Goal: Task Accomplishment & Management: Use online tool/utility

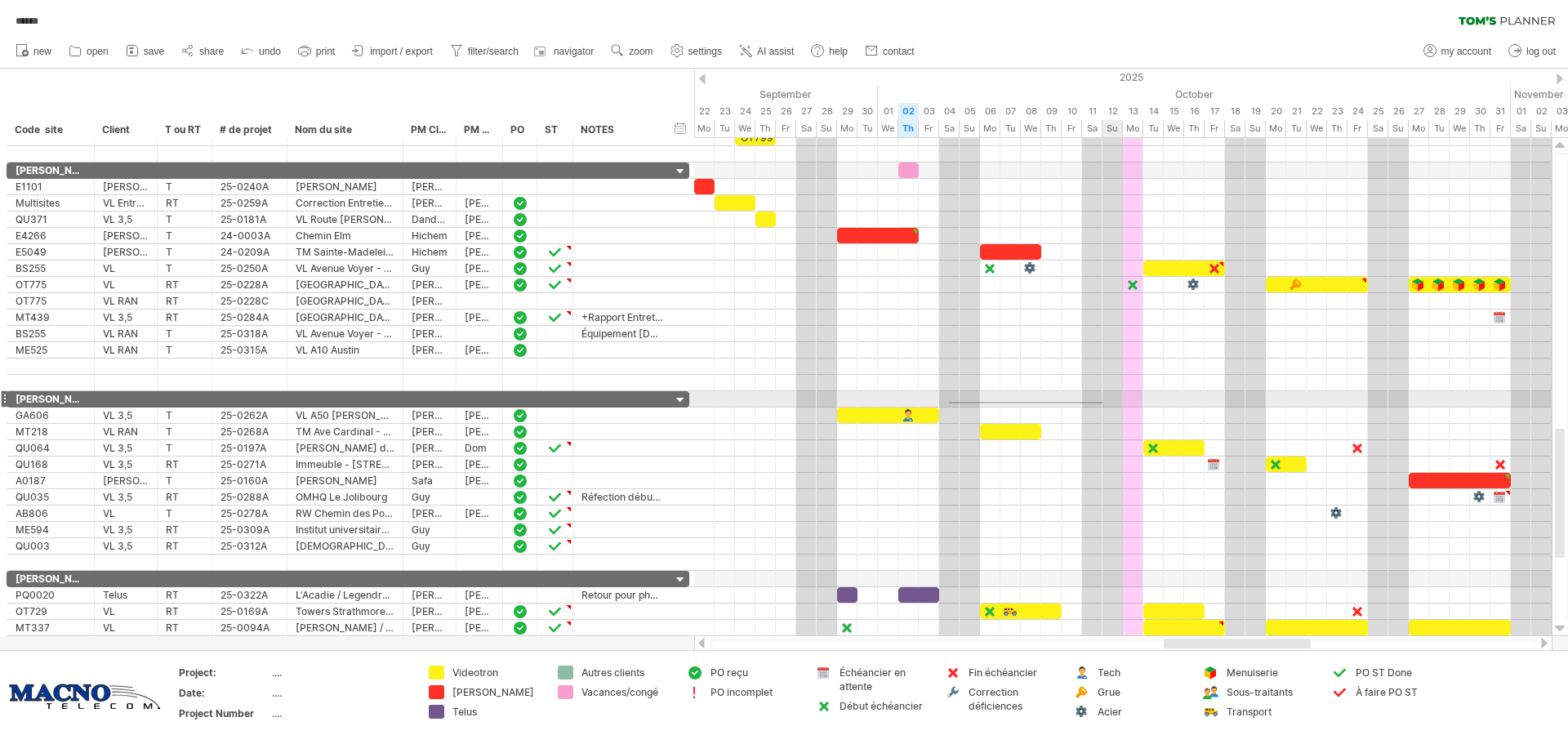
drag, startPoint x: 949, startPoint y: 402, endPoint x: 1104, endPoint y: 403, distance: 155.0
click at [1104, 403] on div at bounding box center [1122, 400] width 857 height 17
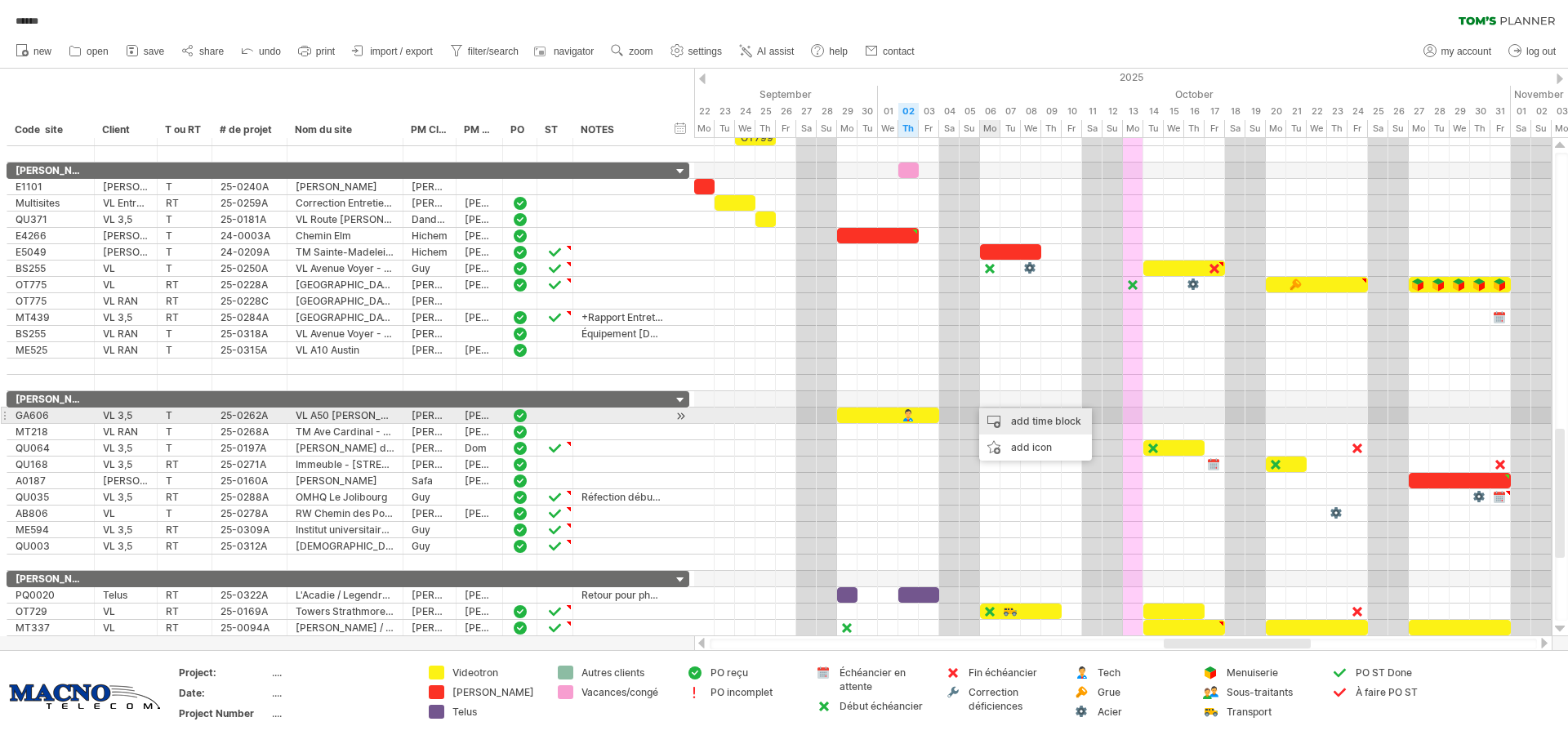
click at [1009, 422] on div "add time block" at bounding box center [1035, 421] width 113 height 26
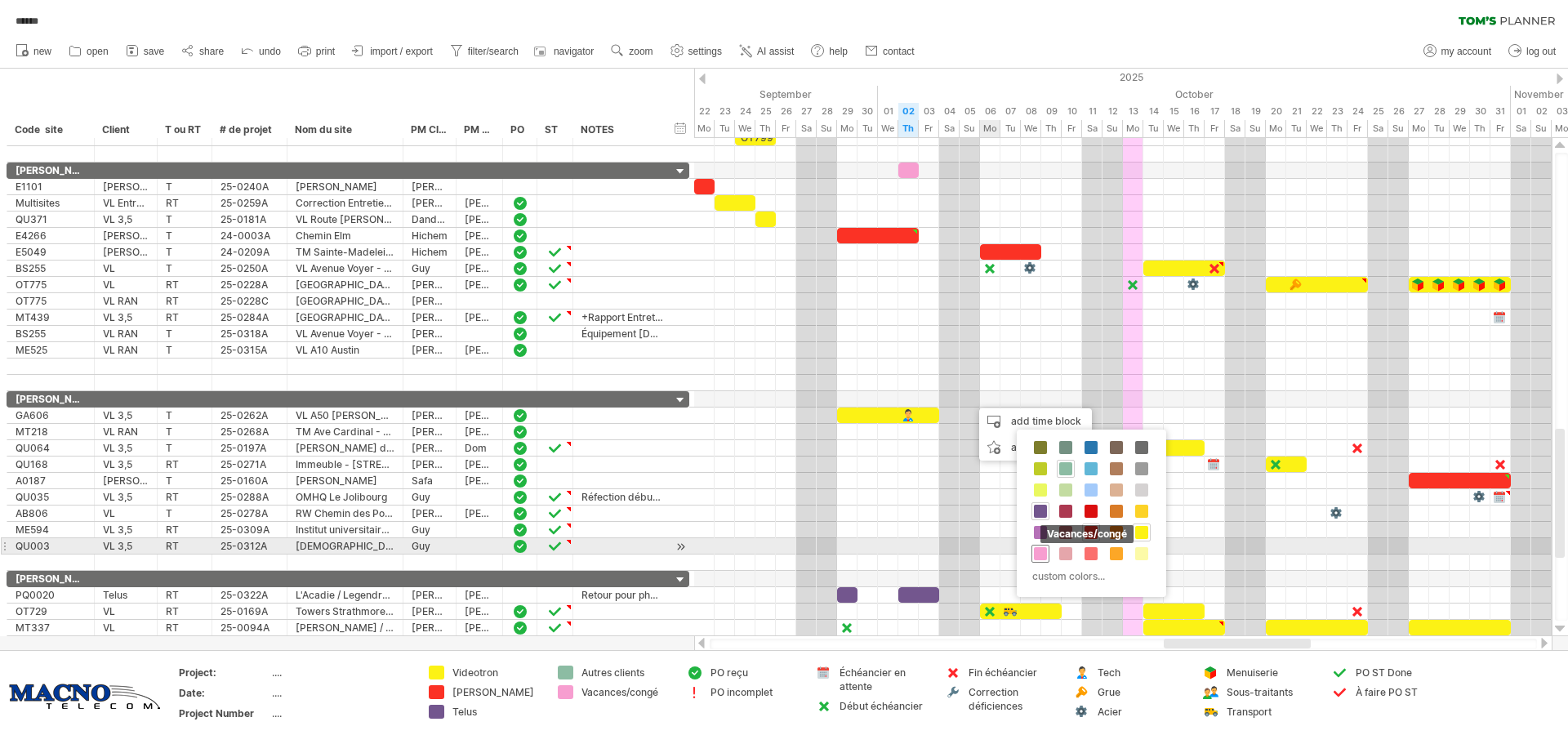
click at [1039, 550] on span at bounding box center [1040, 554] width 13 height 13
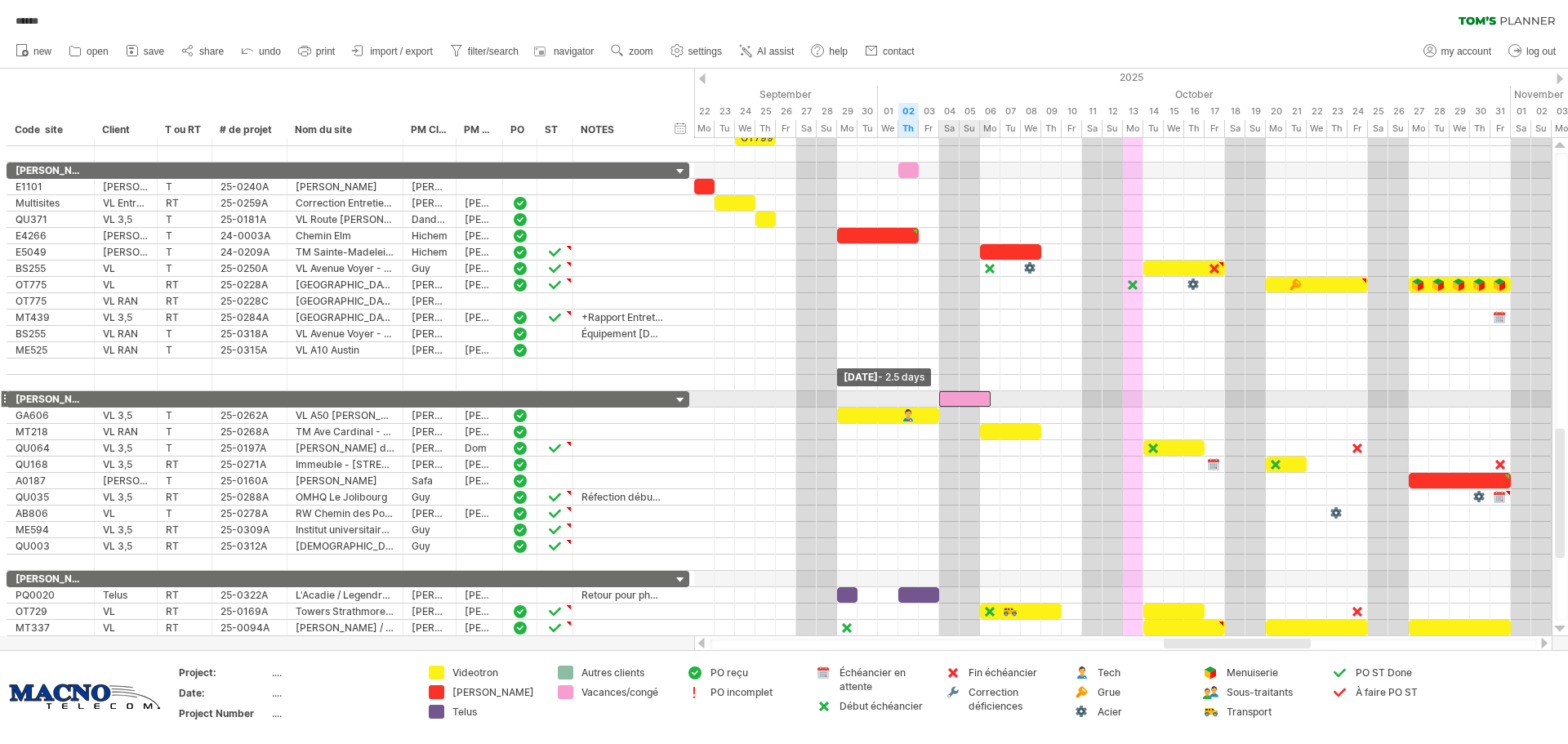
drag, startPoint x: 971, startPoint y: 403, endPoint x: 943, endPoint y: 402, distance: 28.0
click at [943, 402] on div at bounding box center [965, 399] width 52 height 16
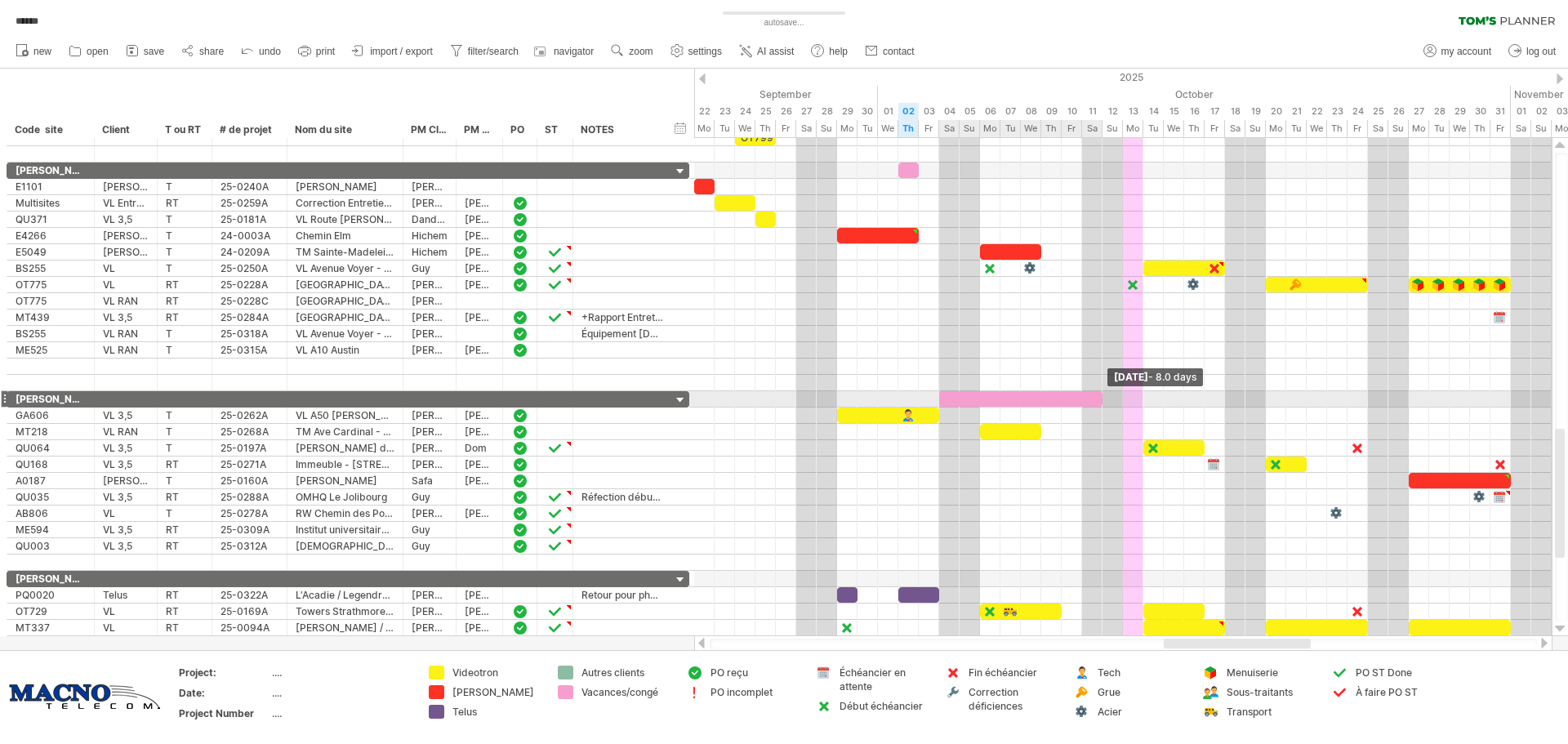
drag, startPoint x: 991, startPoint y: 398, endPoint x: 1102, endPoint y: 402, distance: 111.1
click at [1102, 402] on span at bounding box center [1102, 399] width 6 height 16
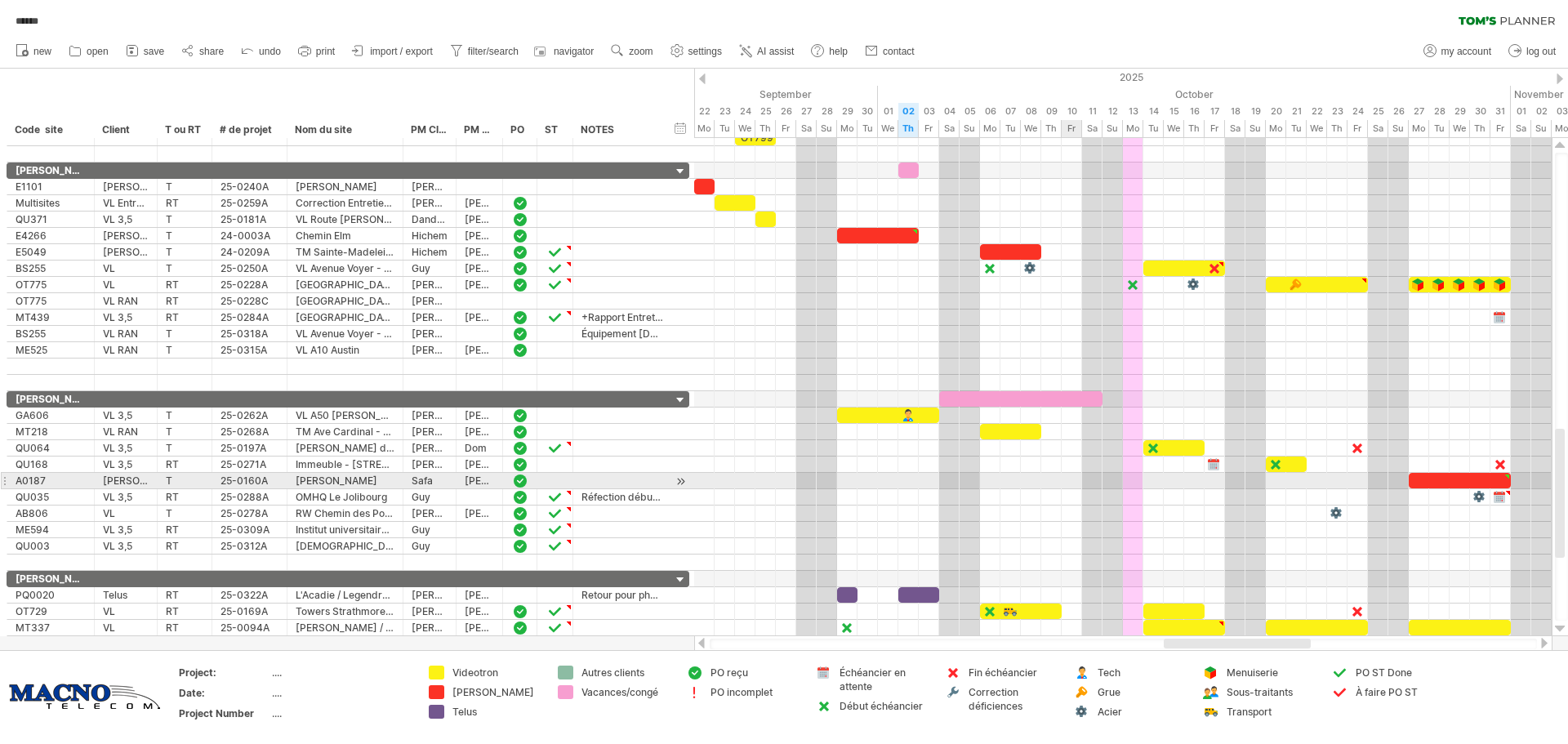
click at [1071, 478] on div at bounding box center [1122, 481] width 857 height 17
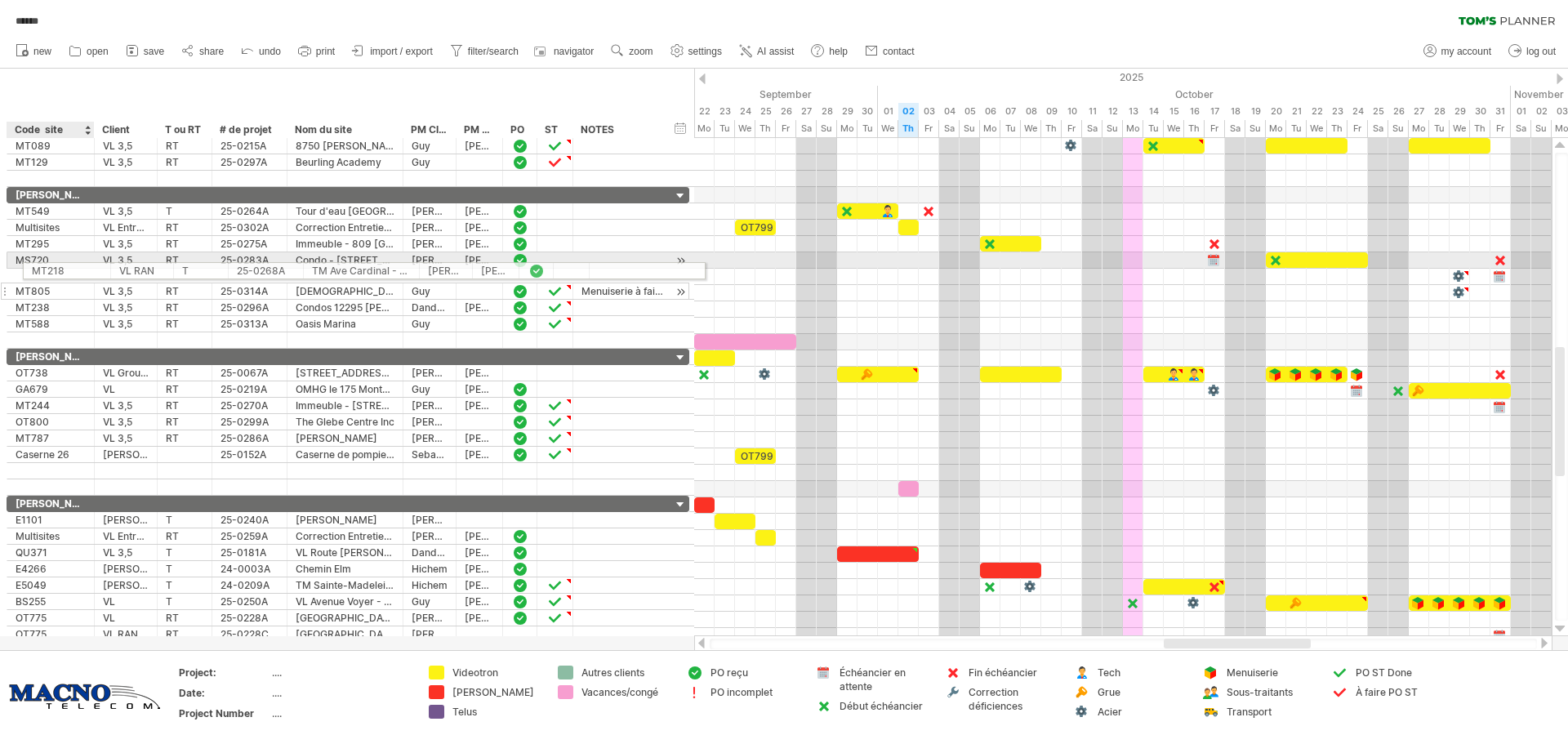
drag, startPoint x: 4, startPoint y: 551, endPoint x: 16, endPoint y: 268, distance: 283.3
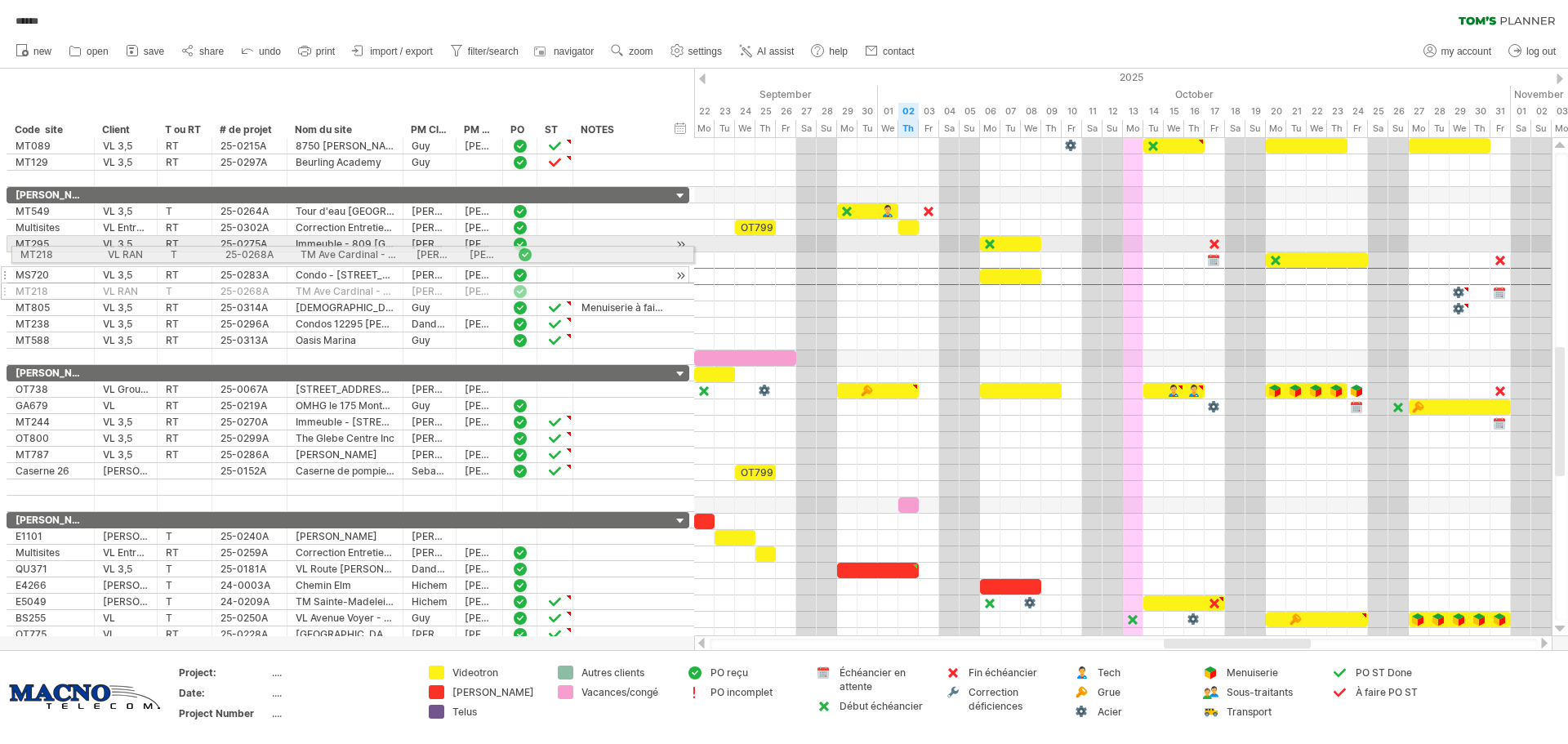
drag, startPoint x: 7, startPoint y: 277, endPoint x: 7, endPoint y: 252, distance: 25.0
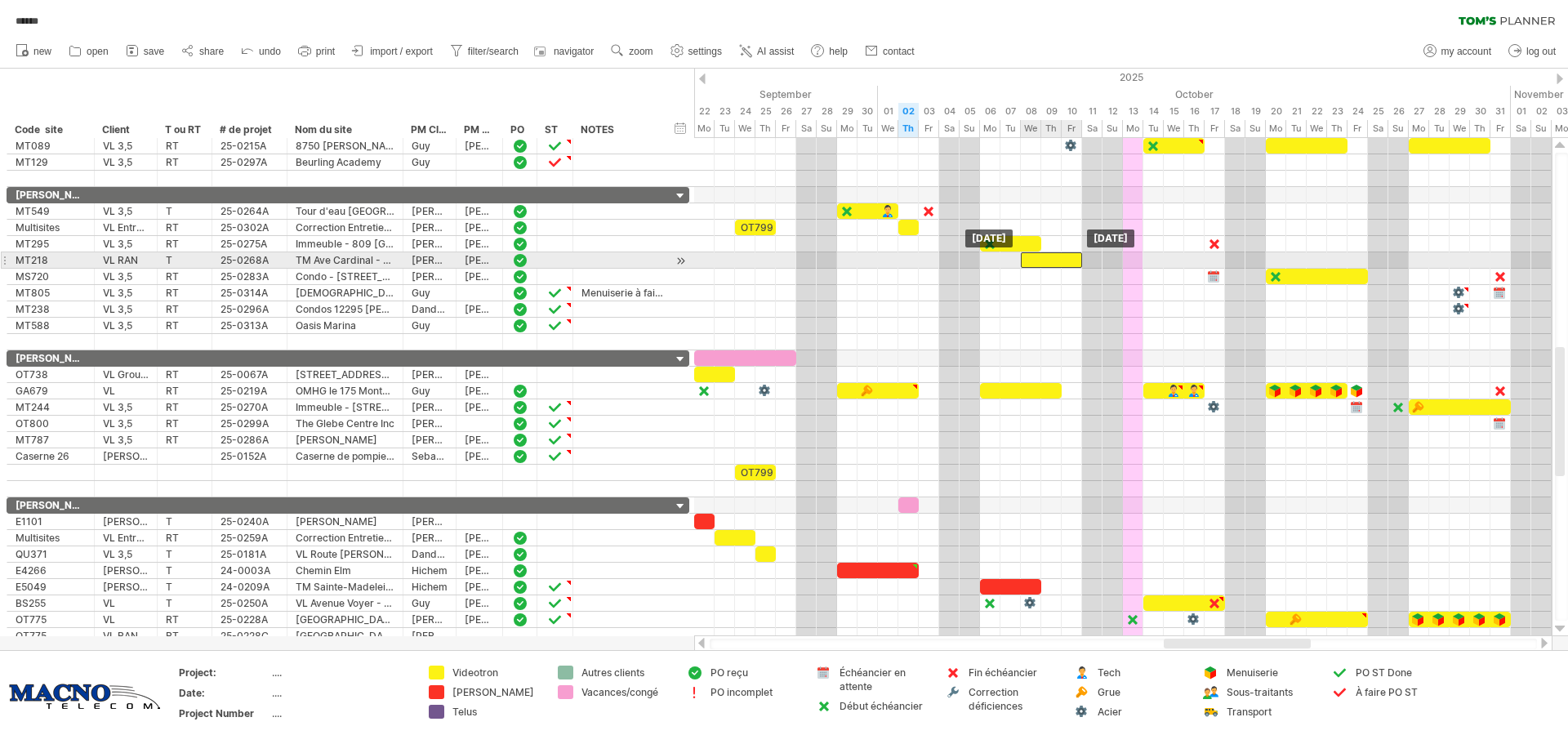
drag, startPoint x: 1000, startPoint y: 260, endPoint x: 1040, endPoint y: 256, distance: 40.2
click at [1040, 256] on div at bounding box center [1051, 259] width 61 height 16
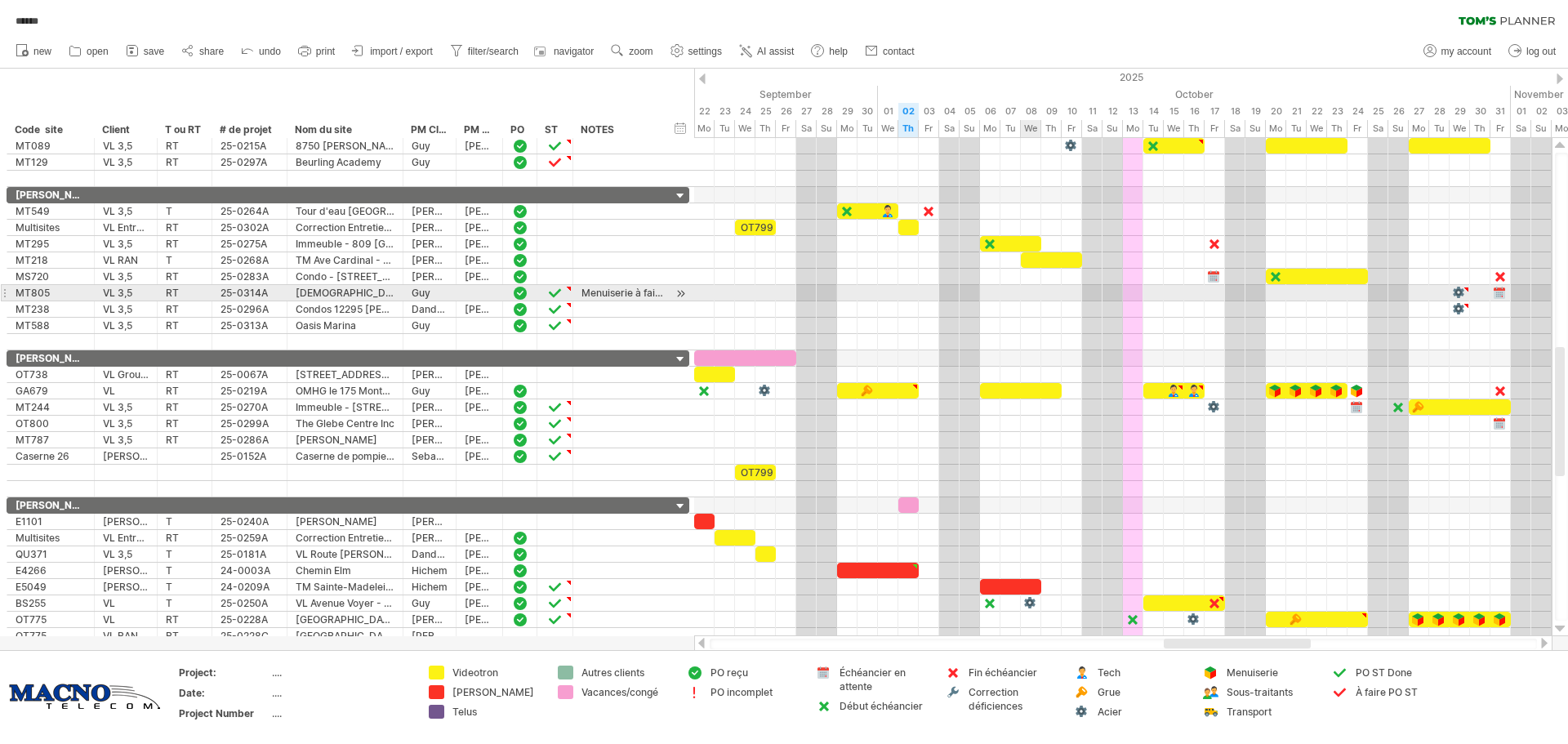
click at [1027, 297] on div at bounding box center [1122, 294] width 857 height 17
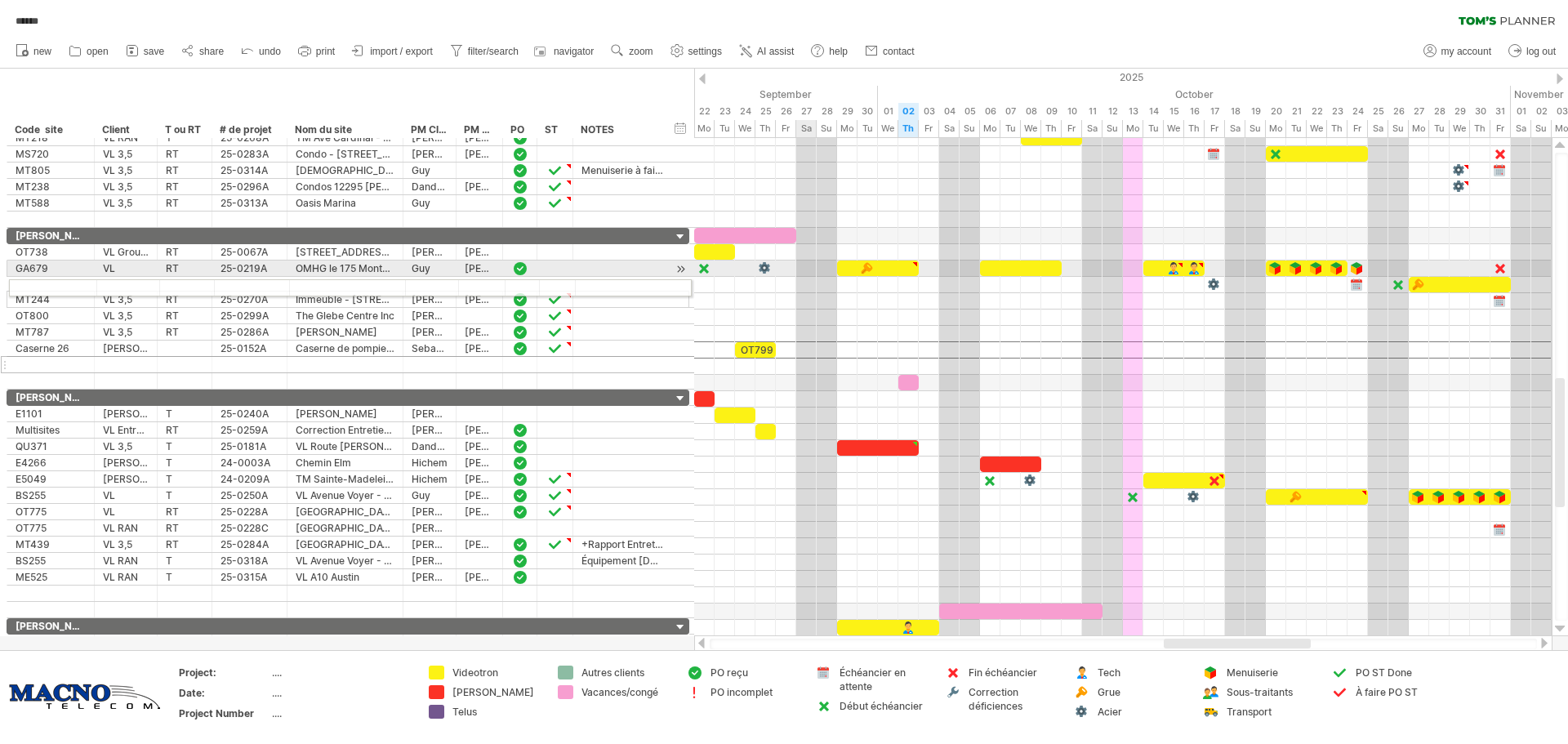
drag, startPoint x: 6, startPoint y: 350, endPoint x: 2, endPoint y: 285, distance: 65.1
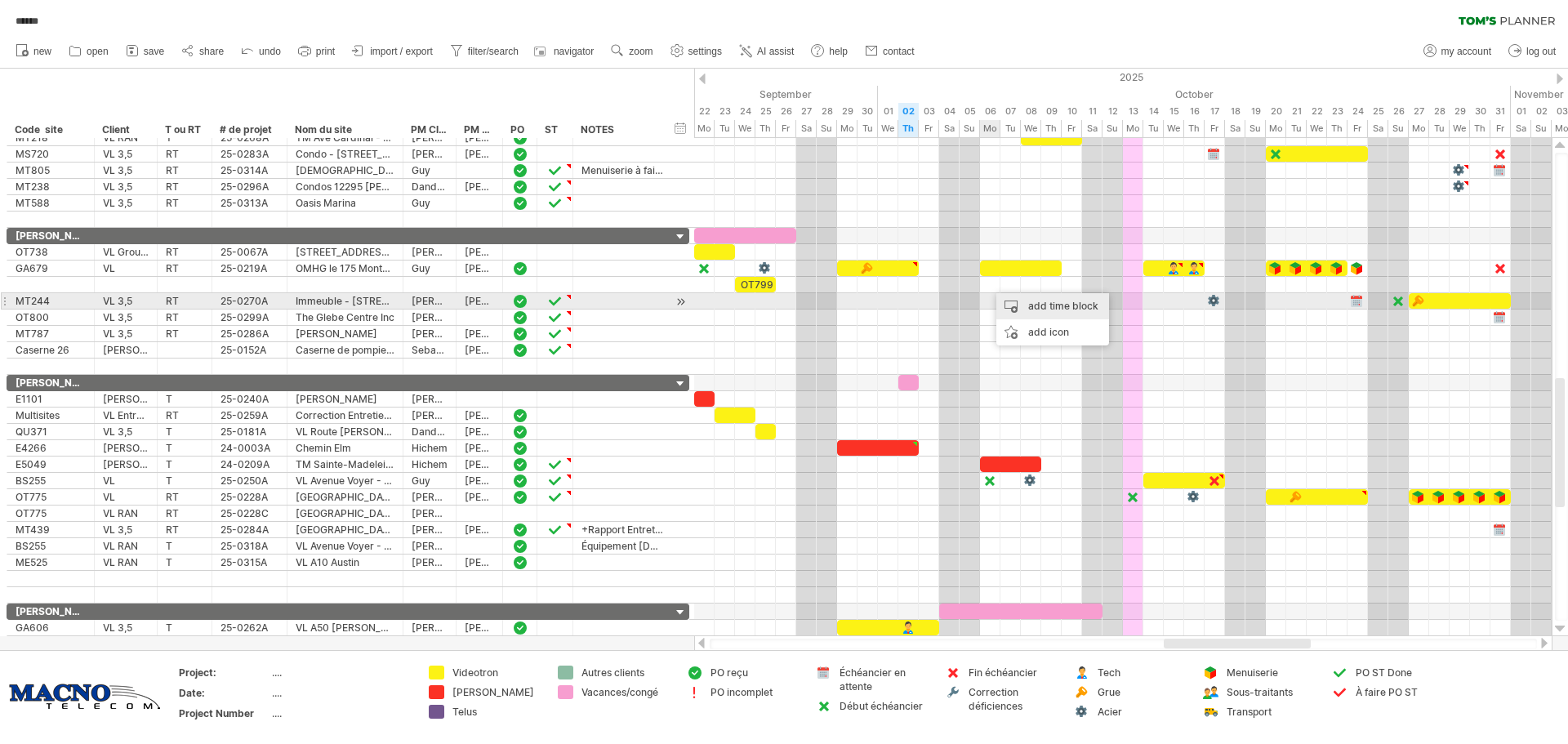
click at [1025, 306] on div "add time block" at bounding box center [1053, 306] width 113 height 26
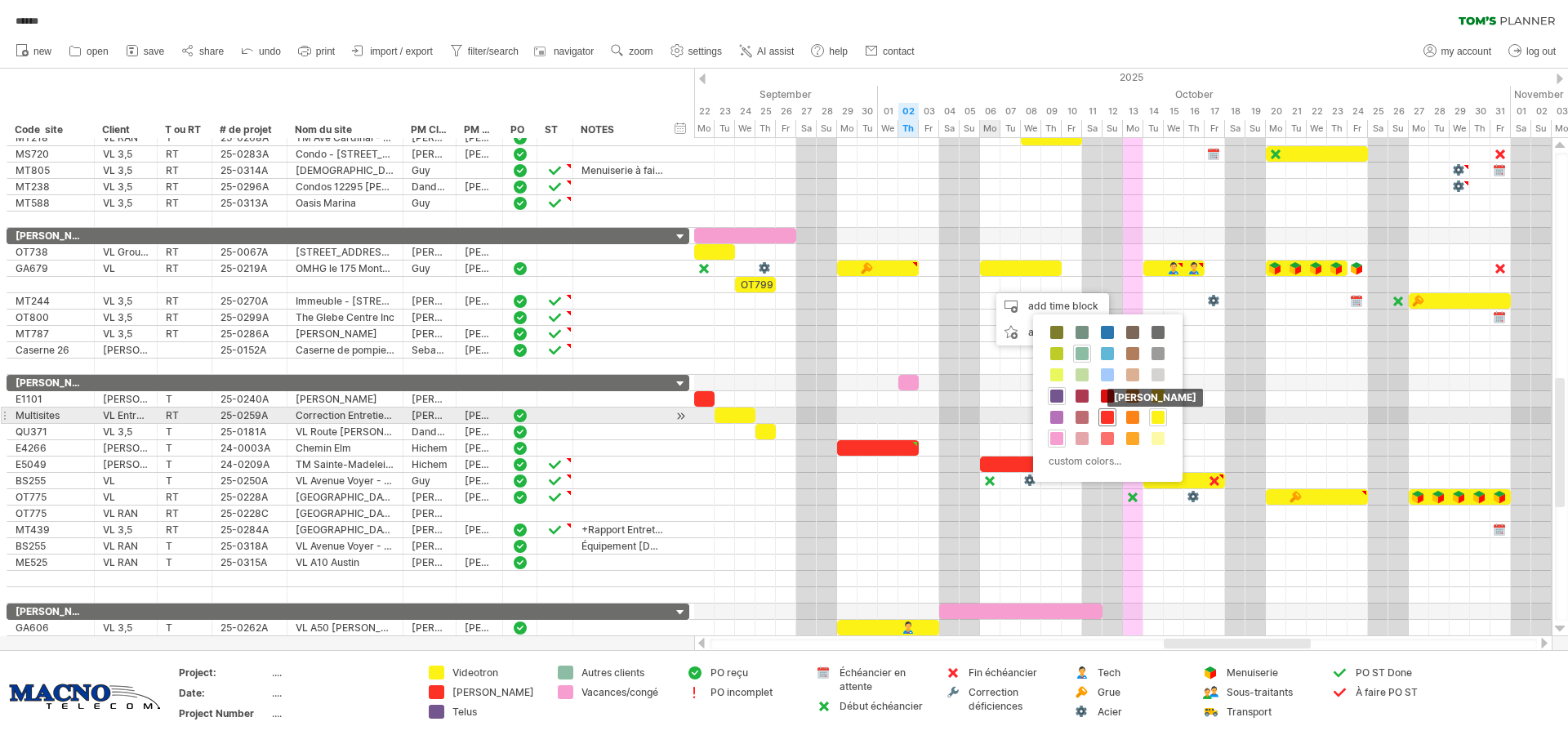
click at [1109, 410] on div "[PERSON_NAME]" at bounding box center [1107, 416] width 18 height 18
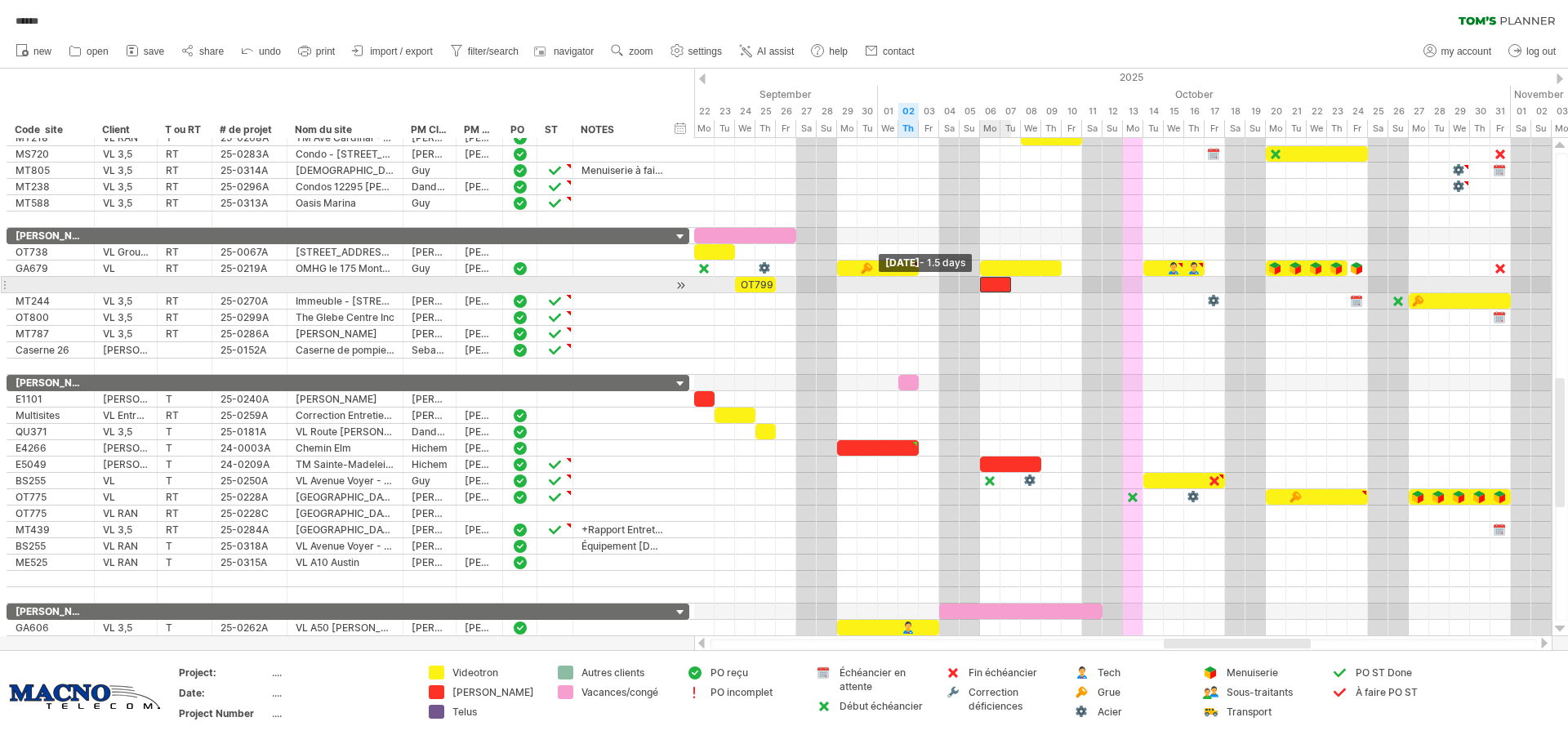
drag, startPoint x: 988, startPoint y: 283, endPoint x: 976, endPoint y: 285, distance: 12.2
click at [976, 285] on div "Paternité OT799 OT799 RAN + Entretien Retour ??? MT188 MT188 Friday 10 October …" at bounding box center [1122, 388] width 857 height 498
drag, startPoint x: 1011, startPoint y: 283, endPoint x: 1060, endPoint y: 284, distance: 49.0
click at [1060, 284] on span at bounding box center [1061, 284] width 6 height 16
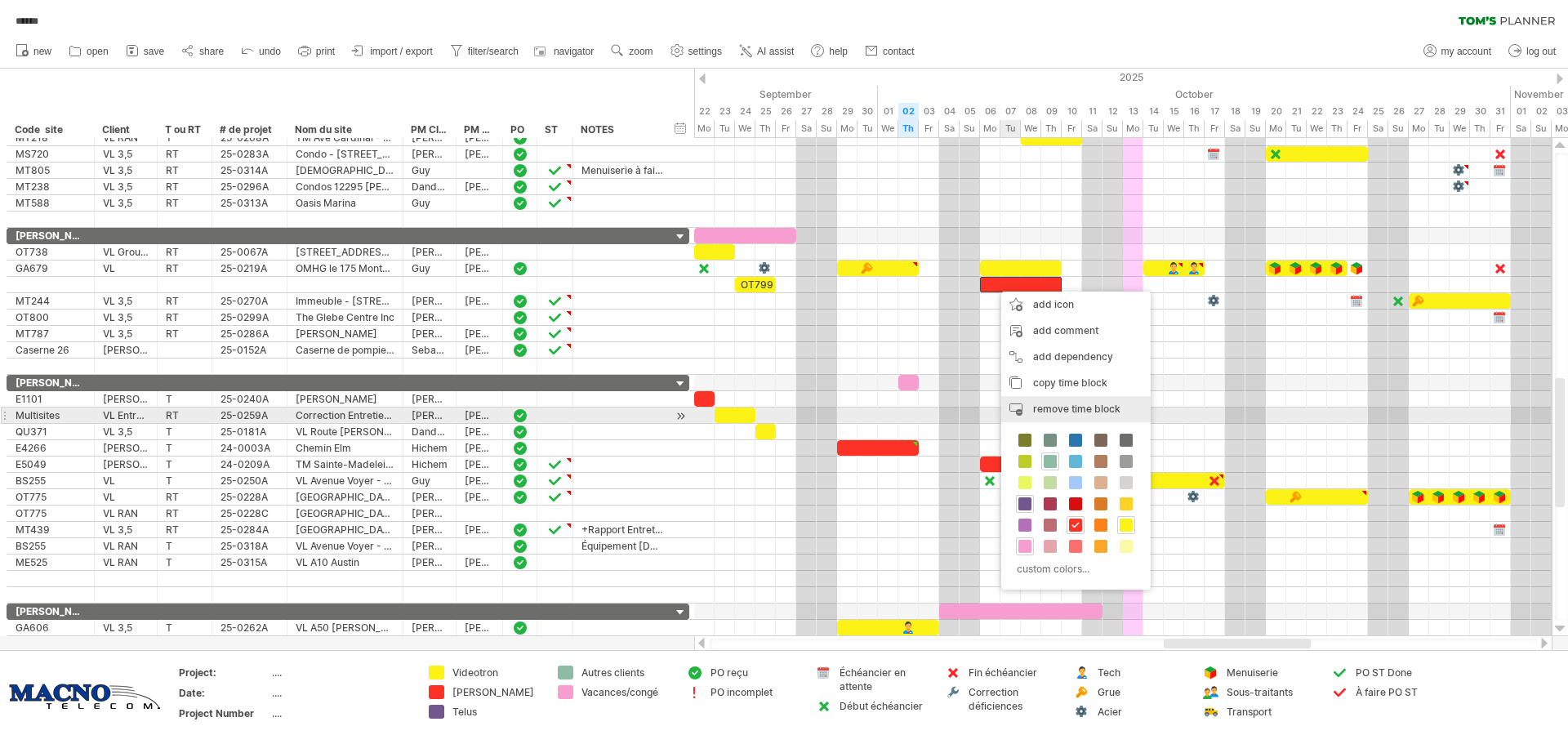
click at [1059, 414] on span "remove time block" at bounding box center [1076, 408] width 88 height 12
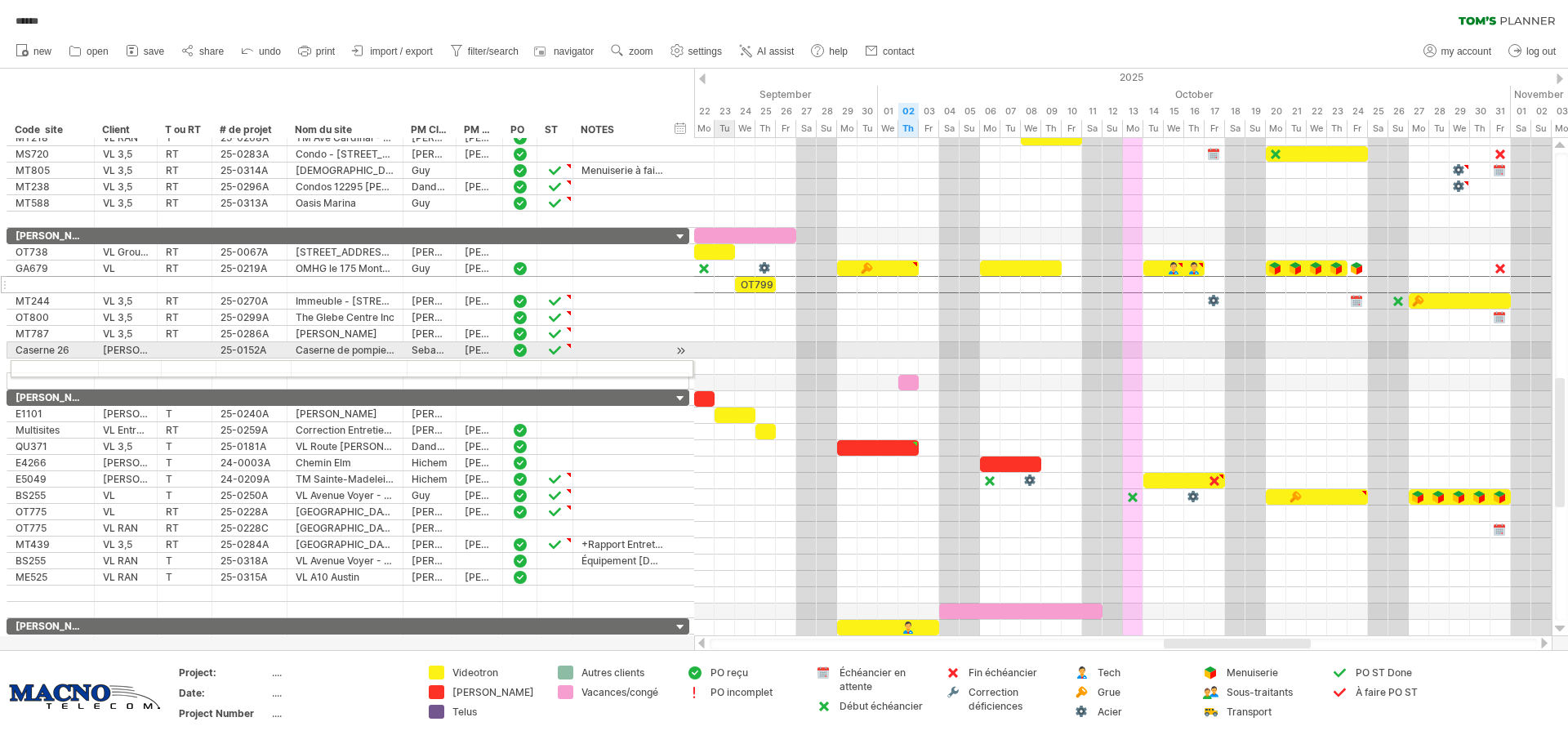
drag, startPoint x: 4, startPoint y: 287, endPoint x: 3, endPoint y: 366, distance: 79.0
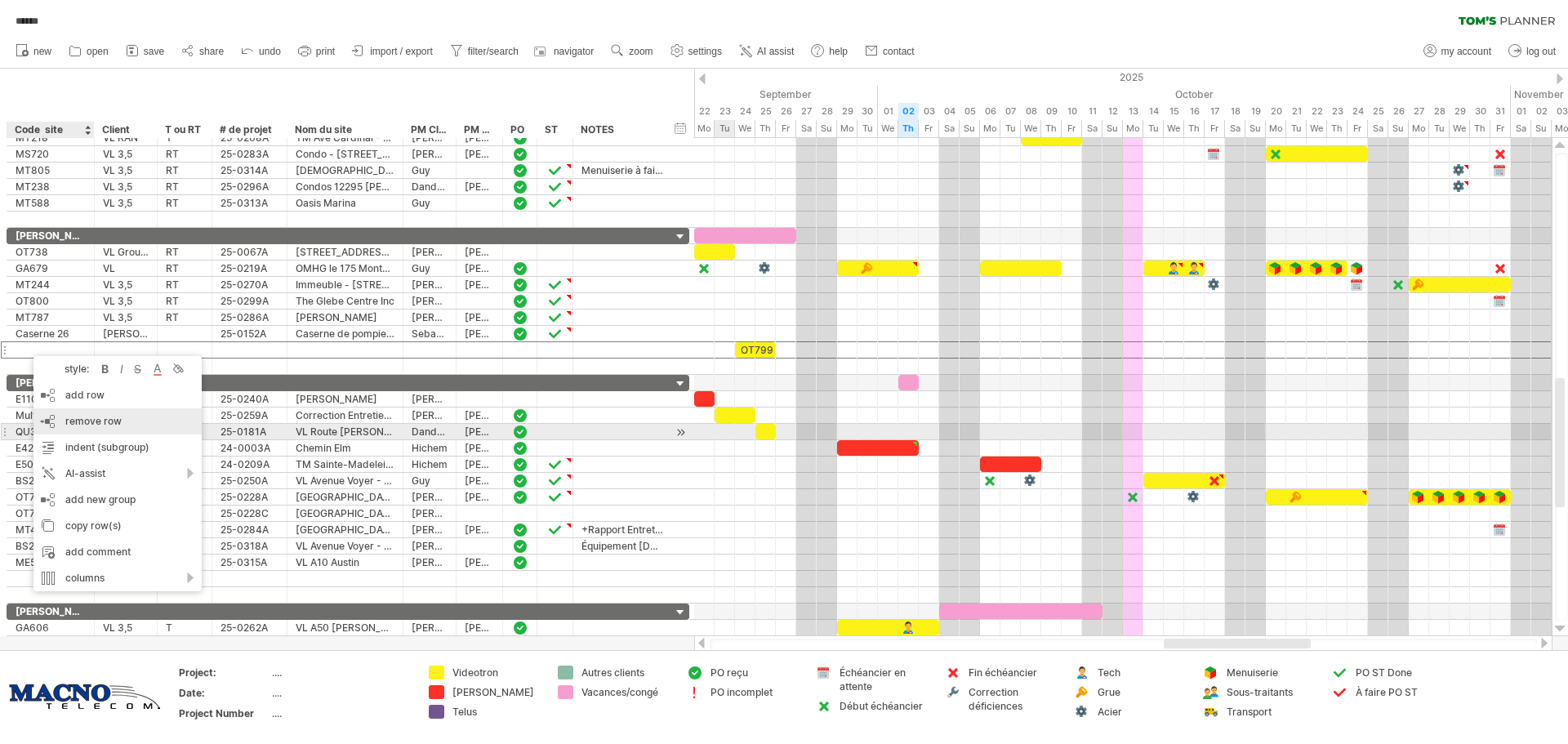
click at [122, 426] on div "remove row remove selected rows" at bounding box center [117, 421] width 168 height 26
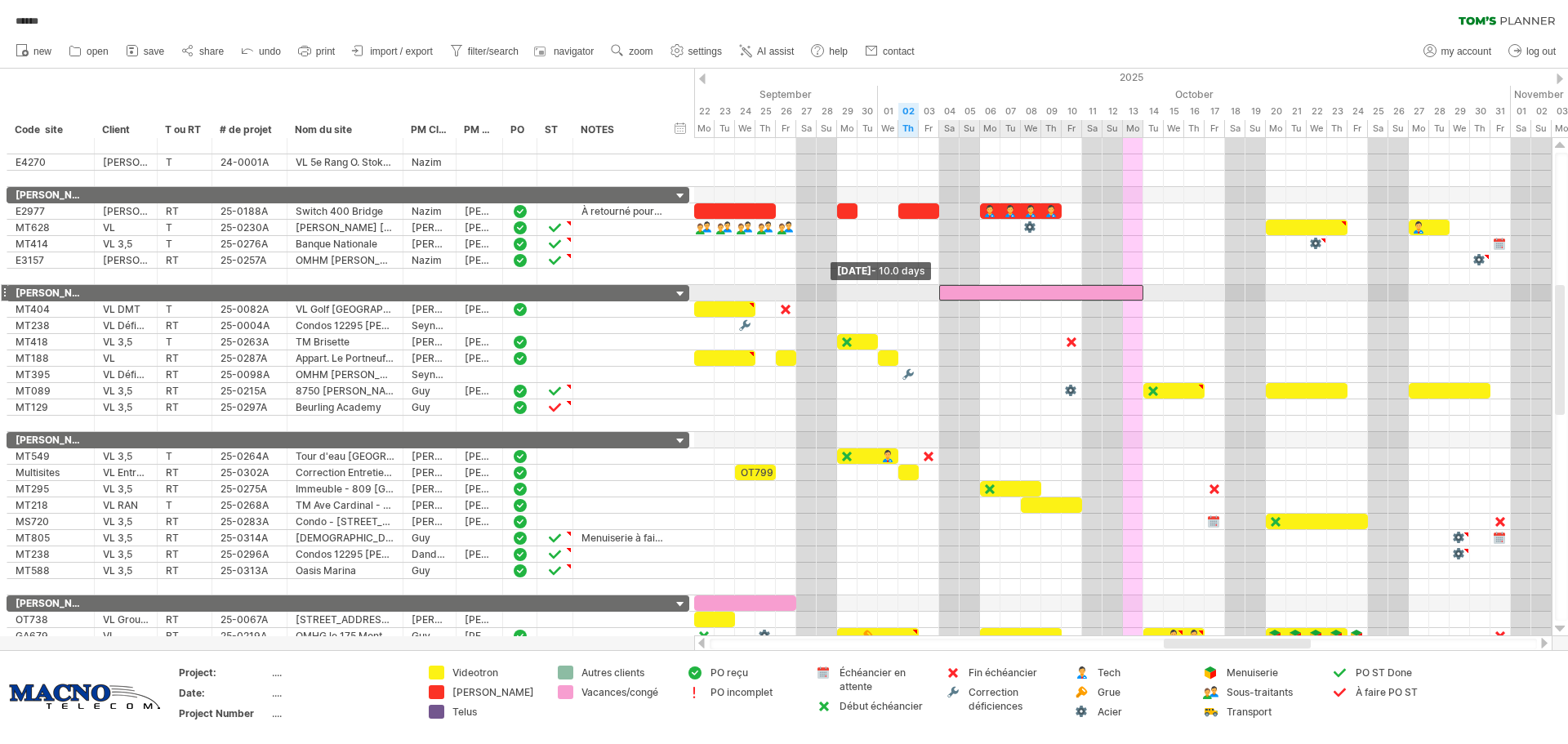
drag, startPoint x: 960, startPoint y: 294, endPoint x: 940, endPoint y: 294, distance: 20.0
click at [940, 294] on span at bounding box center [939, 293] width 6 height 16
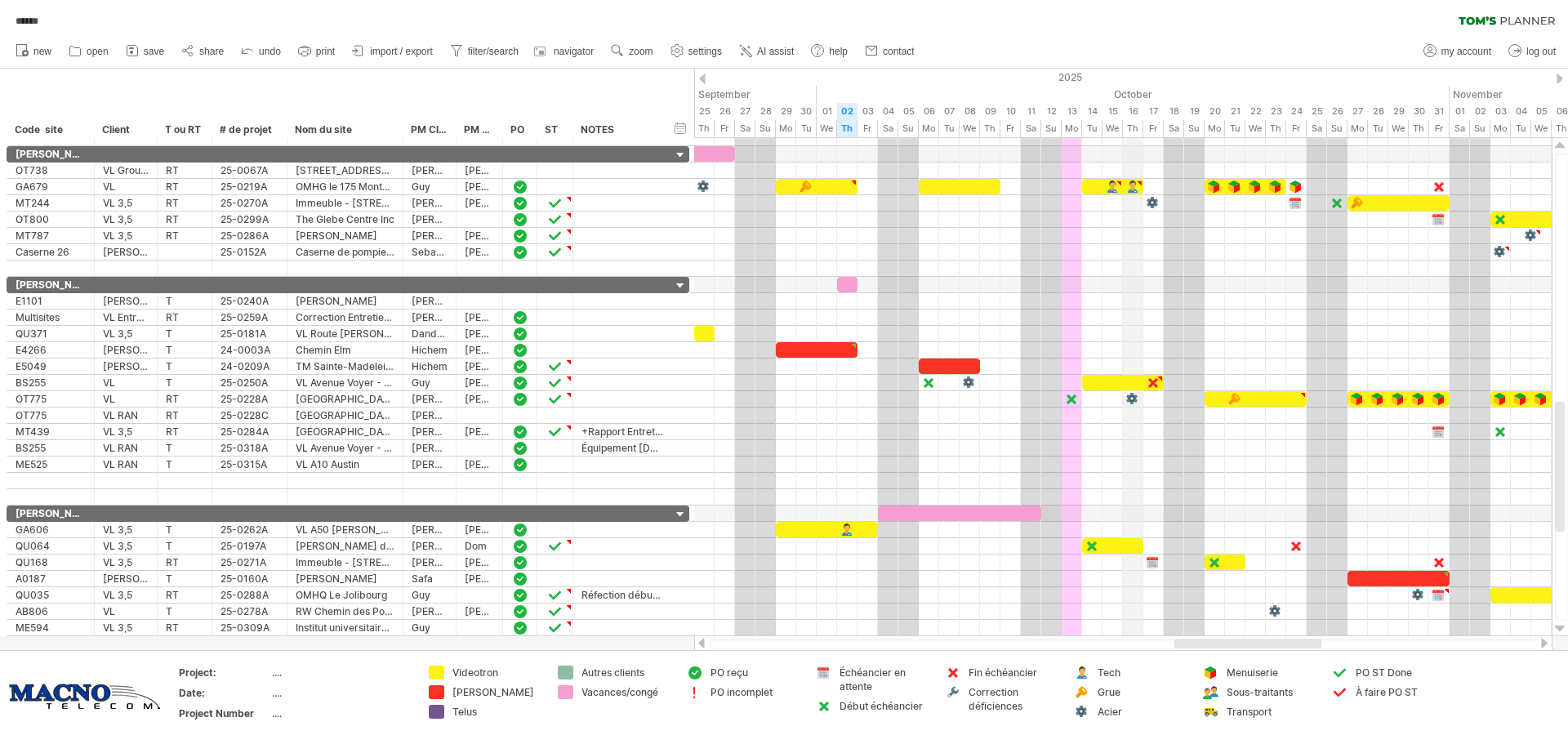
drag, startPoint x: 1210, startPoint y: 109, endPoint x: 1138, endPoint y: 117, distance: 72.4
click at [1143, 117] on div "17" at bounding box center [1154, 112] width 20 height 18
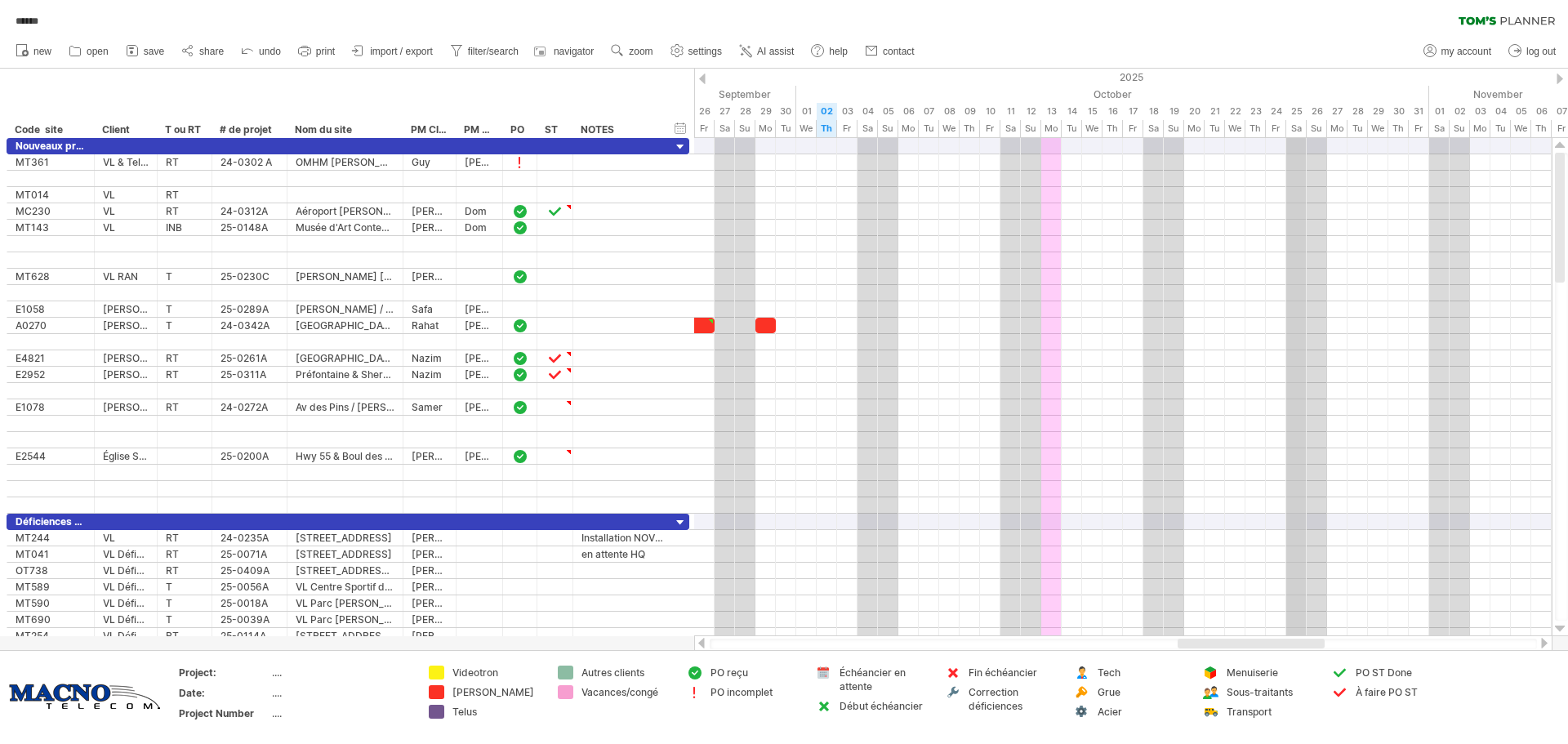
drag, startPoint x: 1289, startPoint y: 93, endPoint x: 712, endPoint y: 94, distance: 577.0
click at [796, 94] on div "October" at bounding box center [1113, 94] width 633 height 18
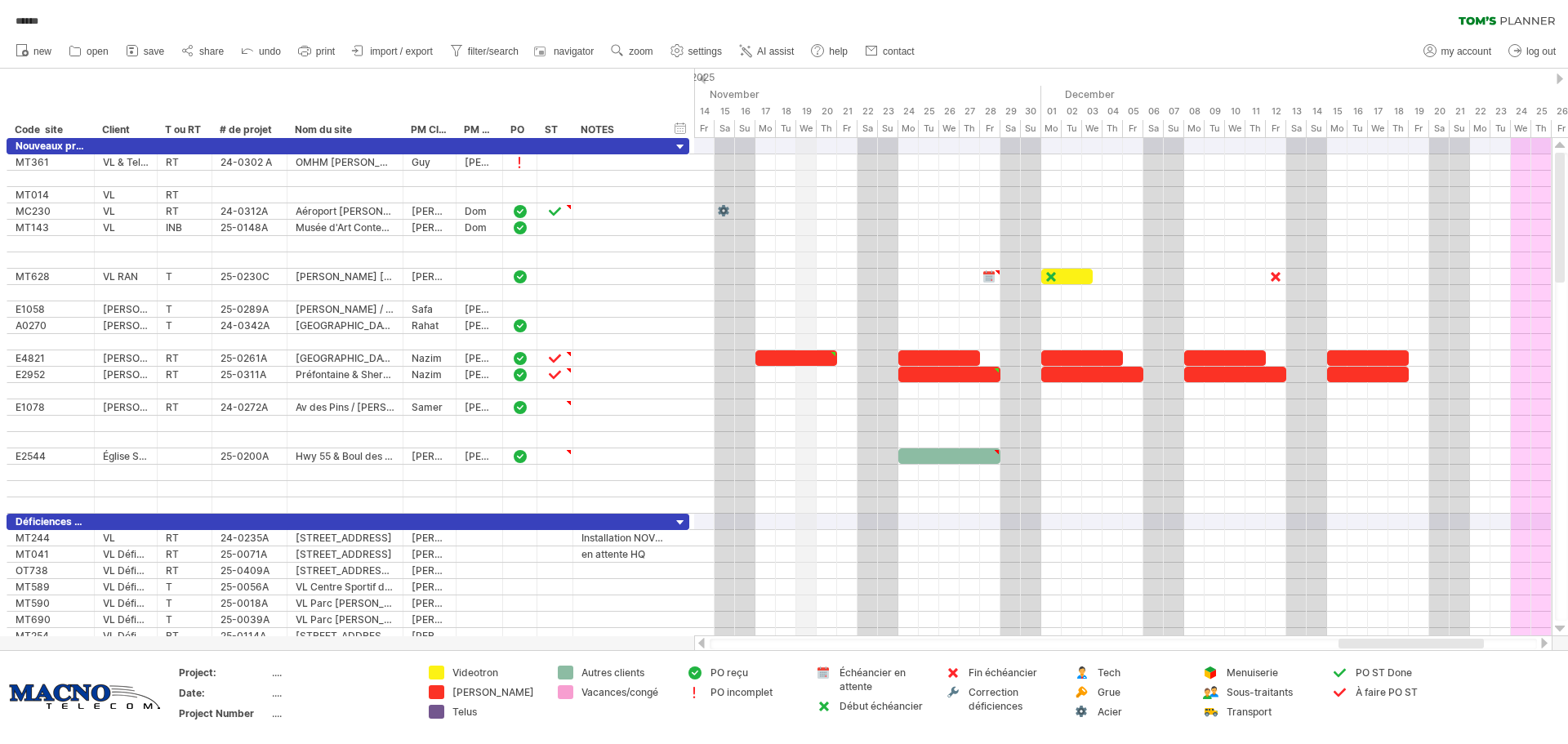
drag, startPoint x: 1097, startPoint y: 90, endPoint x: 807, endPoint y: 90, distance: 290.0
click at [807, 90] on div "November" at bounding box center [736, 94] width 613 height 18
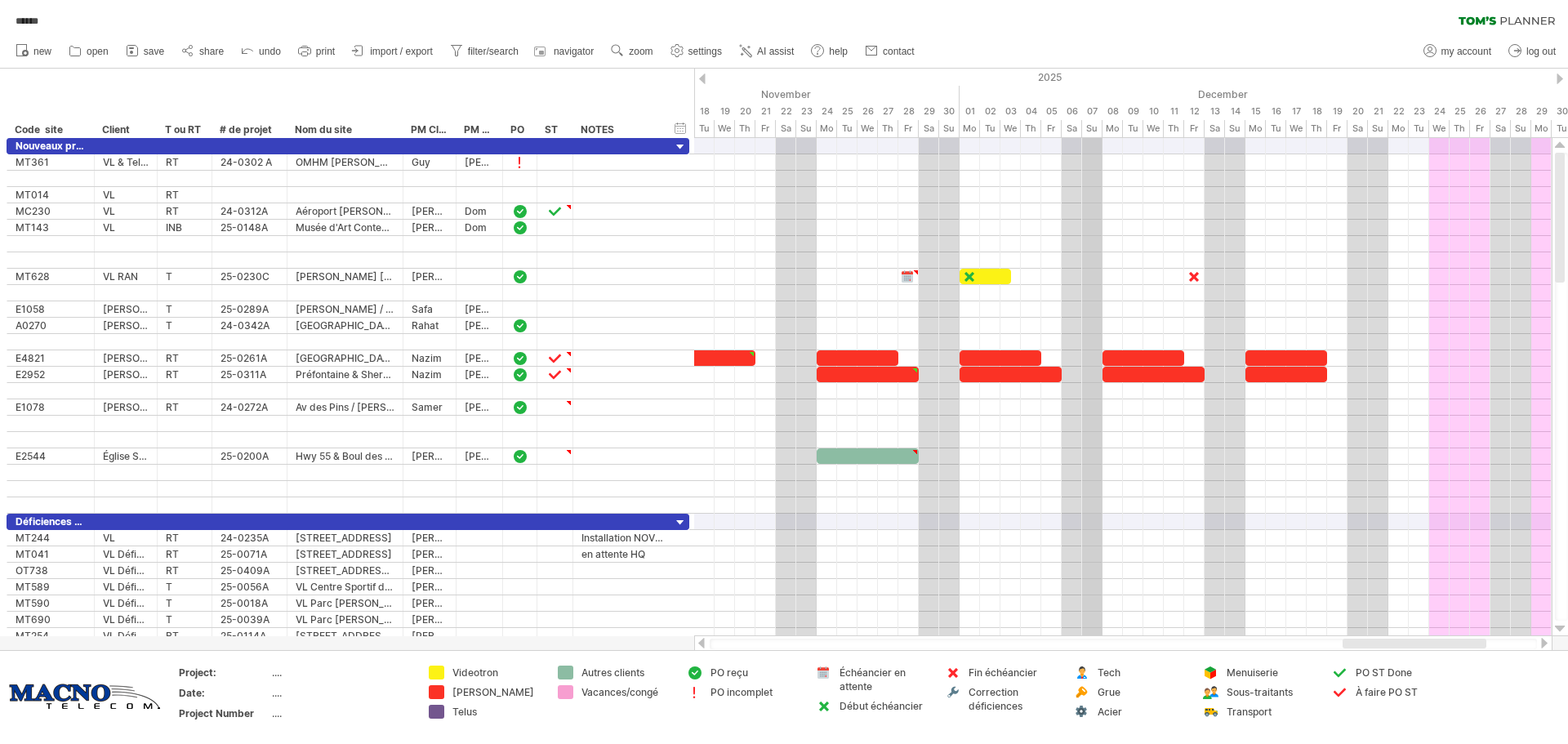
drag, startPoint x: 1085, startPoint y: 90, endPoint x: 987, endPoint y: 90, distance: 98.0
click at [987, 90] on div "December" at bounding box center [1276, 94] width 633 height 18
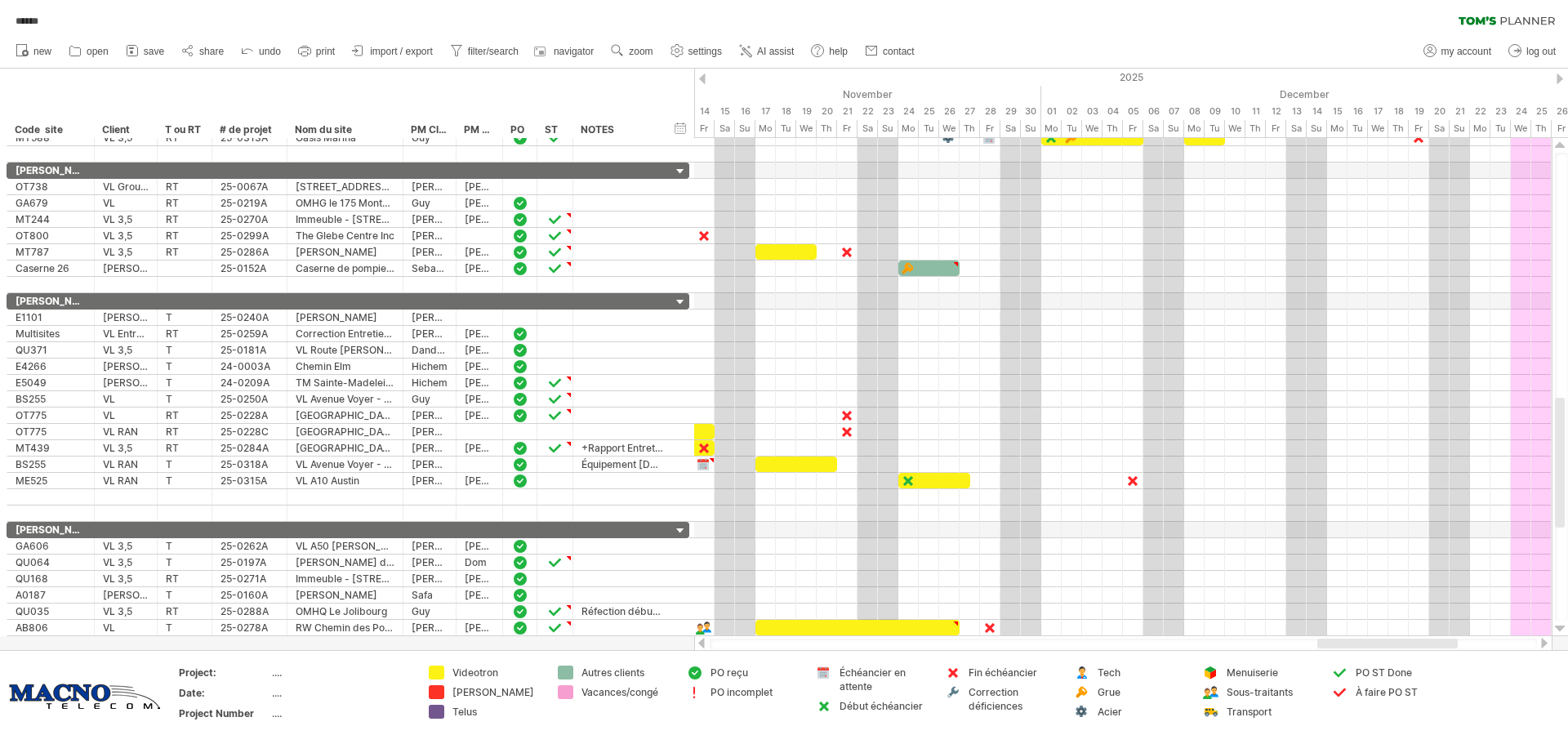
drag, startPoint x: 1394, startPoint y: 645, endPoint x: 1365, endPoint y: 647, distance: 29.1
click at [1365, 647] on div at bounding box center [1387, 643] width 140 height 10
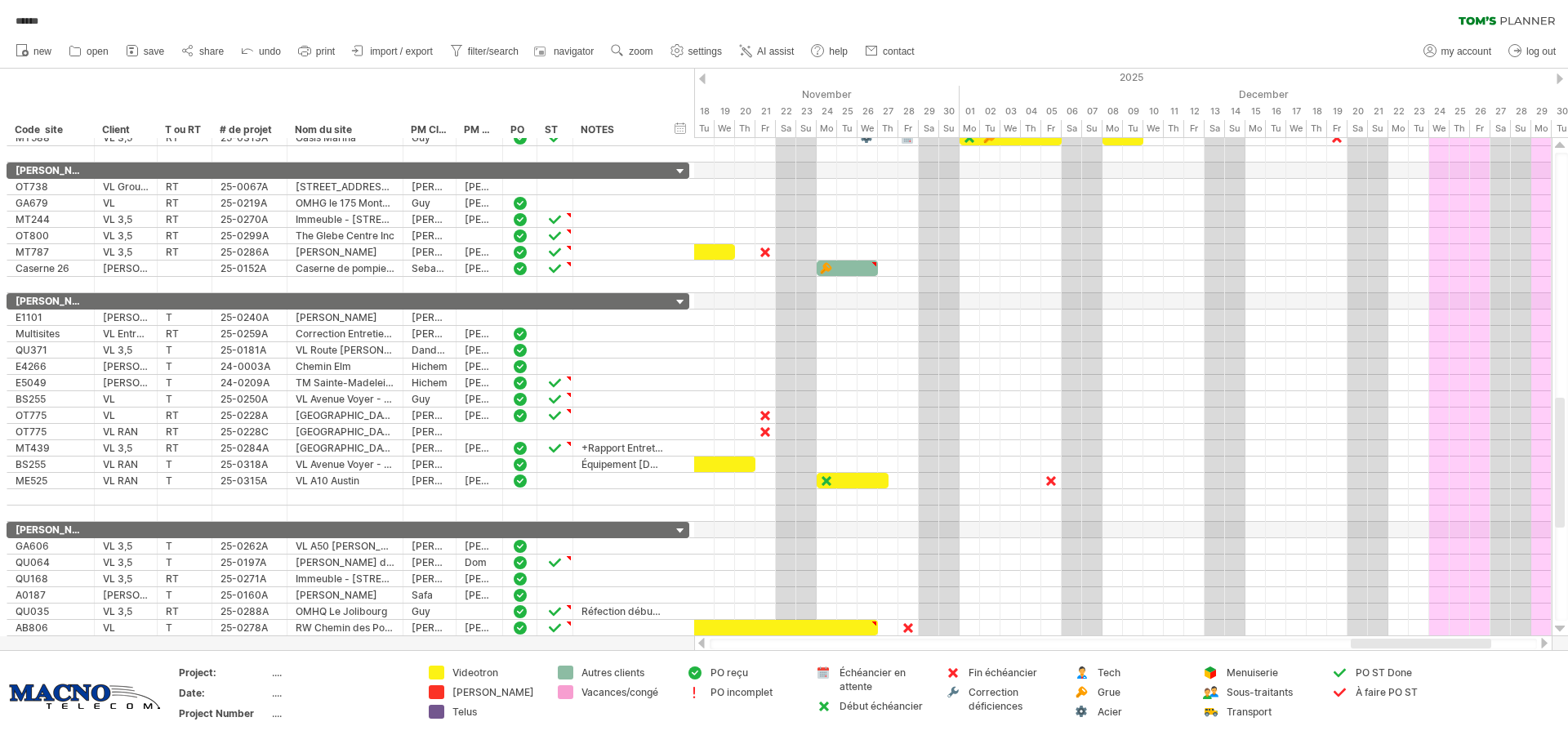
drag, startPoint x: 1383, startPoint y: 646, endPoint x: 1395, endPoint y: 643, distance: 12.4
click at [1395, 643] on div at bounding box center [1421, 643] width 140 height 10
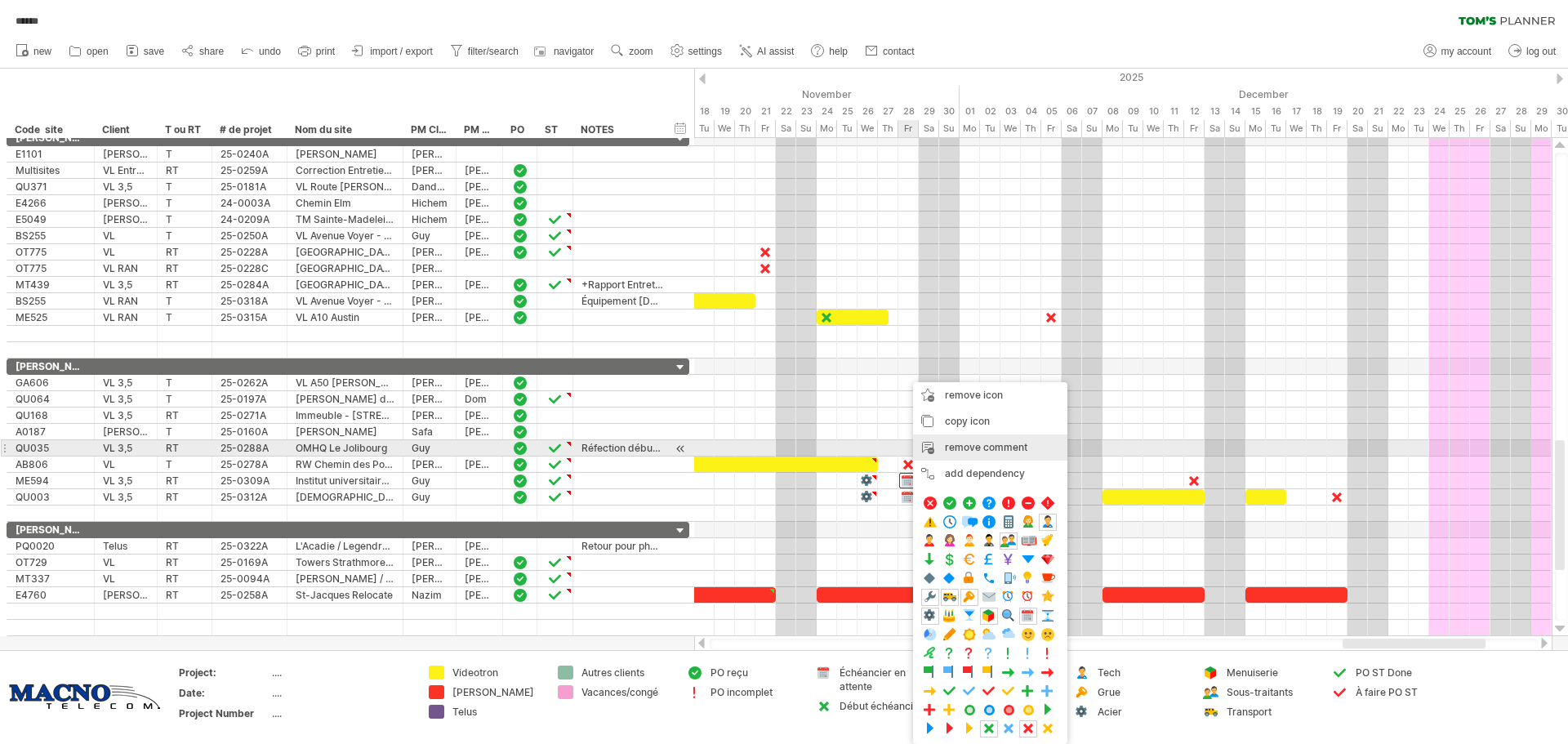
click at [984, 451] on div "remove comment" at bounding box center [989, 448] width 154 height 26
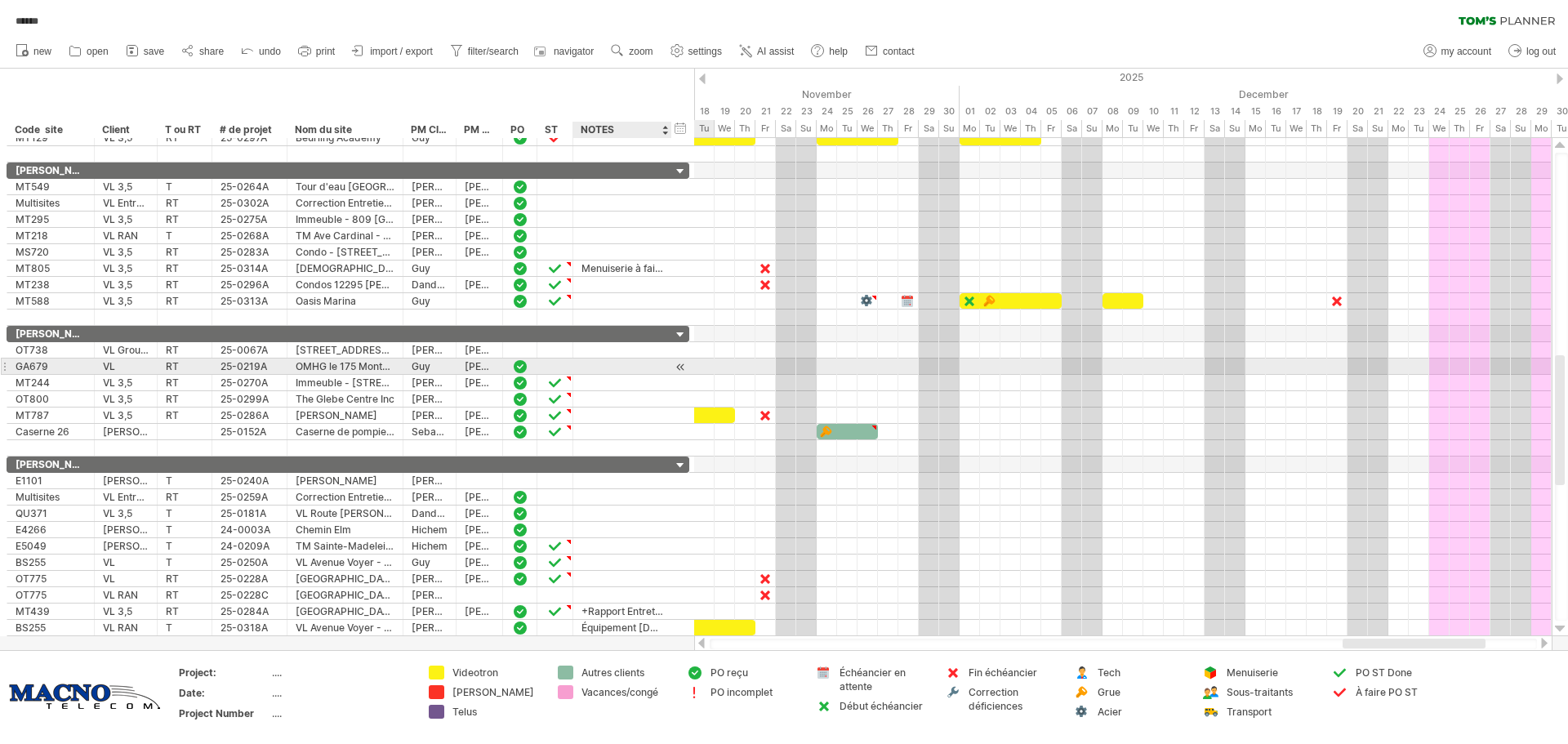
click at [681, 363] on div at bounding box center [680, 366] width 16 height 18
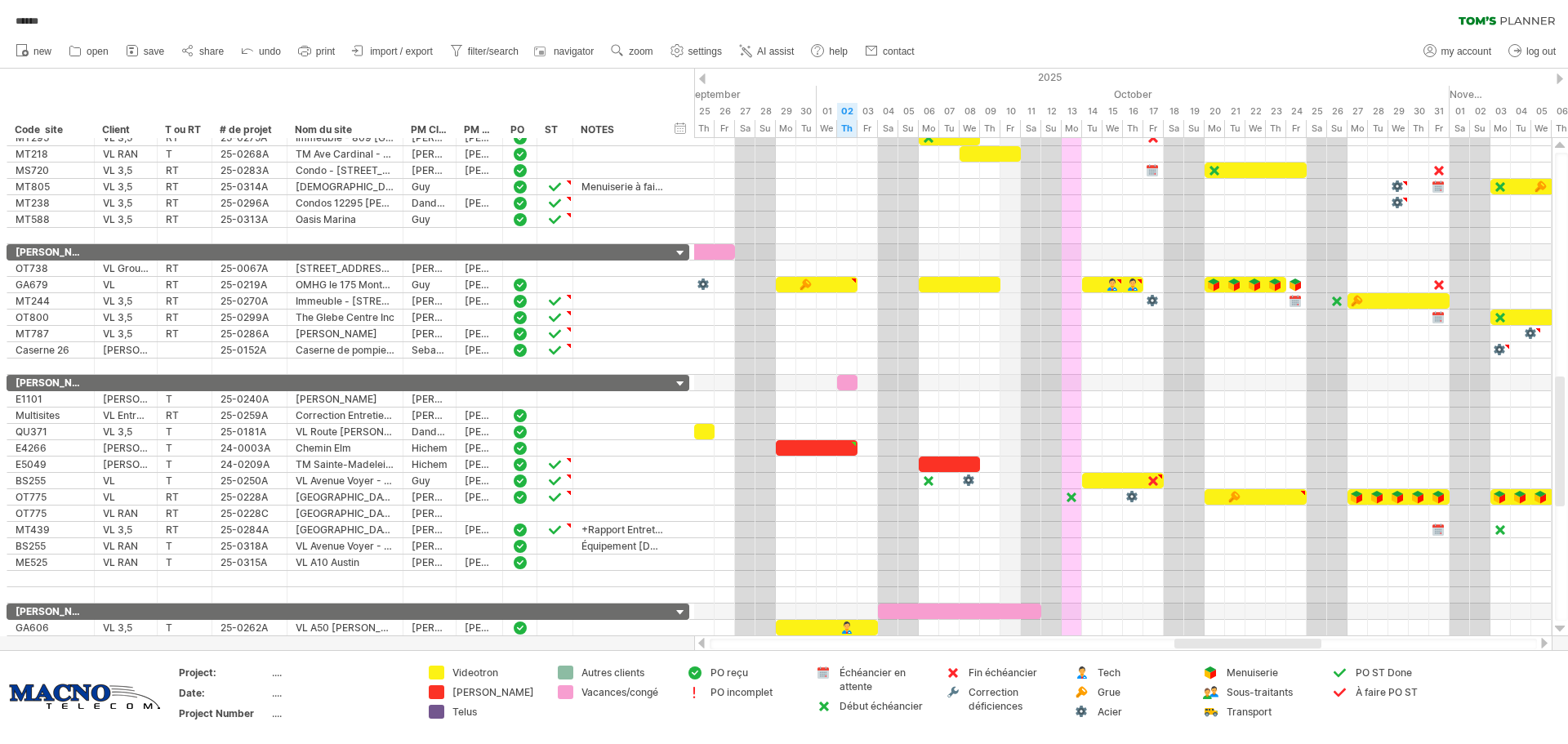
drag, startPoint x: 1081, startPoint y: 96, endPoint x: 1004, endPoint y: 87, distance: 77.5
click at [1004, 87] on div "October" at bounding box center [1133, 94] width 633 height 18
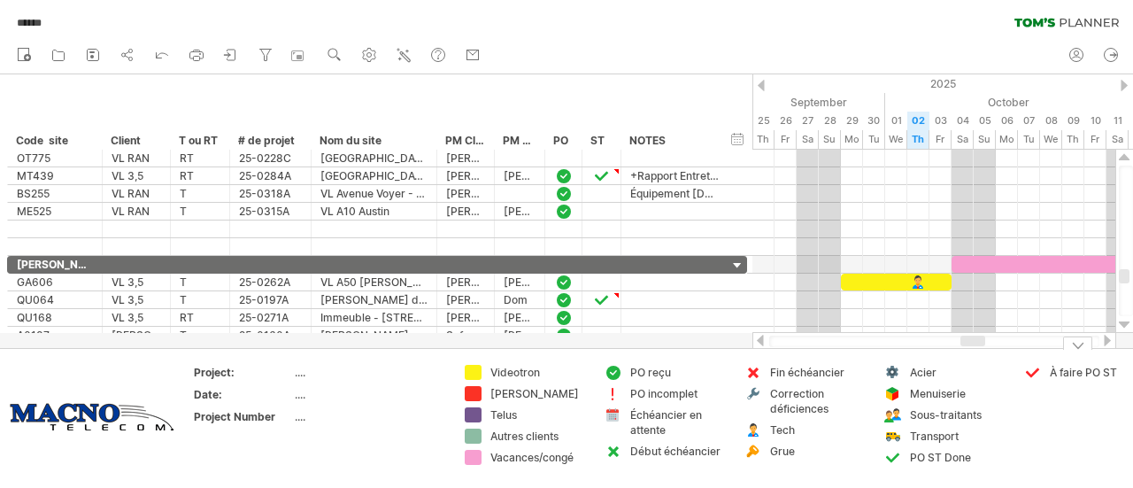
click at [1083, 346] on div at bounding box center [1077, 342] width 29 height 13
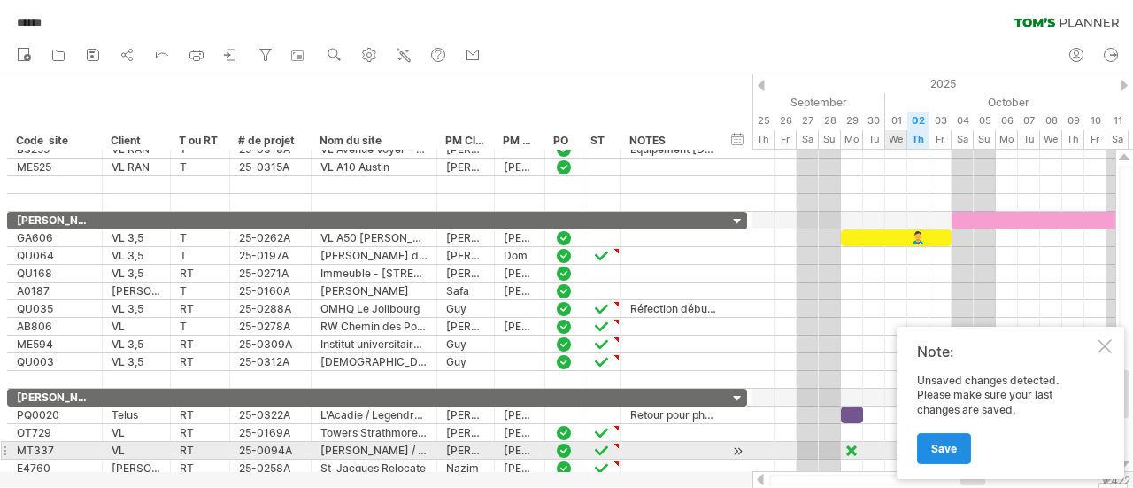
click at [951, 442] on span "Save" at bounding box center [944, 448] width 26 height 13
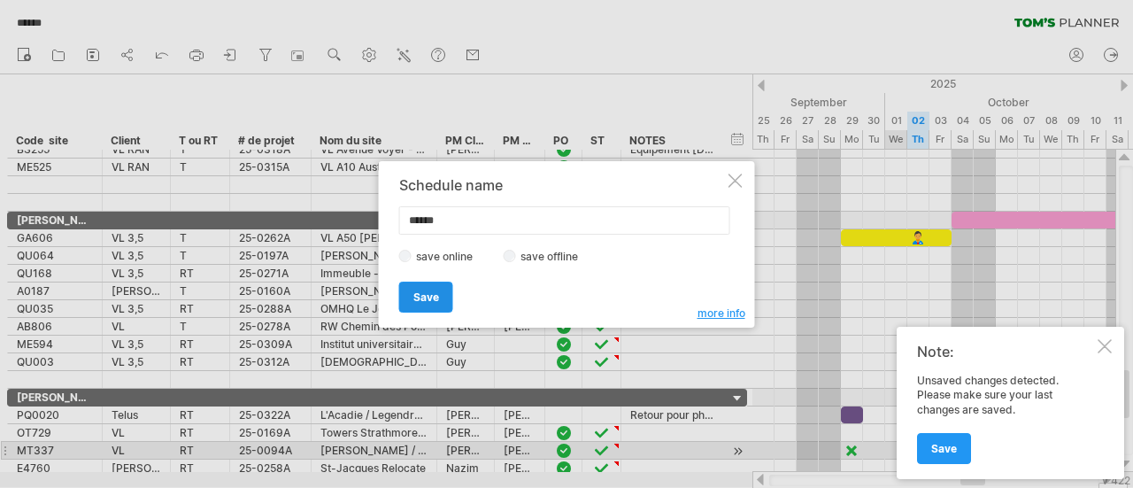
click at [445, 286] on link "Save" at bounding box center [426, 296] width 54 height 31
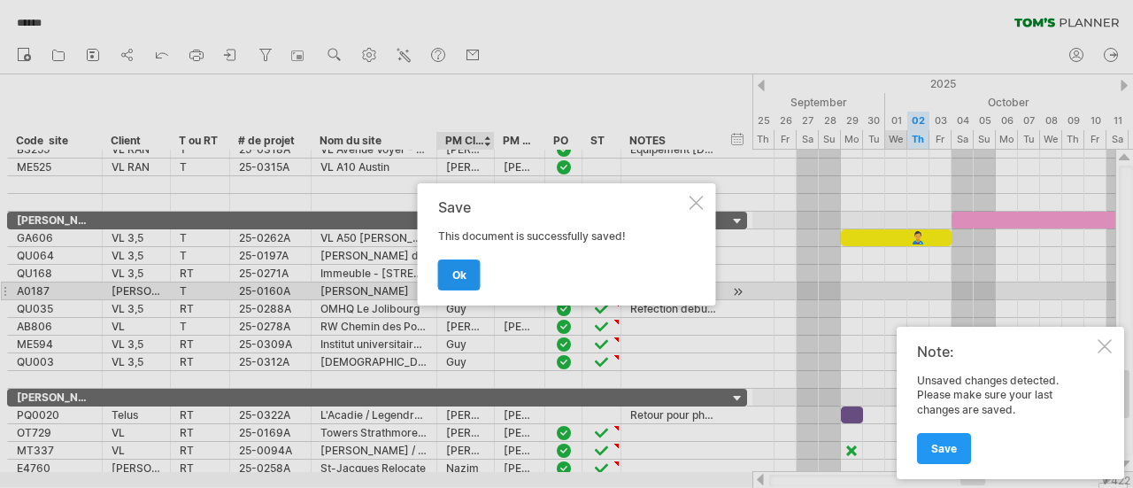
click at [457, 279] on span "ok" at bounding box center [459, 274] width 14 height 13
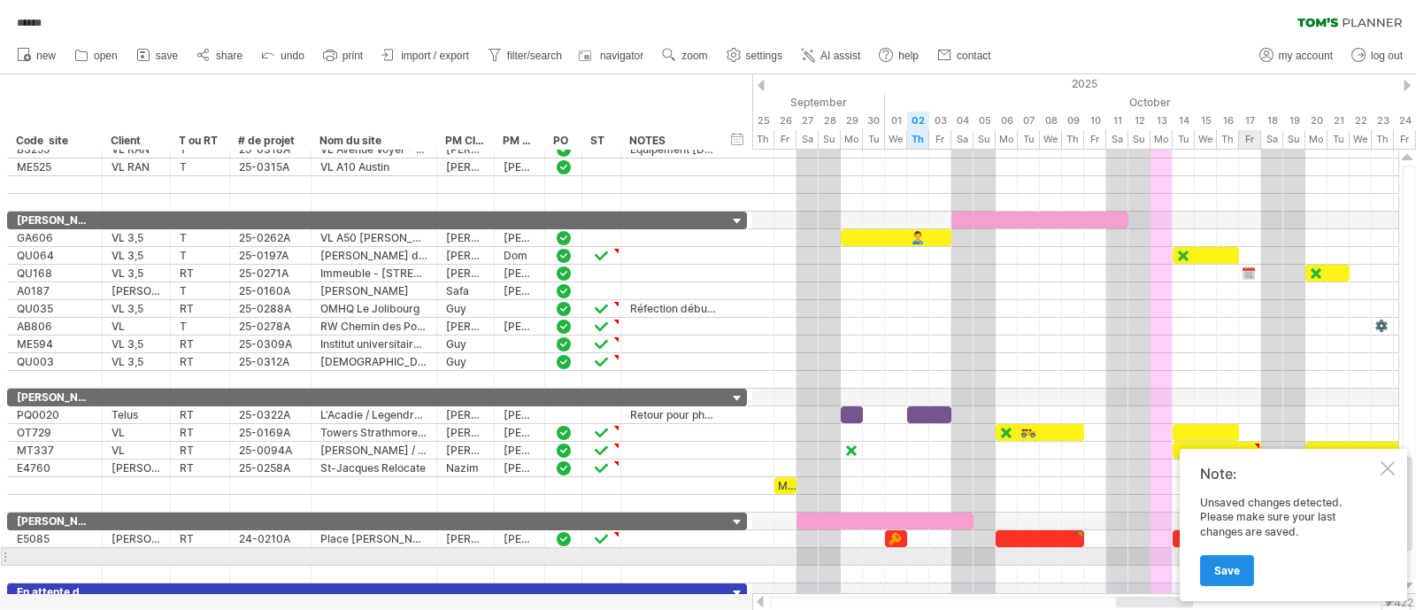
click at [1215, 564] on span "Save" at bounding box center [1227, 570] width 26 height 13
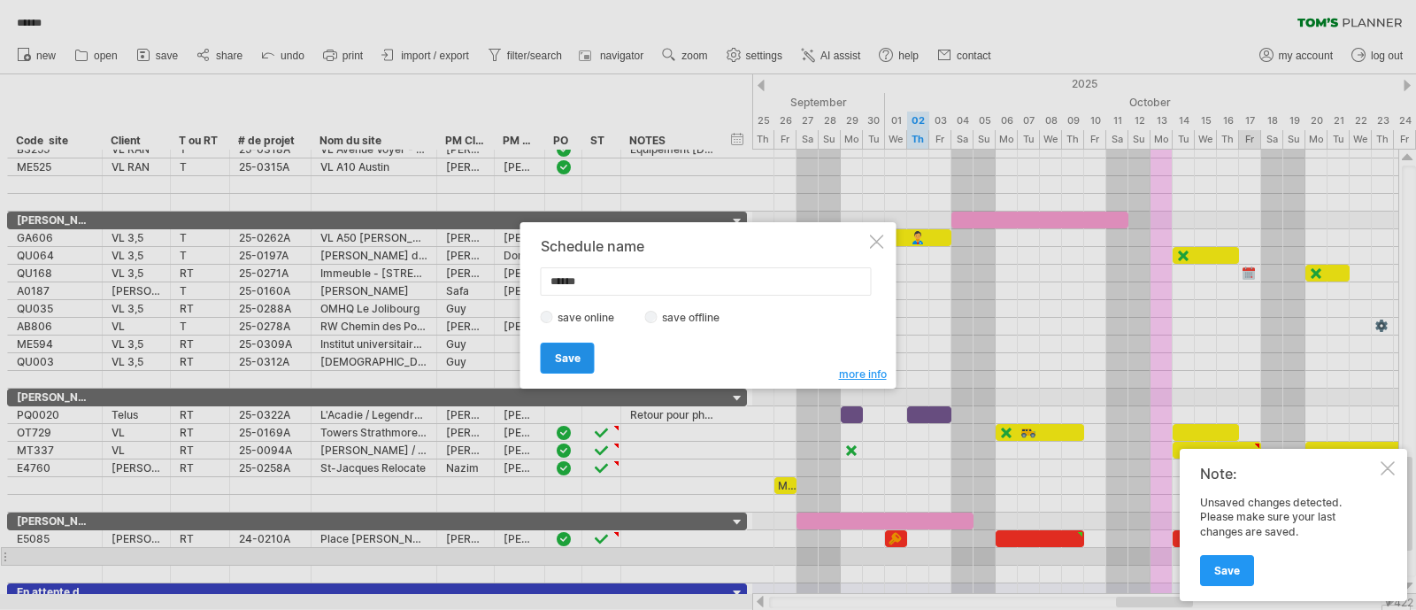
click at [583, 358] on link "Save" at bounding box center [568, 357] width 54 height 31
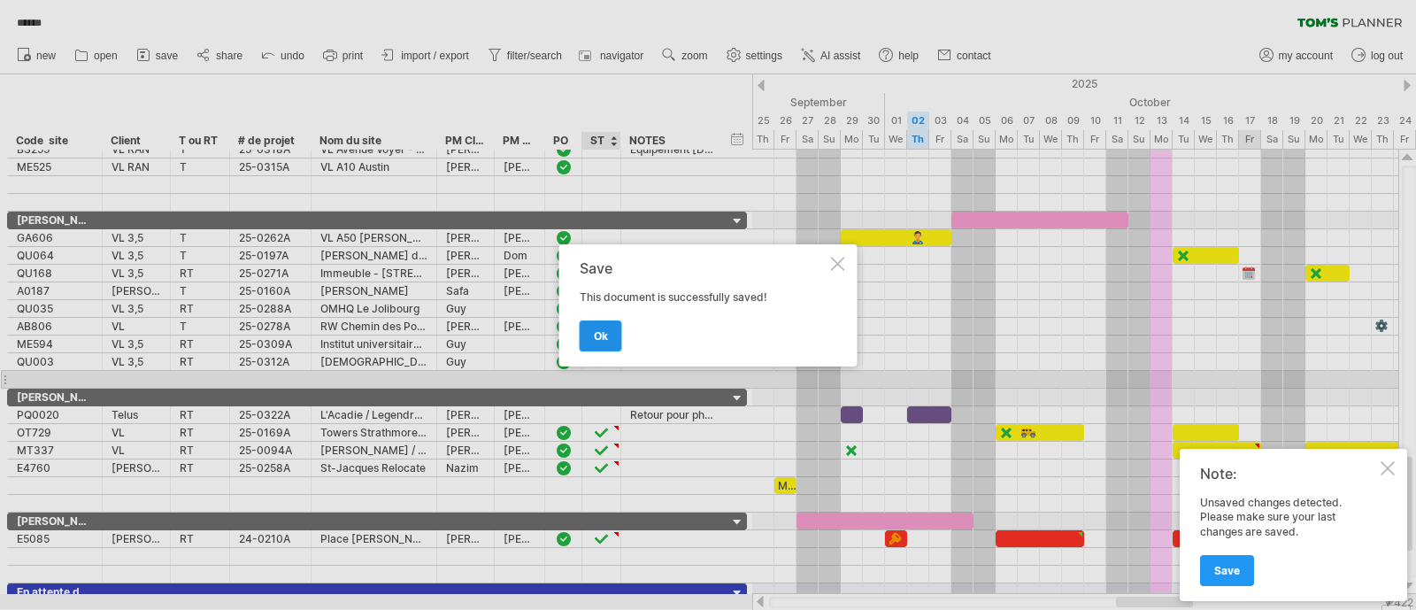
click at [605, 335] on span "ok" at bounding box center [601, 335] width 14 height 13
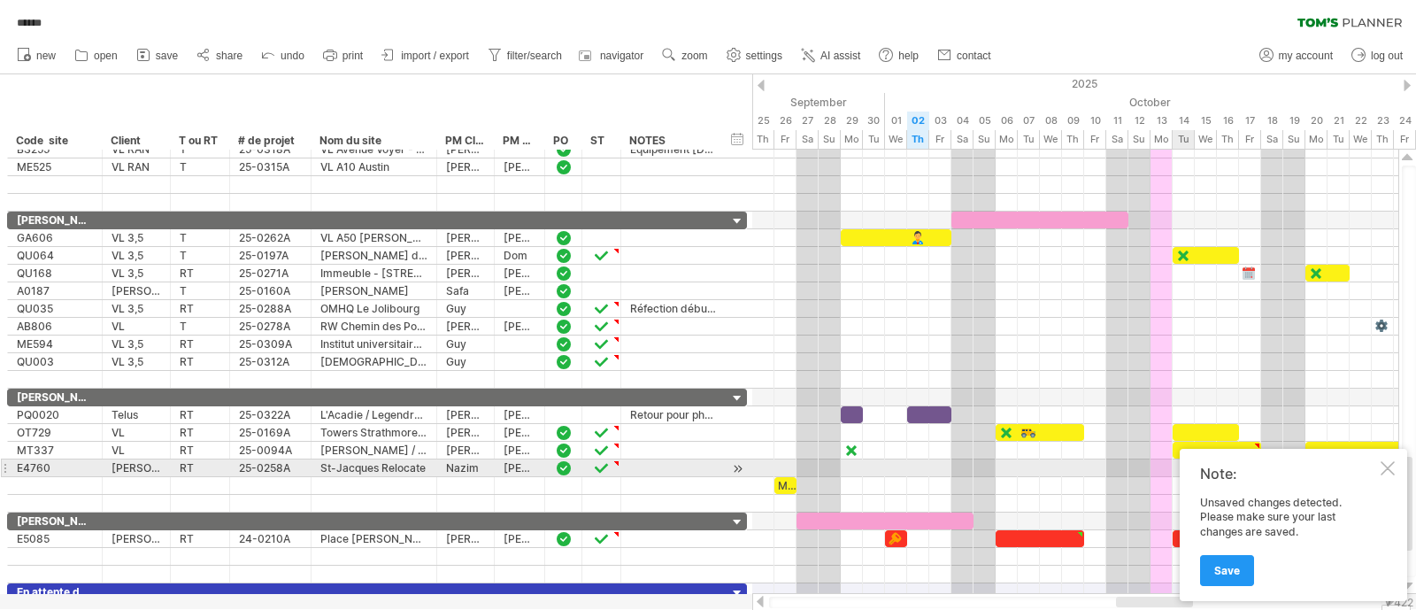
click at [1381, 461] on div at bounding box center [1388, 468] width 14 height 14
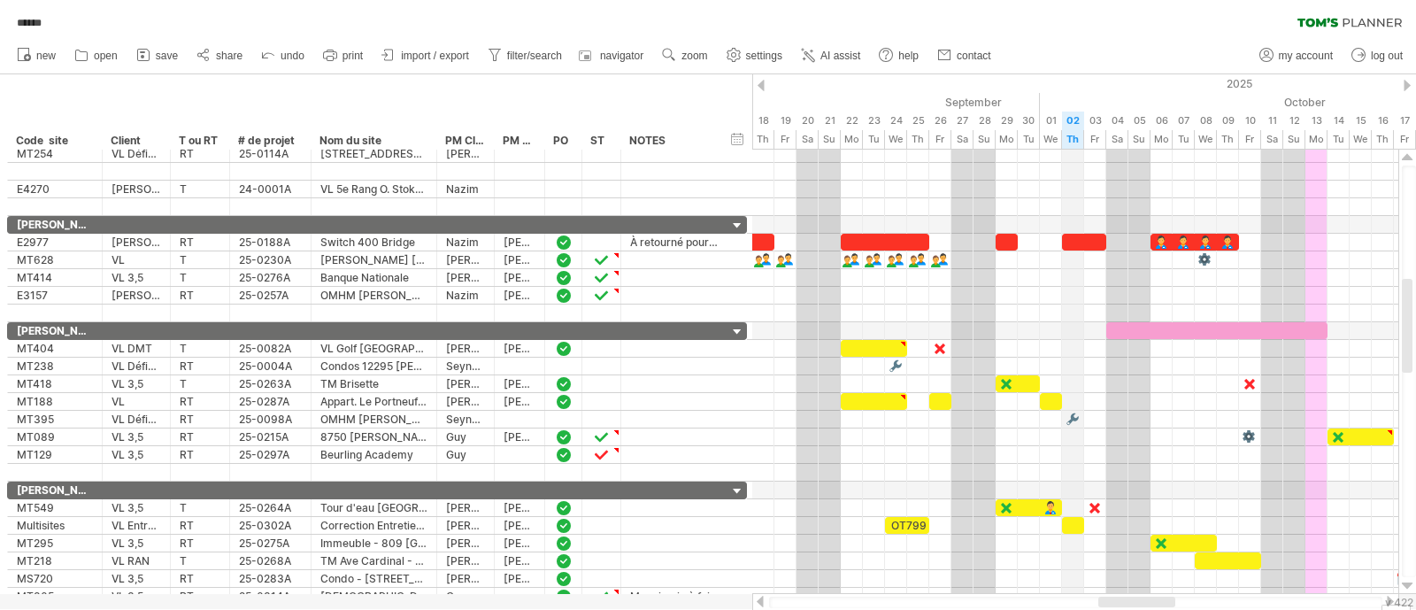
drag, startPoint x: 955, startPoint y: 108, endPoint x: 1071, endPoint y: 107, distance: 115.9
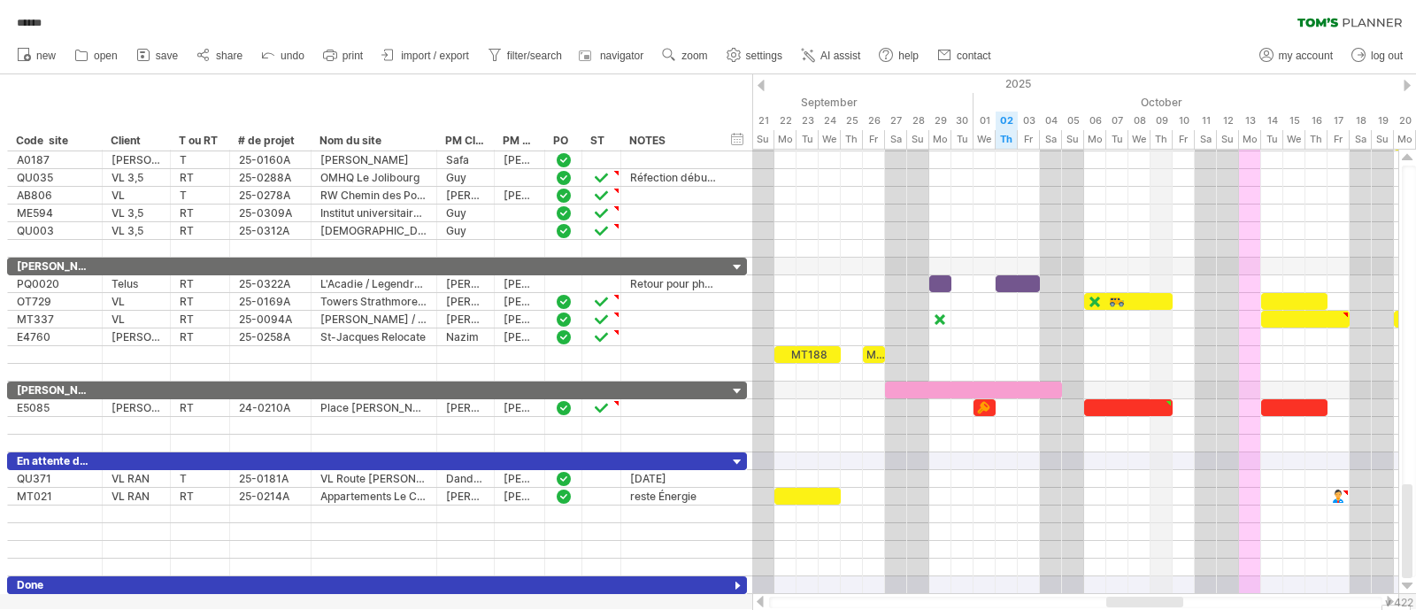
drag, startPoint x: 1183, startPoint y: 105, endPoint x: 1136, endPoint y: 121, distance: 49.5
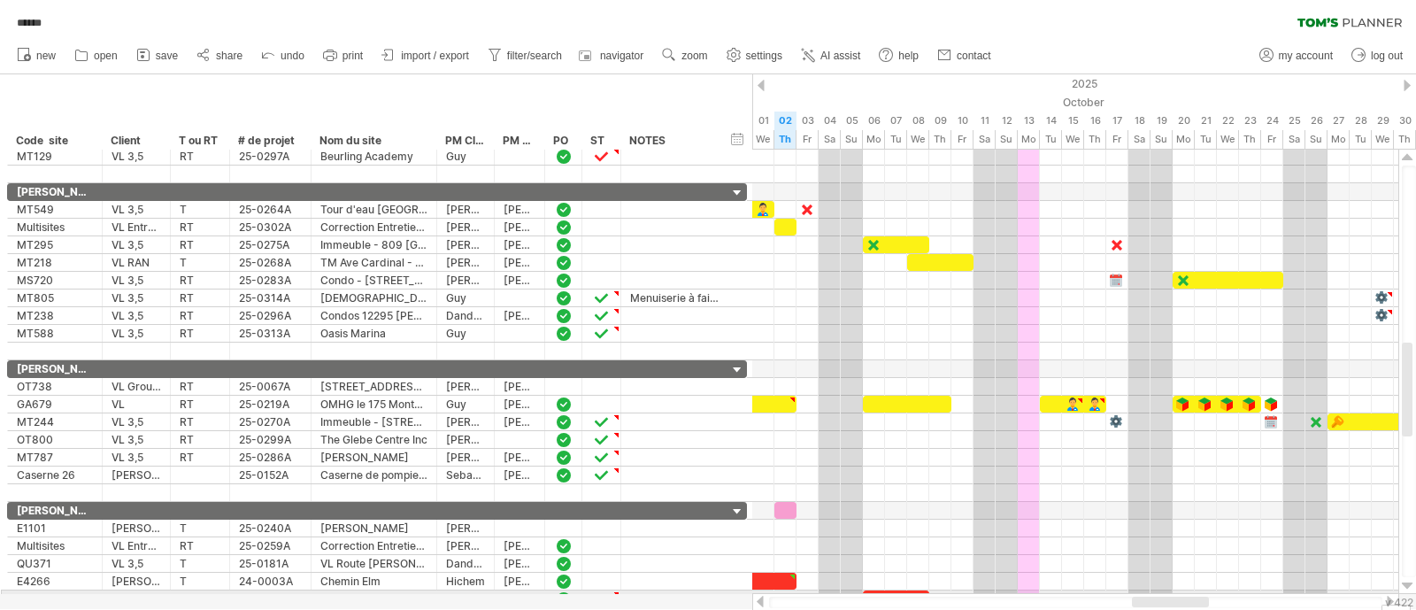
drag, startPoint x: 1140, startPoint y: 597, endPoint x: 1163, endPoint y: 594, distance: 23.3
click at [1163, 594] on div at bounding box center [1075, 602] width 647 height 18
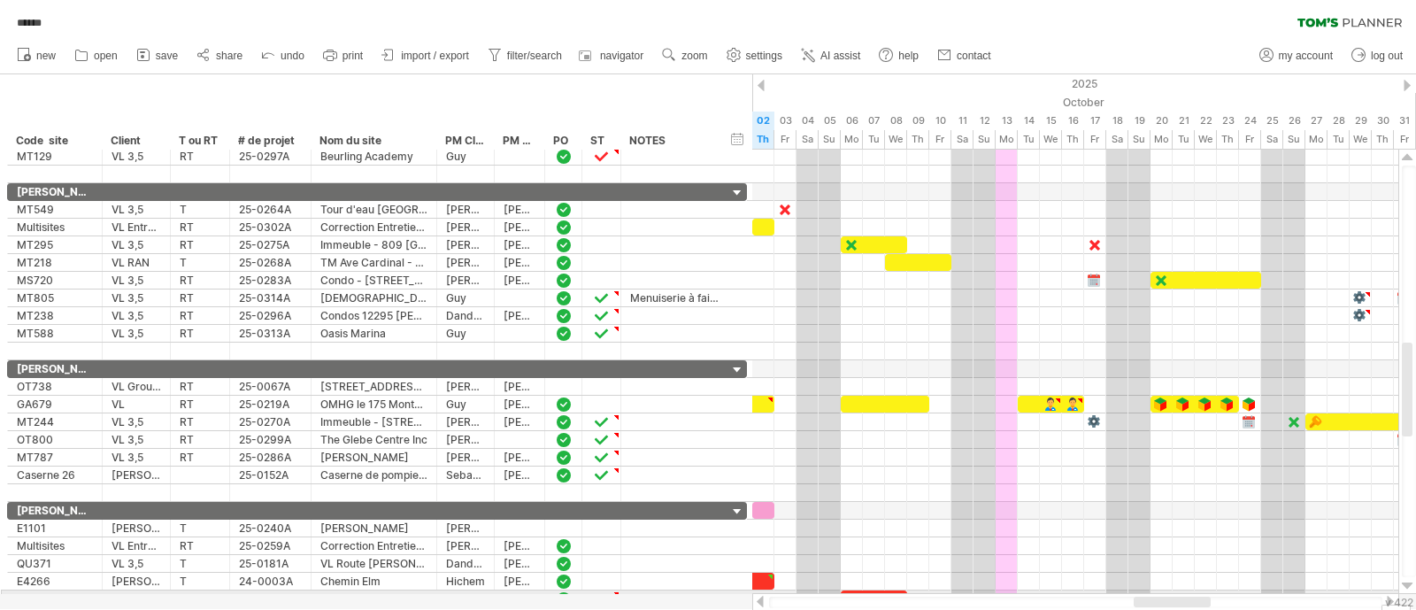
click at [1158, 593] on div at bounding box center [1075, 602] width 647 height 18
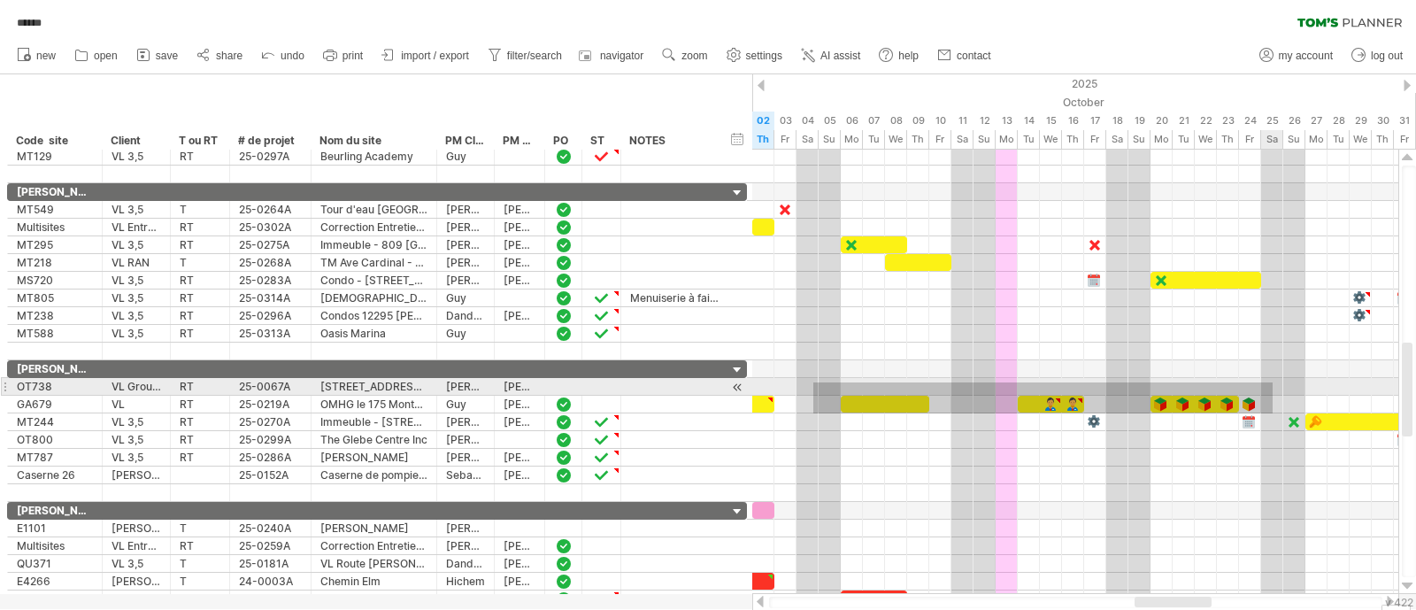
drag, startPoint x: 813, startPoint y: 413, endPoint x: 1273, endPoint y: 382, distance: 460.3
click at [1273, 382] on div at bounding box center [1075, 431] width 646 height 142
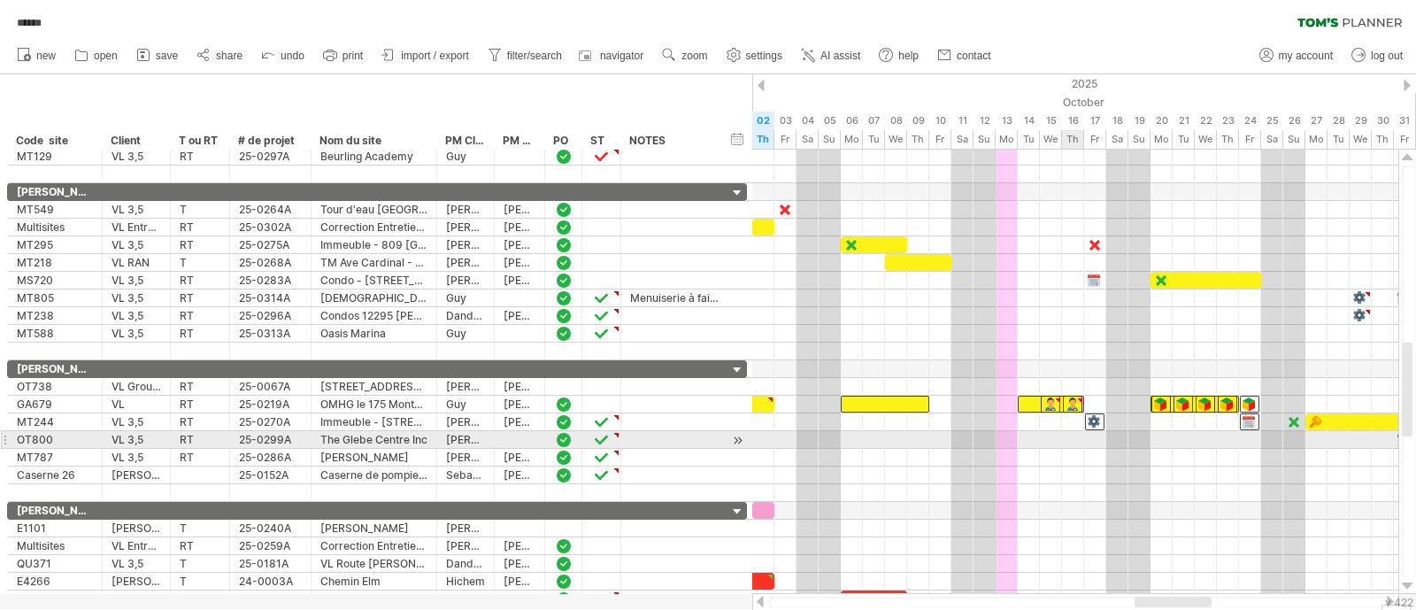
click at [1067, 435] on div at bounding box center [1075, 440] width 646 height 18
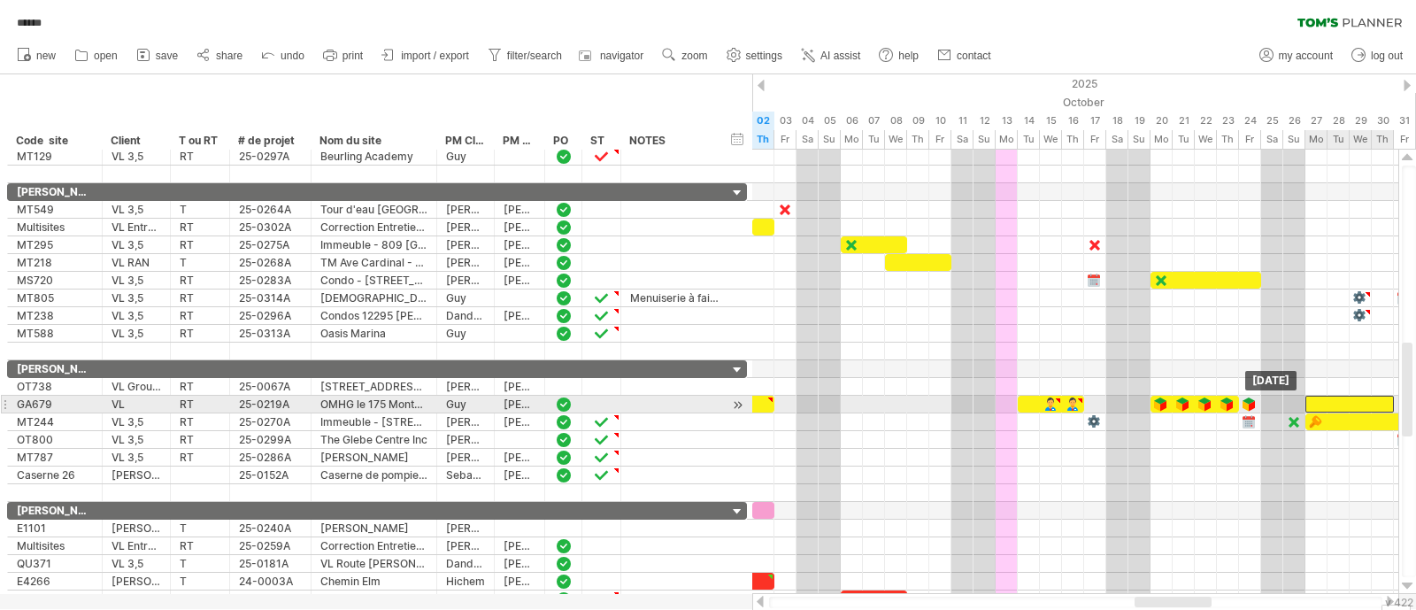
drag, startPoint x: 881, startPoint y: 403, endPoint x: 1341, endPoint y: 398, distance: 460.2
click at [1341, 398] on div at bounding box center [1349, 404] width 88 height 17
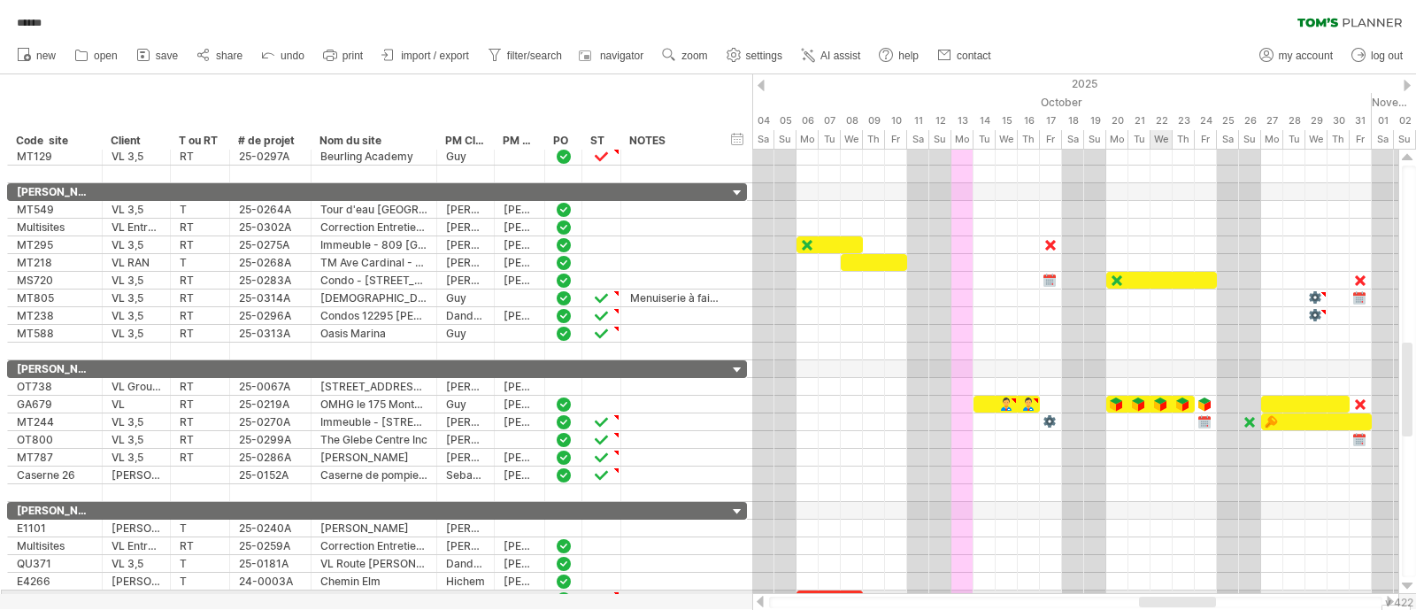
drag, startPoint x: 1159, startPoint y: 600, endPoint x: 1164, endPoint y: 590, distance: 10.7
click at [1164, 590] on div "Trying to reach plan.tomsplanner.com Connected again... 0% loading... ****** cl…" at bounding box center [708, 305] width 1416 height 610
drag, startPoint x: 998, startPoint y: 427, endPoint x: 1039, endPoint y: 372, distance: 68.3
click at [1039, 372] on div at bounding box center [1075, 431] width 646 height 142
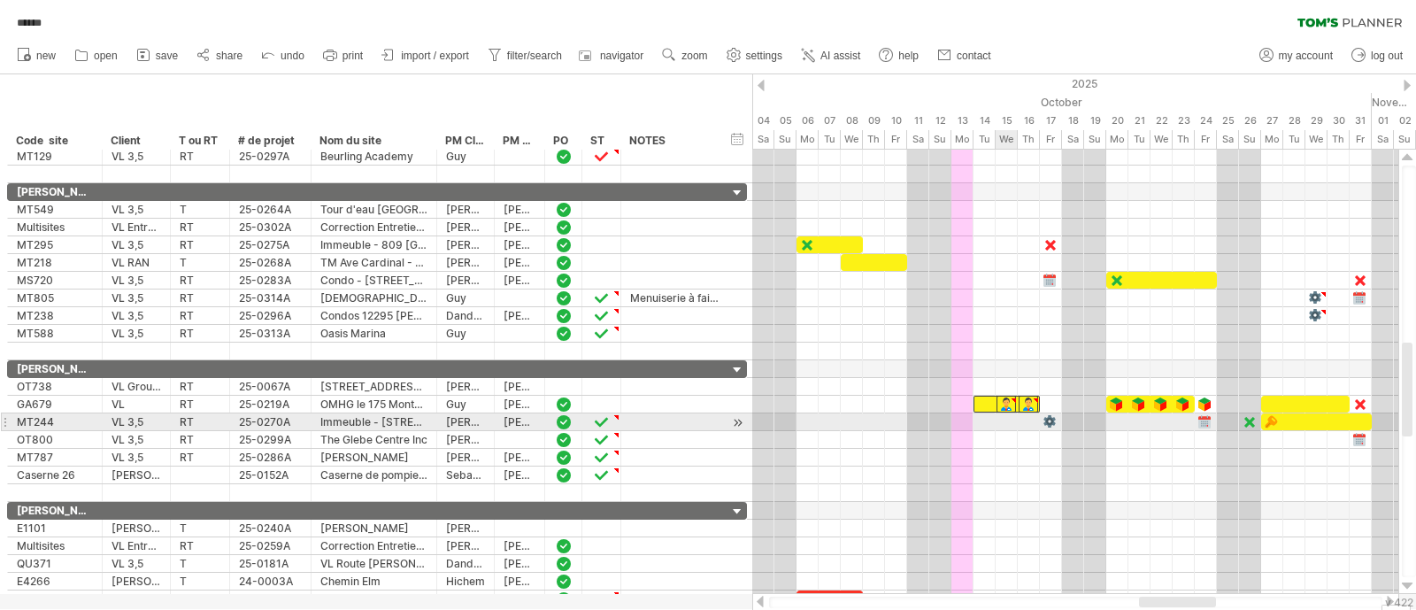
click at [997, 431] on div at bounding box center [1075, 440] width 646 height 18
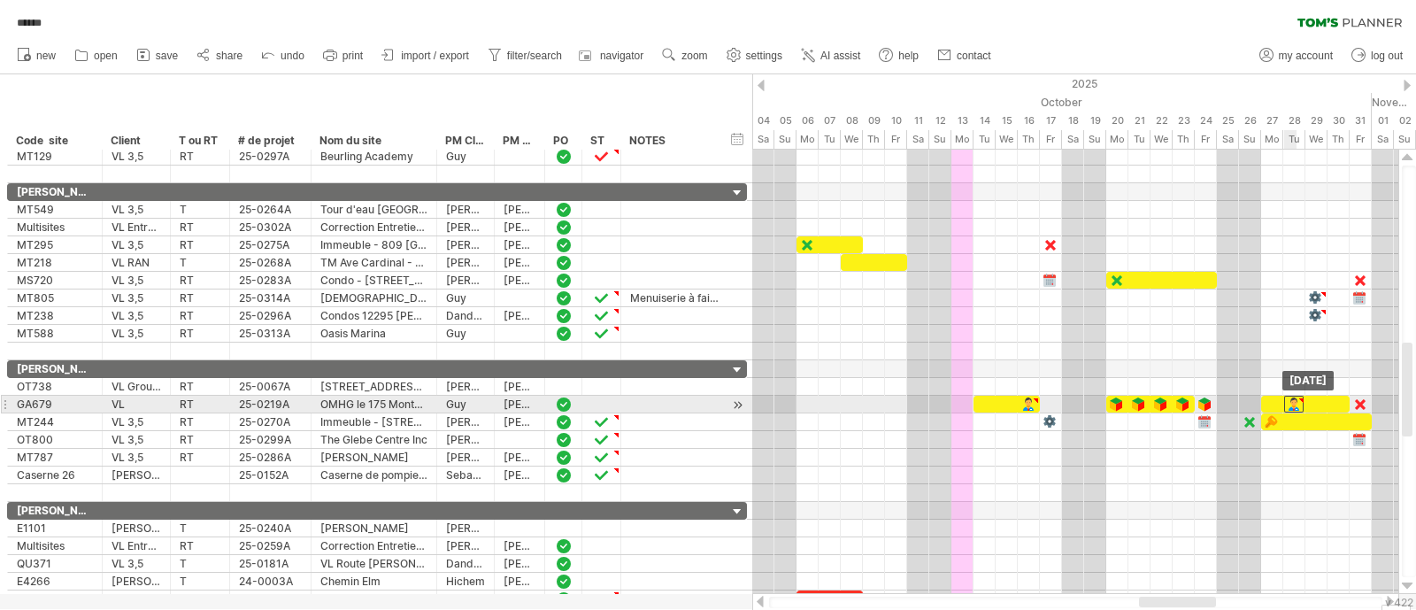
drag, startPoint x: 1005, startPoint y: 408, endPoint x: 1292, endPoint y: 404, distance: 286.7
click at [1292, 404] on div at bounding box center [1293, 404] width 19 height 17
drag, startPoint x: 1027, startPoint y: 400, endPoint x: 1272, endPoint y: 396, distance: 245.2
click at [1272, 396] on div at bounding box center [1271, 404] width 19 height 17
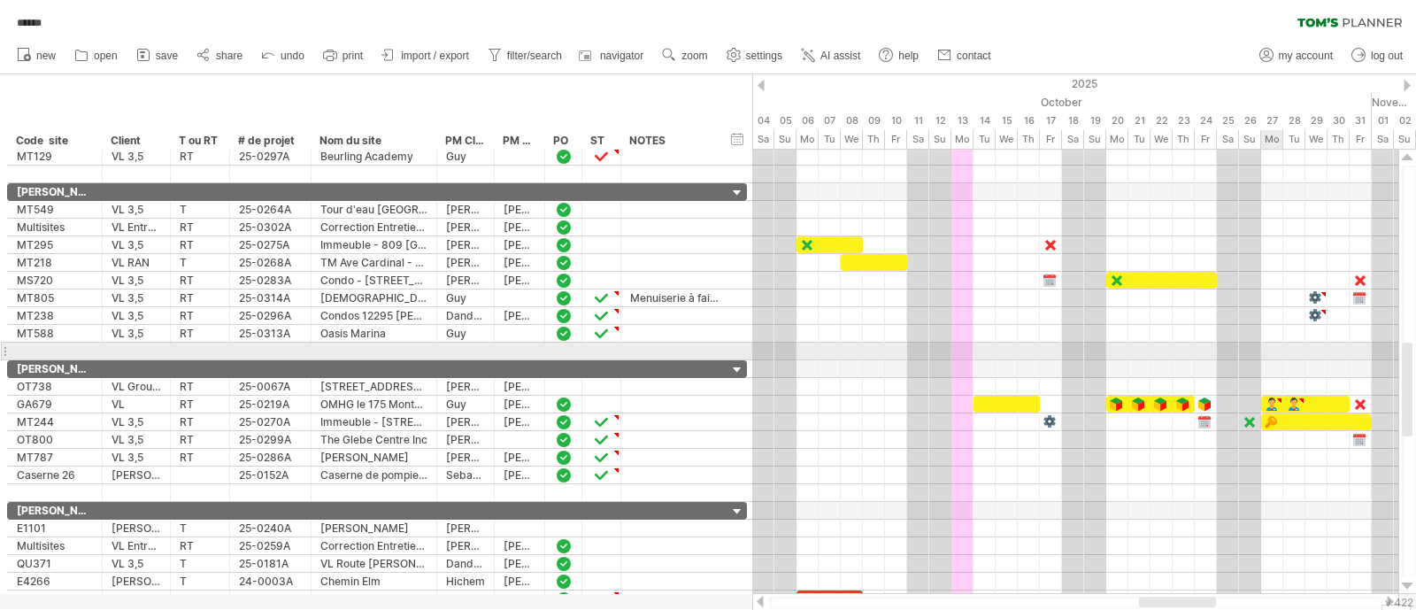
click at [1281, 356] on div at bounding box center [1075, 351] width 646 height 18
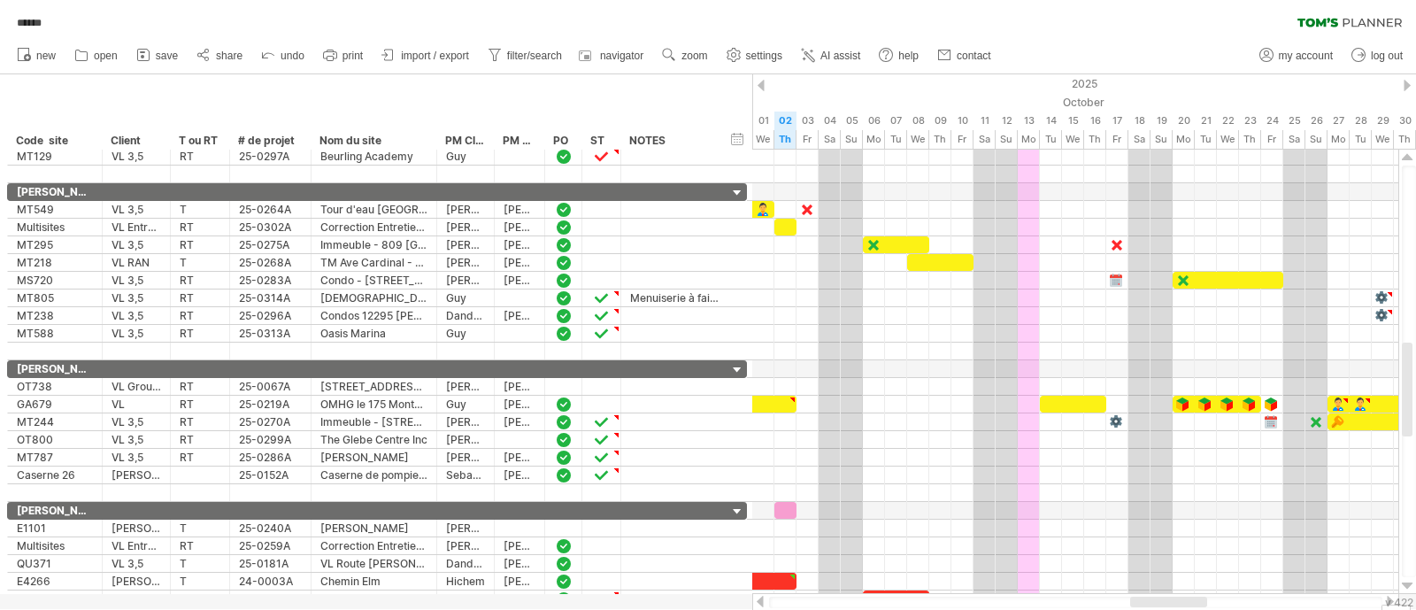
drag, startPoint x: 1168, startPoint y: 604, endPoint x: 1159, endPoint y: 604, distance: 8.9
click at [1159, 604] on div at bounding box center [1168, 601] width 77 height 11
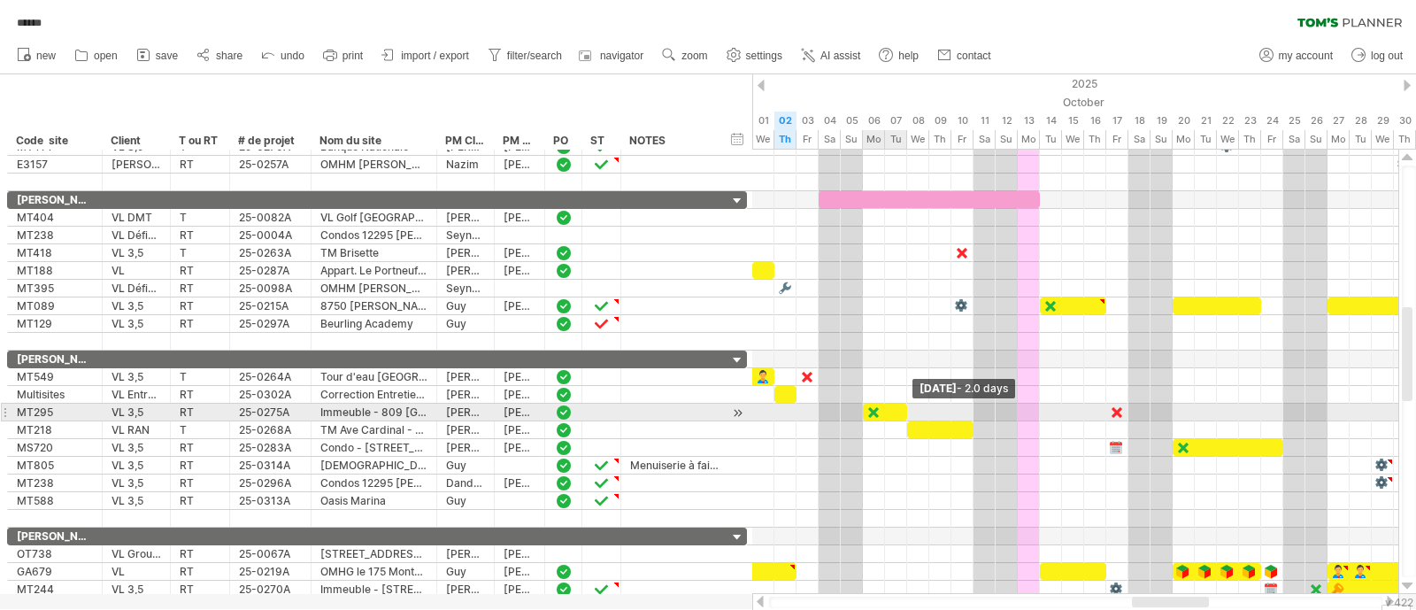
drag, startPoint x: 927, startPoint y: 412, endPoint x: 905, endPoint y: 409, distance: 22.3
click at [905, 409] on span at bounding box center [907, 412] width 7 height 17
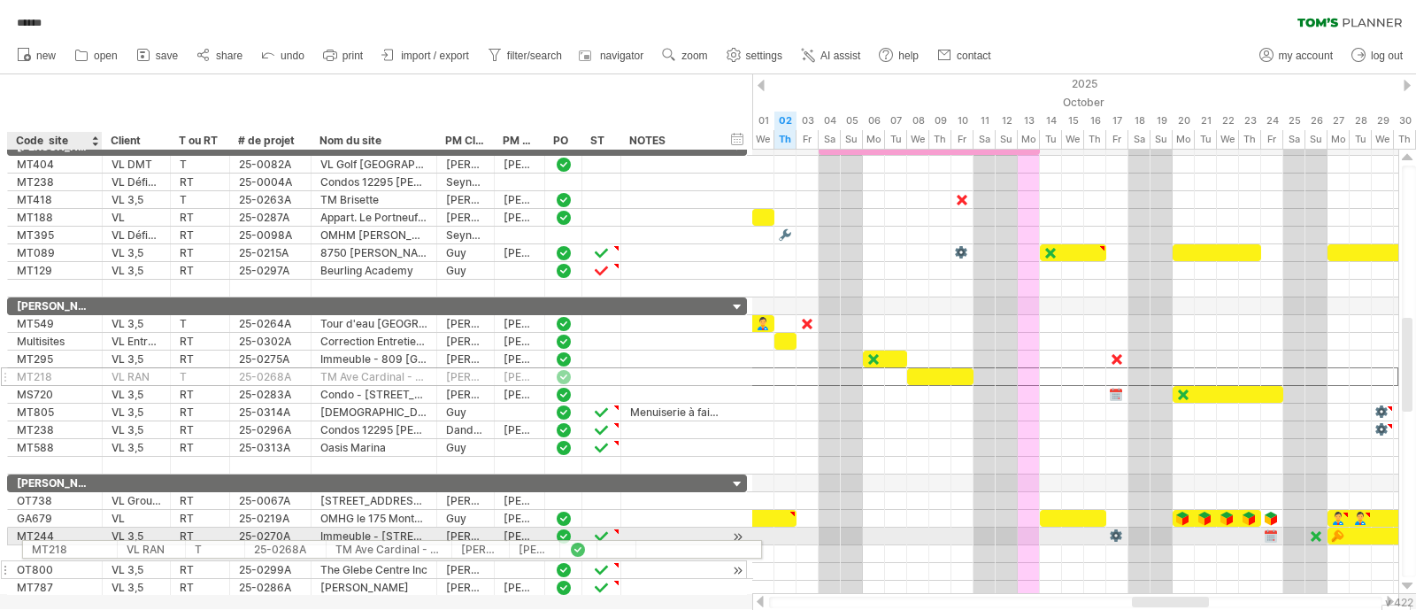
drag, startPoint x: 65, startPoint y: 427, endPoint x: 74, endPoint y: 546, distance: 119.9
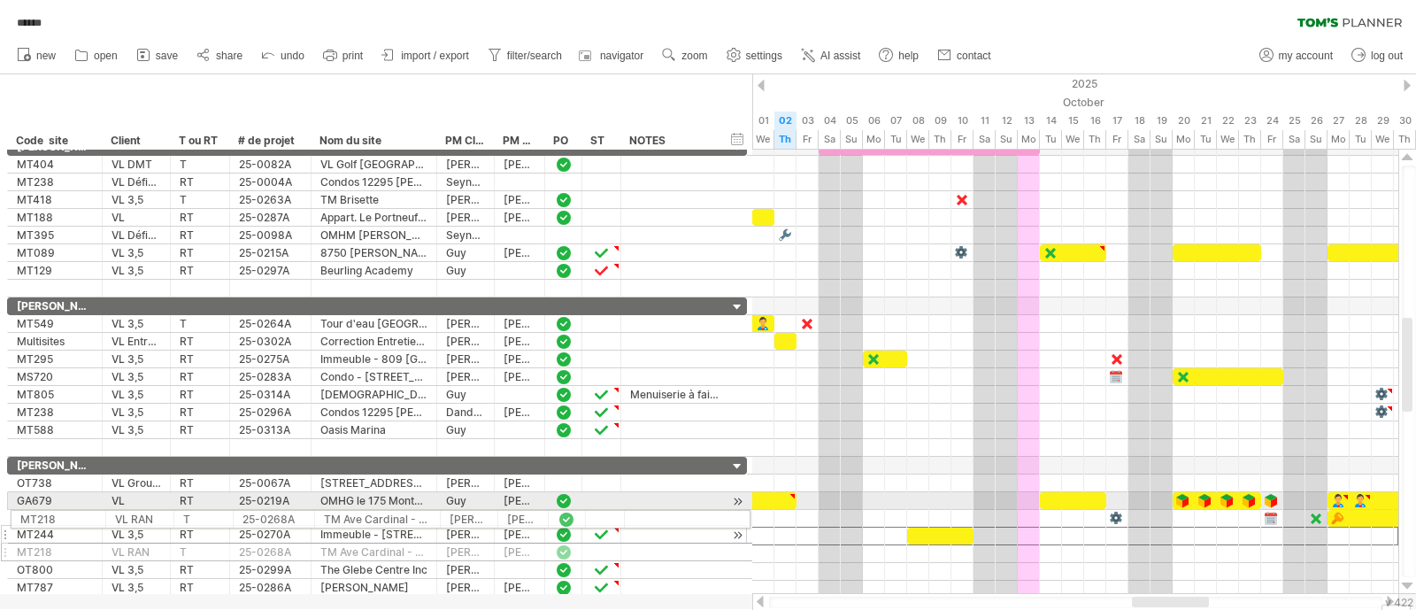
drag, startPoint x: 10, startPoint y: 533, endPoint x: 8, endPoint y: 516, distance: 16.9
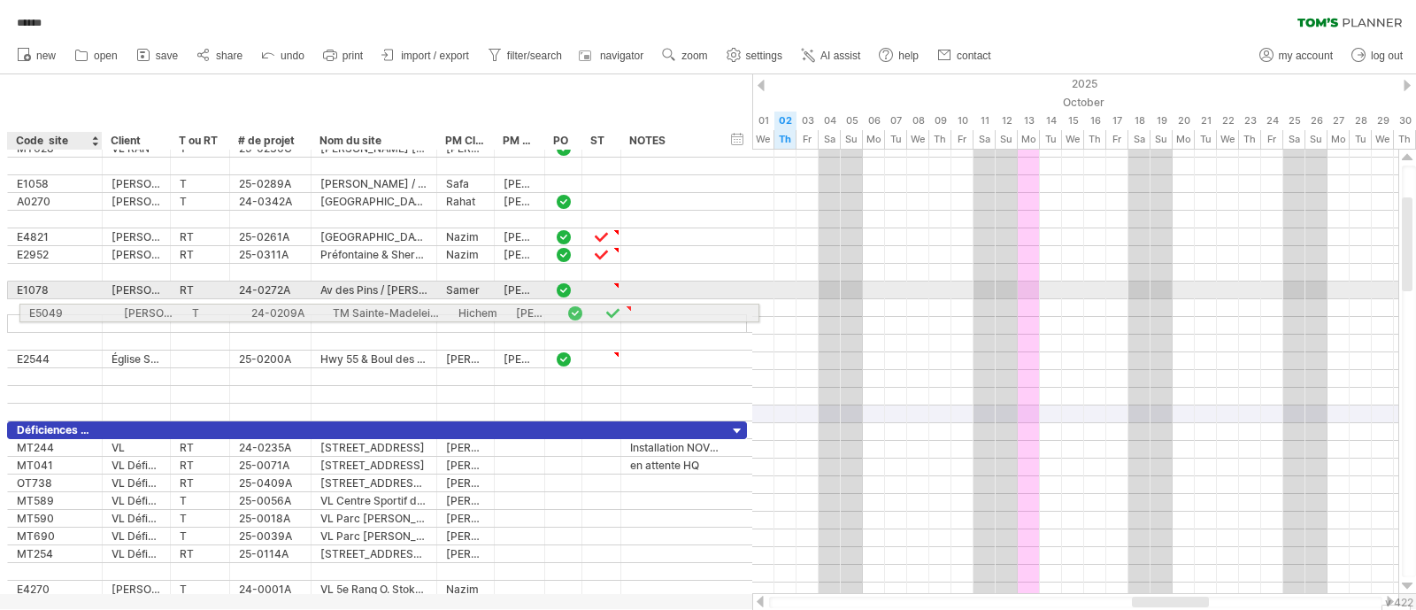
drag, startPoint x: 5, startPoint y: 380, endPoint x: 13, endPoint y: 310, distance: 70.4
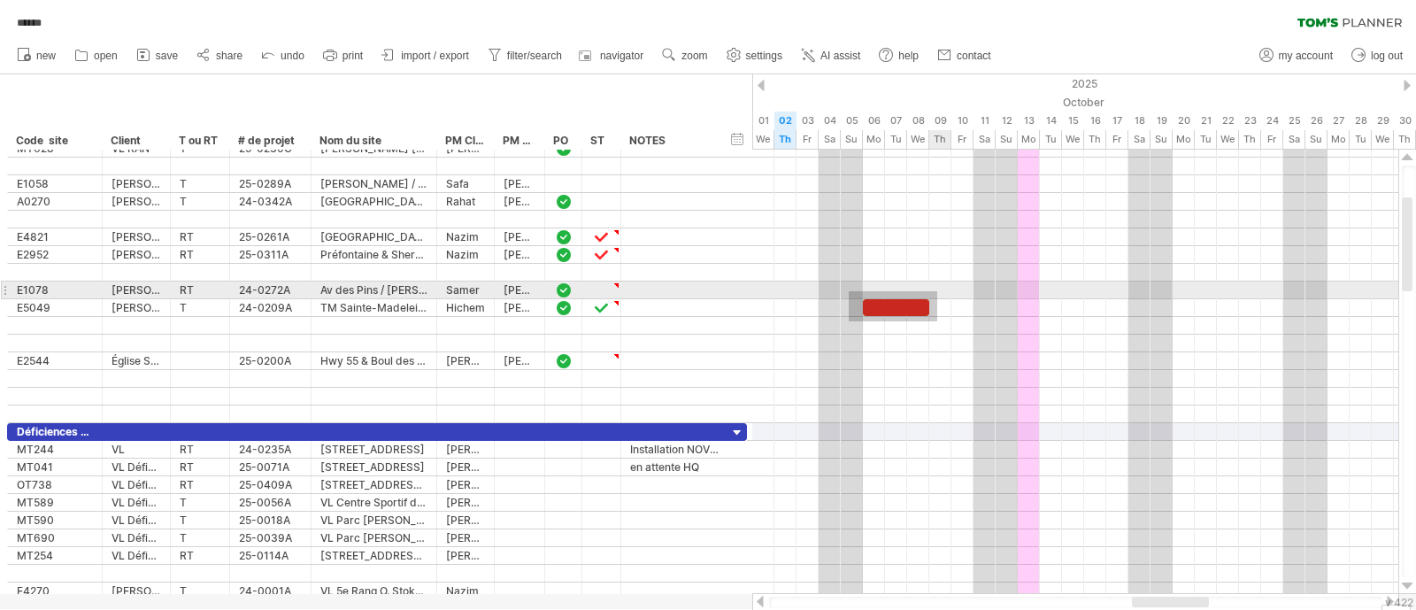
drag, startPoint x: 849, startPoint y: 321, endPoint x: 937, endPoint y: 291, distance: 93.5
click at [937, 291] on div at bounding box center [1075, 281] width 646 height 283
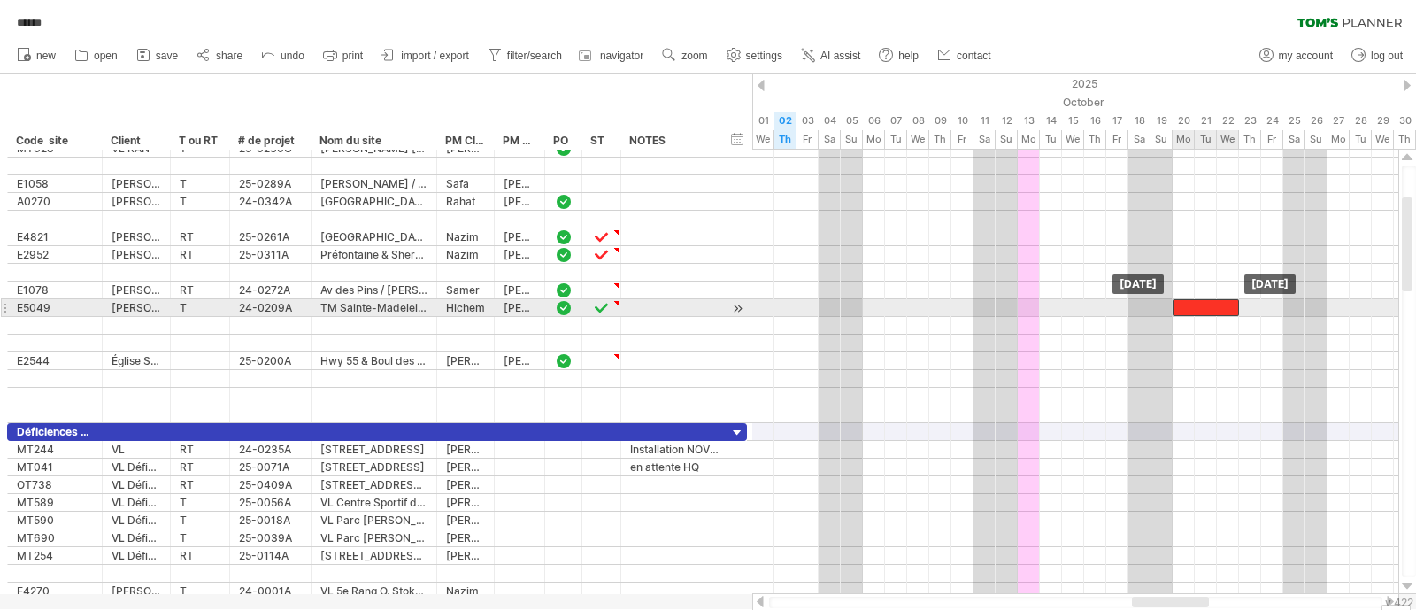
drag, startPoint x: 892, startPoint y: 306, endPoint x: 1199, endPoint y: 305, distance: 307.1
click at [1199, 305] on div at bounding box center [1206, 307] width 66 height 17
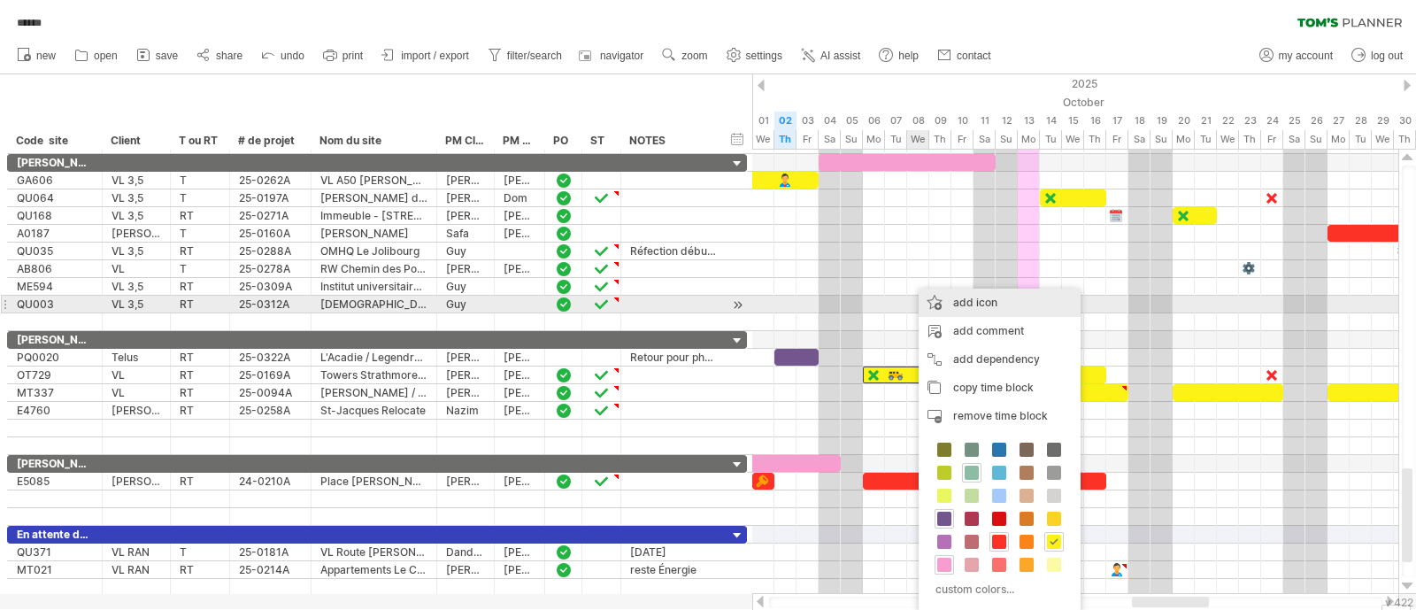
click at [970, 305] on div "add icon" at bounding box center [1000, 302] width 162 height 28
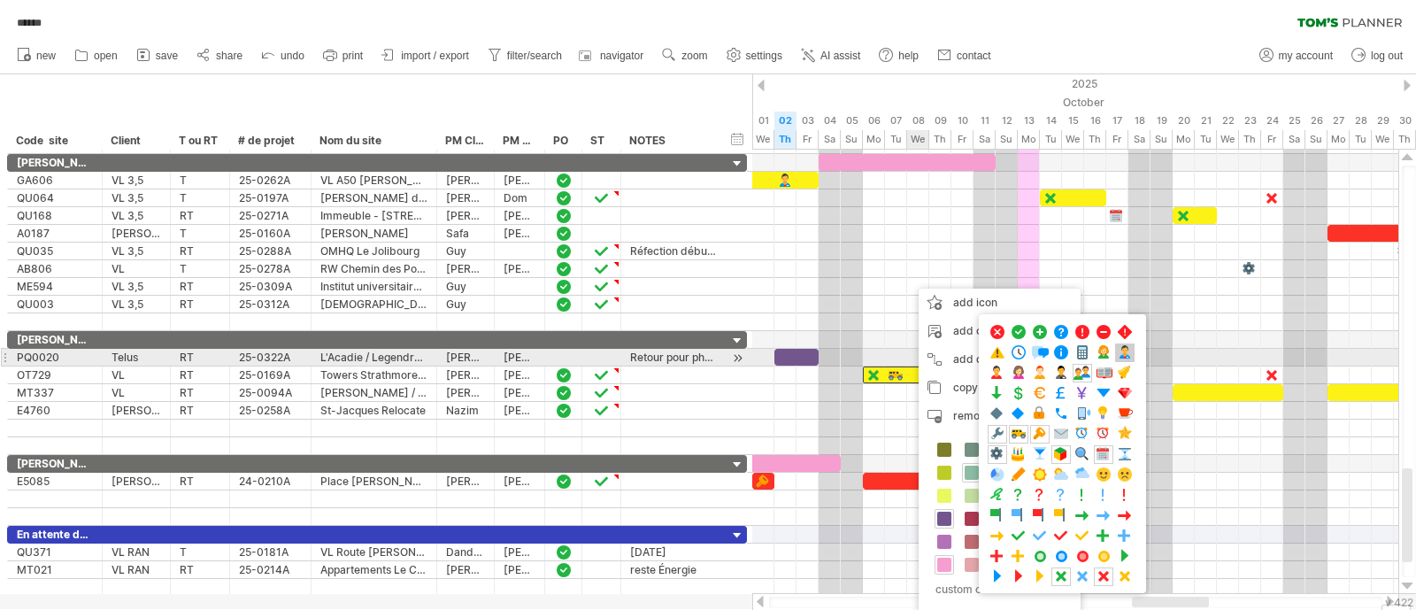
click at [1122, 353] on span at bounding box center [1125, 352] width 18 height 17
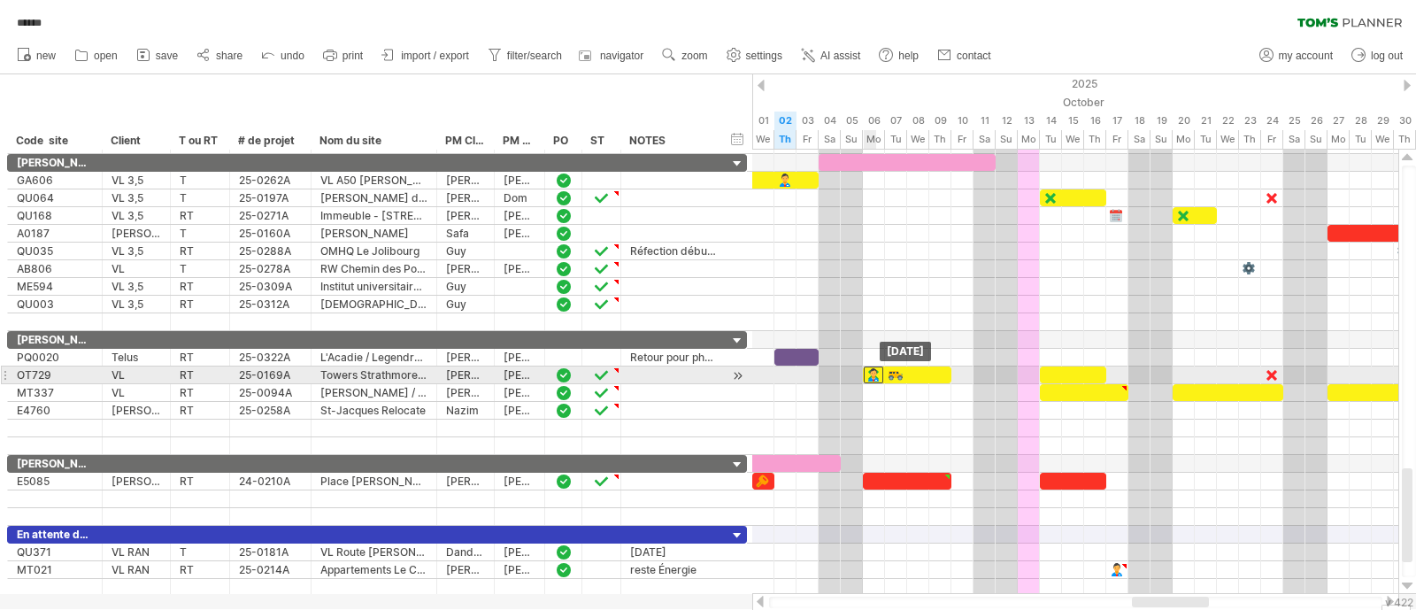
drag, startPoint x: 907, startPoint y: 376, endPoint x: 872, endPoint y: 373, distance: 35.5
click at [872, 373] on div at bounding box center [873, 374] width 19 height 17
drag, startPoint x: 874, startPoint y: 376, endPoint x: 892, endPoint y: 374, distance: 17.8
click at [892, 374] on div at bounding box center [895, 374] width 19 height 17
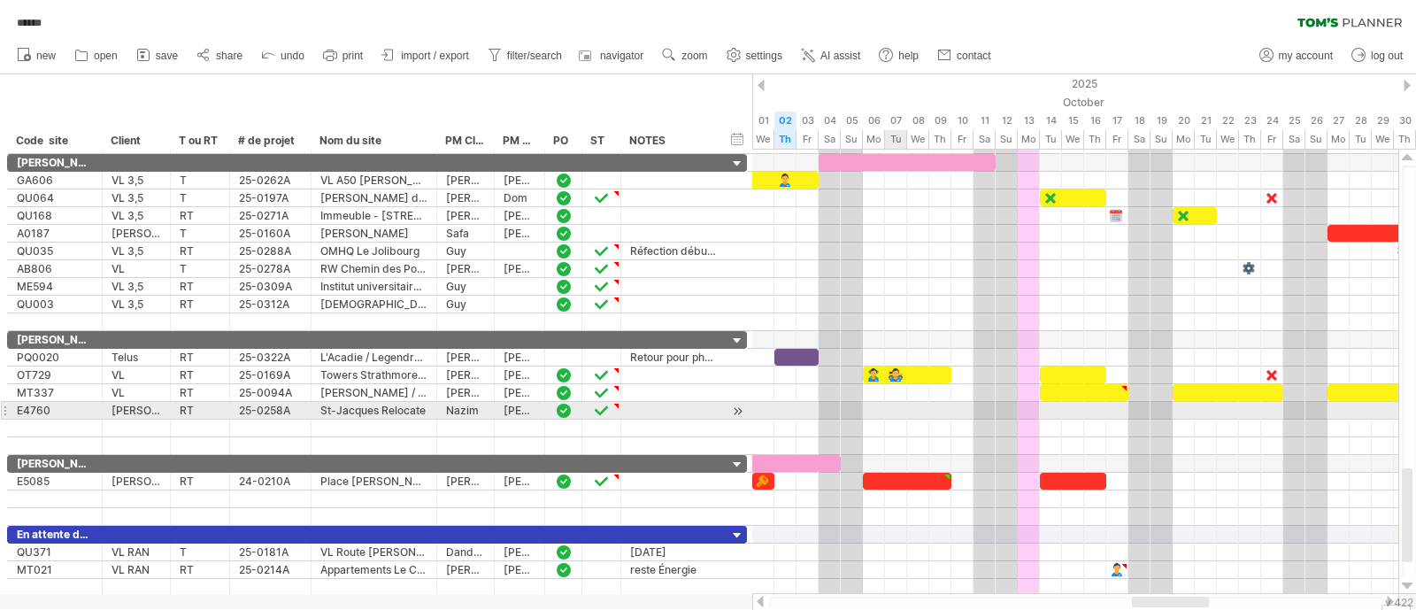
click at [905, 413] on div at bounding box center [1075, 411] width 646 height 18
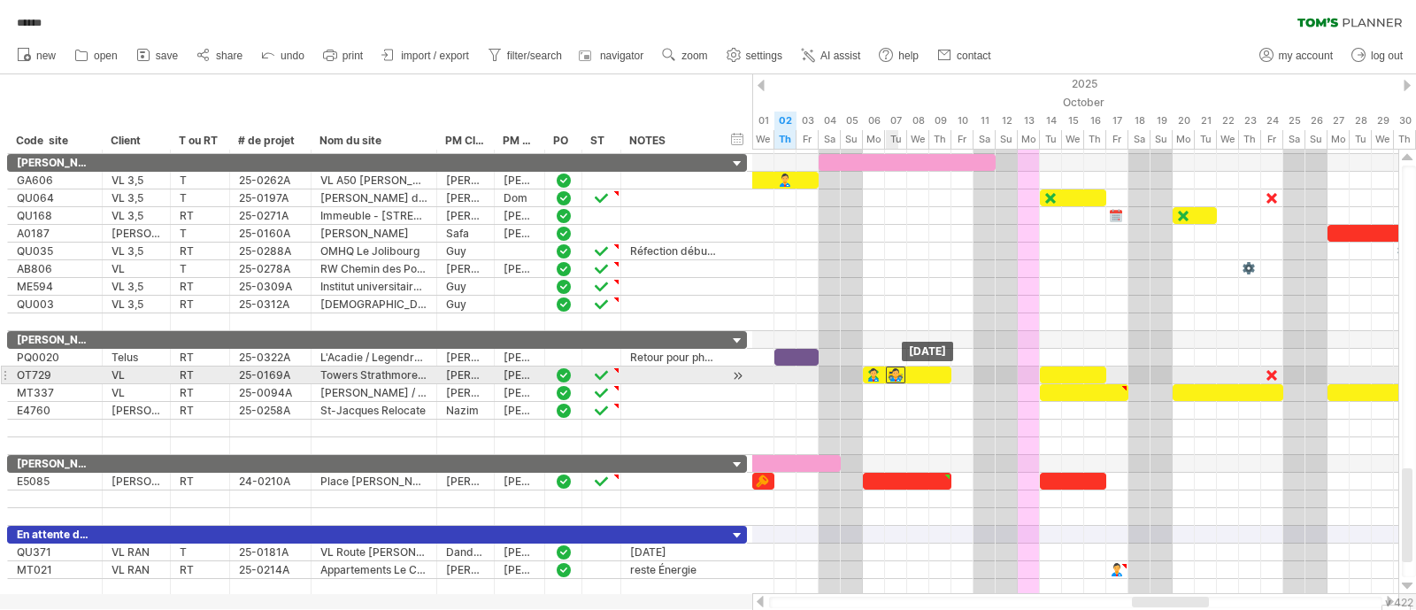
click at [890, 371] on div at bounding box center [895, 374] width 19 height 17
drag, startPoint x: 894, startPoint y: 373, endPoint x: 907, endPoint y: 371, distance: 13.4
click at [907, 371] on div at bounding box center [906, 374] width 19 height 17
drag, startPoint x: 872, startPoint y: 374, endPoint x: 884, endPoint y: 374, distance: 12.4
click at [884, 374] on div at bounding box center [884, 374] width 19 height 17
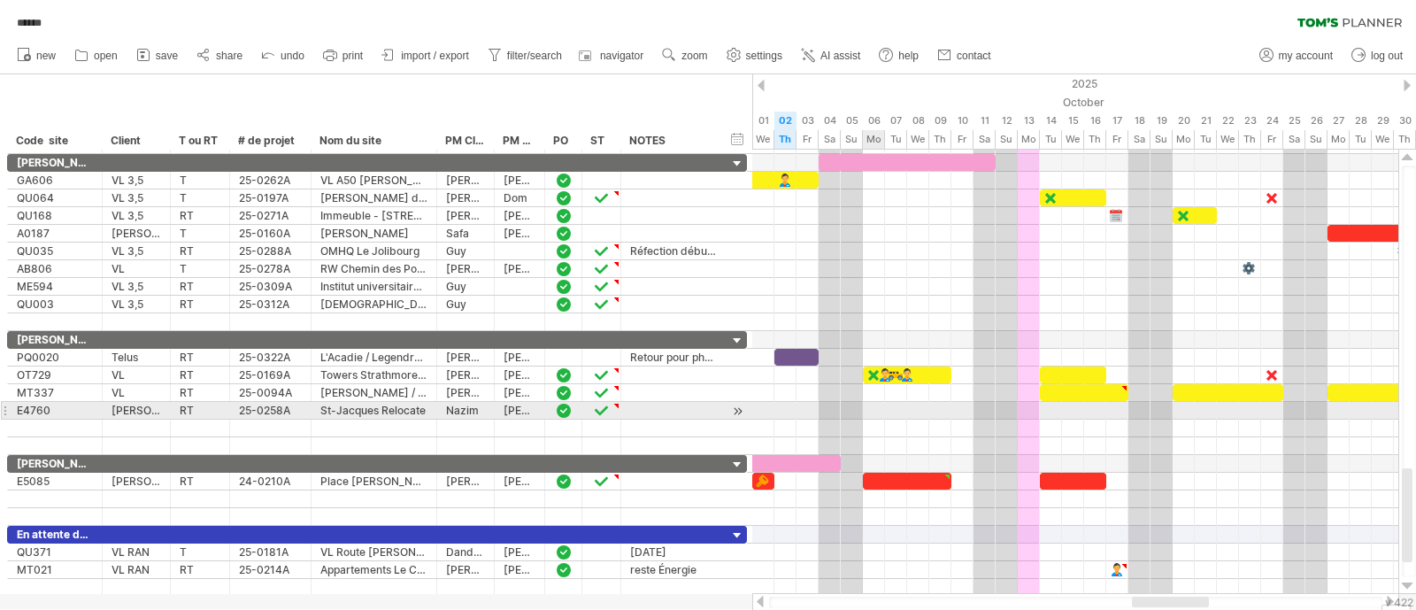
click at [875, 403] on div at bounding box center [1075, 411] width 646 height 18
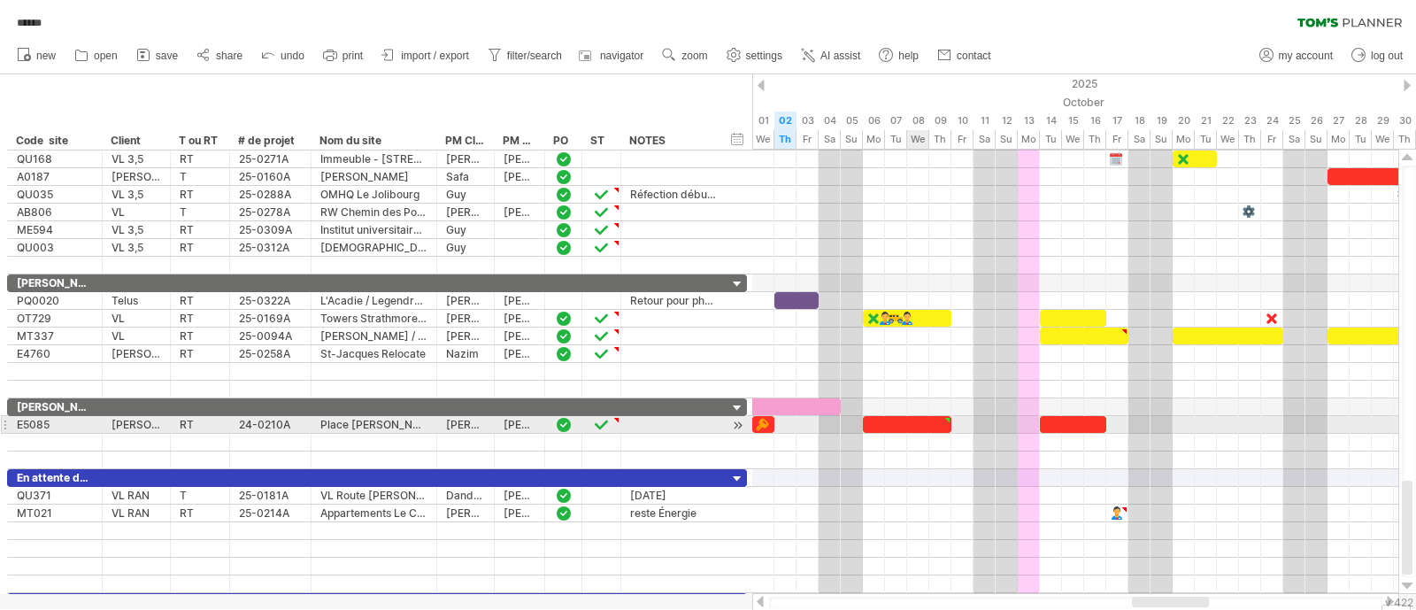
type textarea "**********"
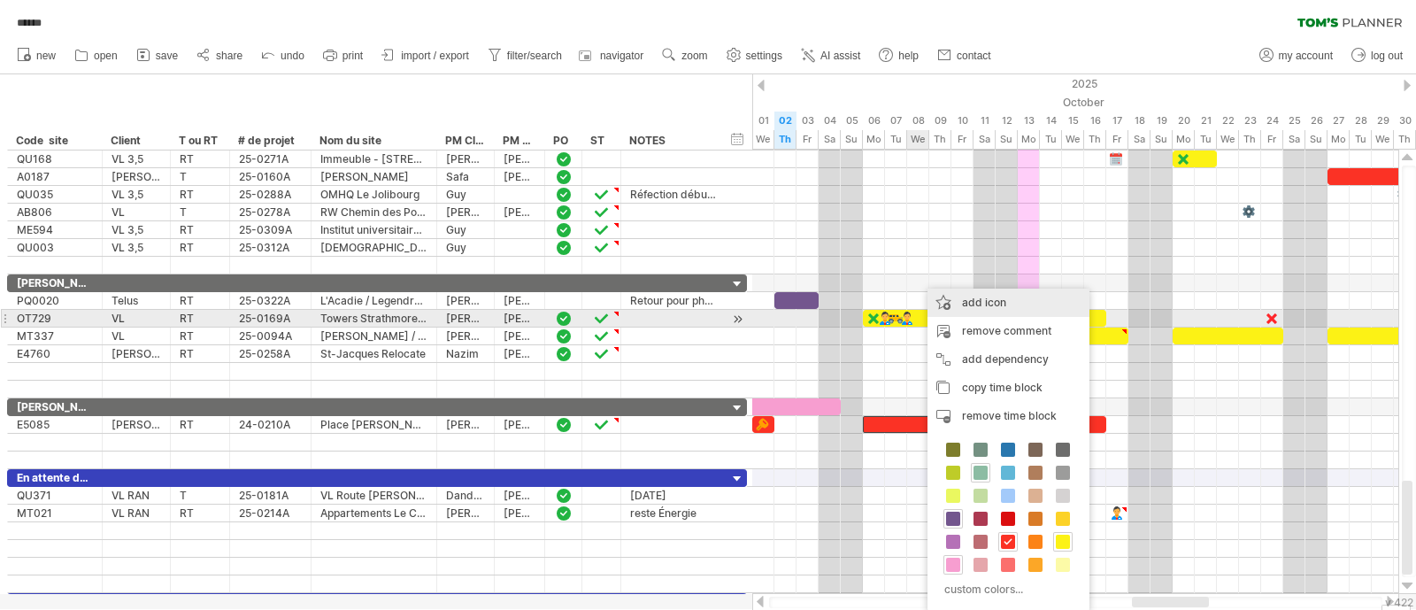
click at [988, 304] on div "add icon" at bounding box center [1008, 302] width 162 height 28
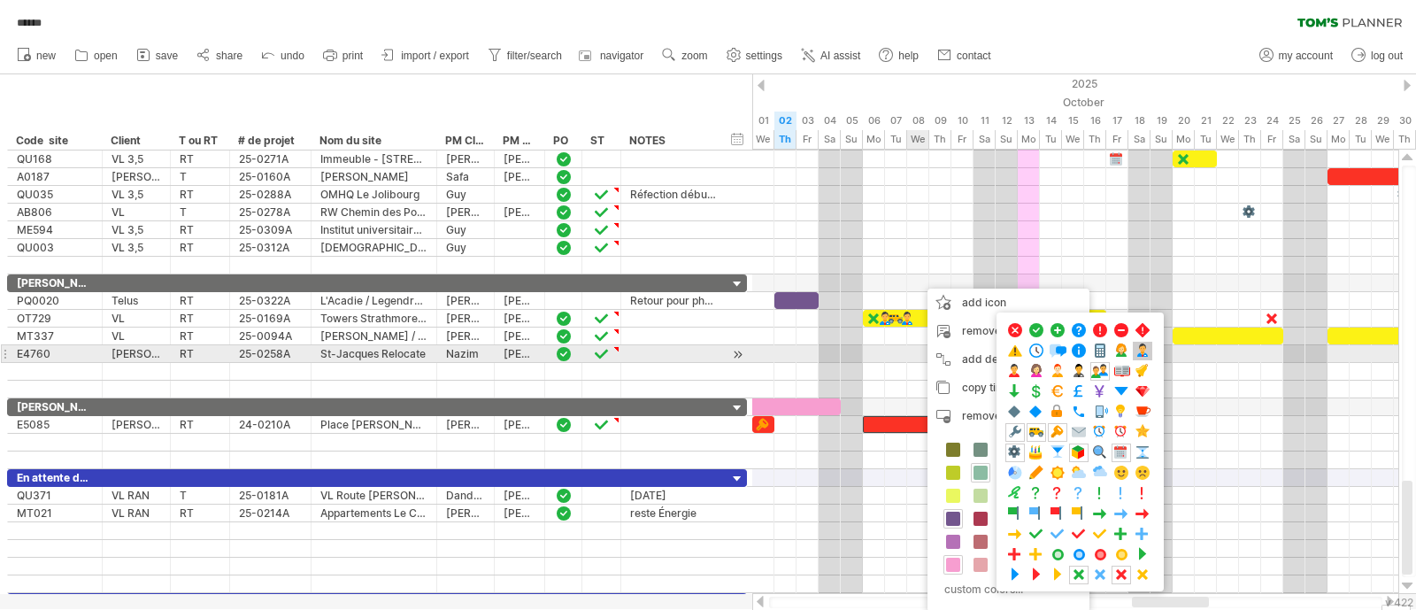
click at [1135, 347] on span at bounding box center [1143, 350] width 18 height 17
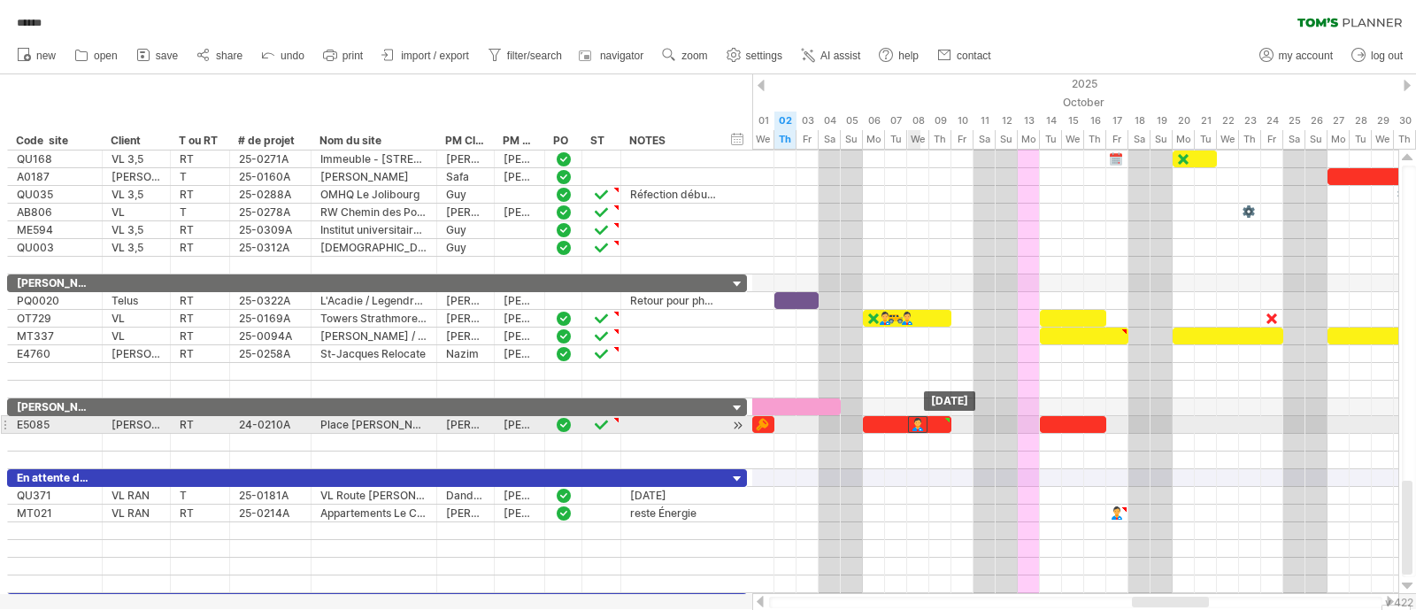
click at [243, 422] on div at bounding box center [243, 425] width 0 height 18
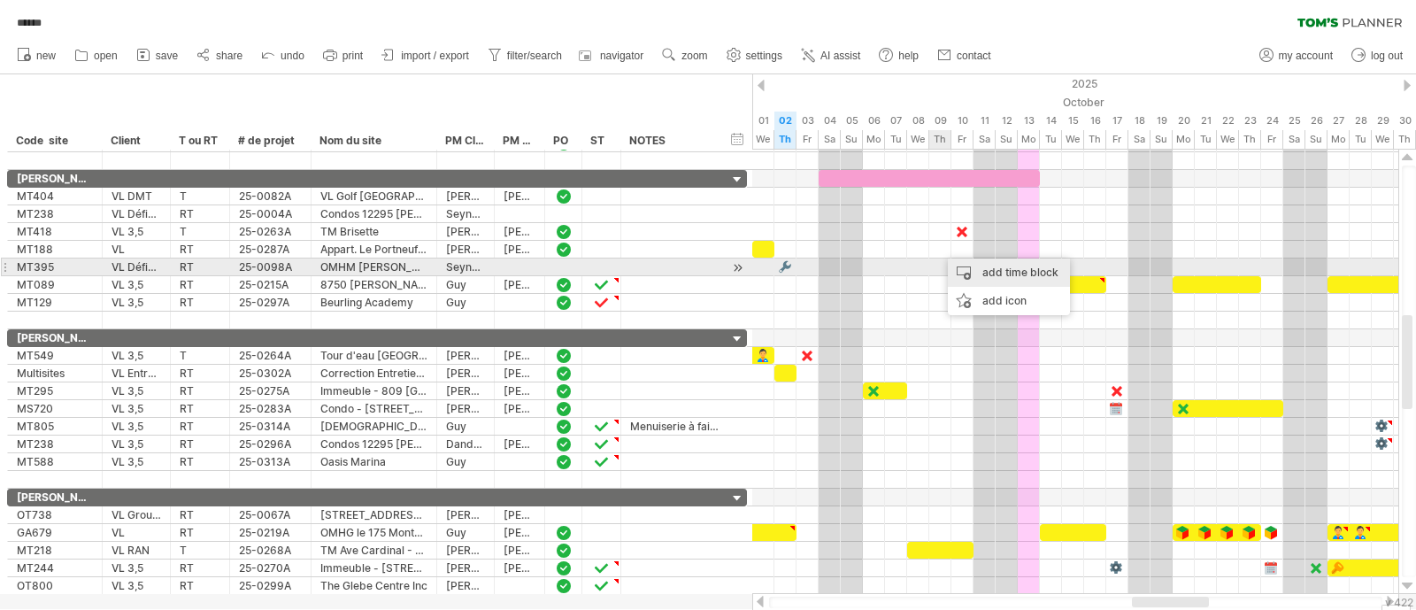
click at [951, 269] on div "add time block" at bounding box center [1009, 272] width 122 height 28
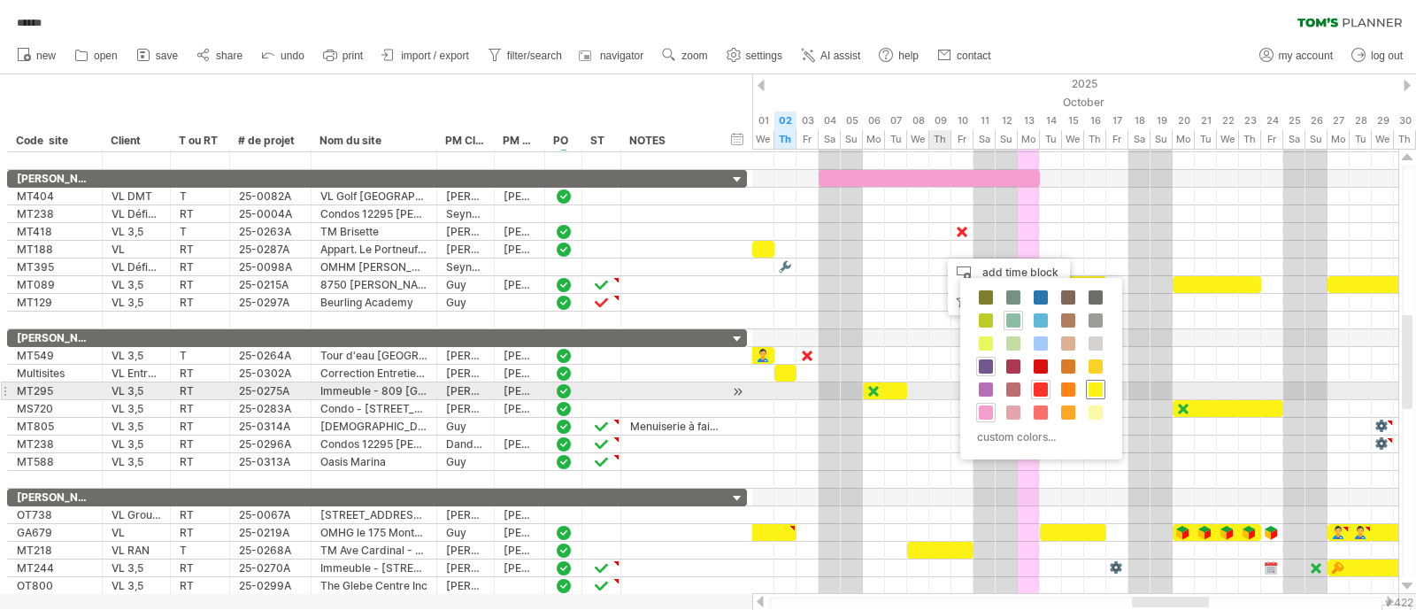
click at [1088, 387] on span at bounding box center [1095, 389] width 14 height 14
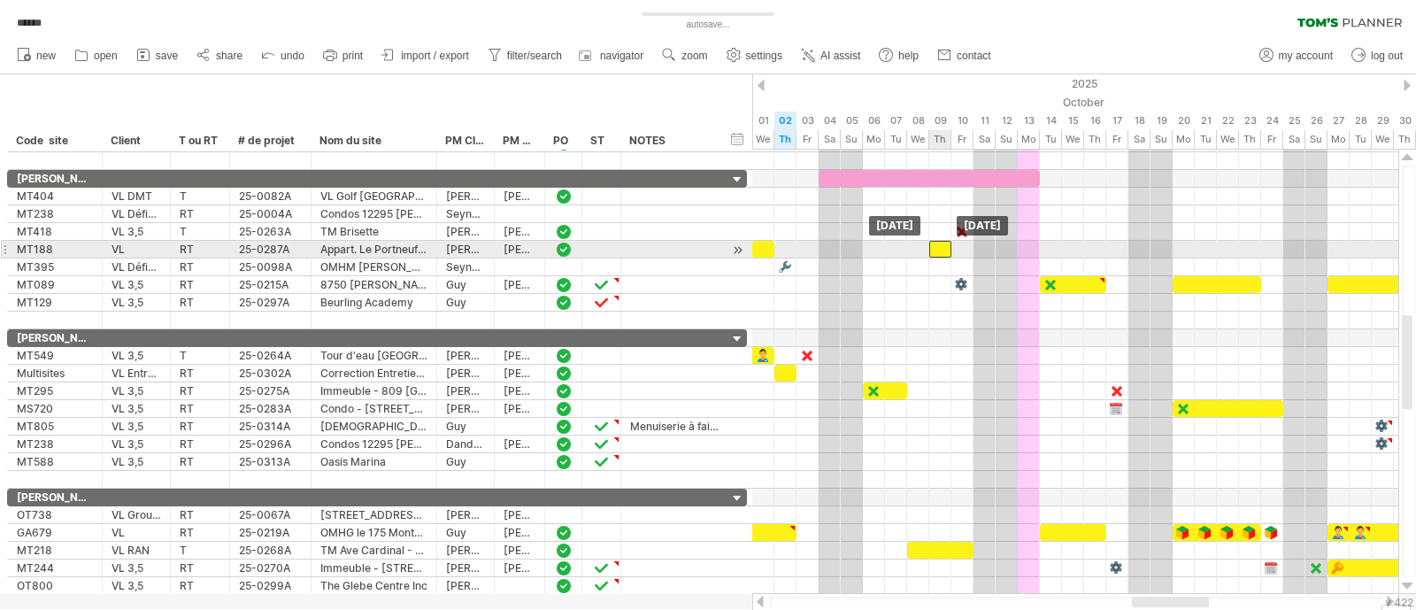
click at [939, 250] on div at bounding box center [940, 249] width 22 height 17
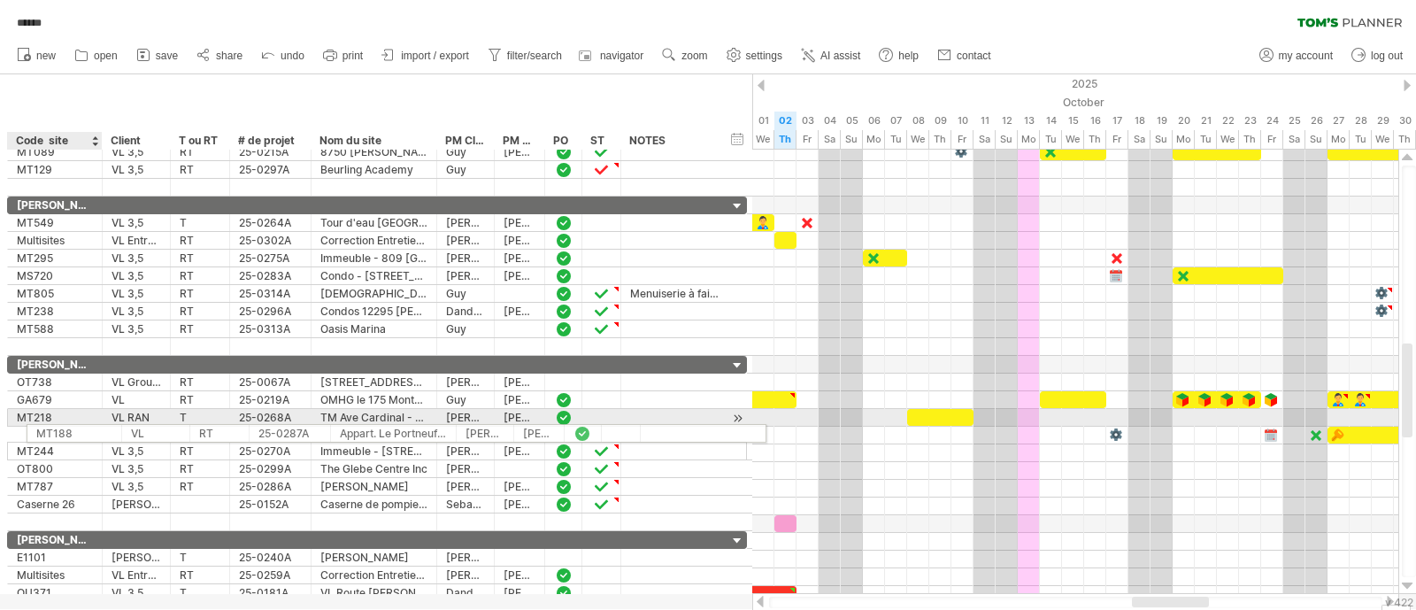
drag, startPoint x: 2, startPoint y: 250, endPoint x: 20, endPoint y: 430, distance: 181.5
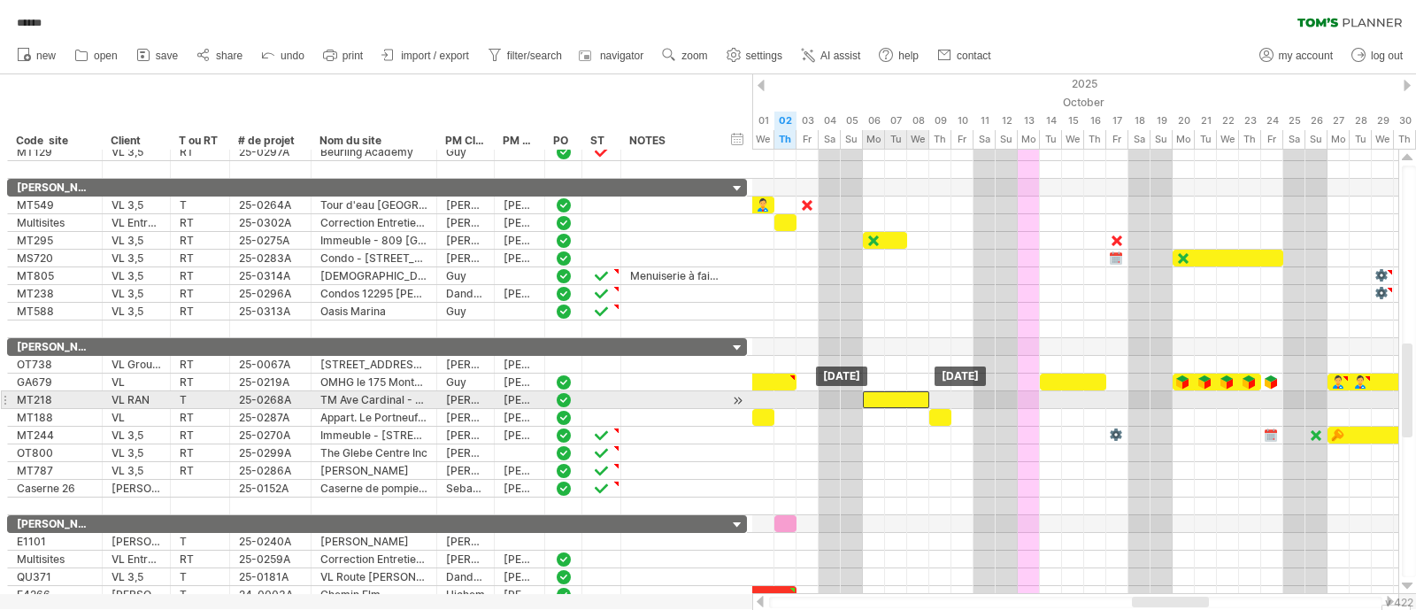
drag, startPoint x: 938, startPoint y: 391, endPoint x: 897, endPoint y: 396, distance: 40.9
click at [897, 396] on div at bounding box center [896, 399] width 66 height 17
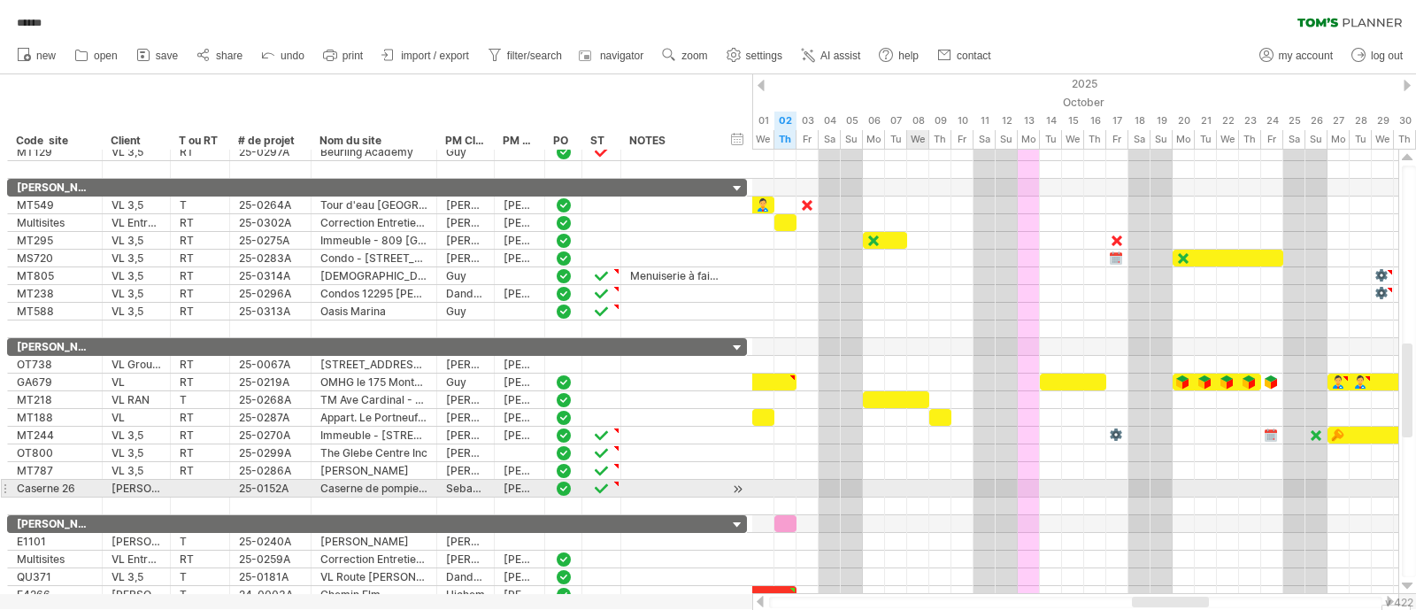
click at [907, 481] on div at bounding box center [1075, 489] width 646 height 18
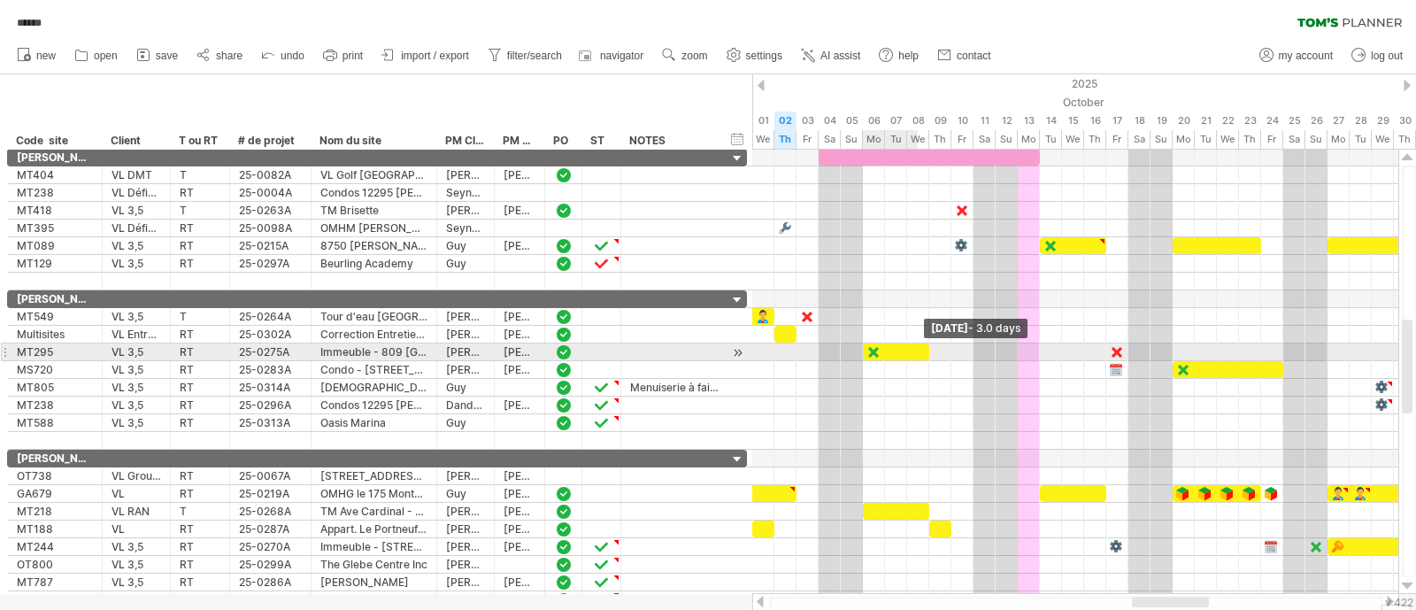
drag, startPoint x: 907, startPoint y: 351, endPoint x: 924, endPoint y: 351, distance: 16.8
click at [924, 351] on div at bounding box center [896, 351] width 66 height 17
click at [923, 350] on div at bounding box center [896, 351] width 66 height 17
drag, startPoint x: 926, startPoint y: 350, endPoint x: 906, endPoint y: 351, distance: 19.5
click at [906, 351] on span at bounding box center [907, 351] width 7 height 17
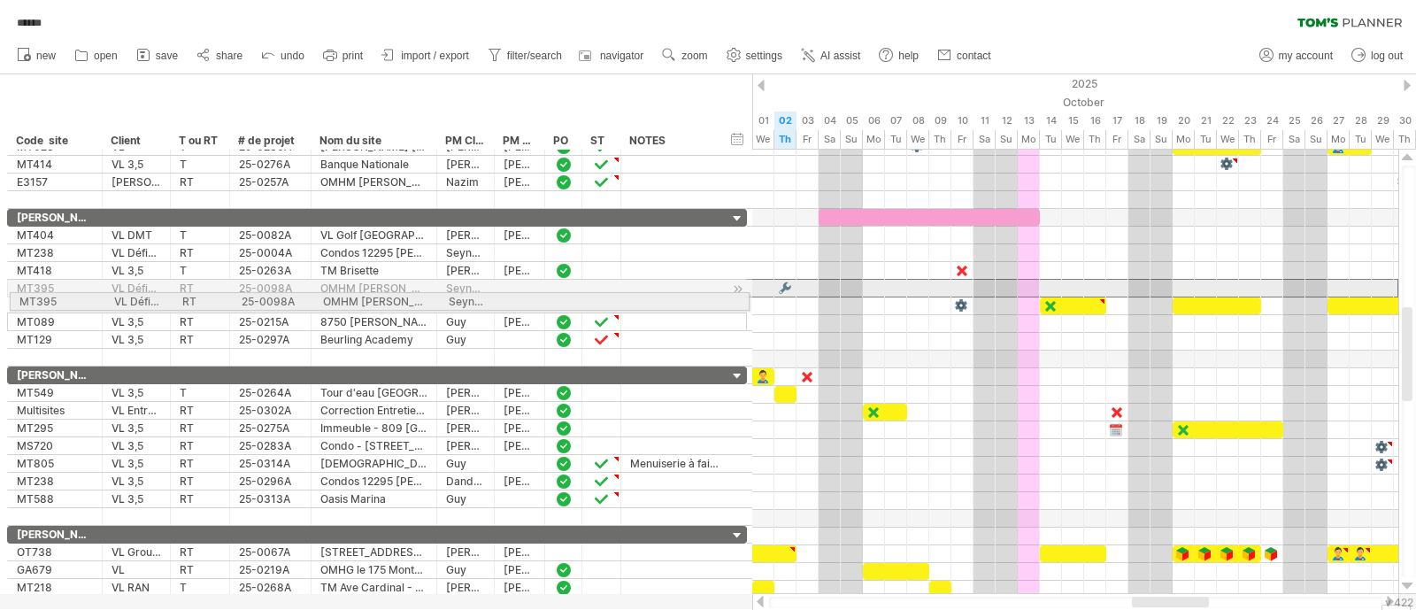
drag, startPoint x: 4, startPoint y: 285, endPoint x: 2, endPoint y: 298, distance: 13.5
click at [2, 298] on div "**********" at bounding box center [374, 48] width 748 height 1131
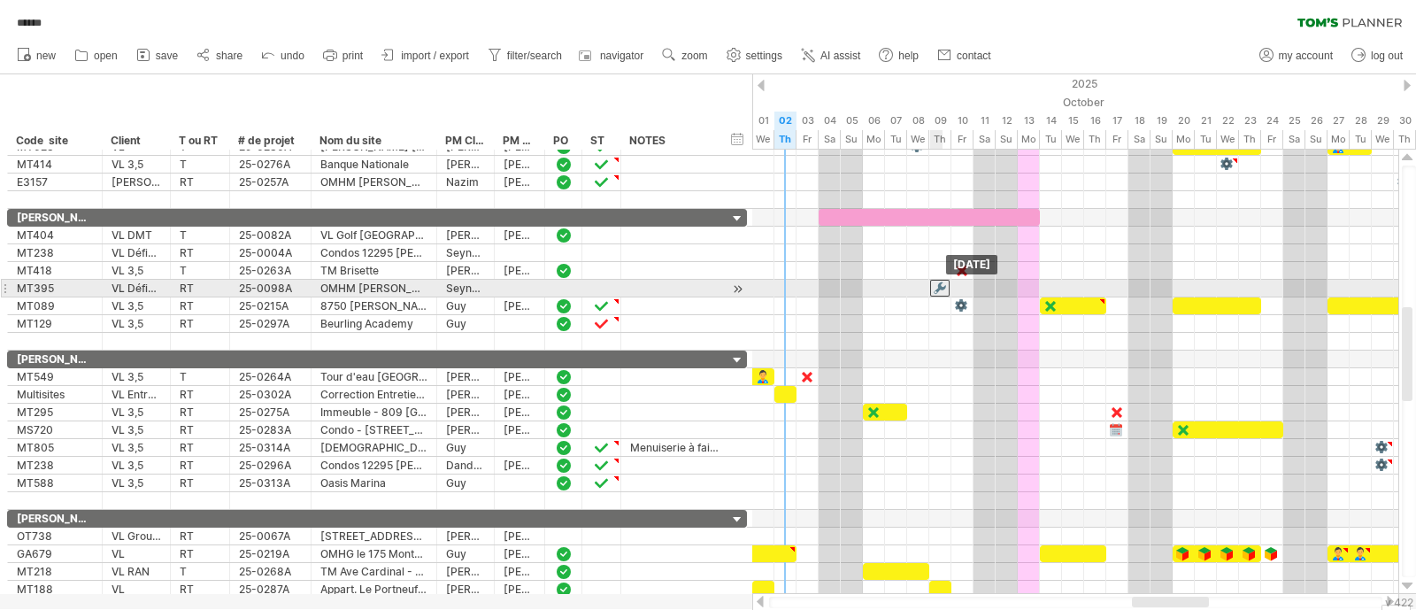
drag, startPoint x: 783, startPoint y: 289, endPoint x: 938, endPoint y: 287, distance: 154.9
click at [938, 287] on div at bounding box center [939, 288] width 19 height 17
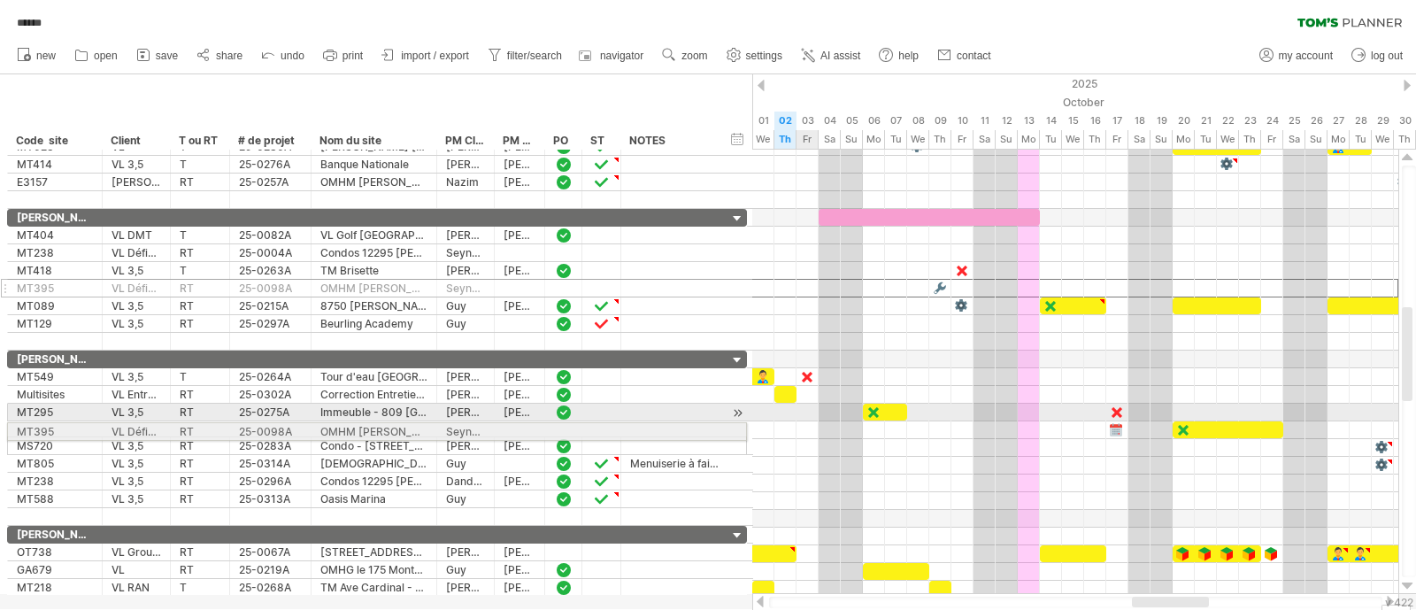
drag, startPoint x: 6, startPoint y: 285, endPoint x: 1, endPoint y: 428, distance: 143.5
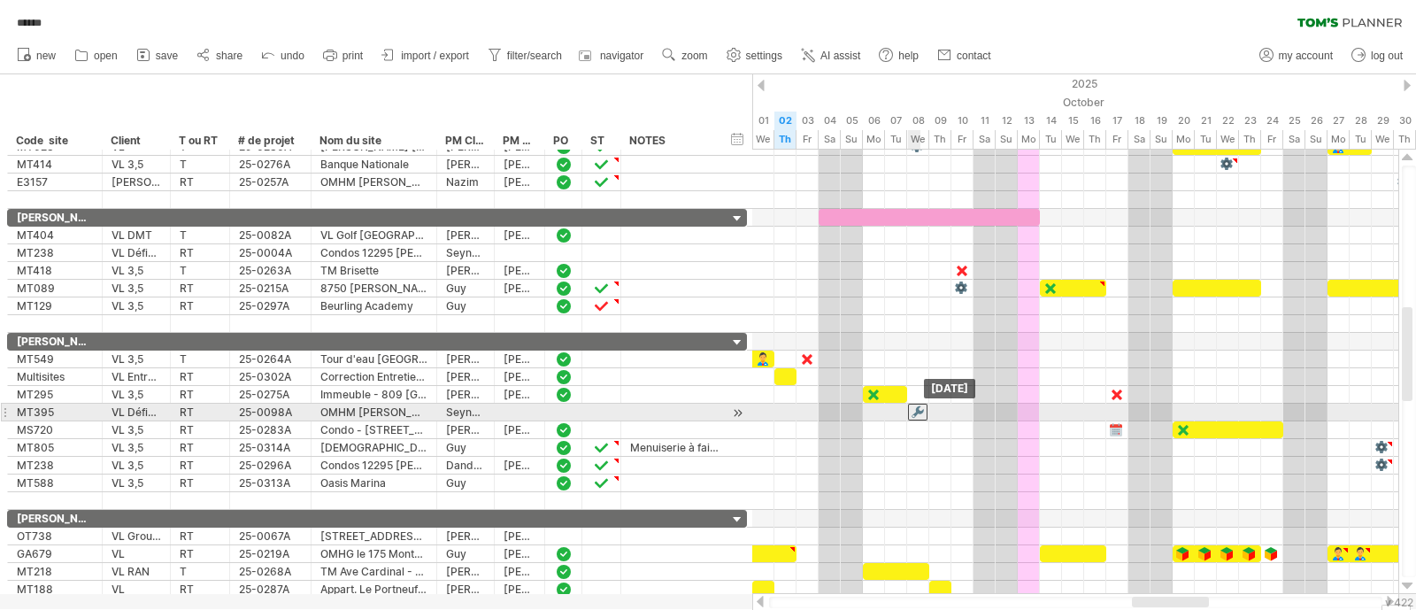
drag, startPoint x: 941, startPoint y: 413, endPoint x: 915, endPoint y: 408, distance: 26.2
click at [915, 408] on div at bounding box center [917, 412] width 19 height 17
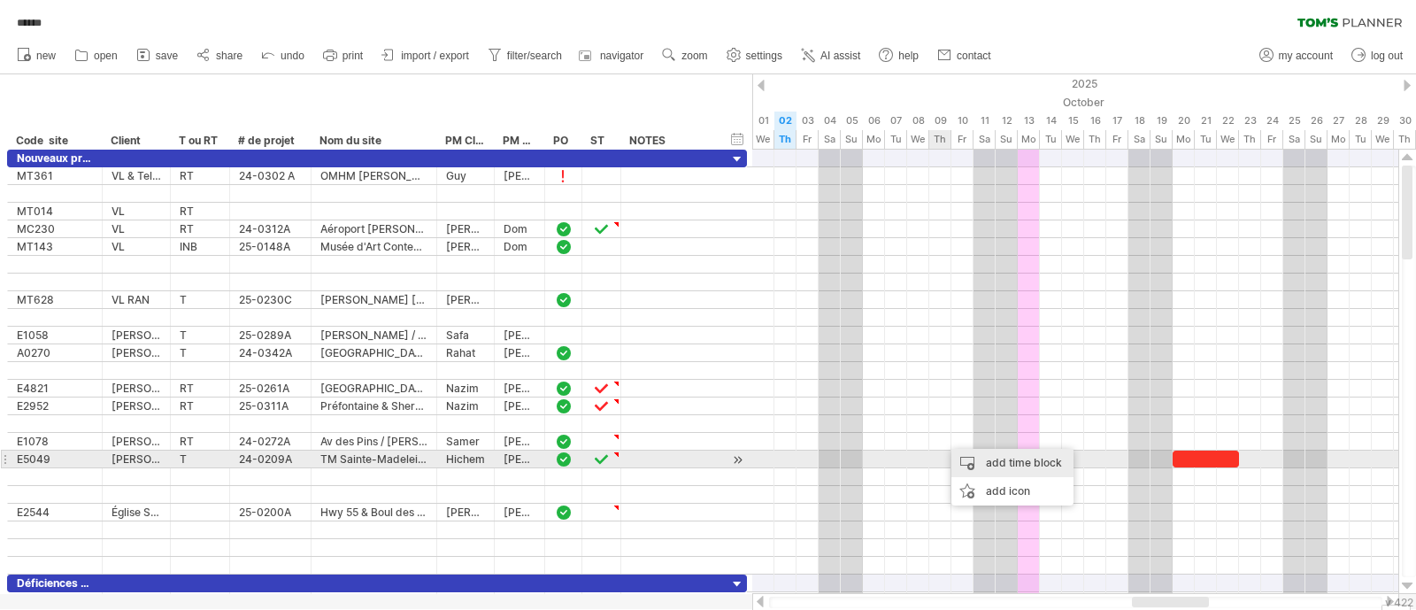
click at [967, 460] on div "add time block" at bounding box center [1012, 463] width 122 height 28
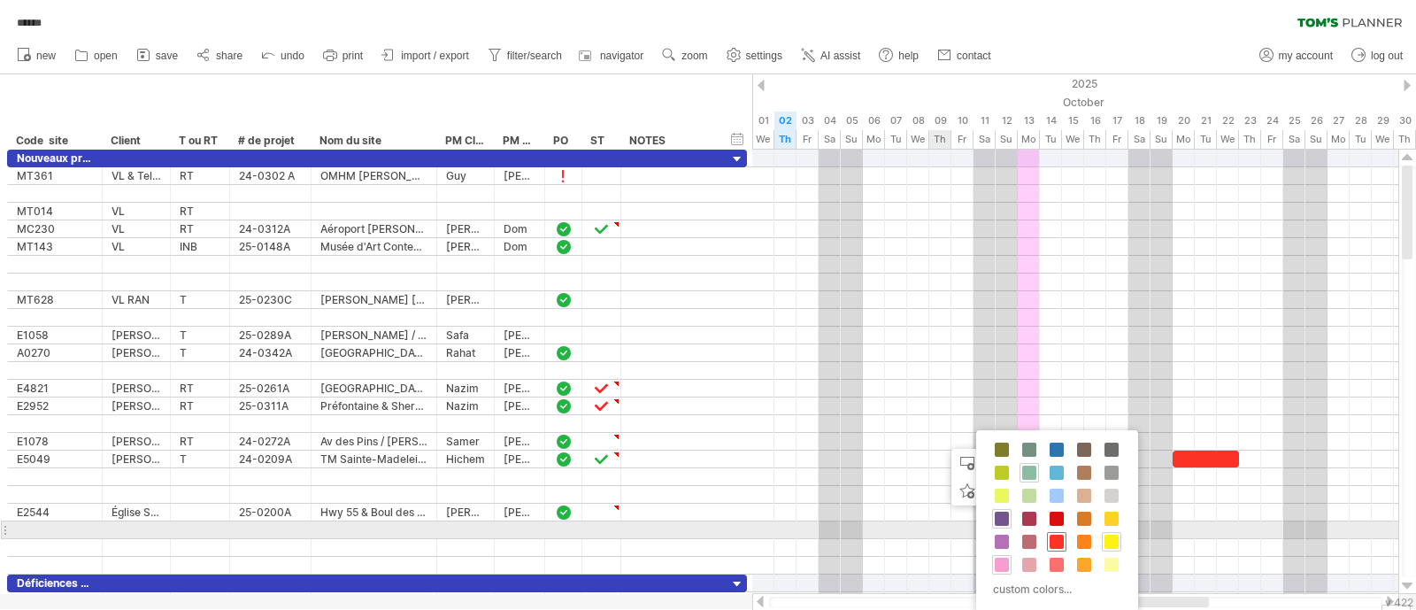
click at [1062, 537] on span at bounding box center [1057, 542] width 14 height 14
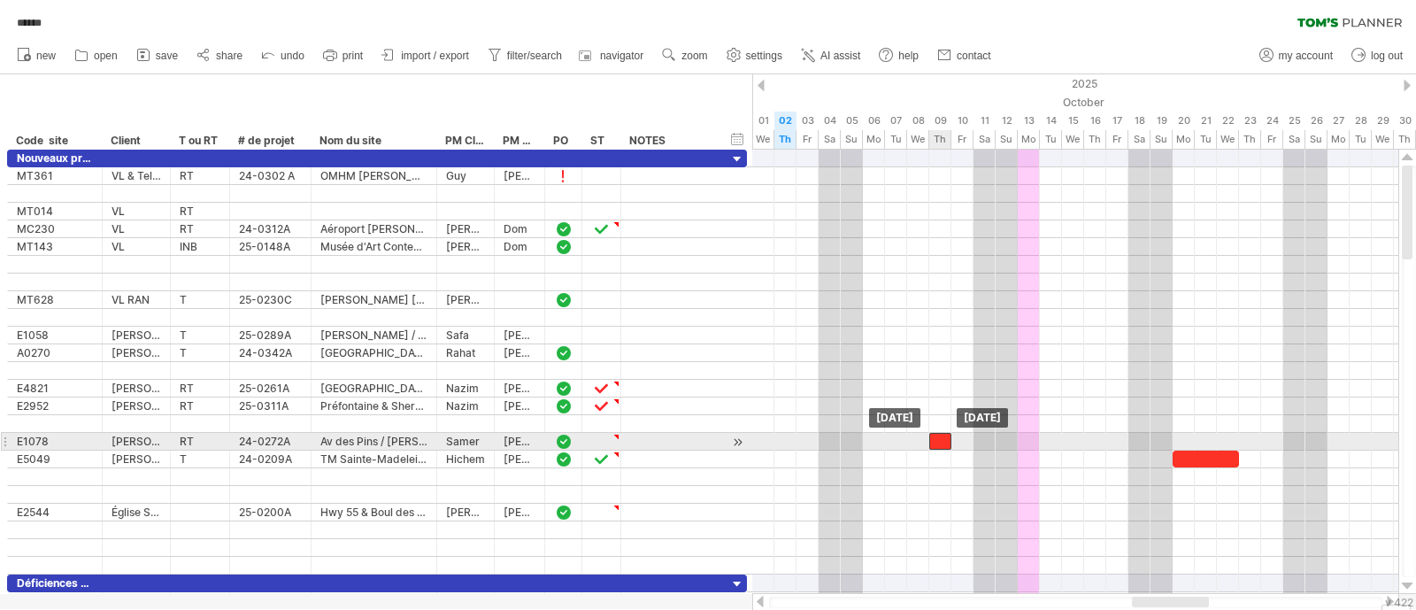
drag, startPoint x: 947, startPoint y: 434, endPoint x: 934, endPoint y: 435, distance: 13.4
click at [934, 435] on div at bounding box center [940, 441] width 22 height 17
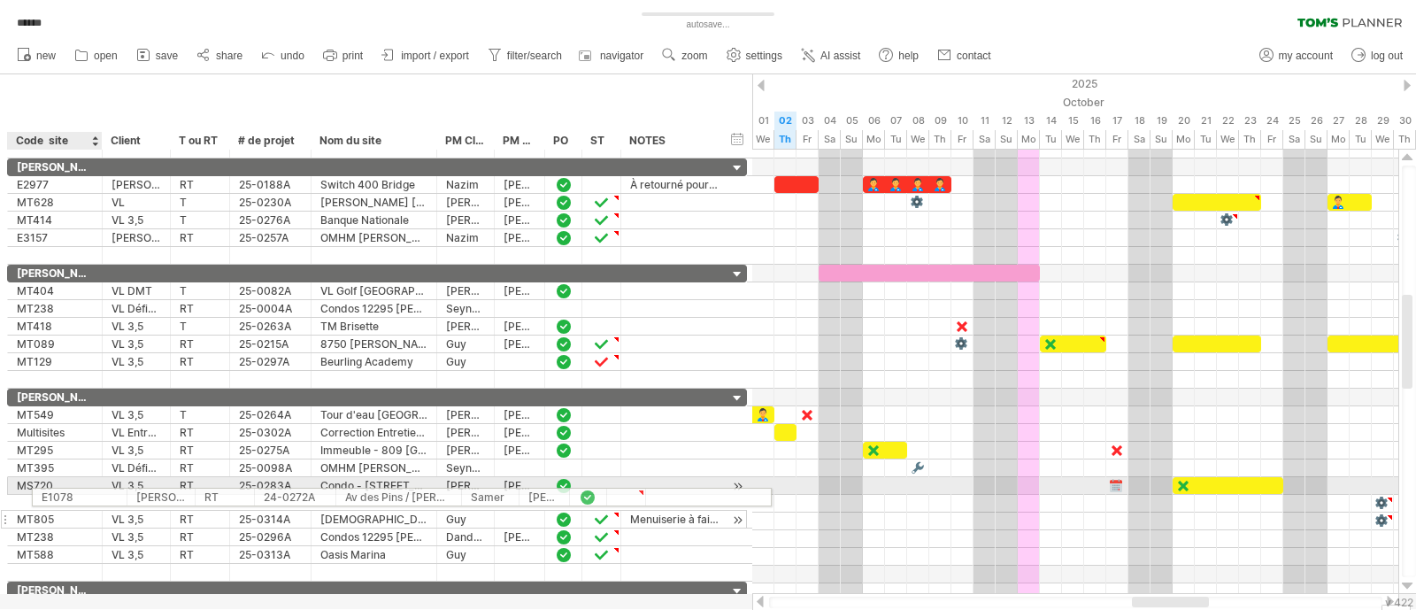
drag, startPoint x: 4, startPoint y: 440, endPoint x: 23, endPoint y: 494, distance: 57.4
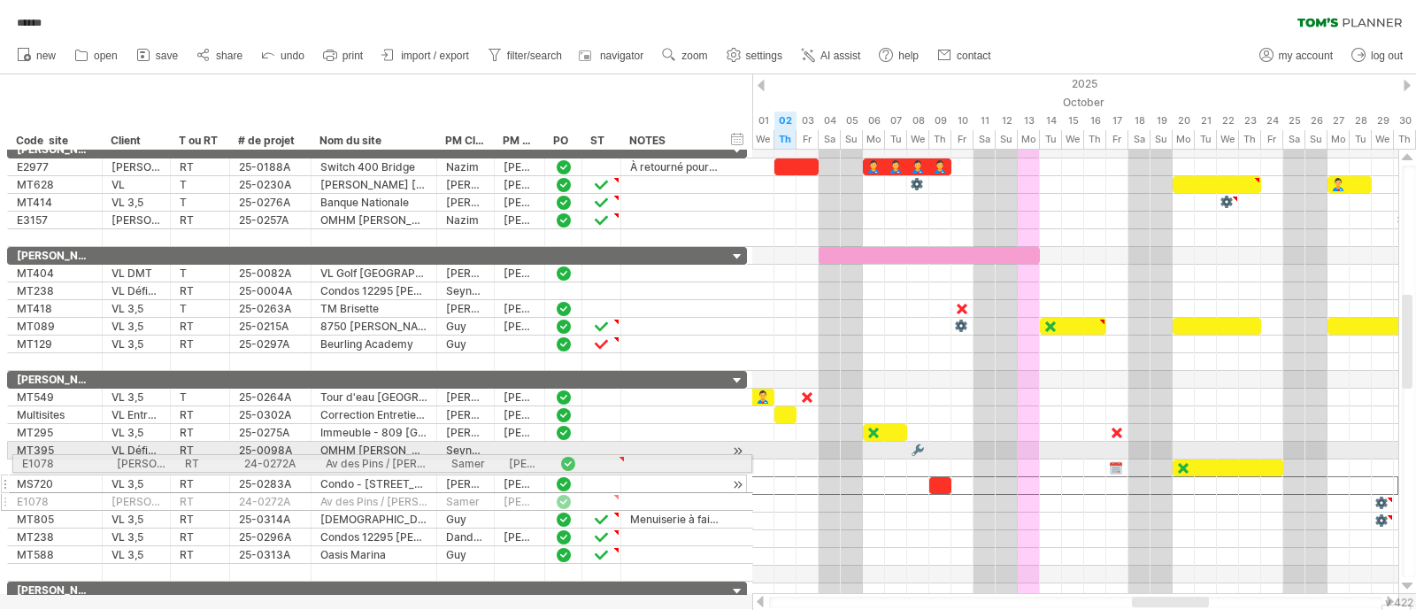
drag, startPoint x: 6, startPoint y: 484, endPoint x: 6, endPoint y: 460, distance: 23.9
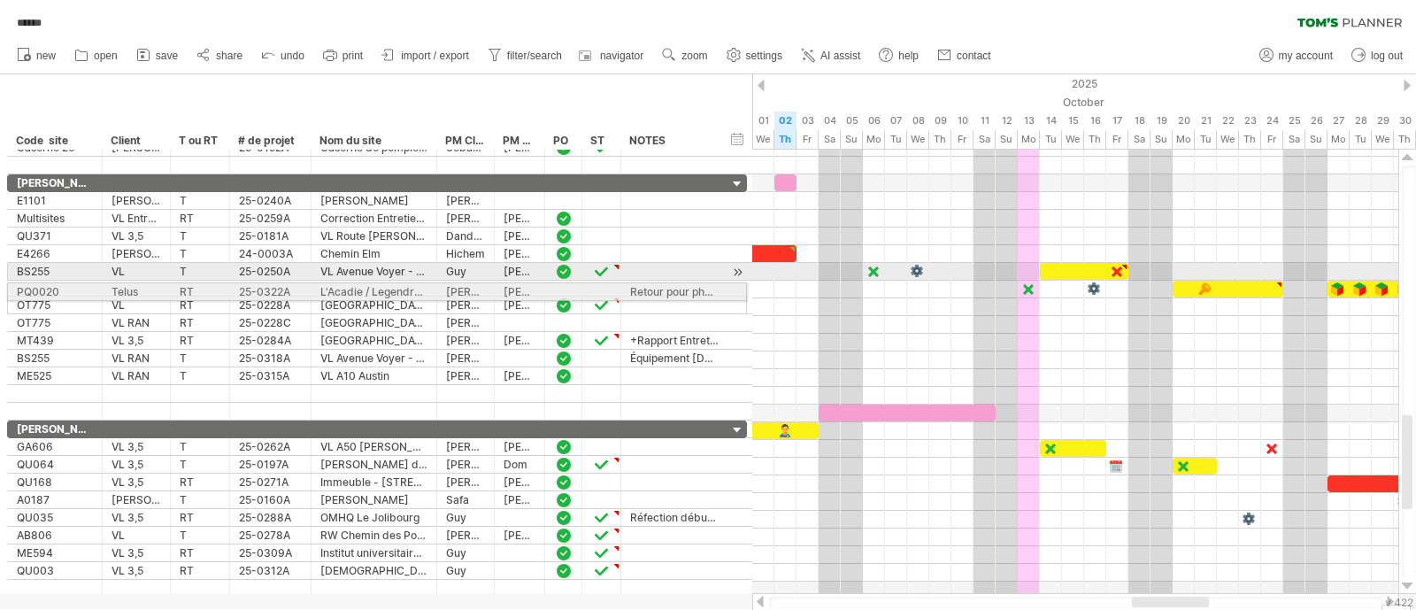
drag, startPoint x: 5, startPoint y: 396, endPoint x: 0, endPoint y: 288, distance: 108.1
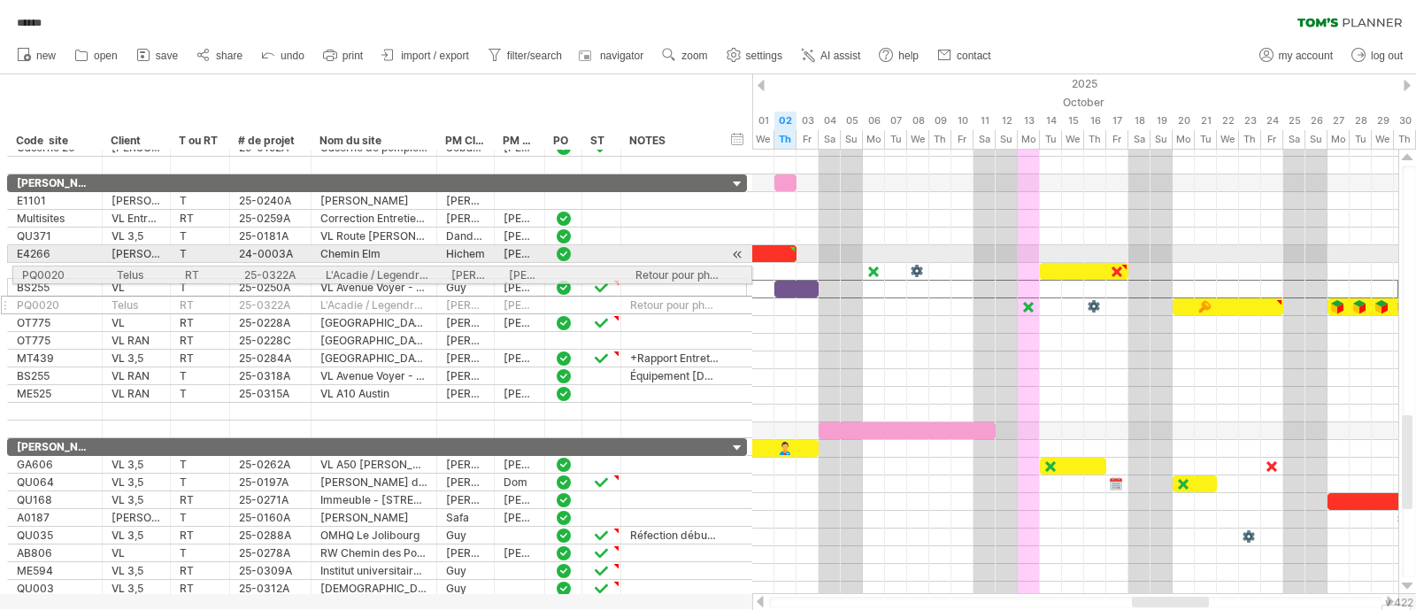
drag, startPoint x: 1, startPoint y: 290, endPoint x: 1, endPoint y: 272, distance: 18.6
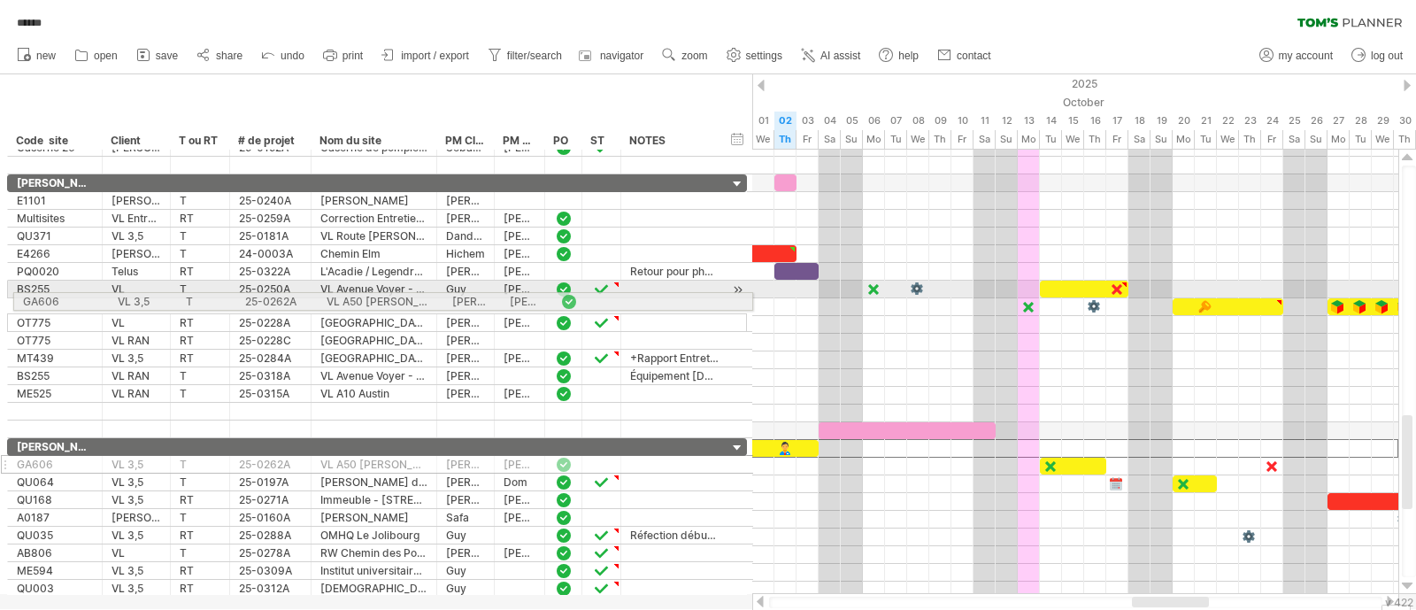
drag, startPoint x: 4, startPoint y: 450, endPoint x: 5, endPoint y: 298, distance: 151.3
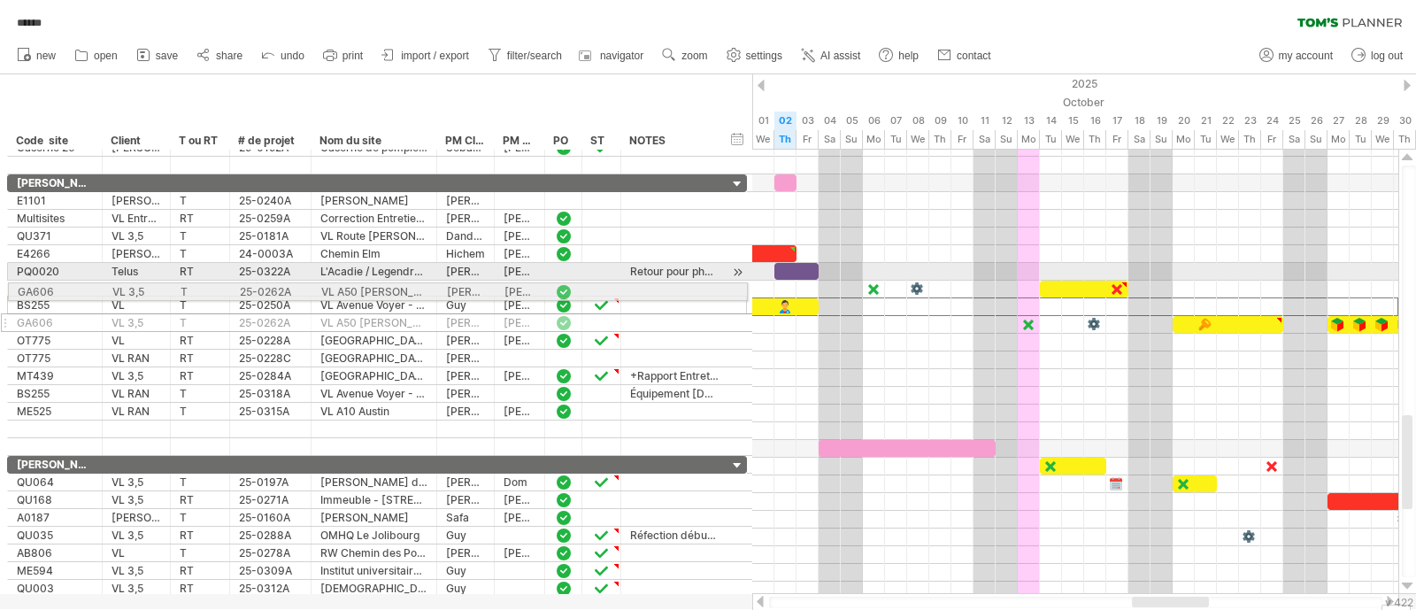
drag, startPoint x: 4, startPoint y: 307, endPoint x: 0, endPoint y: 288, distance: 19.1
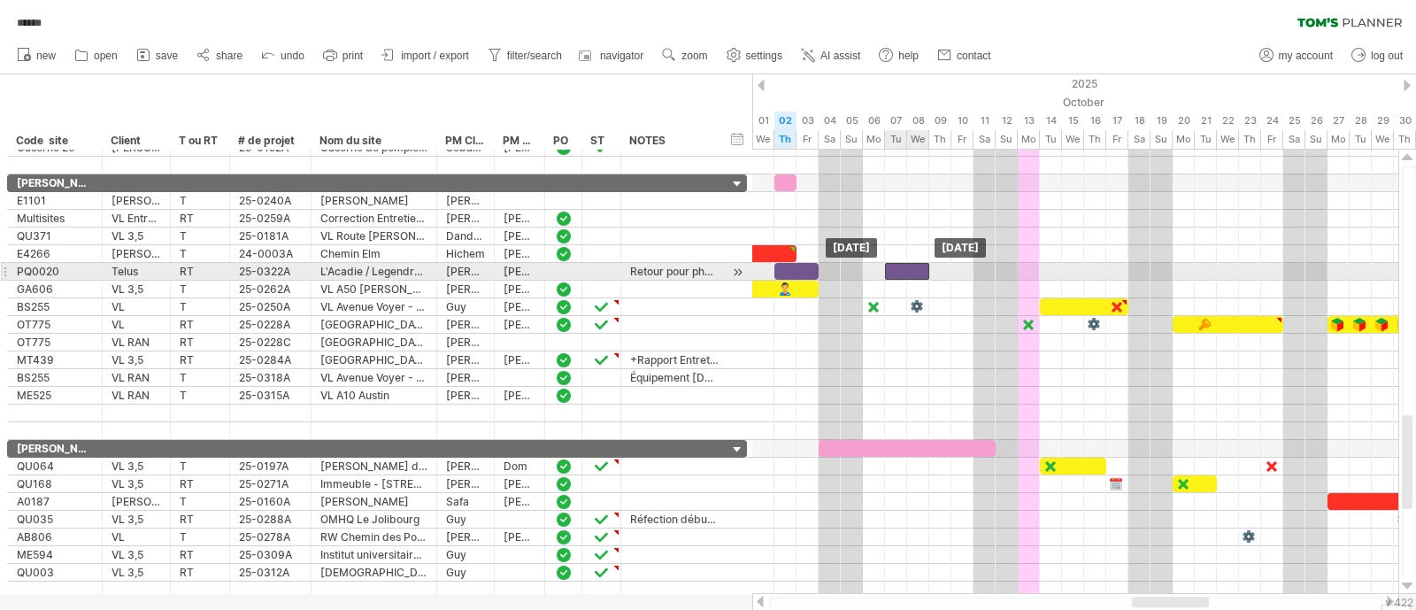
drag, startPoint x: 802, startPoint y: 271, endPoint x: 912, endPoint y: 272, distance: 110.6
click at [912, 272] on div at bounding box center [907, 271] width 44 height 17
drag, startPoint x: 881, startPoint y: 272, endPoint x: 898, endPoint y: 272, distance: 17.7
click at [898, 272] on div "Paternité OT799 Retour ??? RAN + Entretien MT188 MT188 Wednesday 08 October Wed…" at bounding box center [1075, 372] width 646 height 444
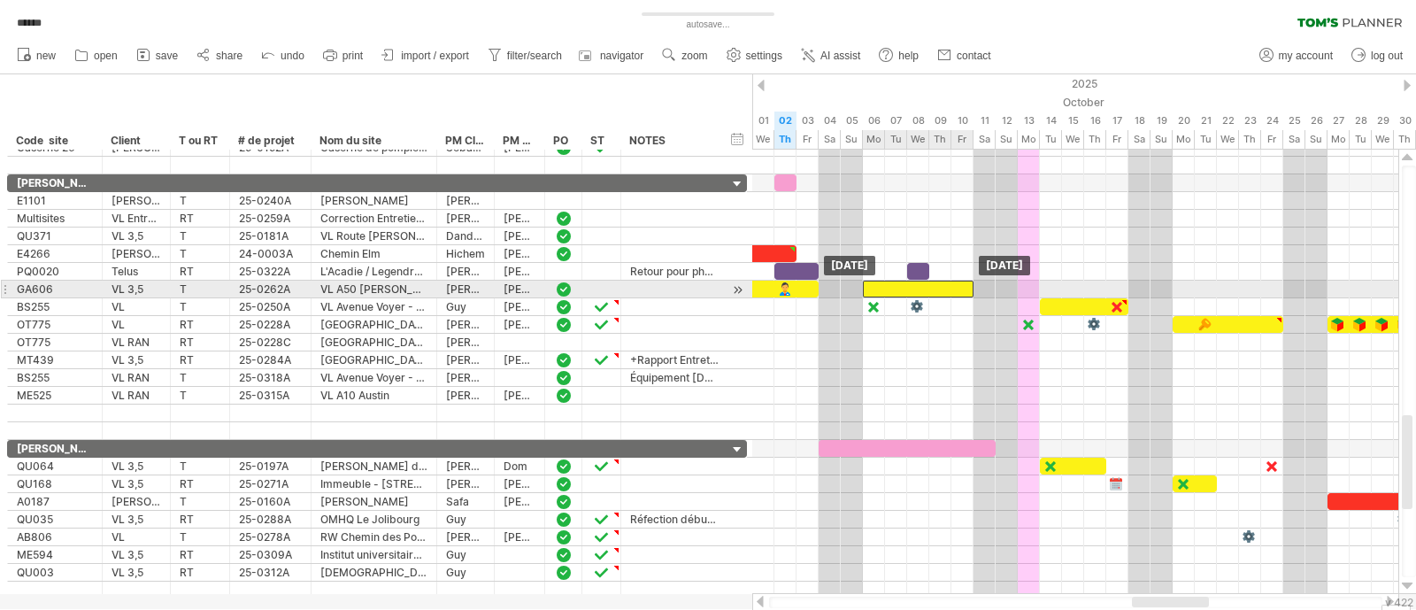
drag, startPoint x: 810, startPoint y: 292, endPoint x: 965, endPoint y: 289, distance: 155.8
click at [965, 289] on div at bounding box center [918, 289] width 111 height 17
drag, startPoint x: 858, startPoint y: 290, endPoint x: 885, endPoint y: 292, distance: 26.6
click at [885, 292] on span at bounding box center [884, 289] width 7 height 17
drag, startPoint x: 969, startPoint y: 287, endPoint x: 907, endPoint y: 289, distance: 62.0
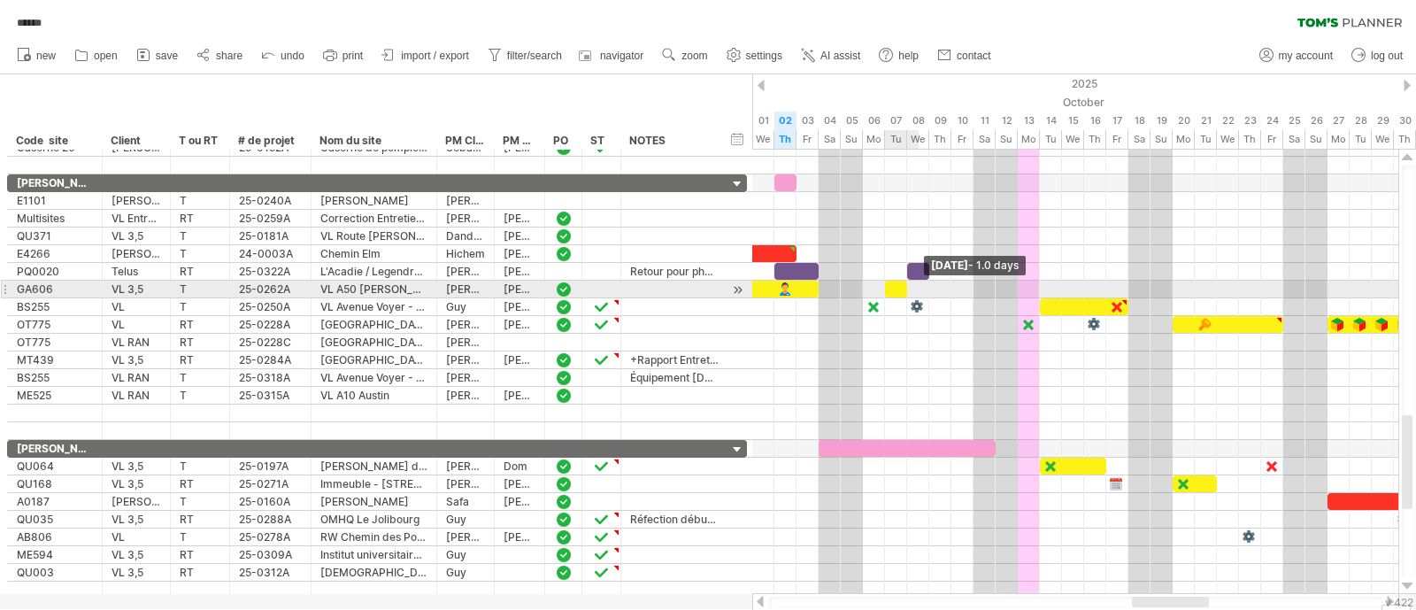
click at [907, 289] on span at bounding box center [907, 289] width 7 height 17
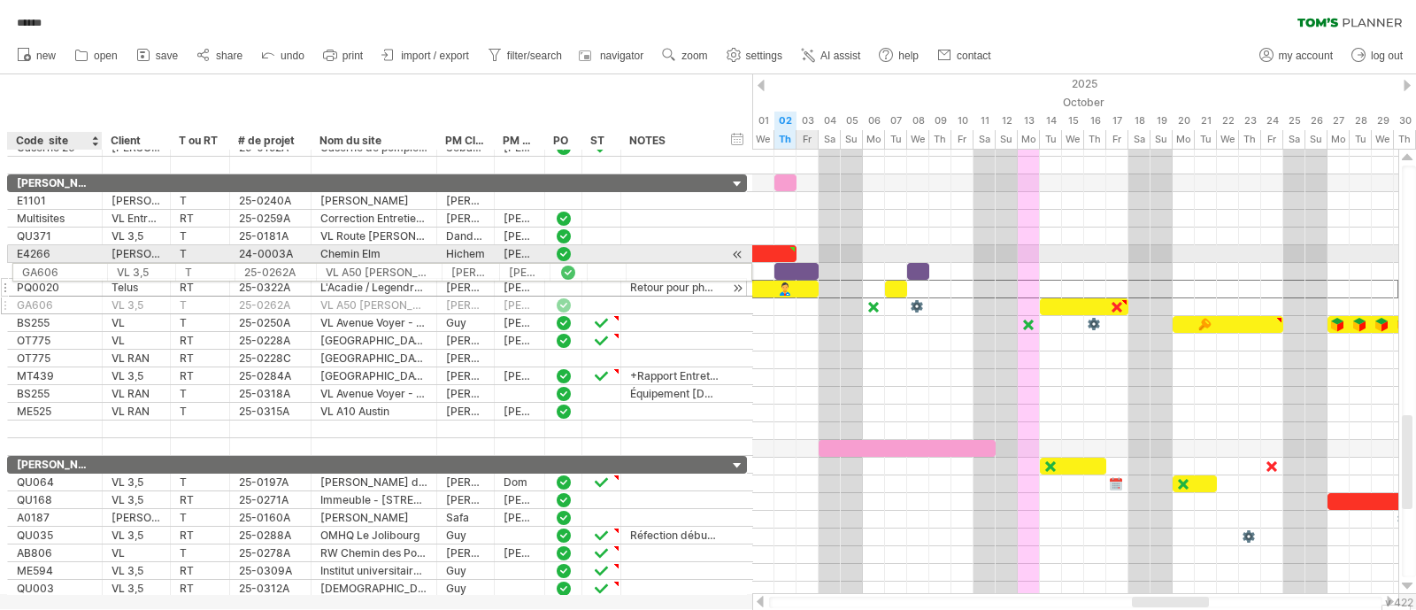
drag, startPoint x: 48, startPoint y: 288, endPoint x: 49, endPoint y: 269, distance: 19.5
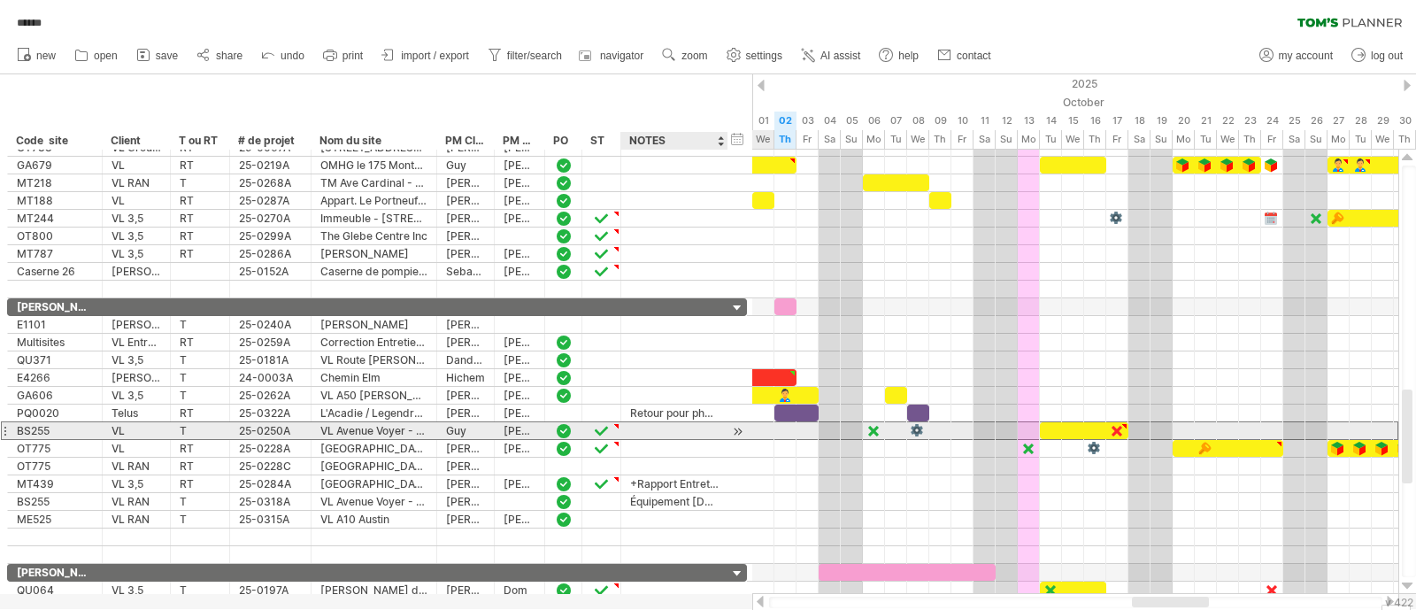
click at [646, 427] on div at bounding box center [674, 430] width 88 height 17
click at [0, 0] on input "text" at bounding box center [0, 0] width 0 height 0
type input "**********"
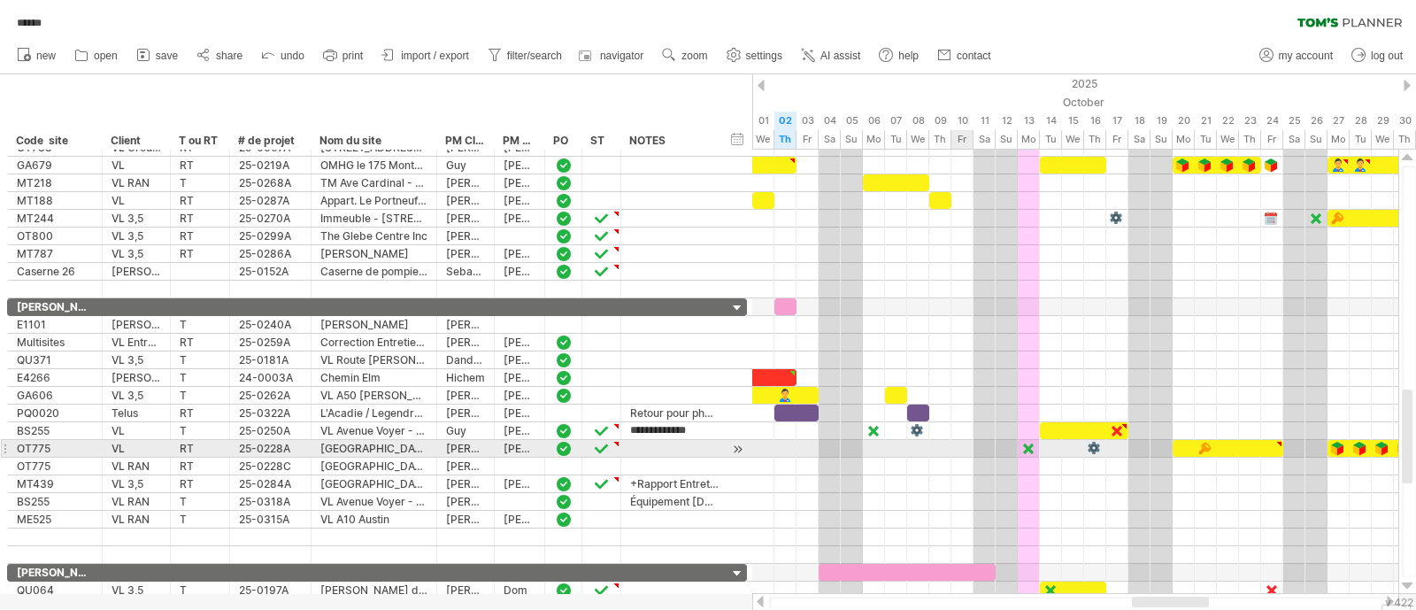
click at [960, 451] on div at bounding box center [1075, 449] width 646 height 18
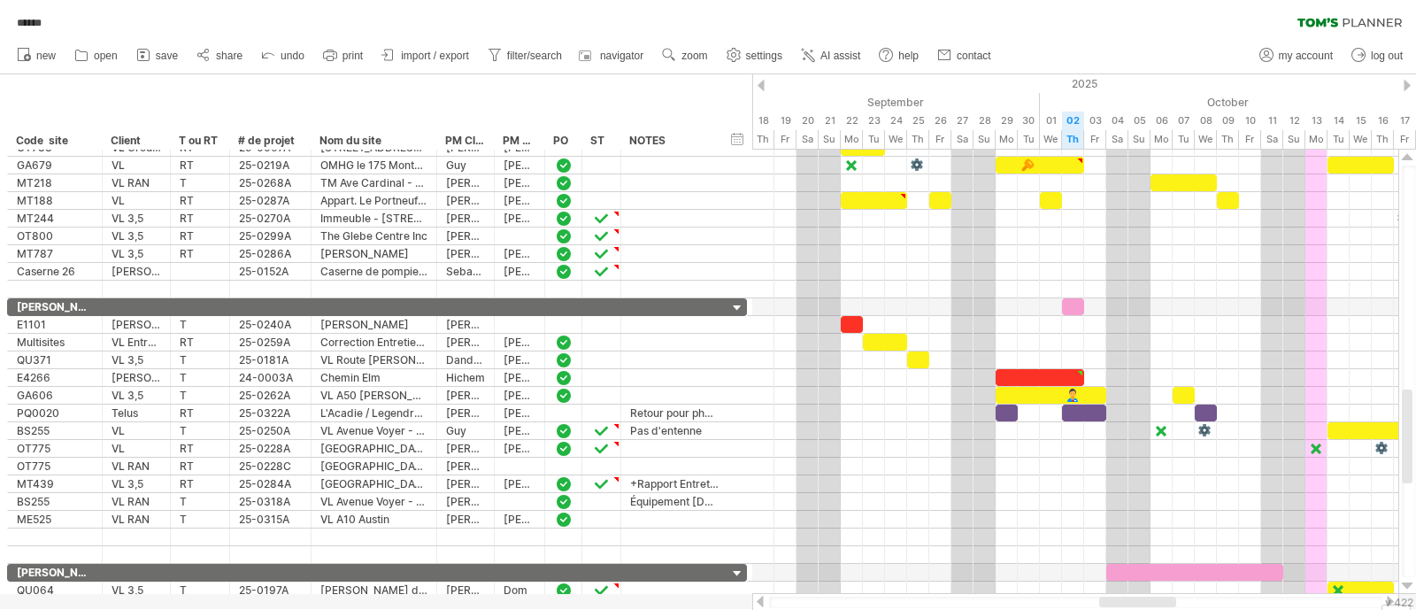
drag, startPoint x: 1186, startPoint y: 600, endPoint x: 1153, endPoint y: 600, distance: 32.7
click at [1153, 600] on div at bounding box center [1137, 601] width 77 height 11
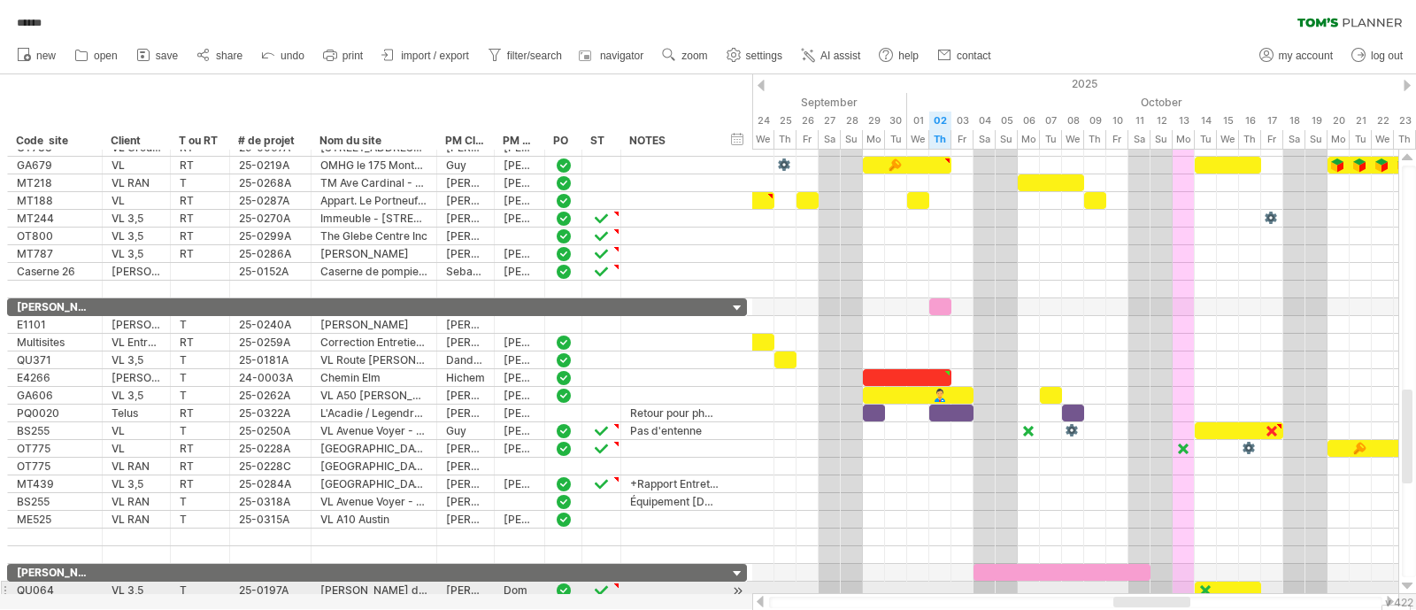
drag, startPoint x: 1122, startPoint y: 597, endPoint x: 1137, endPoint y: 594, distance: 15.5
click at [1137, 594] on div at bounding box center [1075, 602] width 647 height 18
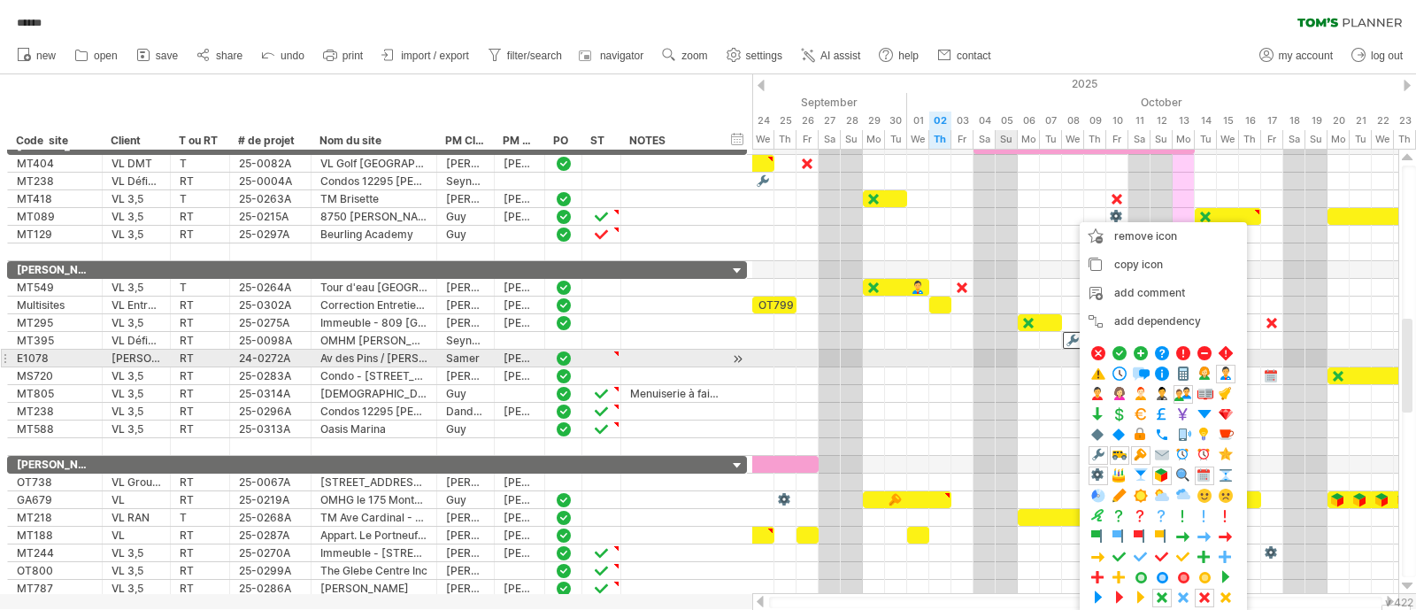
click at [1004, 360] on div at bounding box center [1075, 359] width 646 height 18
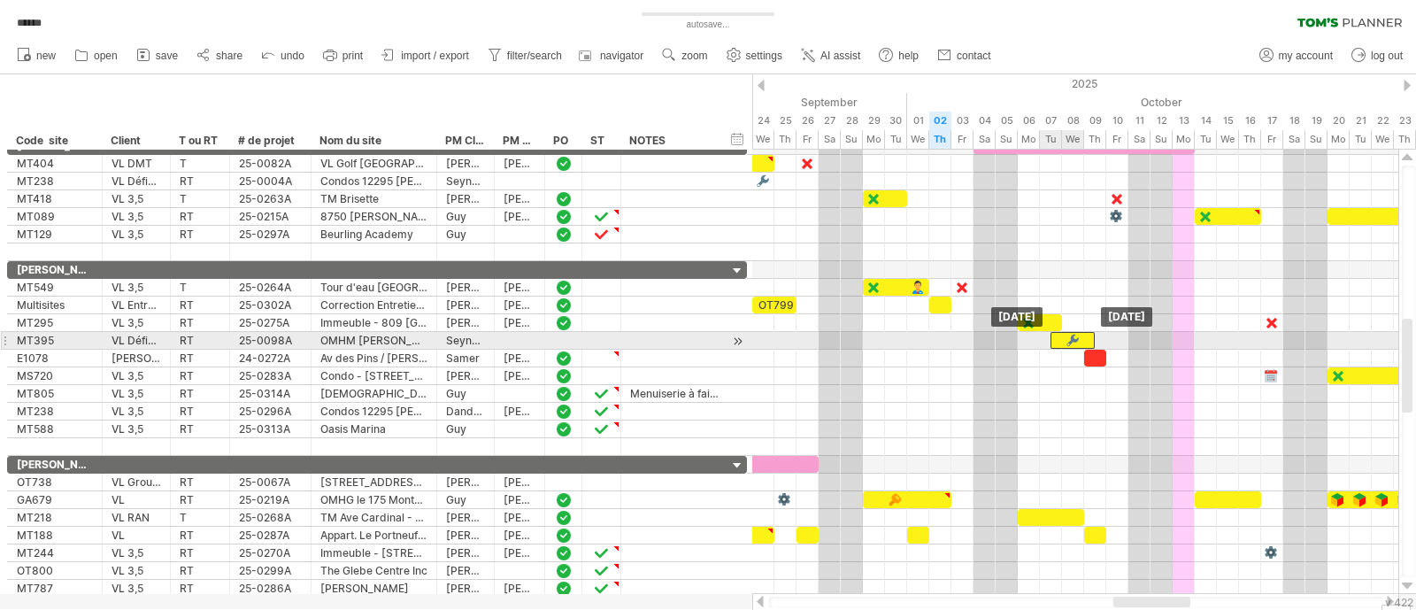
drag, startPoint x: 1051, startPoint y: 325, endPoint x: 1080, endPoint y: 335, distance: 30.2
drag, startPoint x: 1049, startPoint y: 342, endPoint x: 1058, endPoint y: 343, distance: 8.9
click at [1058, 343] on span at bounding box center [1061, 340] width 7 height 17
drag, startPoint x: 1092, startPoint y: 336, endPoint x: 1081, endPoint y: 335, distance: 10.8
click at [1081, 335] on span at bounding box center [1084, 340] width 7 height 17
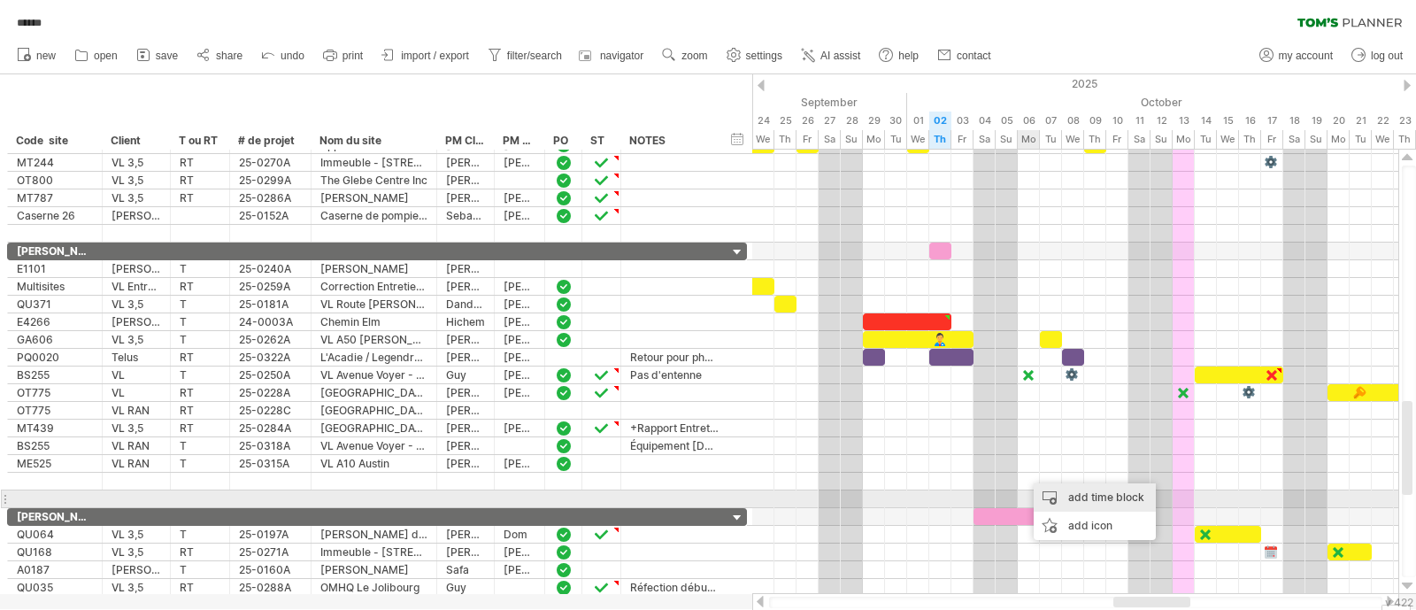
click at [1066, 496] on div "add time block" at bounding box center [1095, 497] width 122 height 28
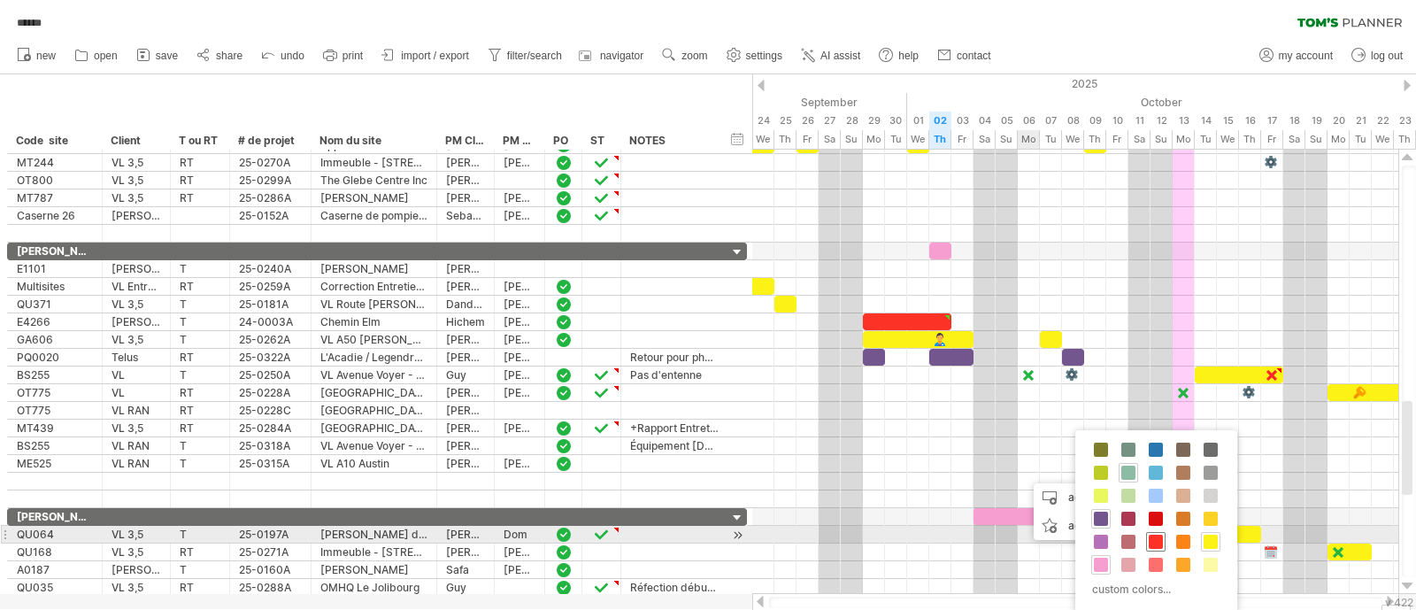
click at [1150, 535] on span at bounding box center [1156, 542] width 14 height 14
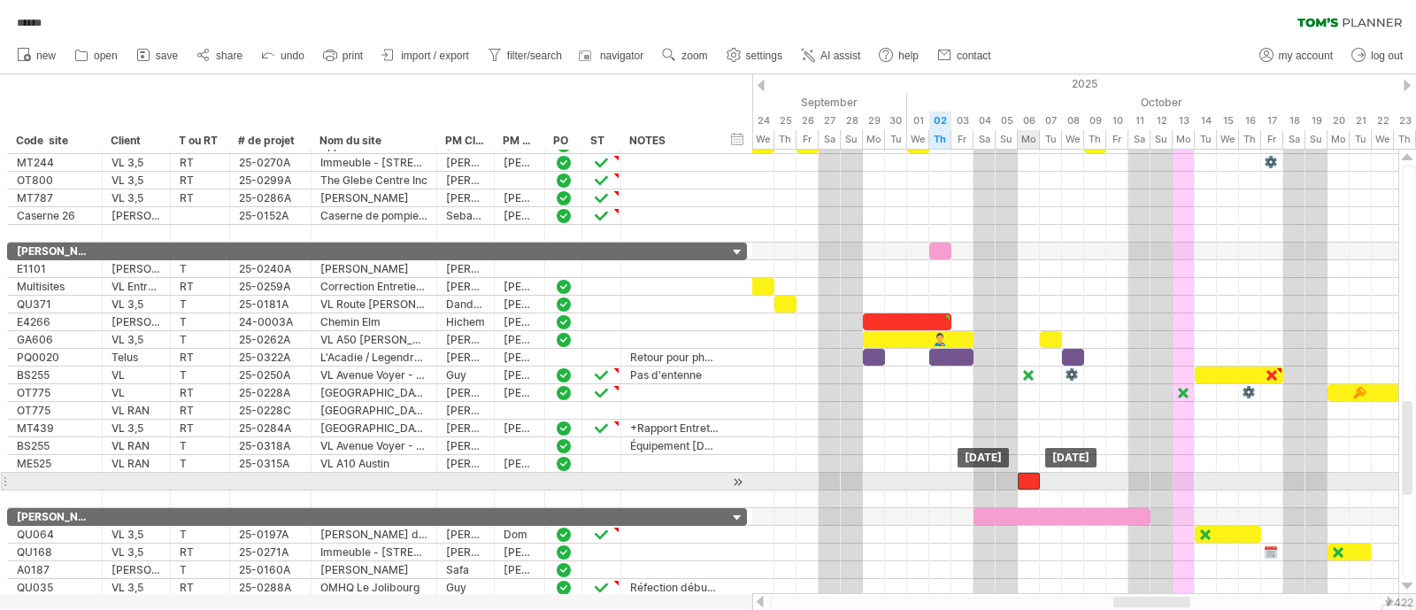
click at [1027, 475] on div at bounding box center [1029, 481] width 22 height 17
click at [1028, 475] on div at bounding box center [1029, 481] width 22 height 17
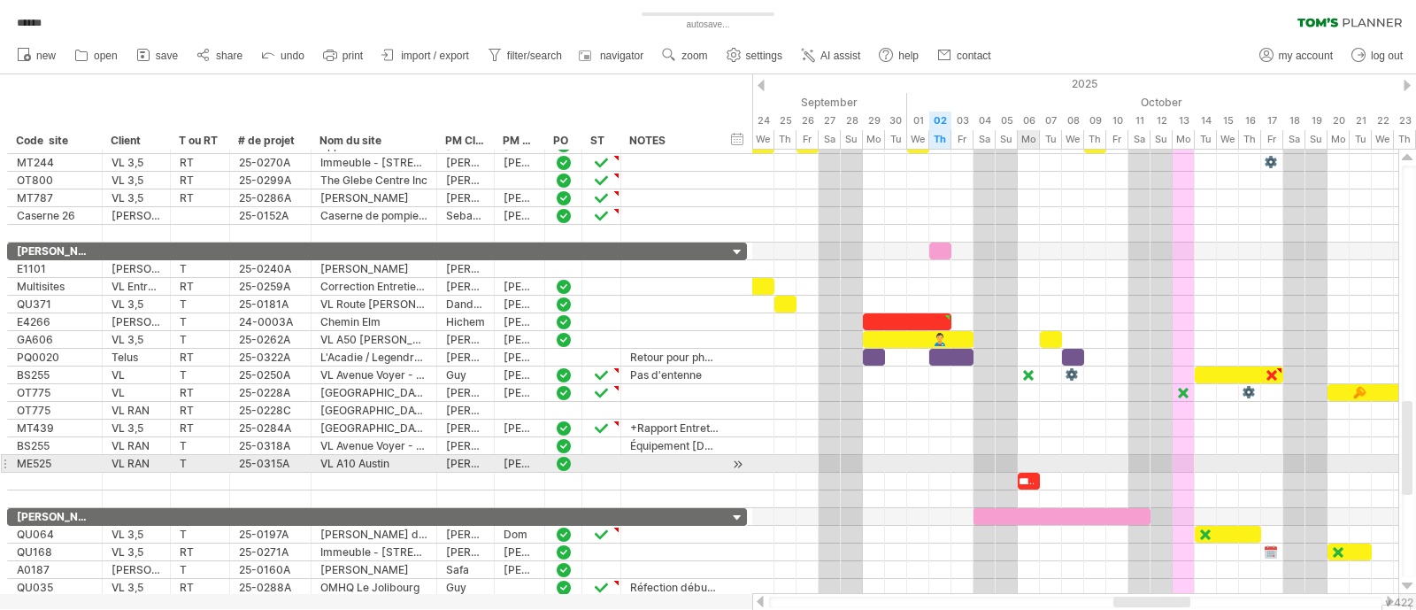
click at [1048, 450] on div at bounding box center [1075, 446] width 646 height 18
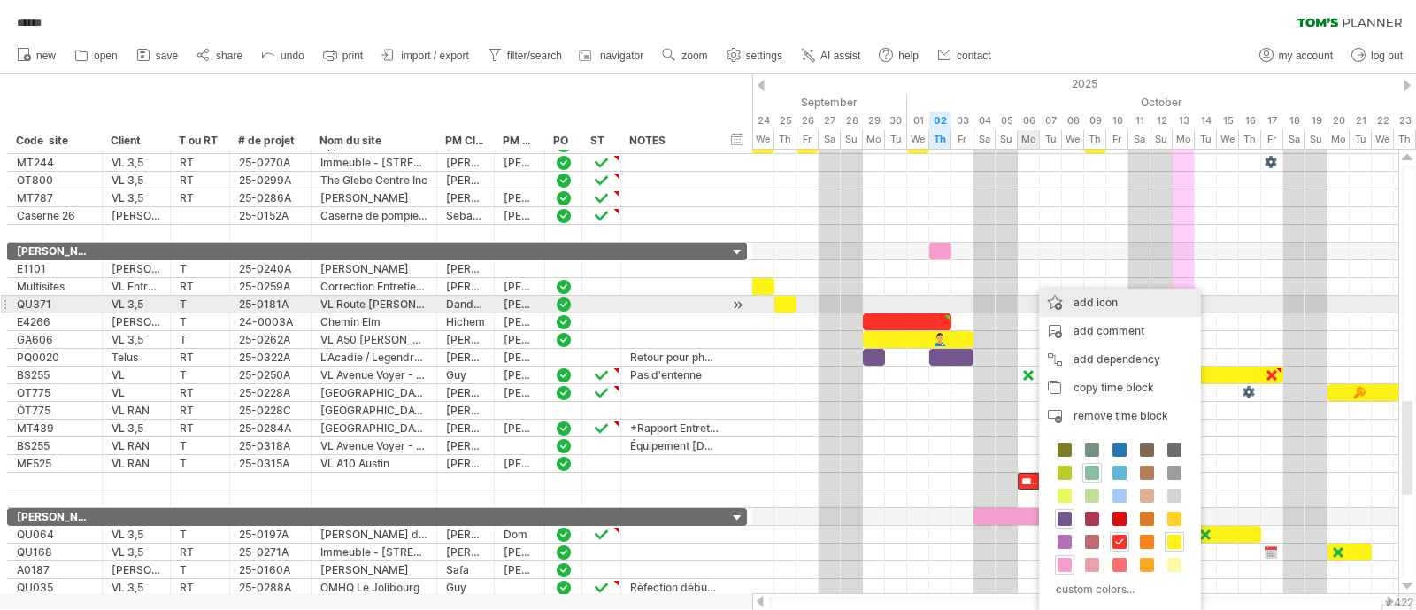
click at [1112, 307] on div "add icon" at bounding box center [1120, 302] width 162 height 28
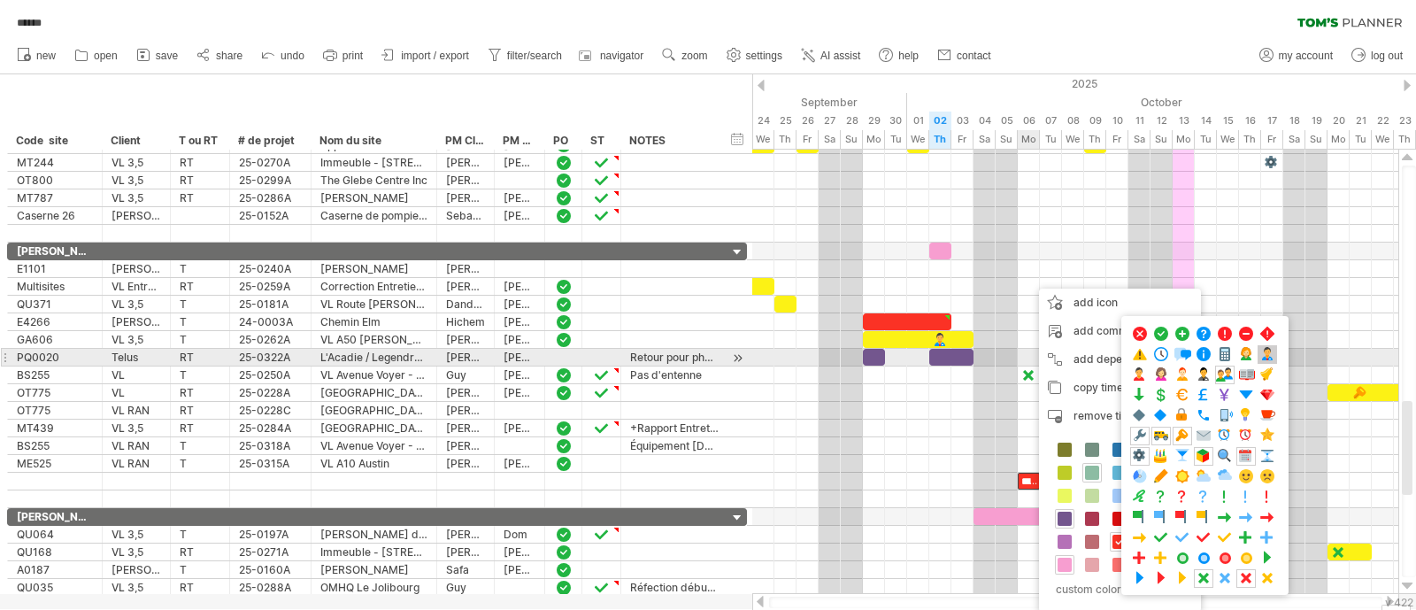
click at [1265, 353] on span at bounding box center [1267, 354] width 18 height 17
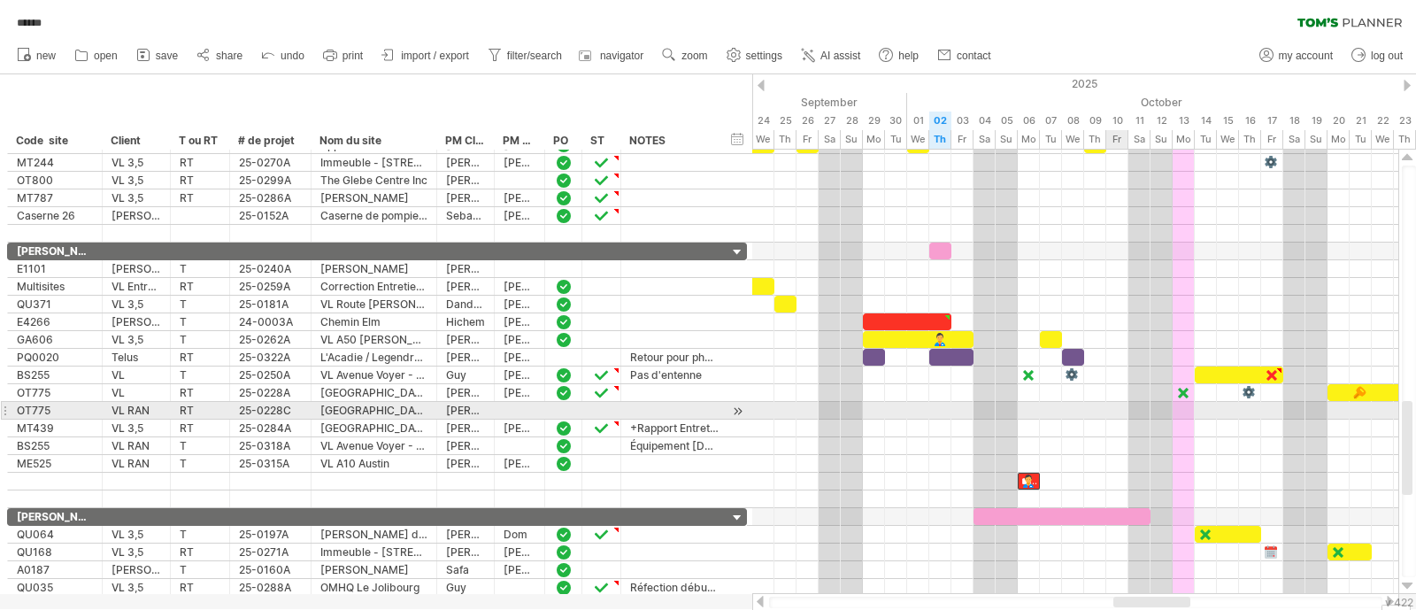
click at [1115, 419] on div at bounding box center [1075, 428] width 646 height 18
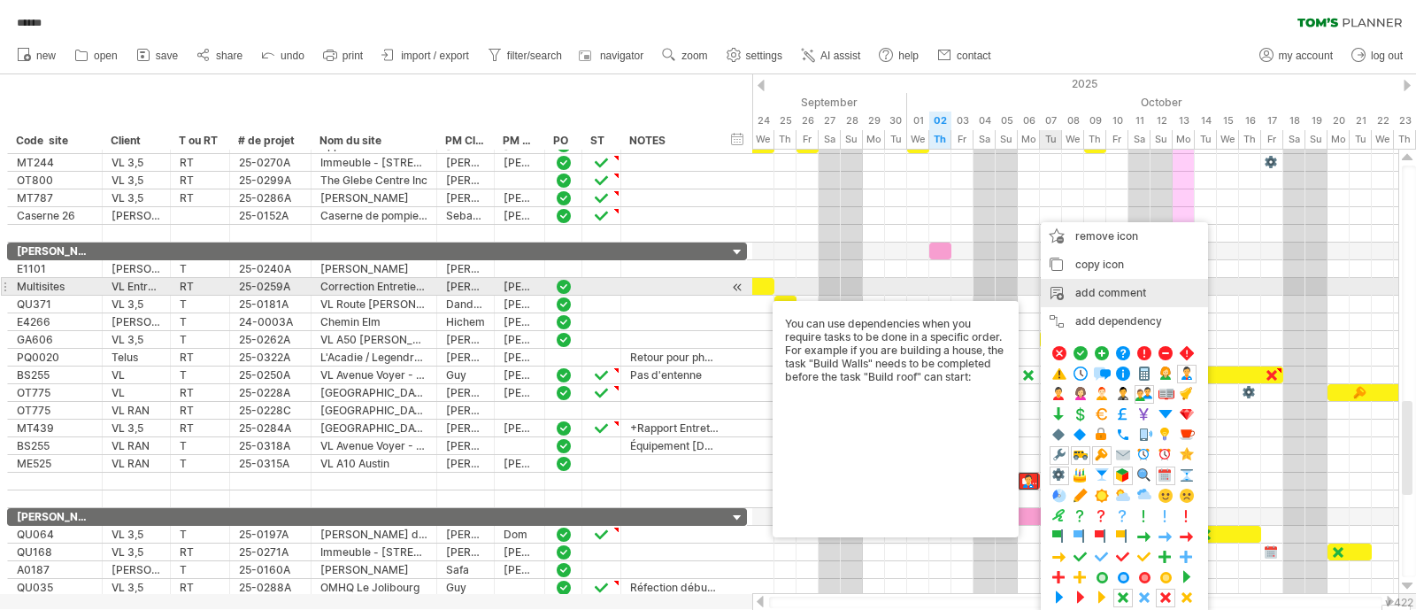
click at [1125, 289] on div "add comment" at bounding box center [1124, 293] width 167 height 28
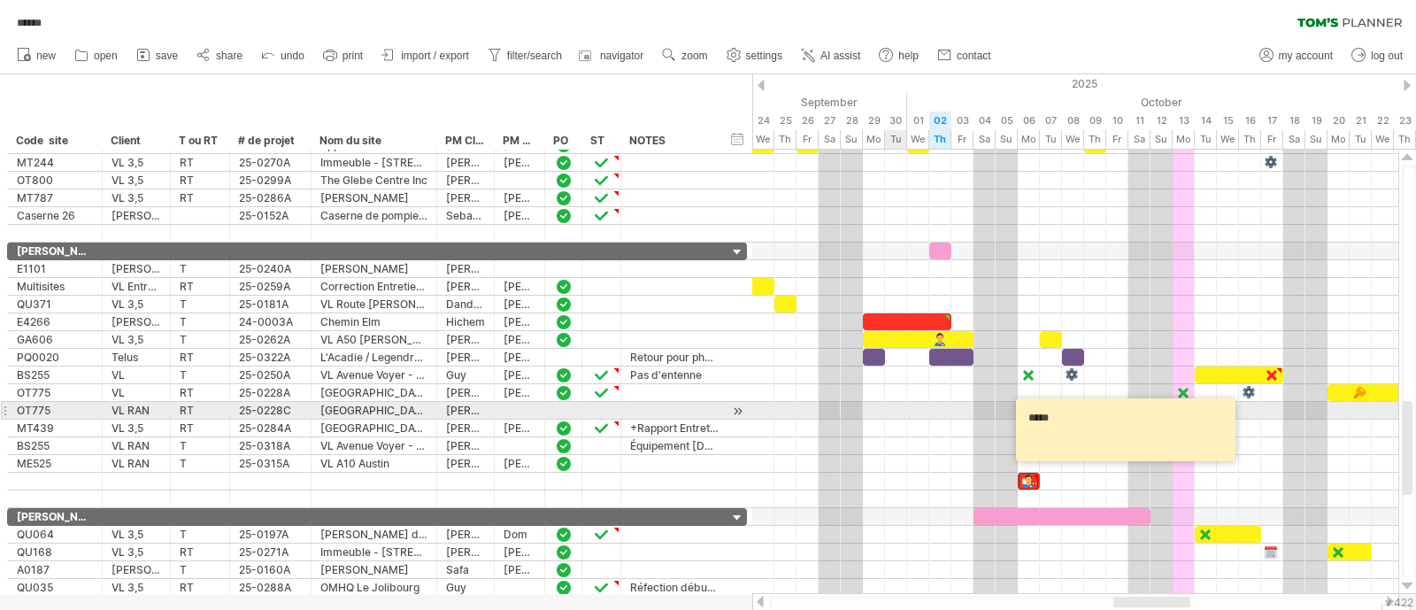
type textarea "*****"
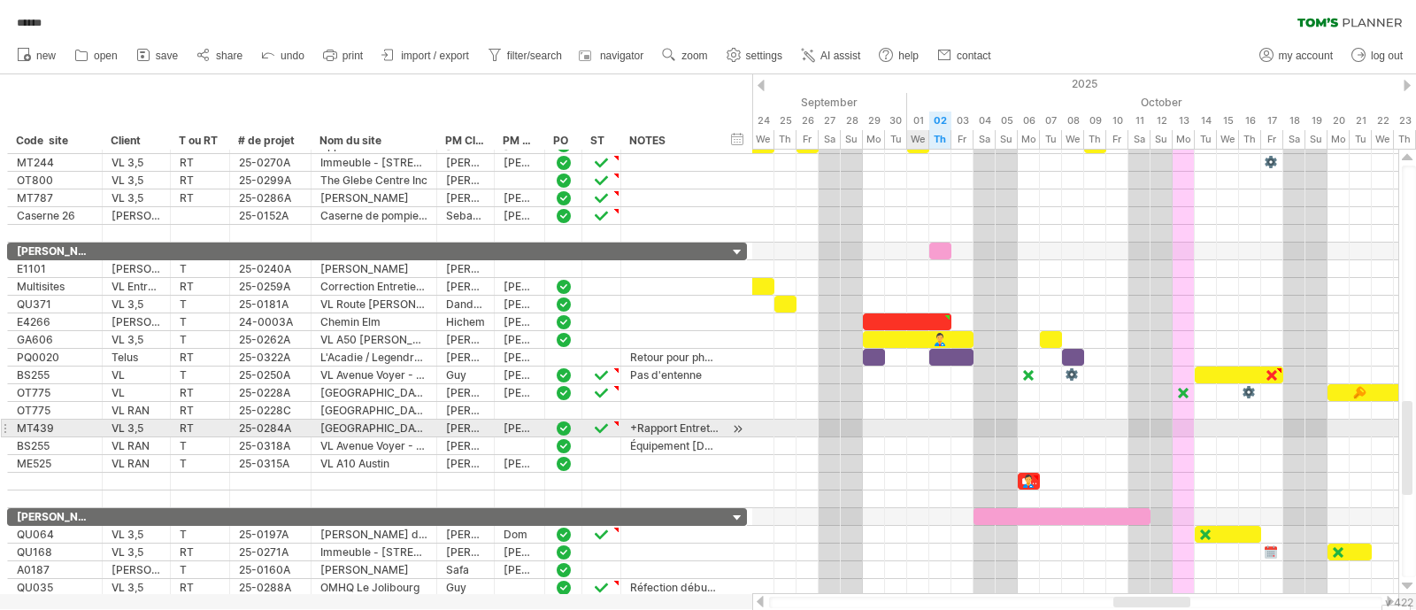
click at [911, 427] on div at bounding box center [1075, 428] width 646 height 18
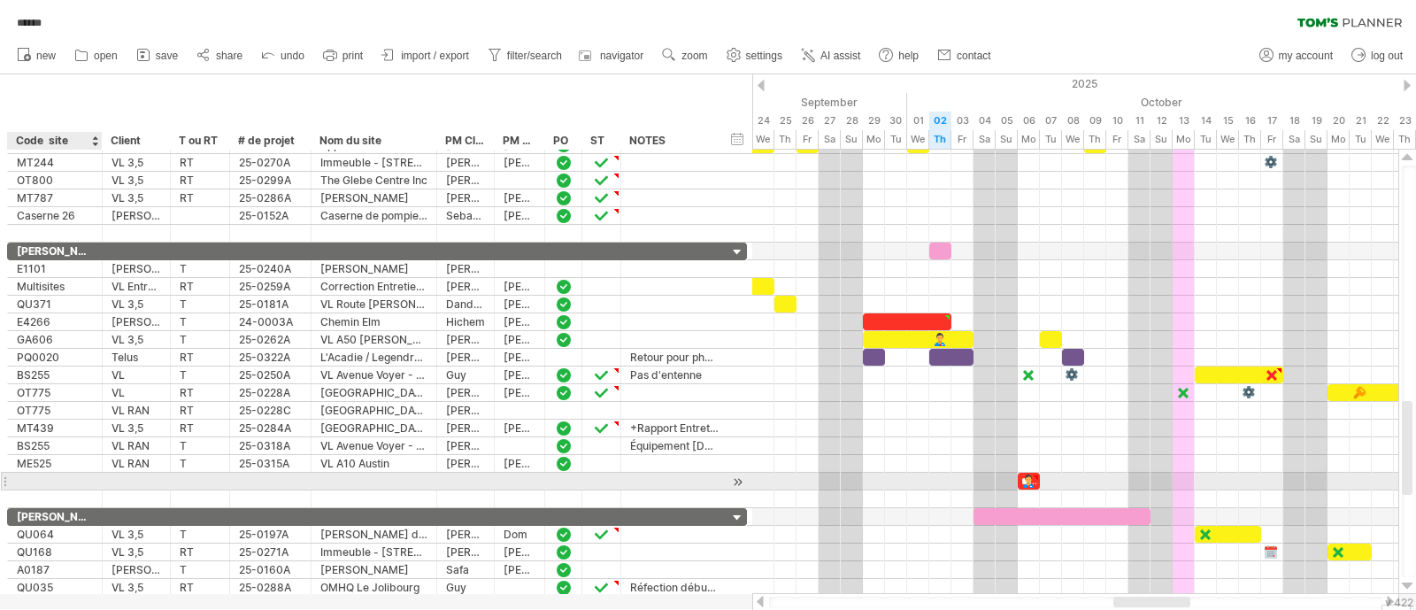
click at [45, 480] on div at bounding box center [55, 481] width 76 height 17
click at [45, 480] on input "text" at bounding box center [55, 481] width 76 height 17
type input "*****"
click at [96, 482] on div at bounding box center [100, 482] width 9 height 18
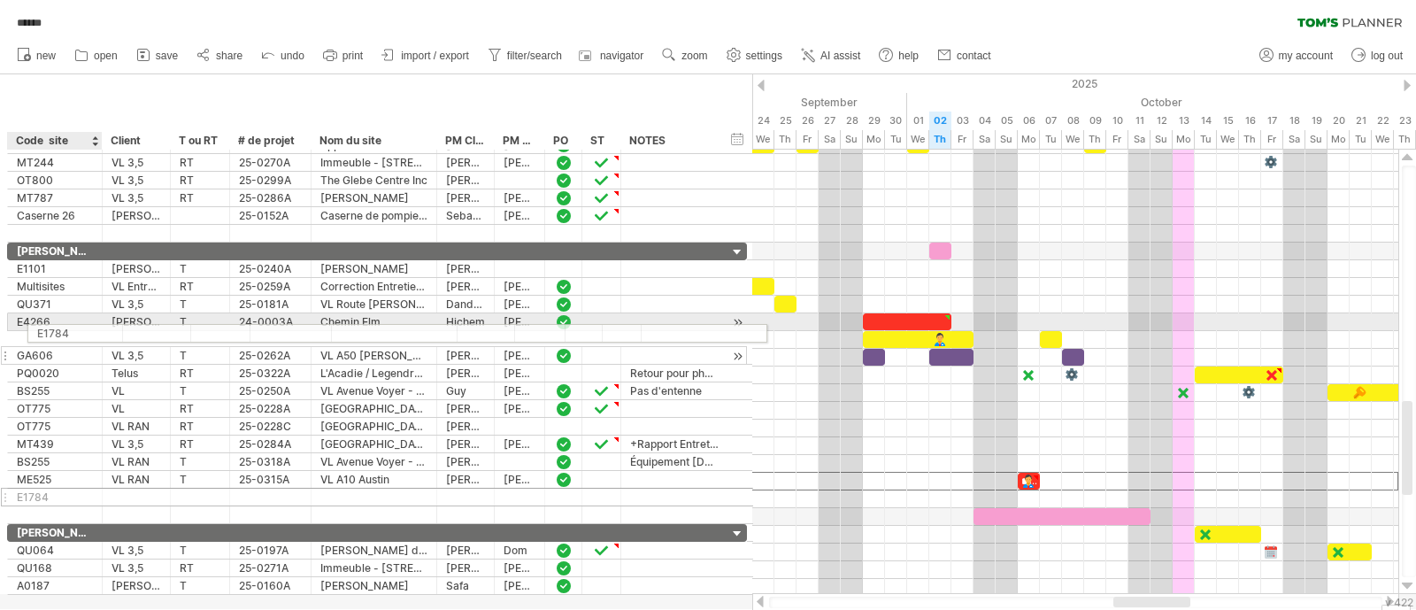
drag, startPoint x: 3, startPoint y: 479, endPoint x: 18, endPoint y: 330, distance: 149.4
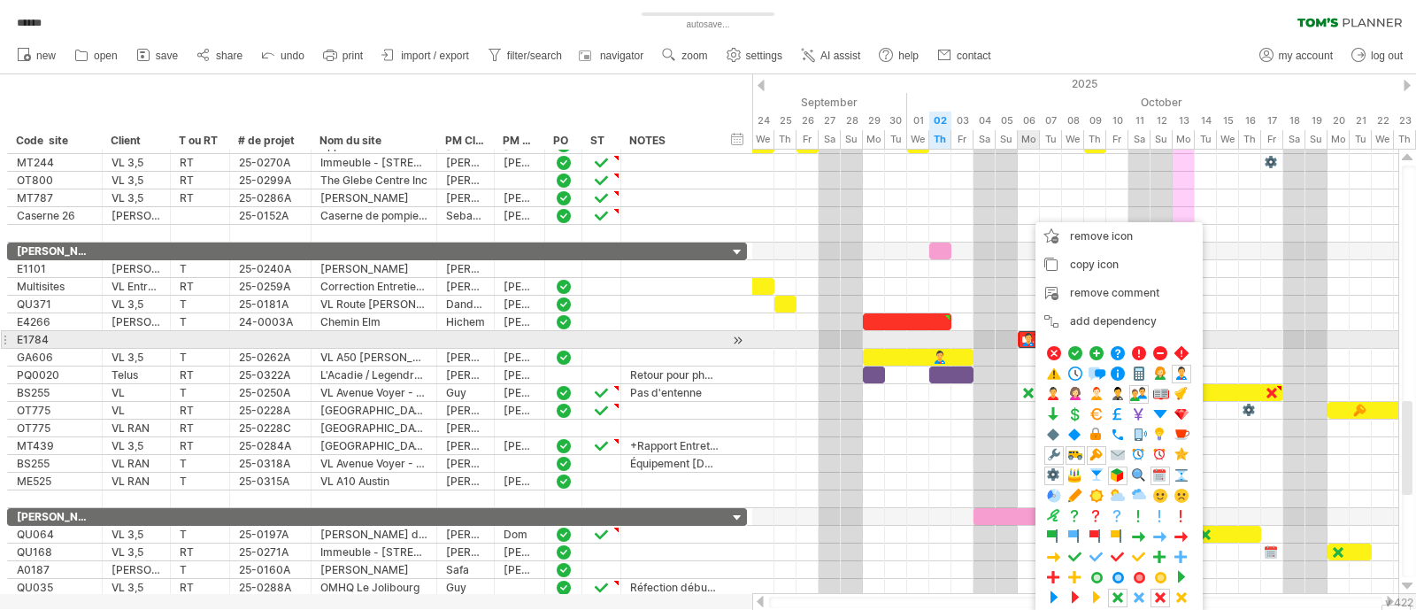
click at [1027, 336] on div at bounding box center [1028, 339] width 19 height 17
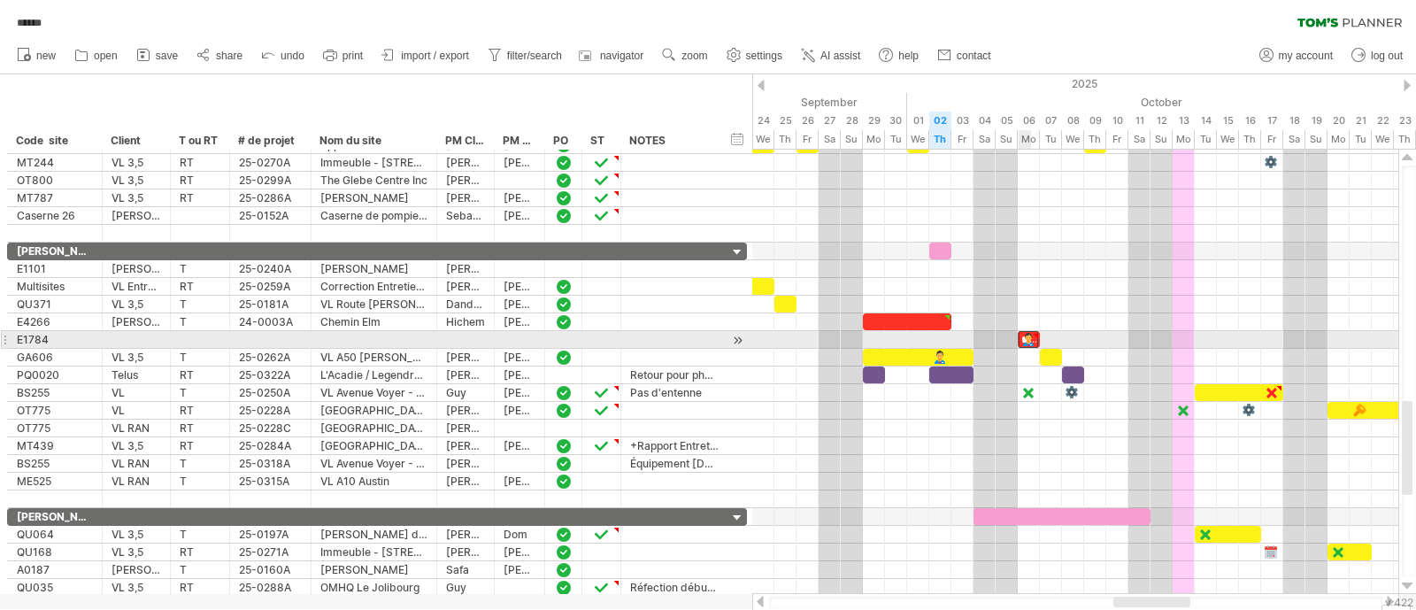
click at [1034, 338] on div at bounding box center [1028, 339] width 19 height 17
drag, startPoint x: 1028, startPoint y: 338, endPoint x: 1062, endPoint y: 334, distance: 33.9
click at [1062, 334] on div at bounding box center [1061, 339] width 19 height 17
click at [1029, 339] on div "*****" at bounding box center [1029, 339] width 22 height 17
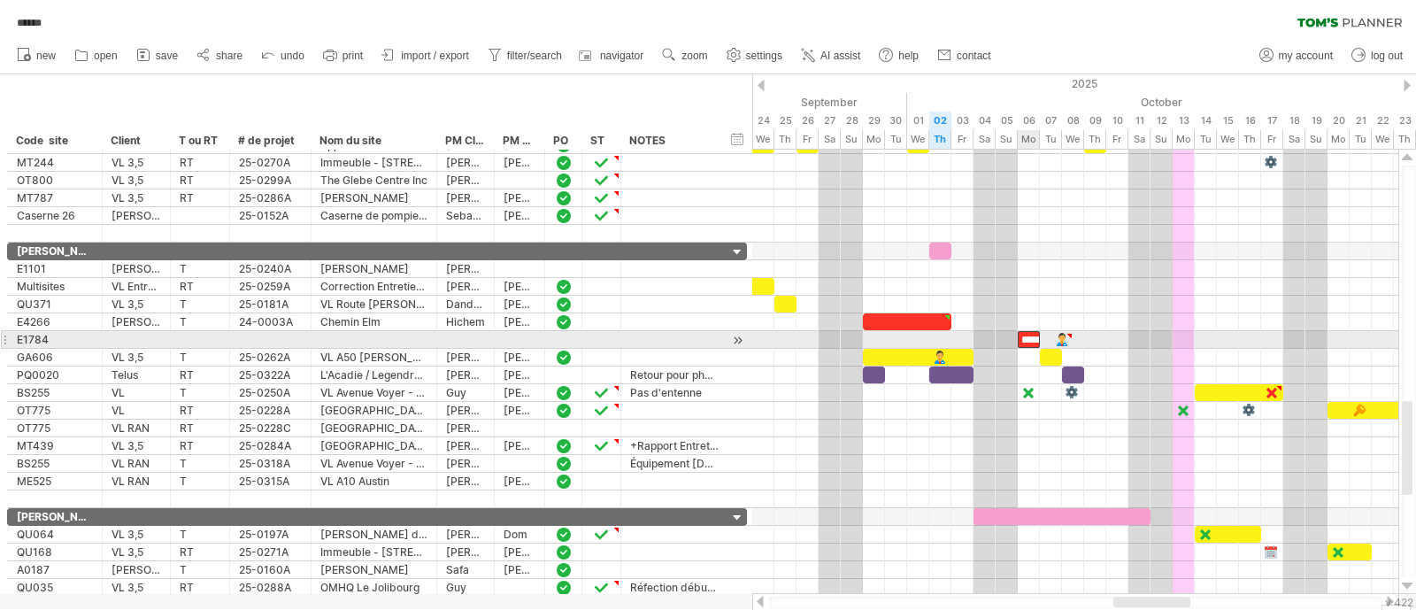
click at [1029, 339] on div "*****" at bounding box center [1029, 339] width 22 height 17
click at [1061, 313] on div at bounding box center [1075, 322] width 646 height 18
drag, startPoint x: 1061, startPoint y: 338, endPoint x: 1029, endPoint y: 336, distance: 31.9
click at [1029, 336] on div at bounding box center [1028, 339] width 19 height 17
drag, startPoint x: 1023, startPoint y: 338, endPoint x: 1074, endPoint y: 334, distance: 51.5
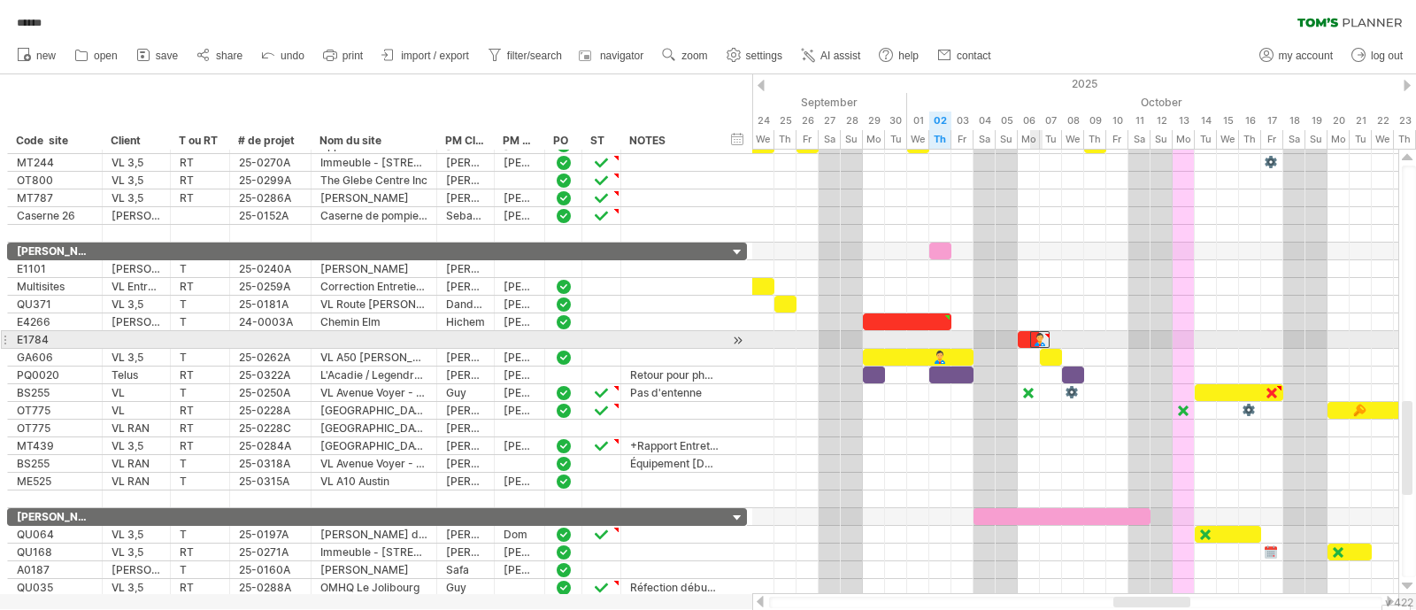
click at [1050, 334] on div at bounding box center [1039, 339] width 19 height 17
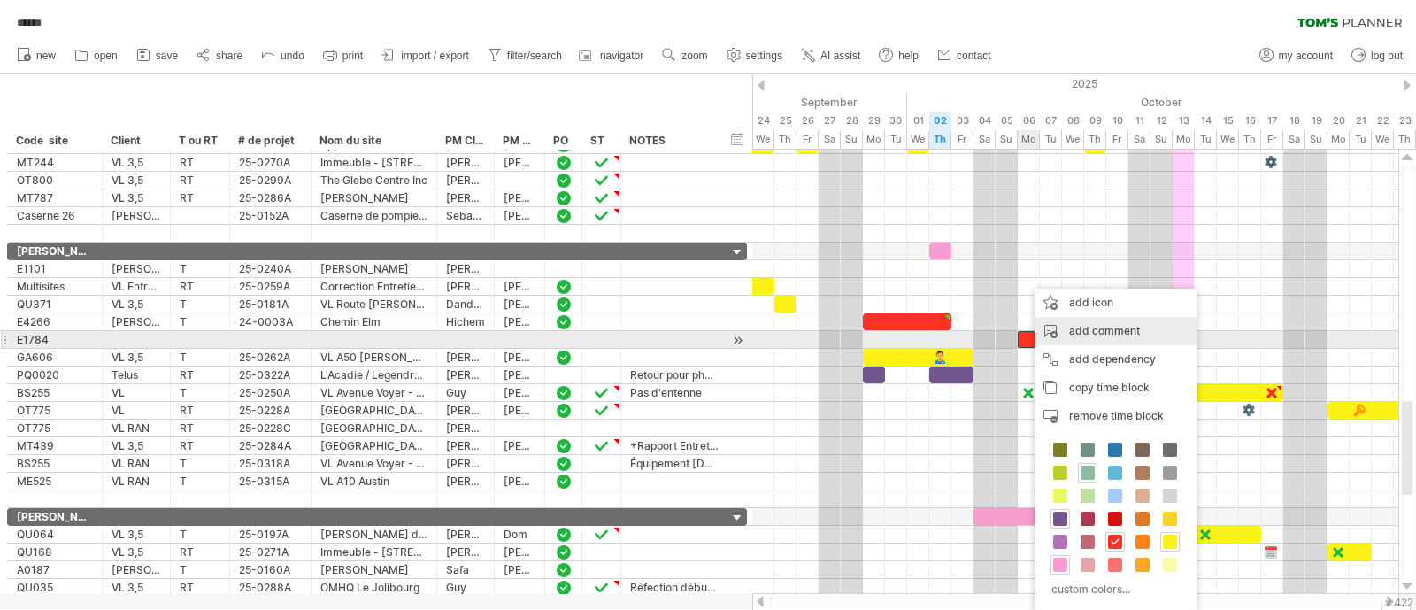
click at [1082, 333] on div "add comment" at bounding box center [1116, 331] width 162 height 28
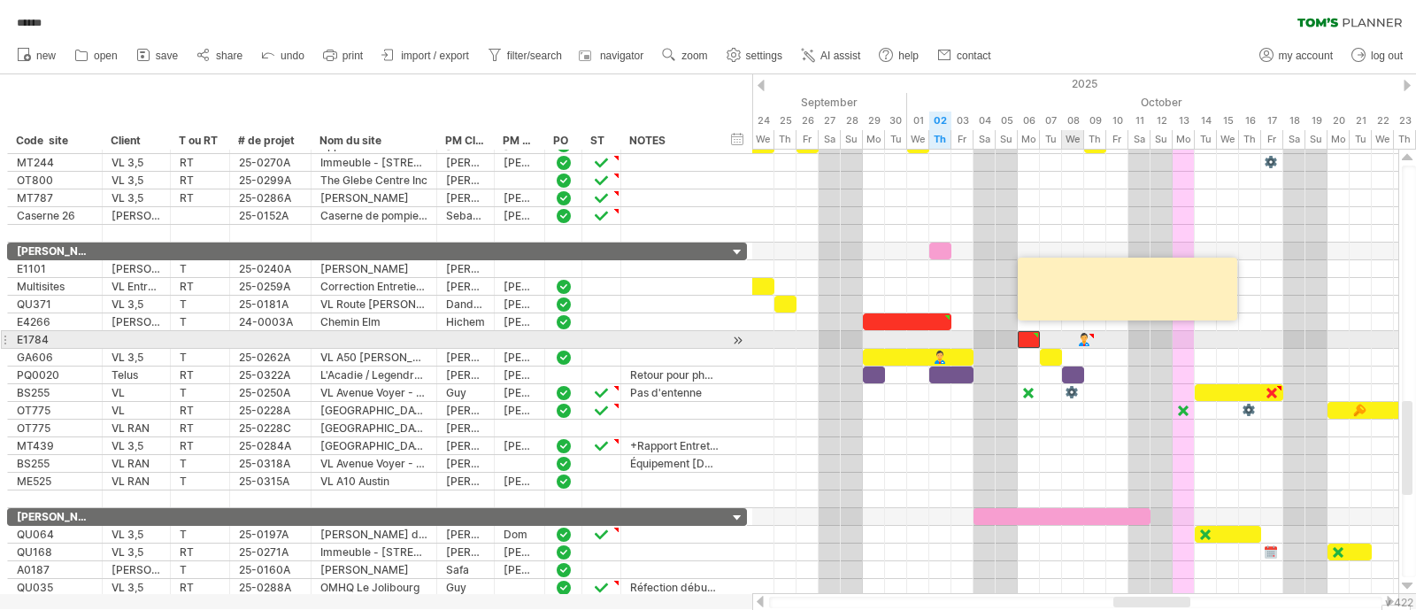
type textarea "*****"
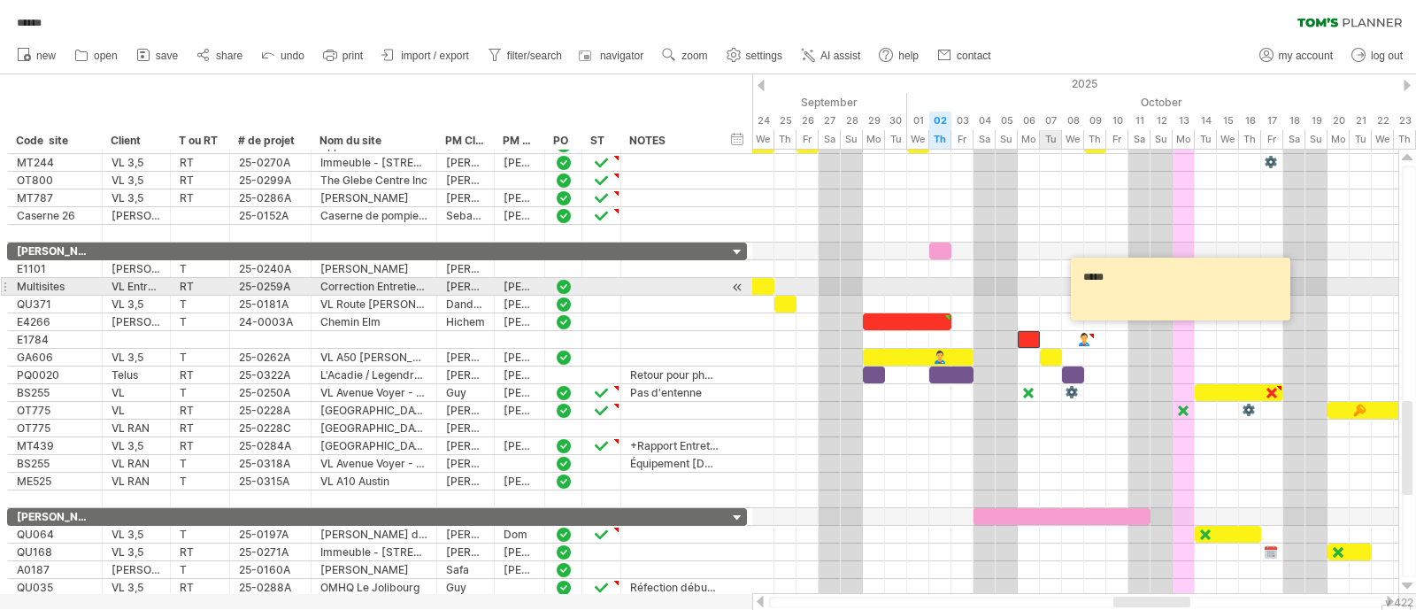
click at [1046, 292] on div at bounding box center [1075, 287] width 646 height 18
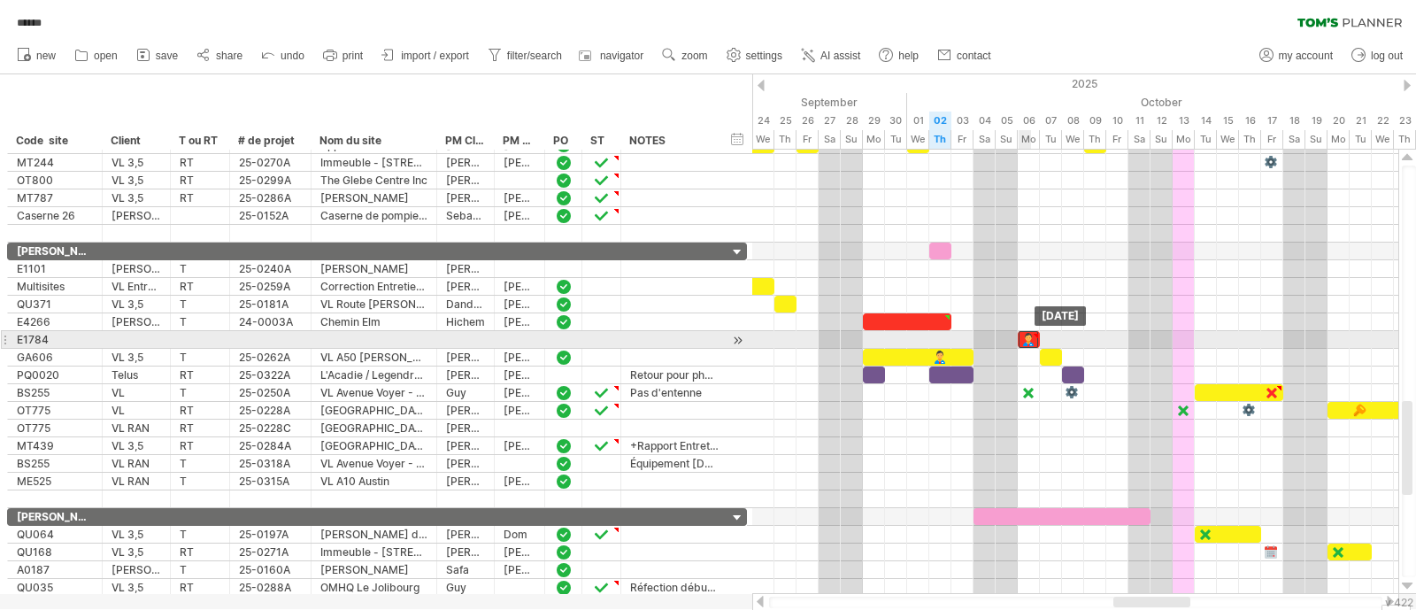
drag, startPoint x: 1088, startPoint y: 339, endPoint x: 1033, endPoint y: 339, distance: 55.8
click at [1033, 339] on div at bounding box center [1028, 339] width 19 height 17
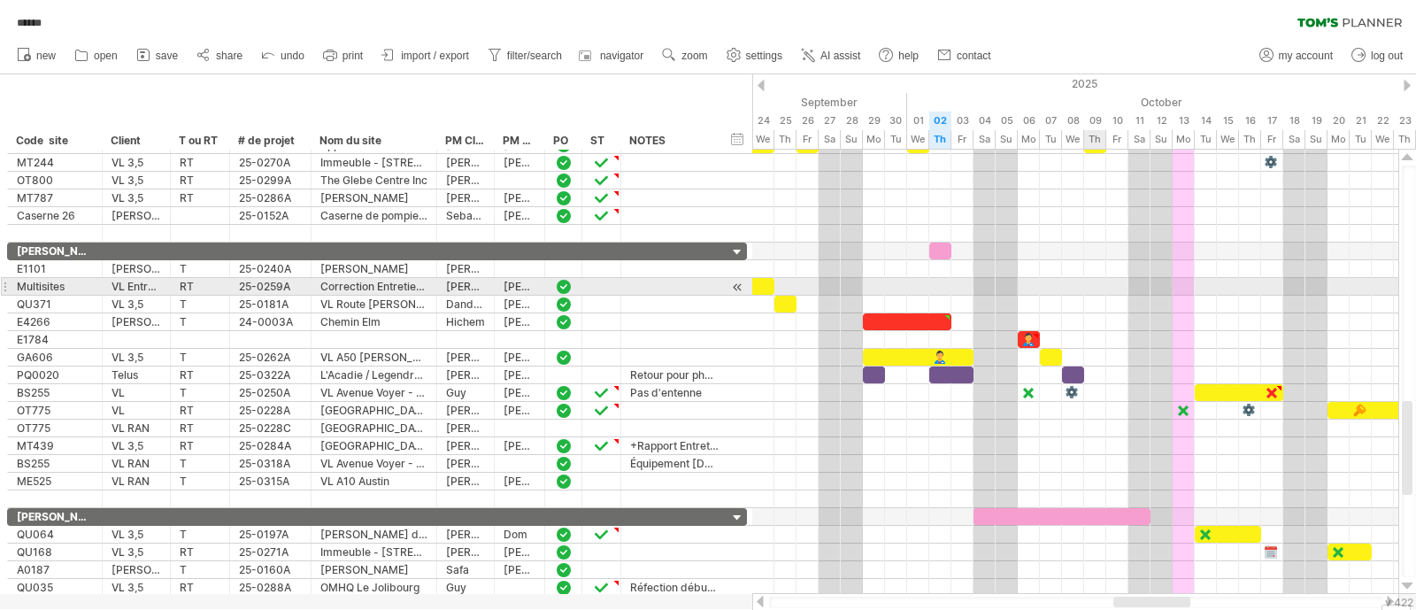
click at [1086, 291] on div at bounding box center [1075, 287] width 646 height 18
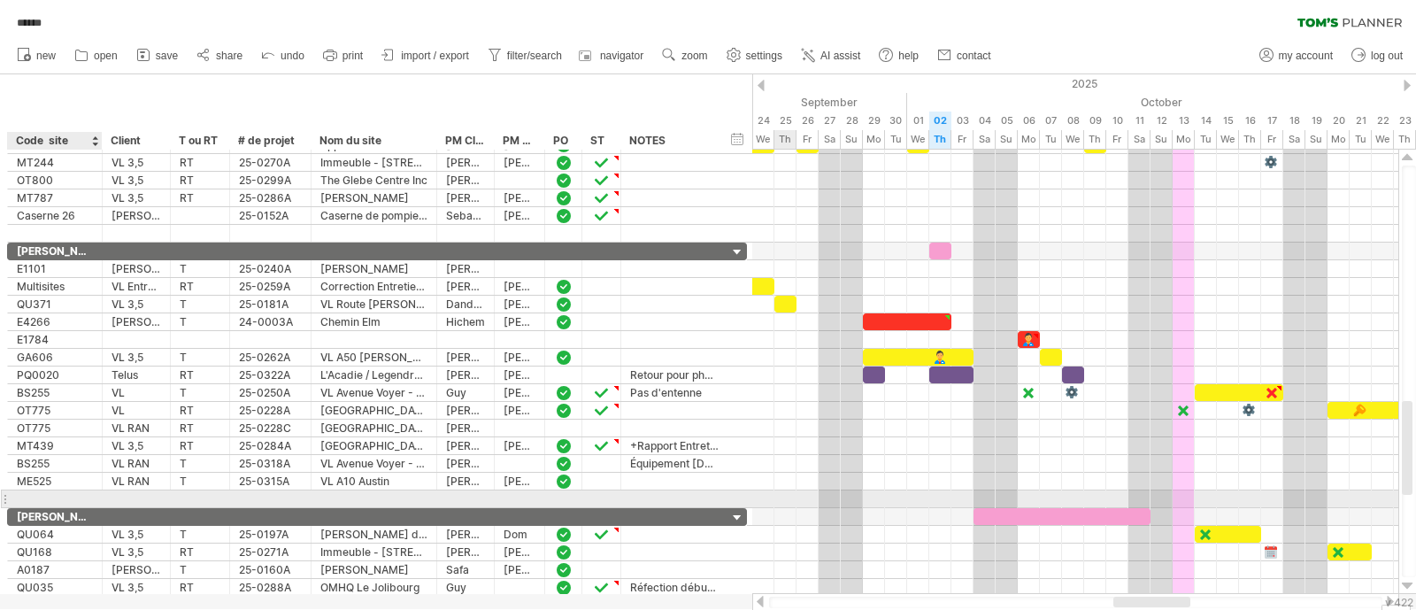
click at [48, 497] on div at bounding box center [55, 498] width 76 height 17
click at [48, 497] on input "text" at bounding box center [55, 498] width 76 height 17
type input "*****"
click at [90, 491] on input "*****" at bounding box center [55, 498] width 76 height 17
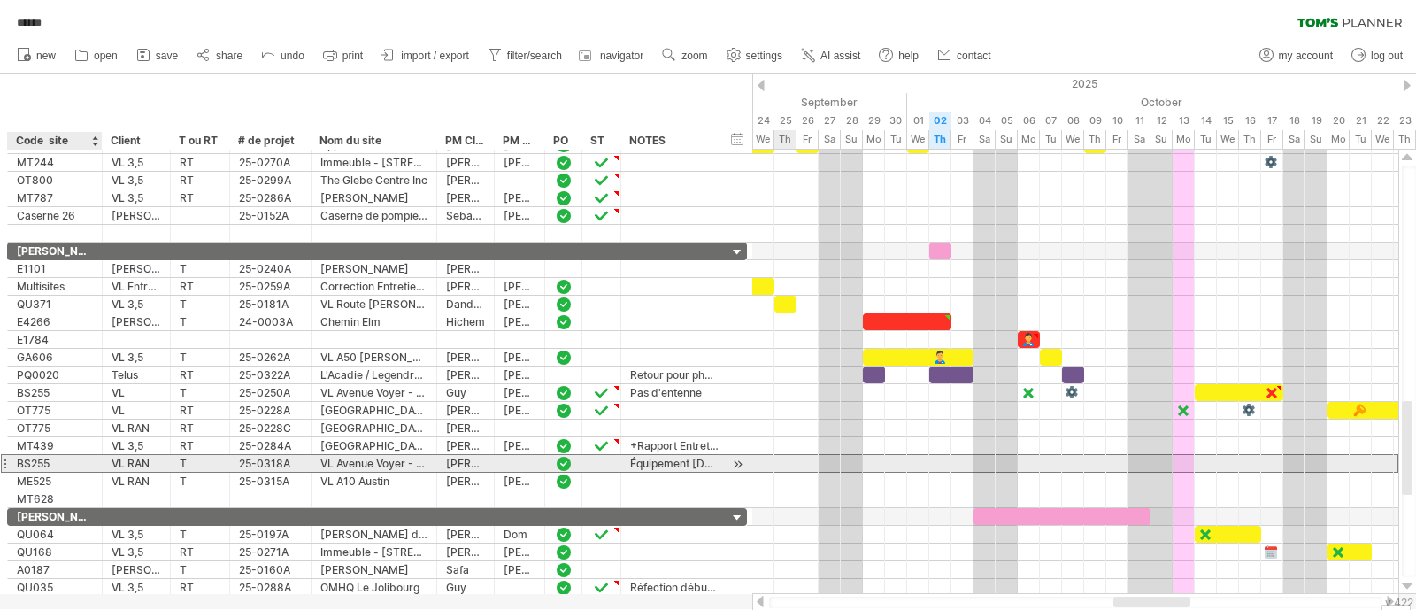
click at [85, 468] on div "BS255" at bounding box center [55, 463] width 76 height 17
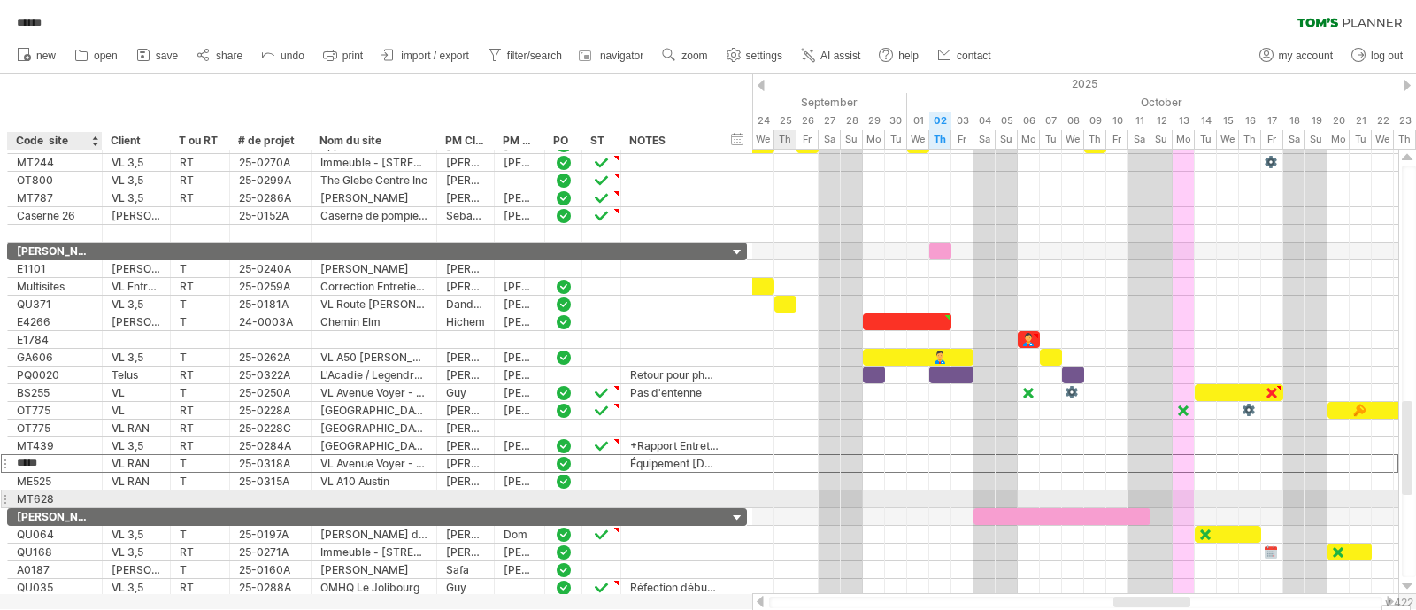
click at [66, 496] on div "MT628" at bounding box center [55, 498] width 76 height 17
click at [63, 494] on input "*****" at bounding box center [55, 498] width 76 height 17
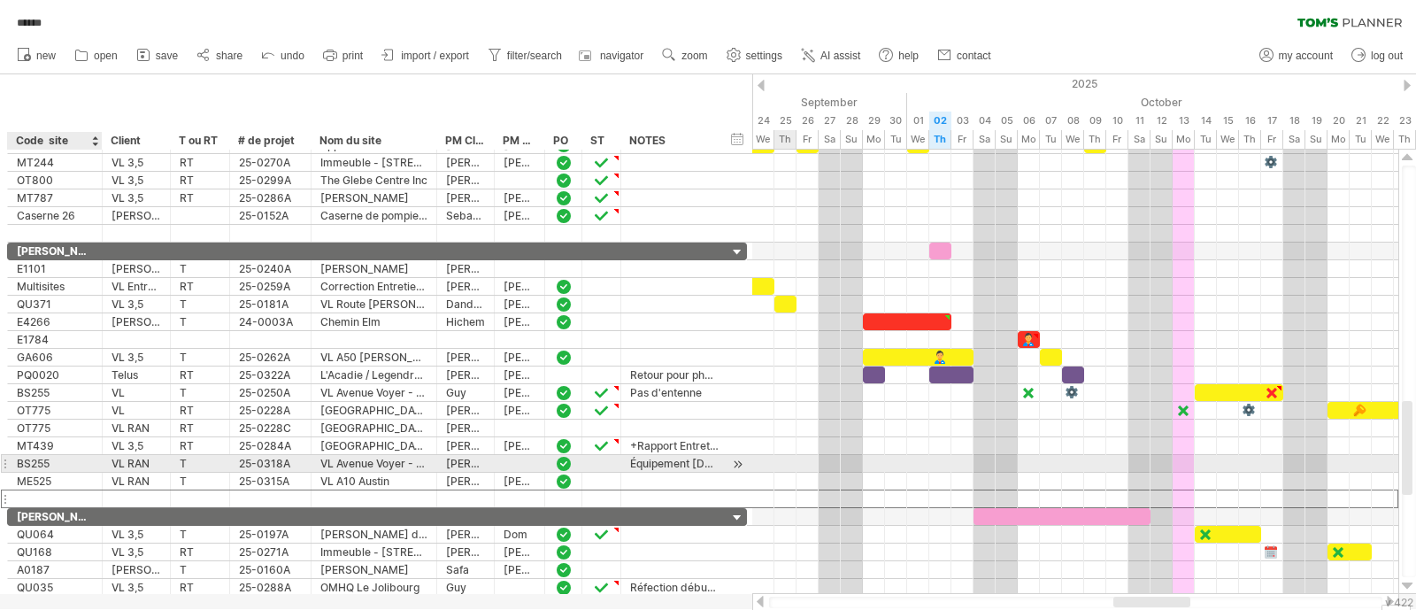
click at [80, 465] on div "BS255" at bounding box center [55, 463] width 76 height 17
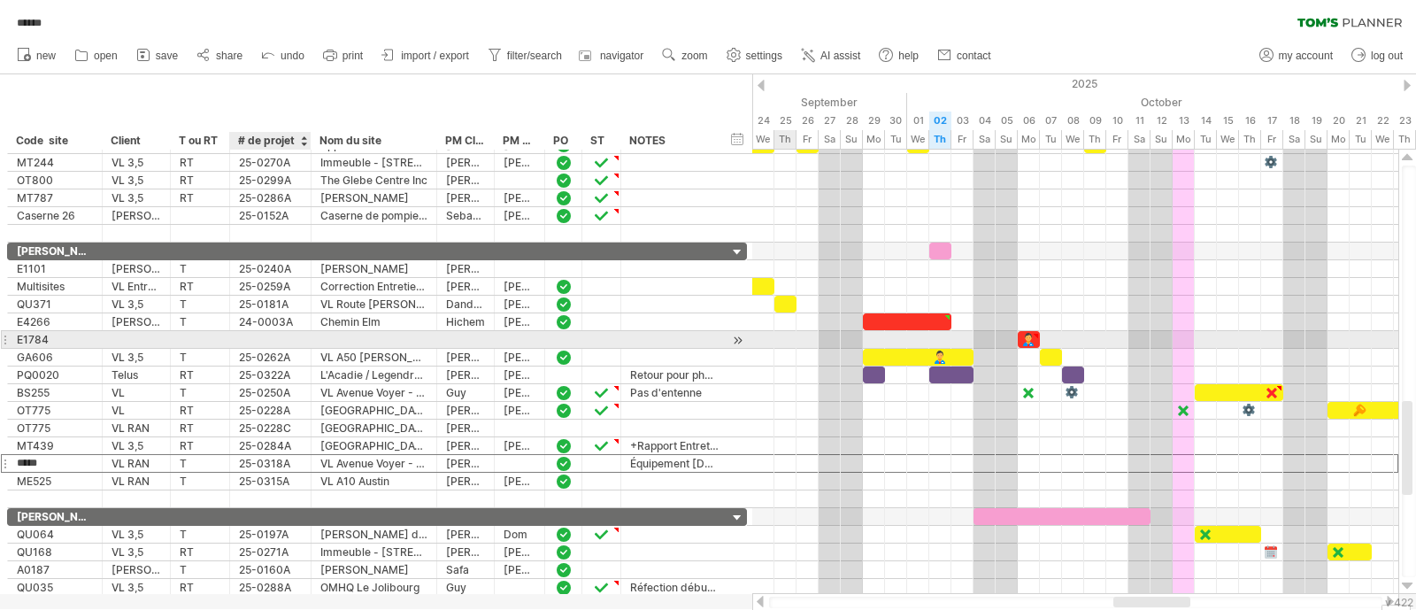
click at [284, 337] on div at bounding box center [270, 339] width 63 height 17
click at [284, 337] on input "text" at bounding box center [270, 339] width 63 height 17
type input "********"
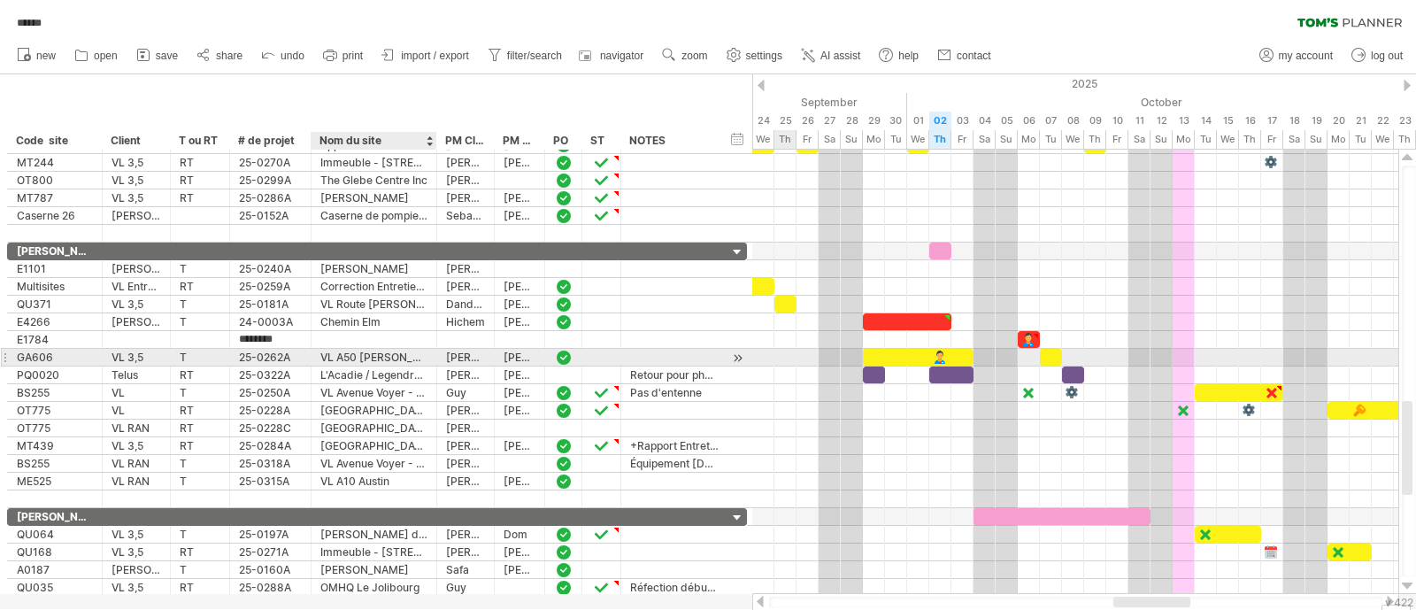
click at [344, 362] on div "VL A50 Masson - [GEOGRAPHIC_DATA]" at bounding box center [373, 357] width 107 height 17
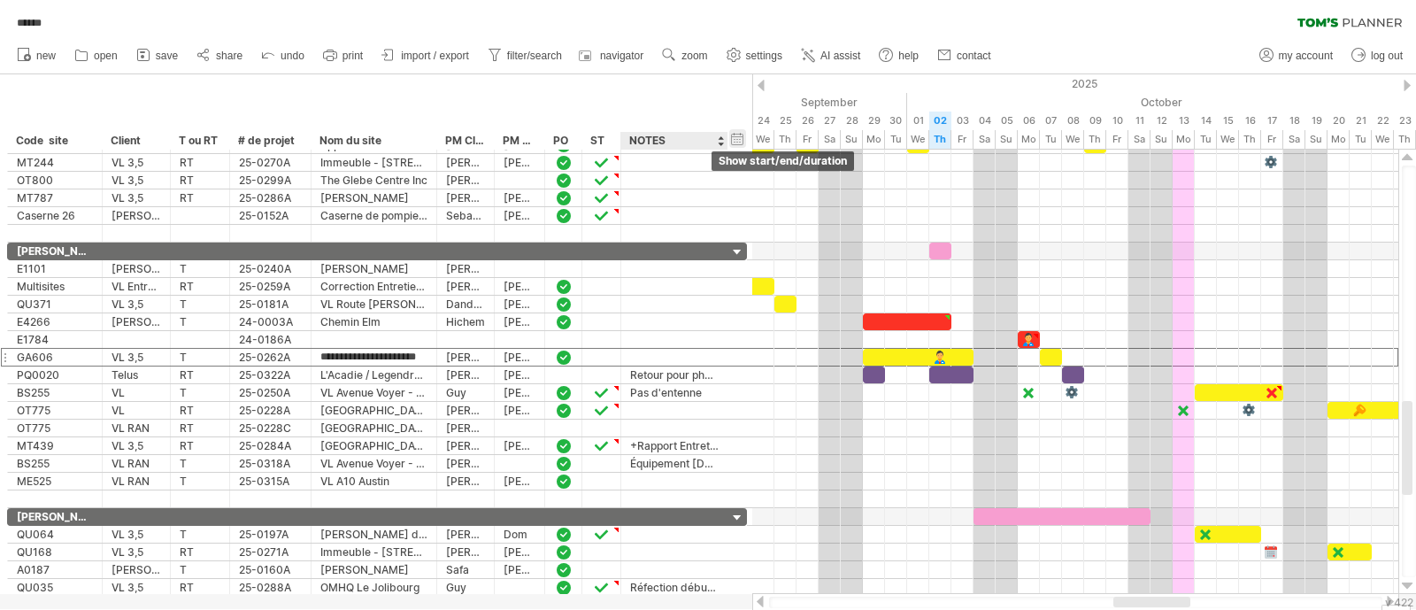
click at [739, 139] on div "hide start/end/duration show start/end/duration" at bounding box center [737, 138] width 17 height 19
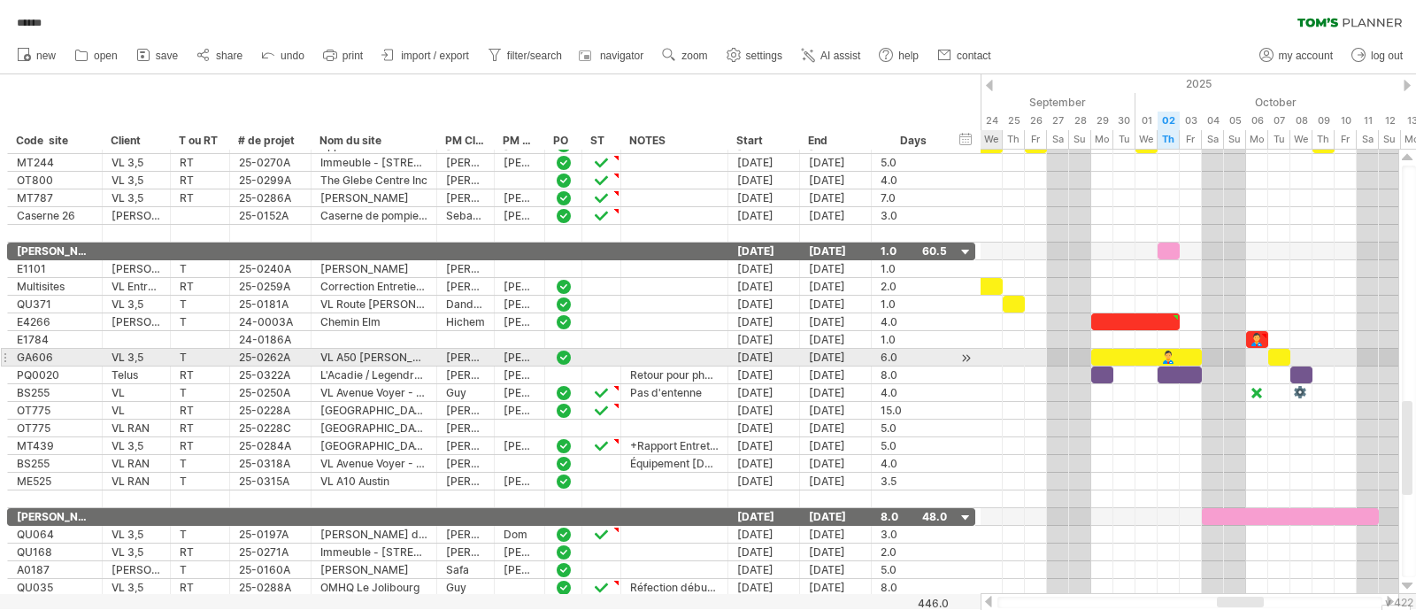
click at [965, 358] on div at bounding box center [966, 358] width 17 height 19
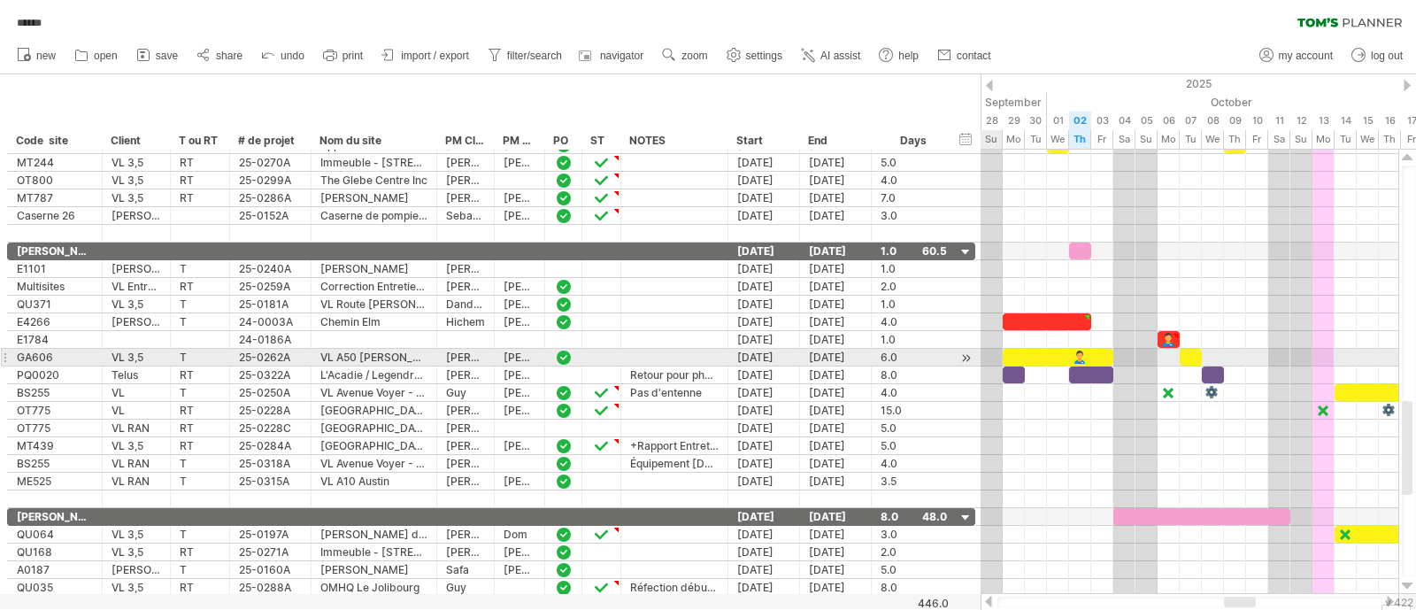
click at [965, 358] on div at bounding box center [966, 358] width 17 height 19
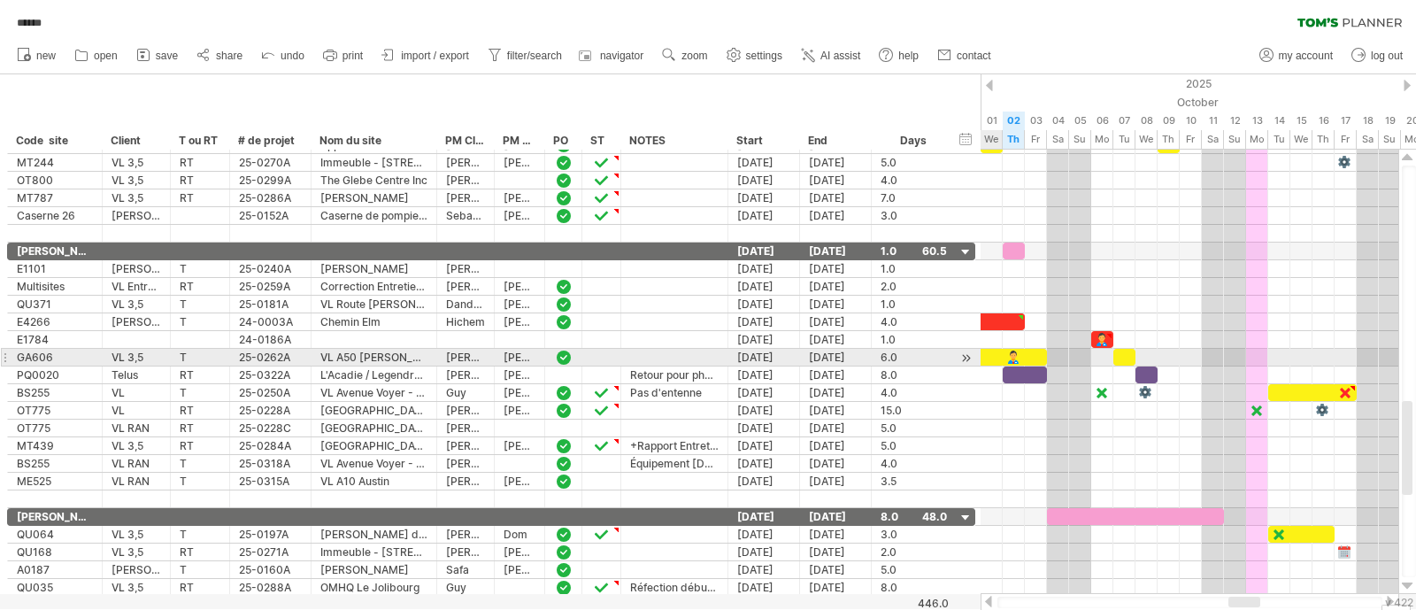
click at [965, 358] on div at bounding box center [966, 358] width 17 height 19
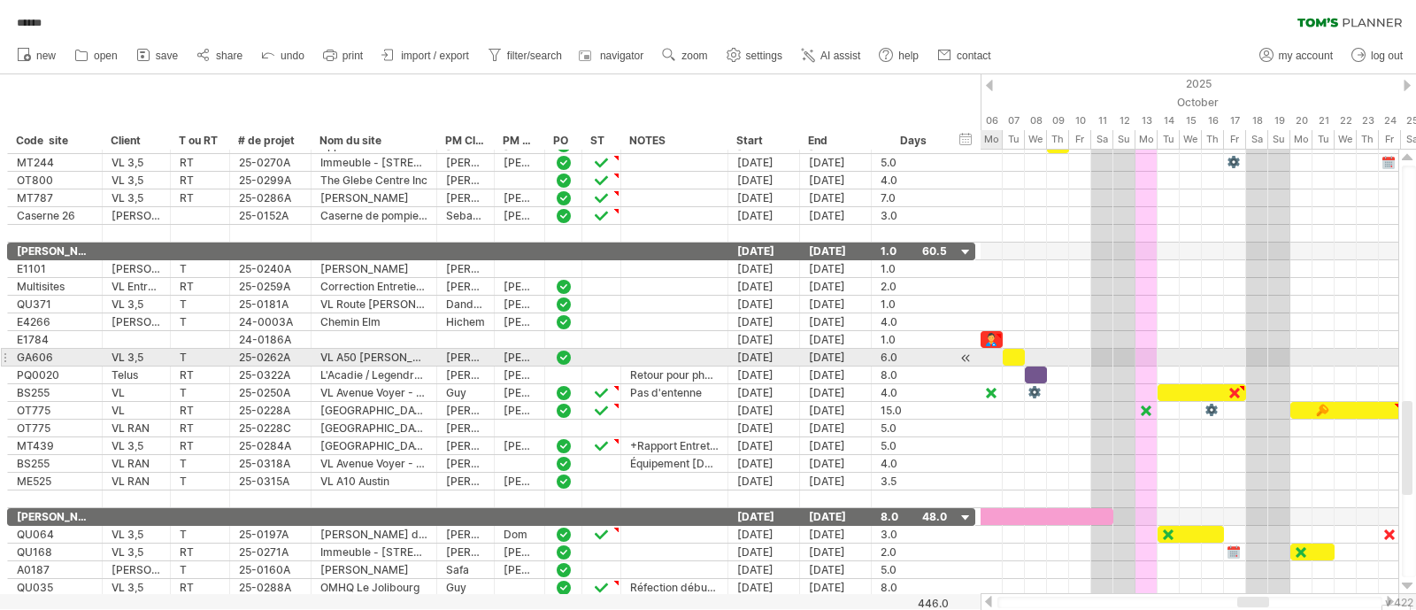
click at [965, 358] on div at bounding box center [966, 358] width 17 height 19
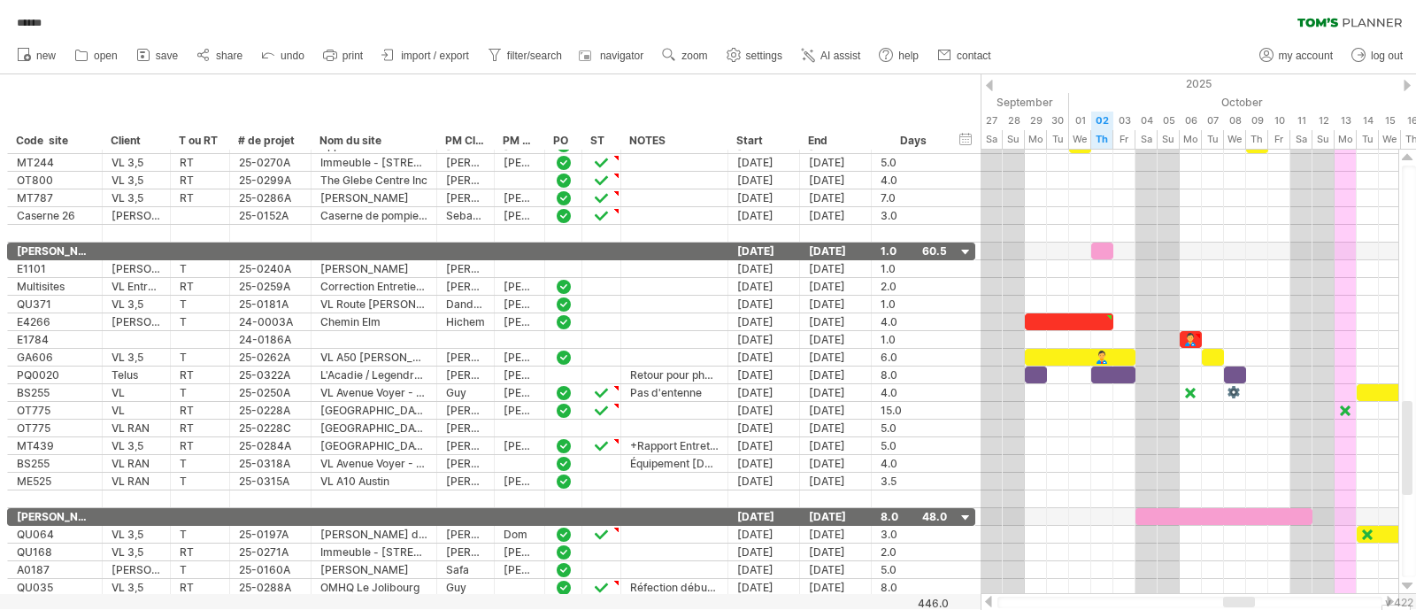
click at [1235, 596] on div at bounding box center [1239, 601] width 32 height 11
click at [969, 146] on div "hide start/end/duration show start/end/duration" at bounding box center [966, 138] width 17 height 19
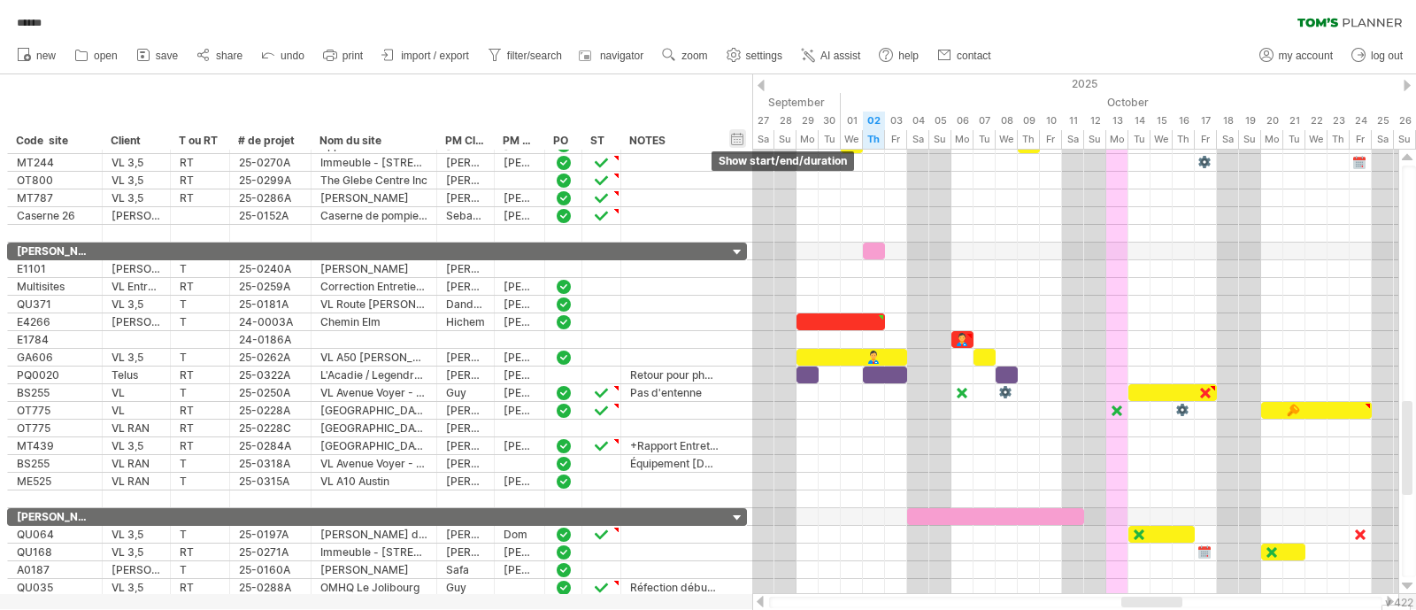
click at [740, 135] on div "hide start/end/duration show start/end/duration" at bounding box center [737, 138] width 17 height 19
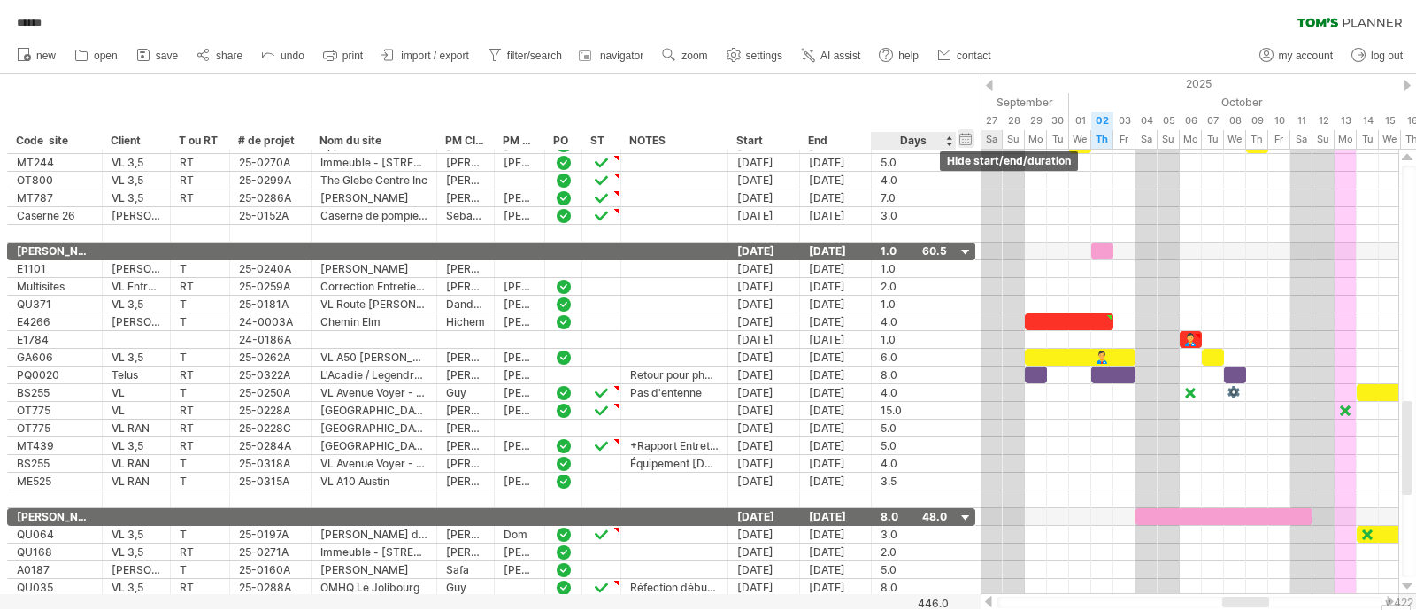
click at [965, 138] on div "hide start/end/duration show start/end/duration" at bounding box center [966, 138] width 17 height 19
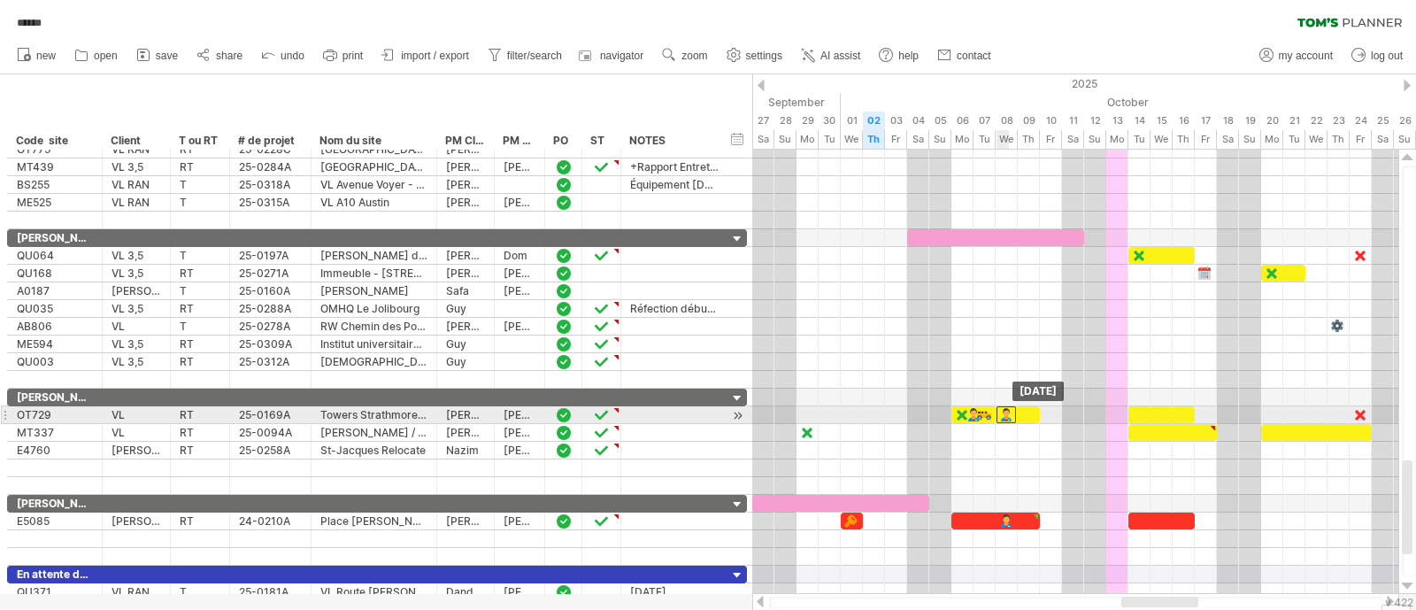
drag, startPoint x: 998, startPoint y: 411, endPoint x: 1011, endPoint y: 412, distance: 13.4
click at [1011, 412] on div at bounding box center [1005, 414] width 19 height 17
drag, startPoint x: 969, startPoint y: 415, endPoint x: 992, endPoint y: 417, distance: 23.1
click at [992, 417] on div at bounding box center [995, 414] width 19 height 17
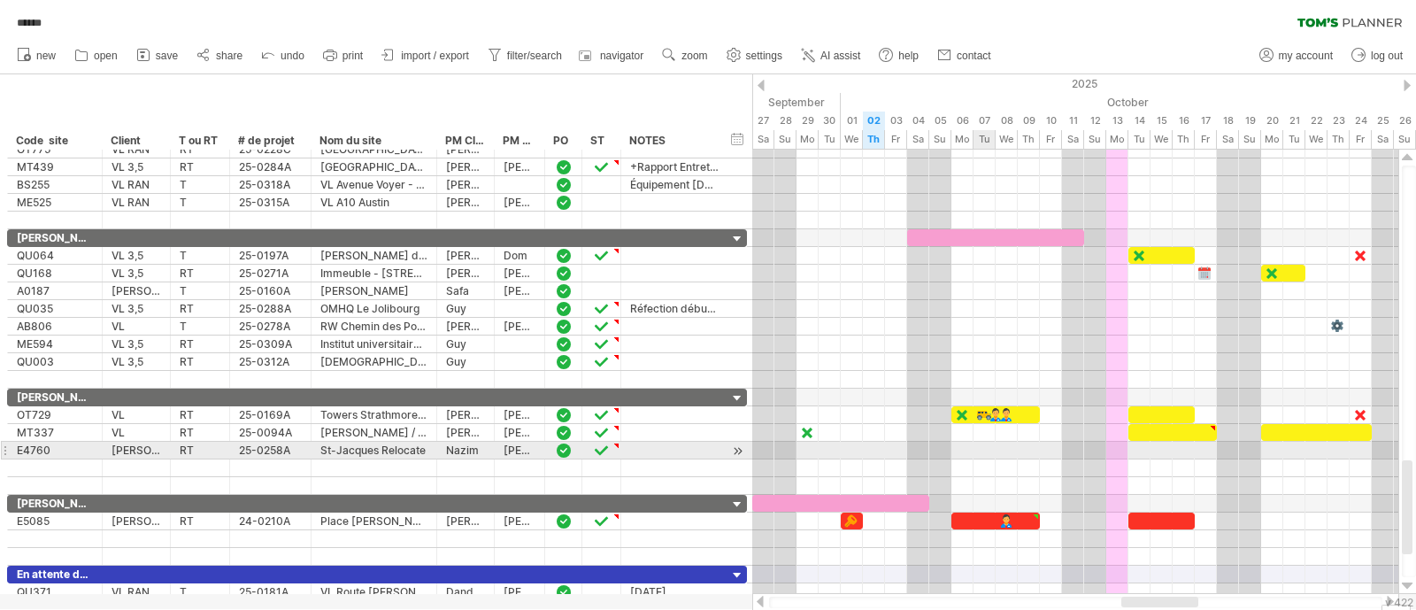
click at [973, 450] on div at bounding box center [1075, 451] width 646 height 18
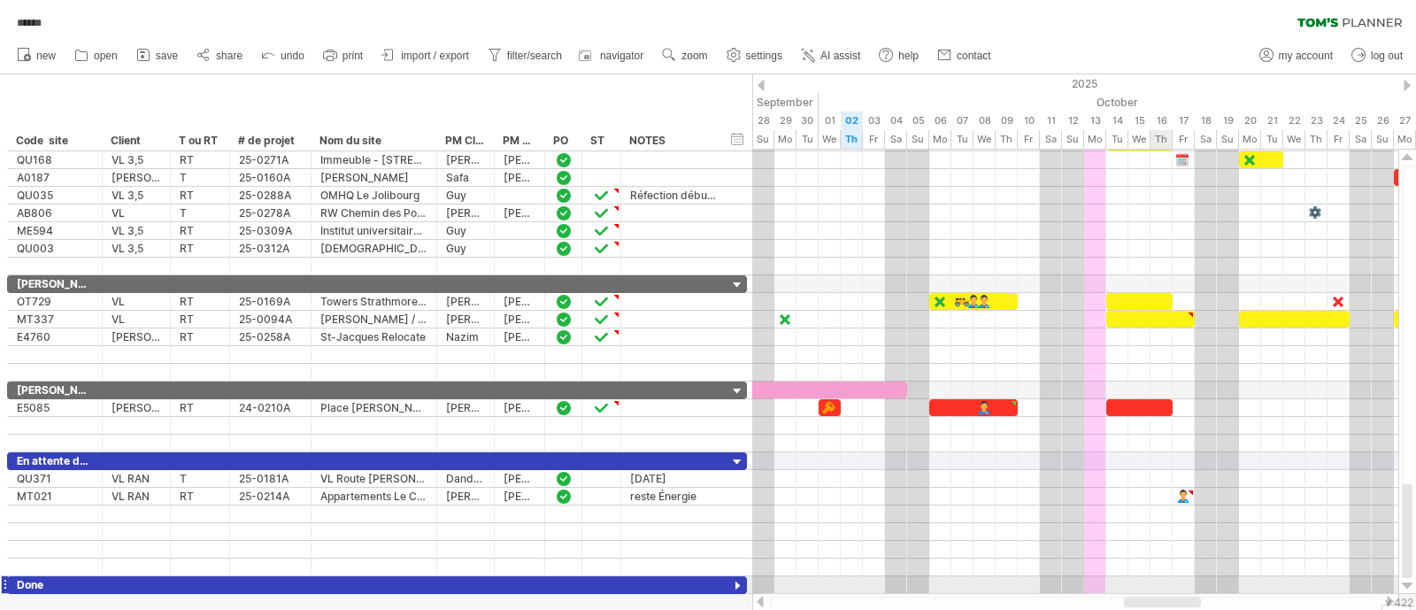
drag, startPoint x: 1150, startPoint y: 604, endPoint x: 1153, endPoint y: 581, distance: 23.2
click at [1153, 581] on div "Trying to reach [DOMAIN_NAME] Connected again... 0% autosave... ****** clear fi…" at bounding box center [708, 305] width 1416 height 610
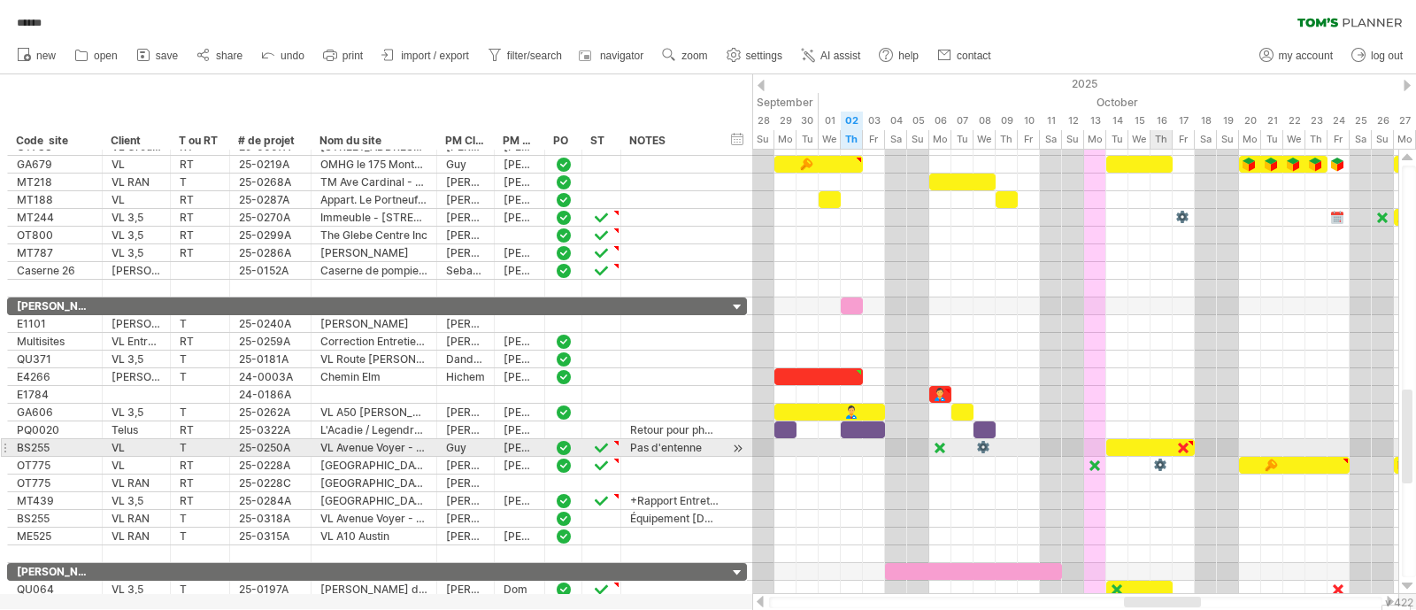
type textarea "**********"
drag, startPoint x: 934, startPoint y: 475, endPoint x: 951, endPoint y: 439, distance: 40.4
click at [951, 439] on div at bounding box center [1075, 429] width 646 height 265
click at [1185, 446] on div at bounding box center [1182, 447] width 19 height 17
drag, startPoint x: 938, startPoint y: 446, endPoint x: 1243, endPoint y: 449, distance: 305.3
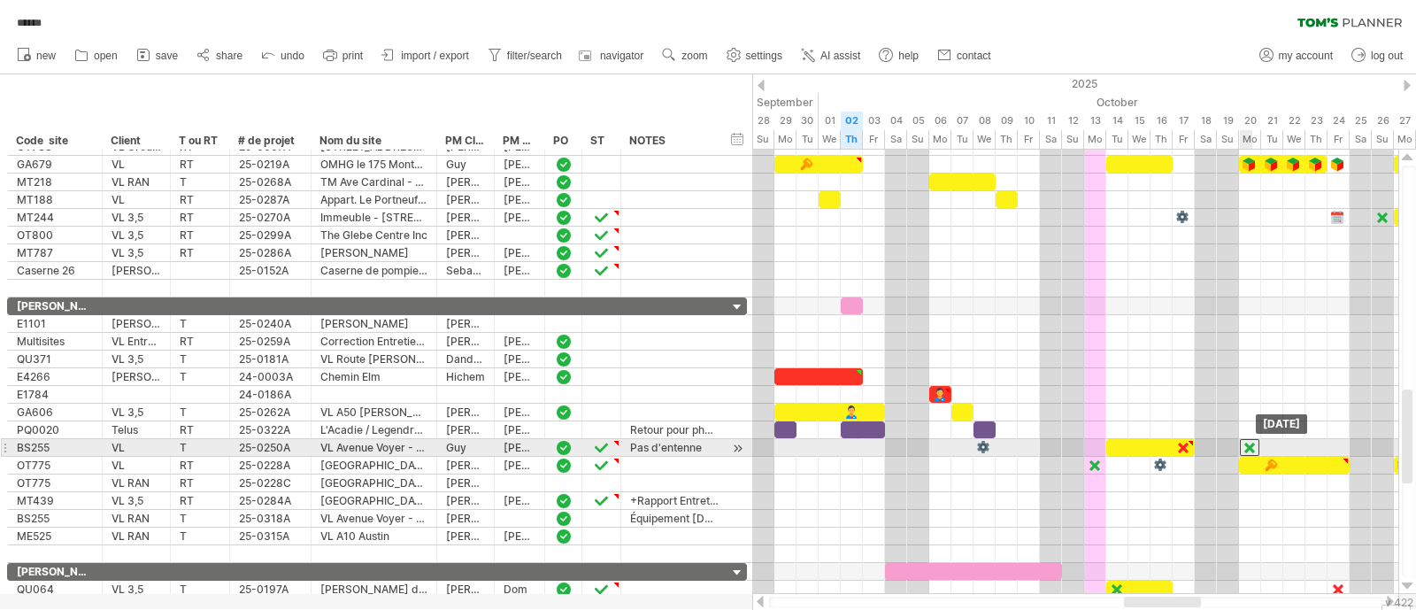
click at [1243, 449] on div at bounding box center [1249, 447] width 19 height 17
drag, startPoint x: 1181, startPoint y: 443, endPoint x: 1366, endPoint y: 445, distance: 185.0
click at [1366, 445] on div at bounding box center [1371, 447] width 19 height 17
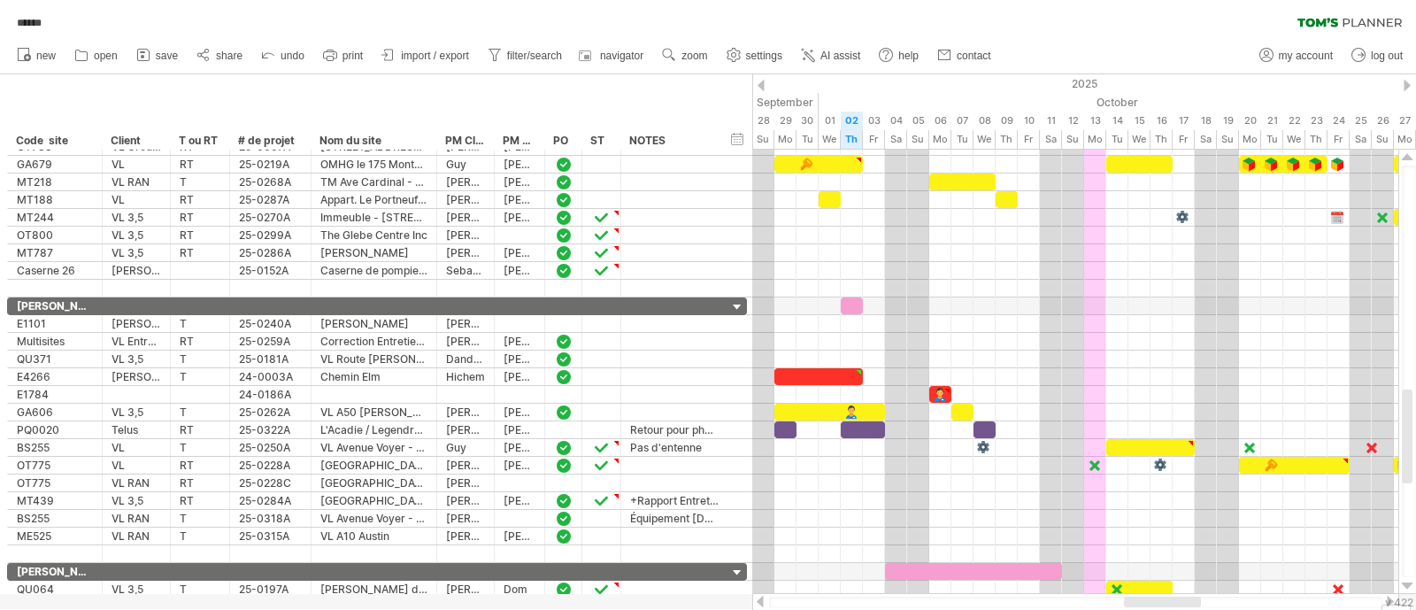
drag, startPoint x: 1152, startPoint y: 607, endPoint x: 1228, endPoint y: 598, distance: 76.6
click at [1226, 598] on div at bounding box center [1075, 602] width 613 height 12
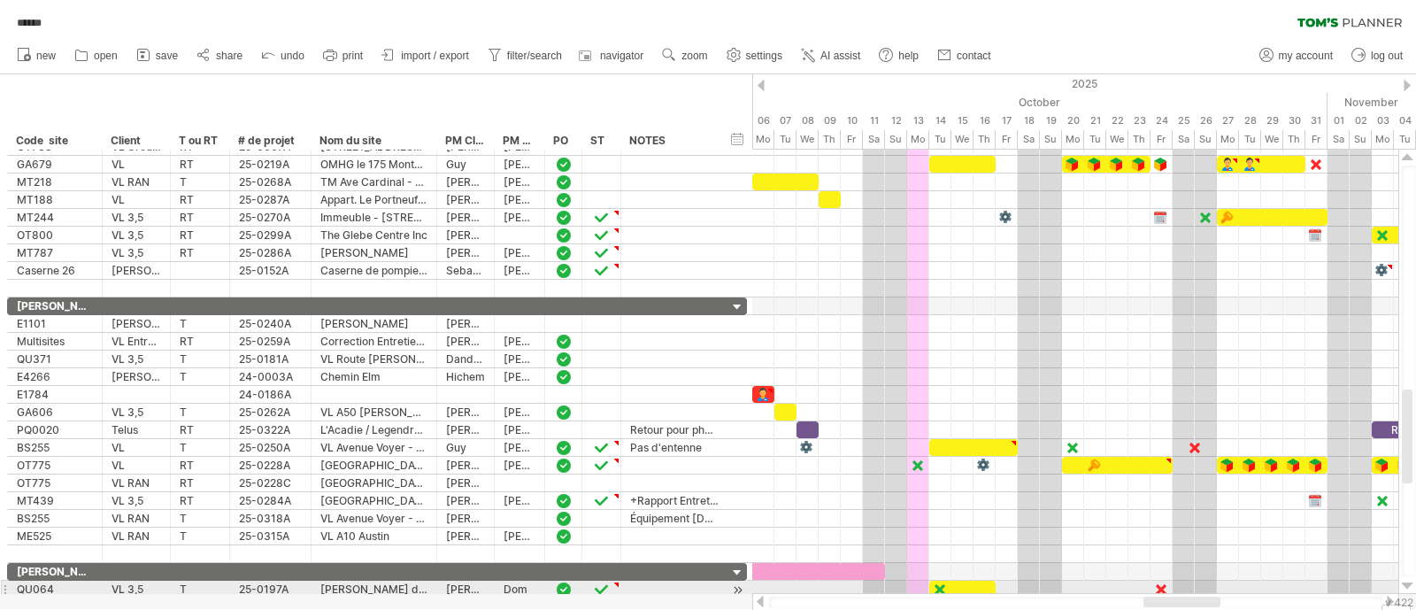
drag, startPoint x: 1176, startPoint y: 596, endPoint x: 1196, endPoint y: 593, distance: 19.8
click at [1196, 593] on div at bounding box center [1075, 602] width 647 height 18
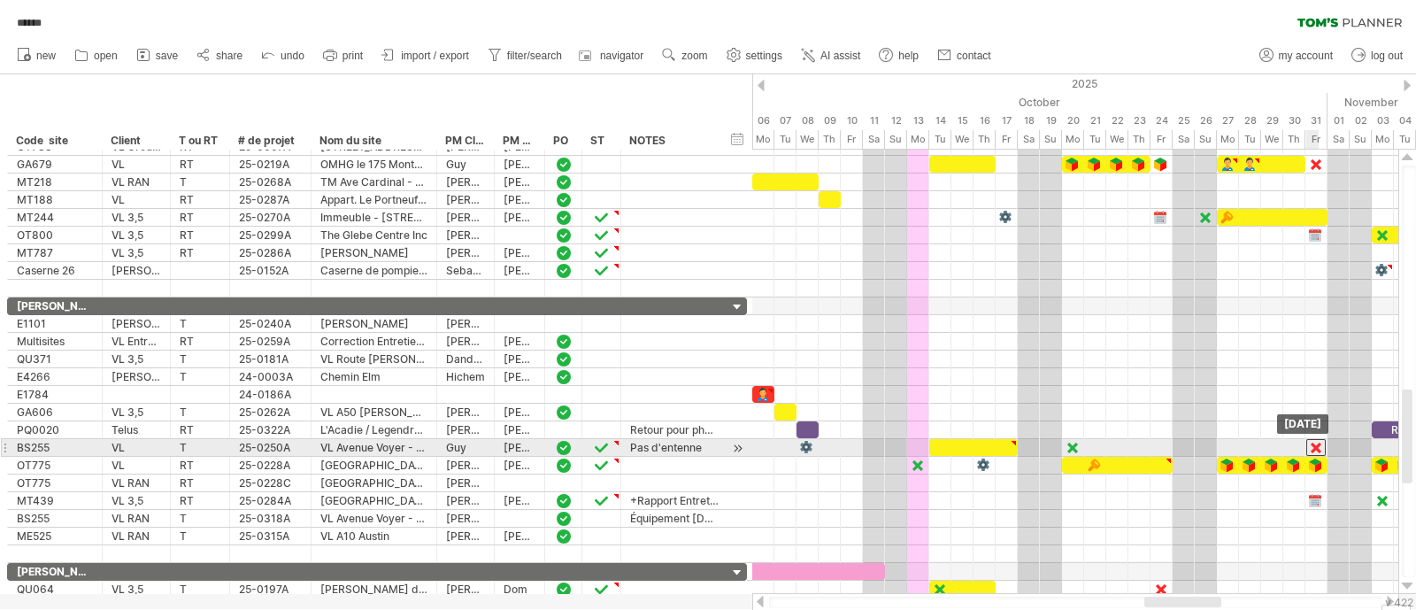
drag, startPoint x: 1196, startPoint y: 442, endPoint x: 1317, endPoint y: 441, distance: 121.3
click at [1317, 441] on div at bounding box center [1315, 447] width 19 height 17
drag, startPoint x: 884, startPoint y: 425, endPoint x: 1027, endPoint y: 451, distance: 144.9
click at [1027, 451] on div at bounding box center [1075, 429] width 646 height 265
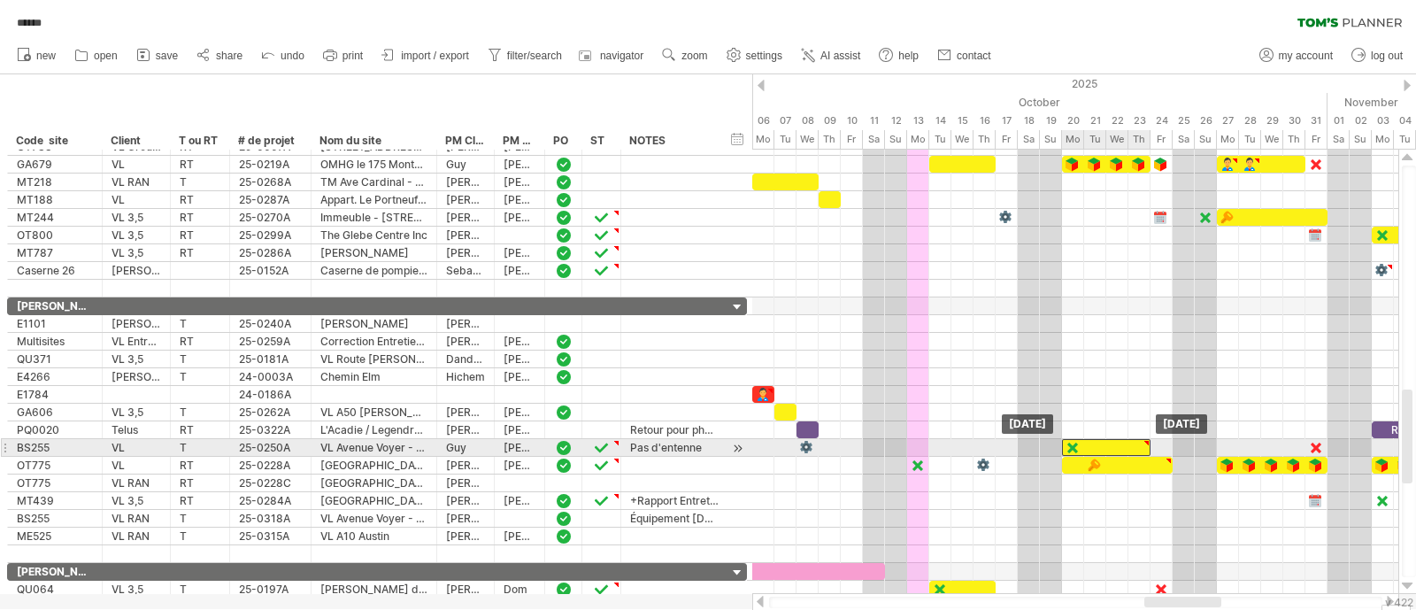
drag, startPoint x: 962, startPoint y: 442, endPoint x: 1095, endPoint y: 449, distance: 132.9
click at [1095, 449] on div at bounding box center [1106, 447] width 88 height 17
click at [693, 442] on div "Pas d'entenne" at bounding box center [674, 447] width 88 height 17
click at [0, 0] on input "**********" at bounding box center [0, 0] width 0 height 0
type input "*"
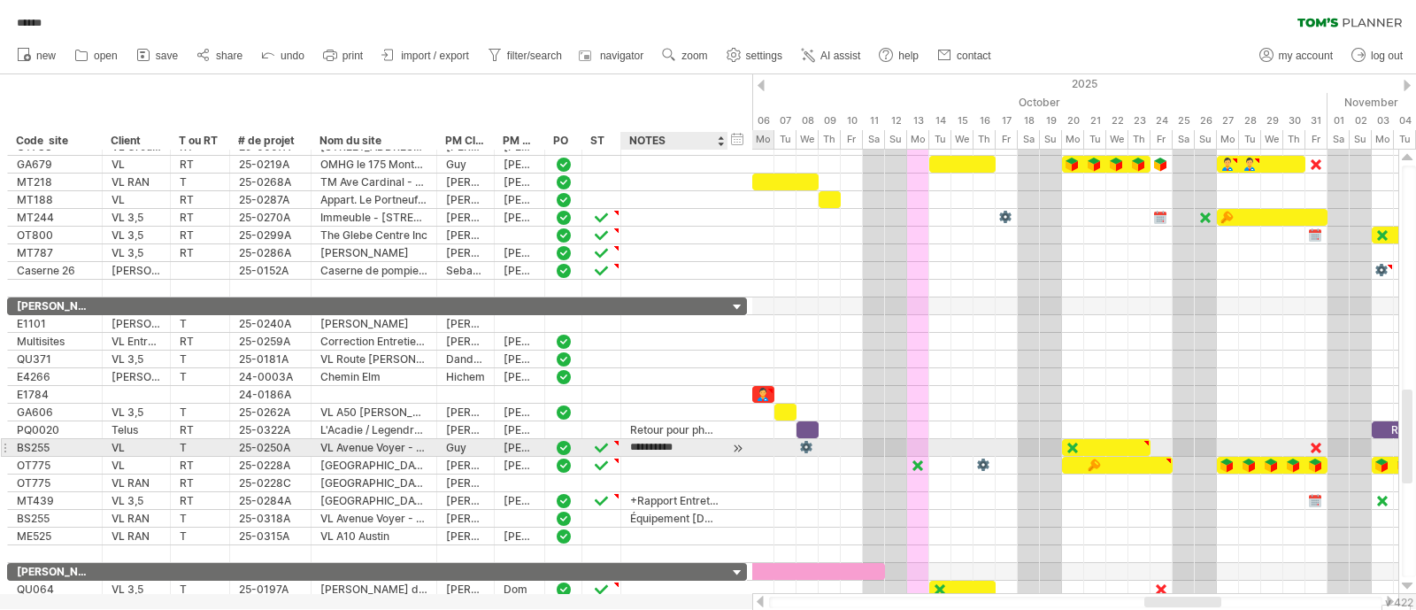
type input "**********"
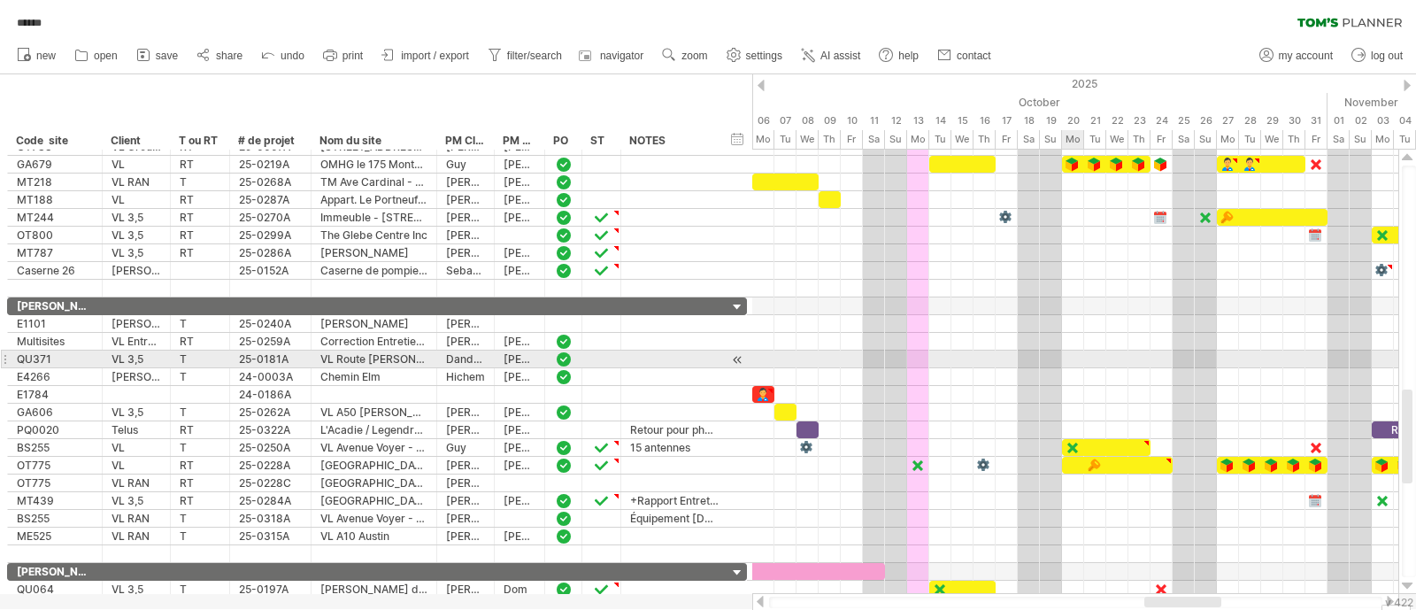
click at [1080, 364] on div at bounding box center [1075, 359] width 646 height 18
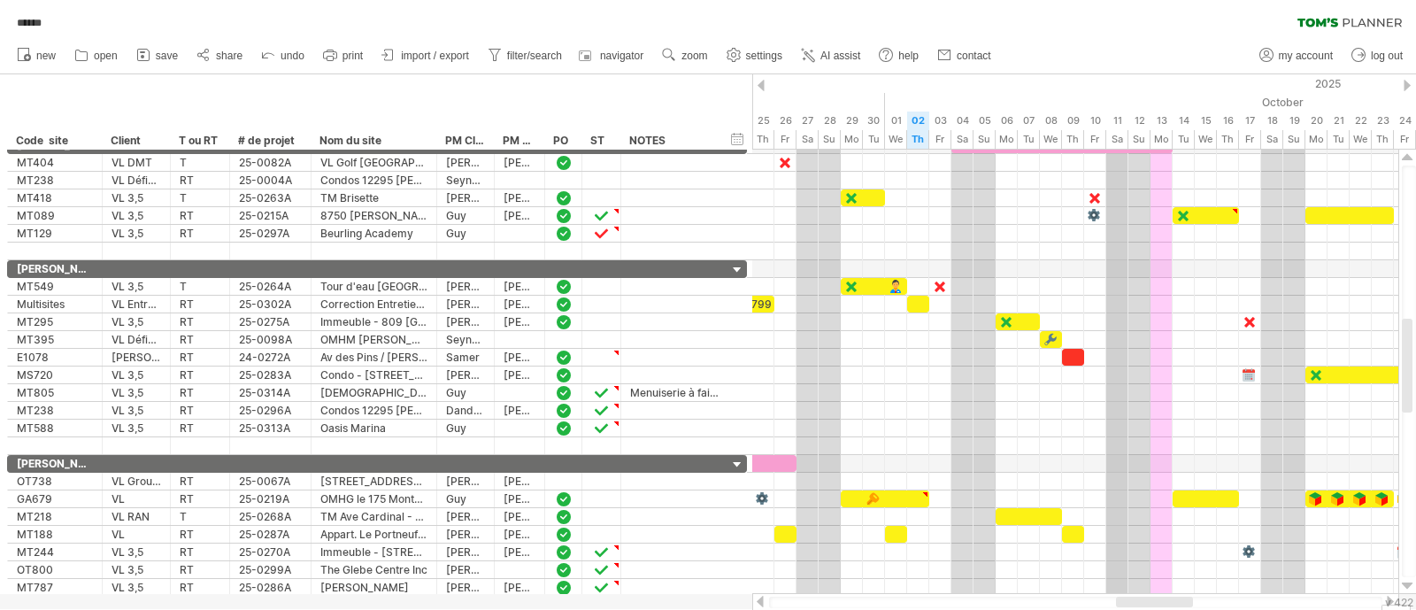
drag, startPoint x: 882, startPoint y: 112, endPoint x: 1124, endPoint y: 109, distance: 241.6
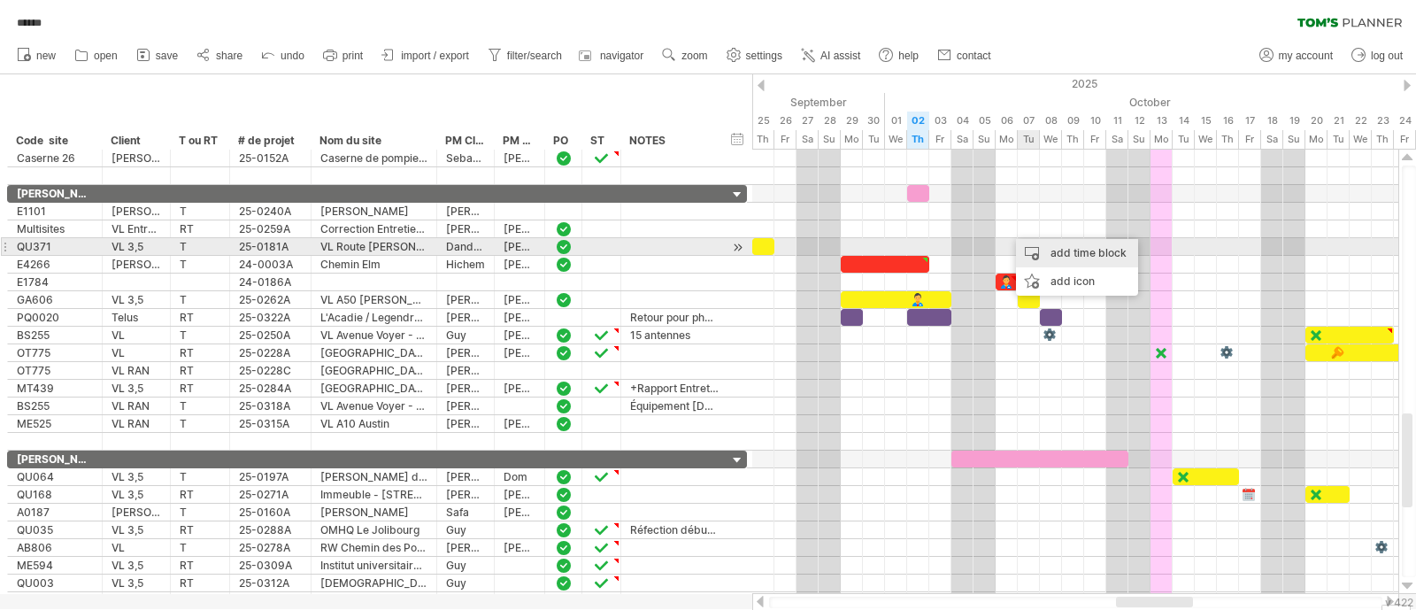
click at [1054, 253] on div "add time block" at bounding box center [1077, 253] width 122 height 28
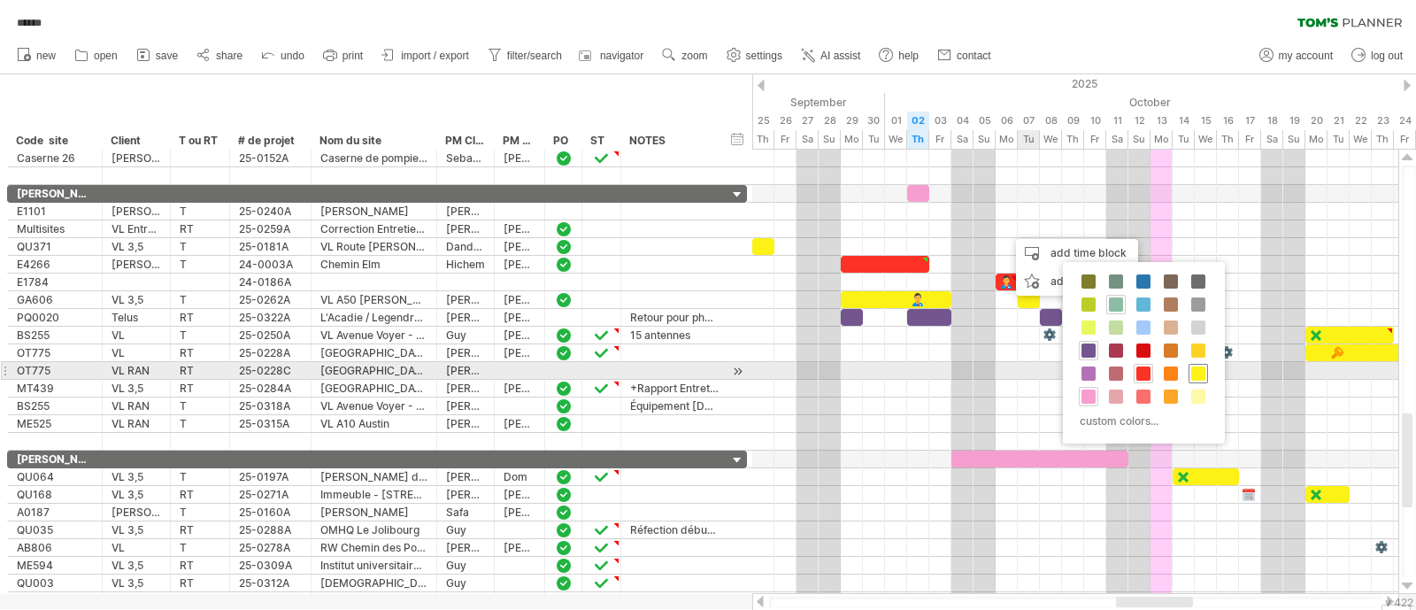
click at [1200, 373] on span at bounding box center [1198, 373] width 14 height 14
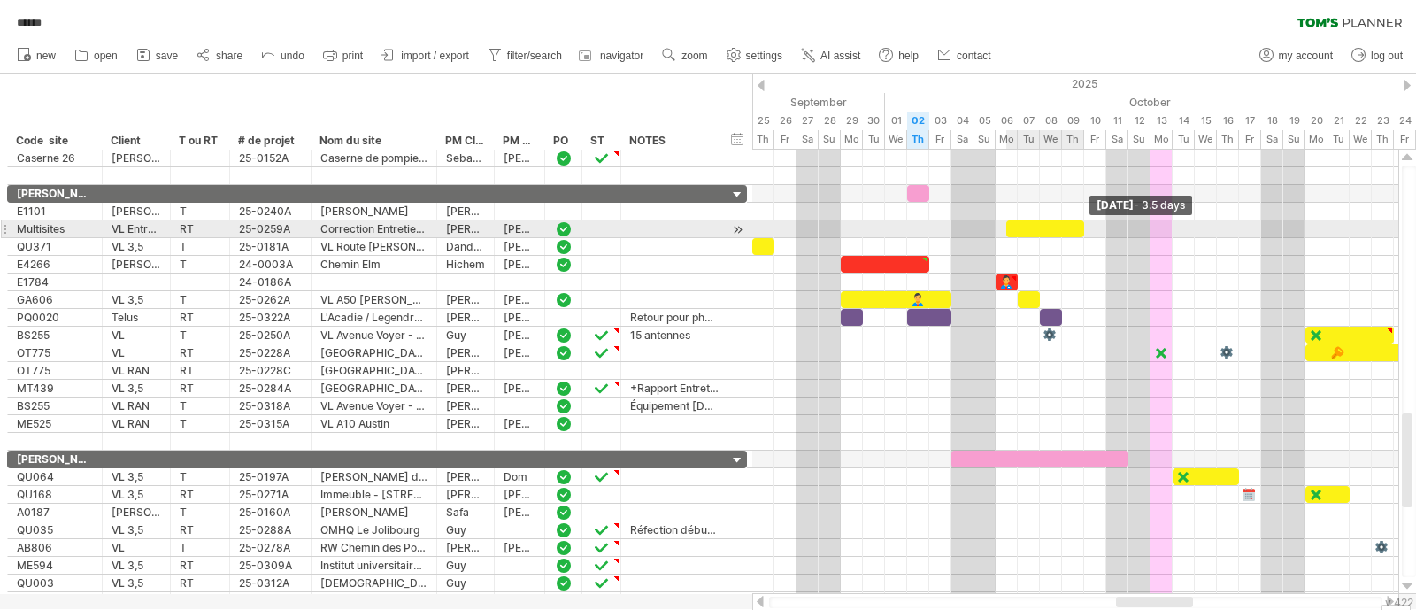
drag, startPoint x: 1031, startPoint y: 227, endPoint x: 1088, endPoint y: 230, distance: 56.7
click at [1088, 230] on div "Paternité OT799 Retour ??? RAN + Entretien MT188 MT188 Thursday 09 October - 3.…" at bounding box center [1075, 372] width 646 height 444
drag, startPoint x: 1007, startPoint y: 236, endPoint x: 996, endPoint y: 235, distance: 11.5
click at [996, 235] on span at bounding box center [995, 228] width 7 height 17
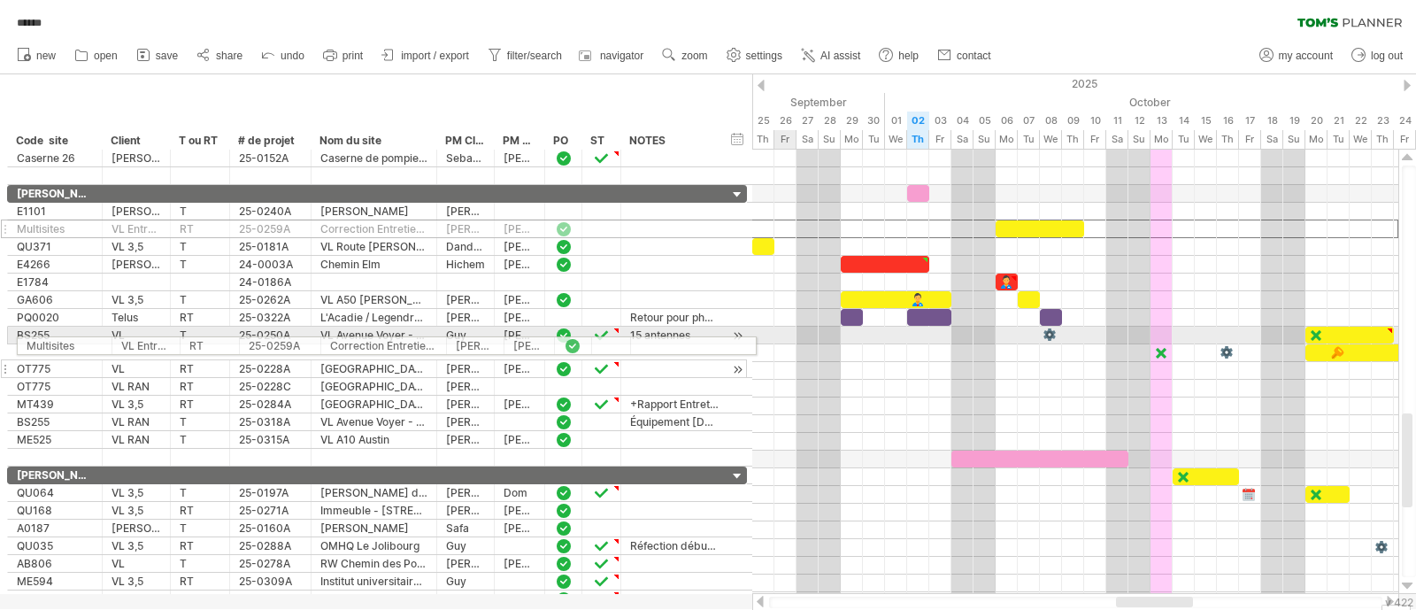
drag, startPoint x: 2, startPoint y: 231, endPoint x: 7, endPoint y: 342, distance: 111.6
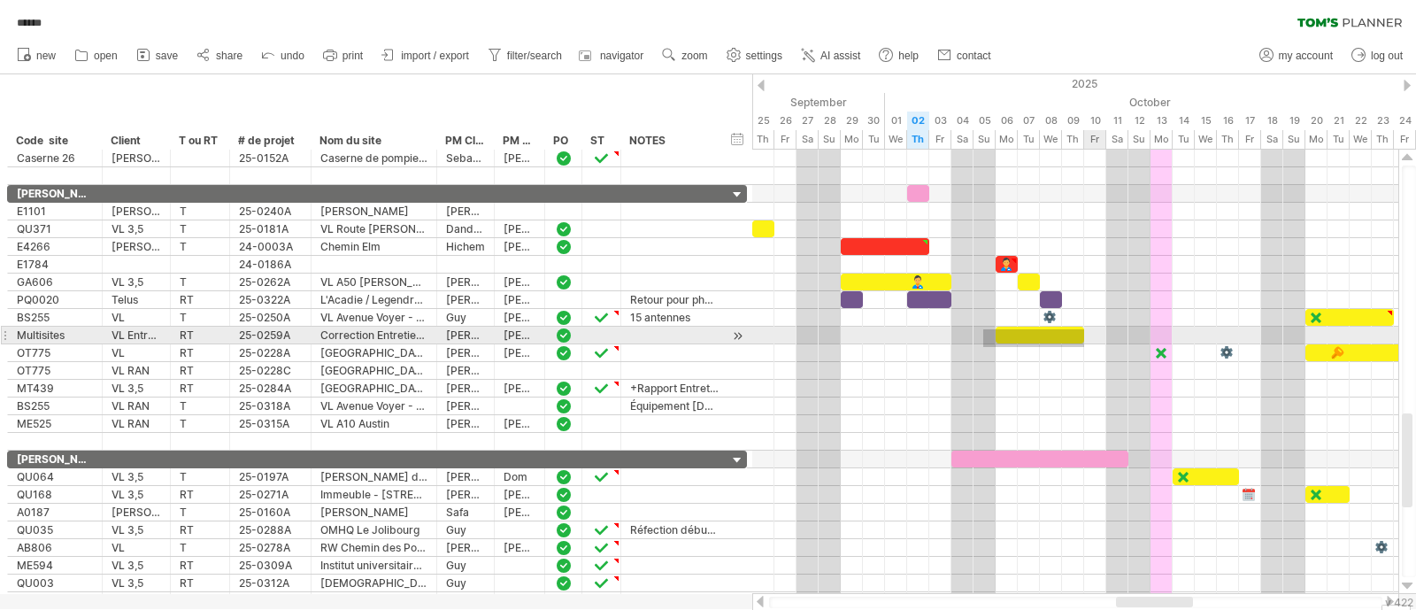
drag, startPoint x: 983, startPoint y: 347, endPoint x: 1089, endPoint y: 329, distance: 107.7
click at [1089, 329] on div at bounding box center [1075, 317] width 646 height 265
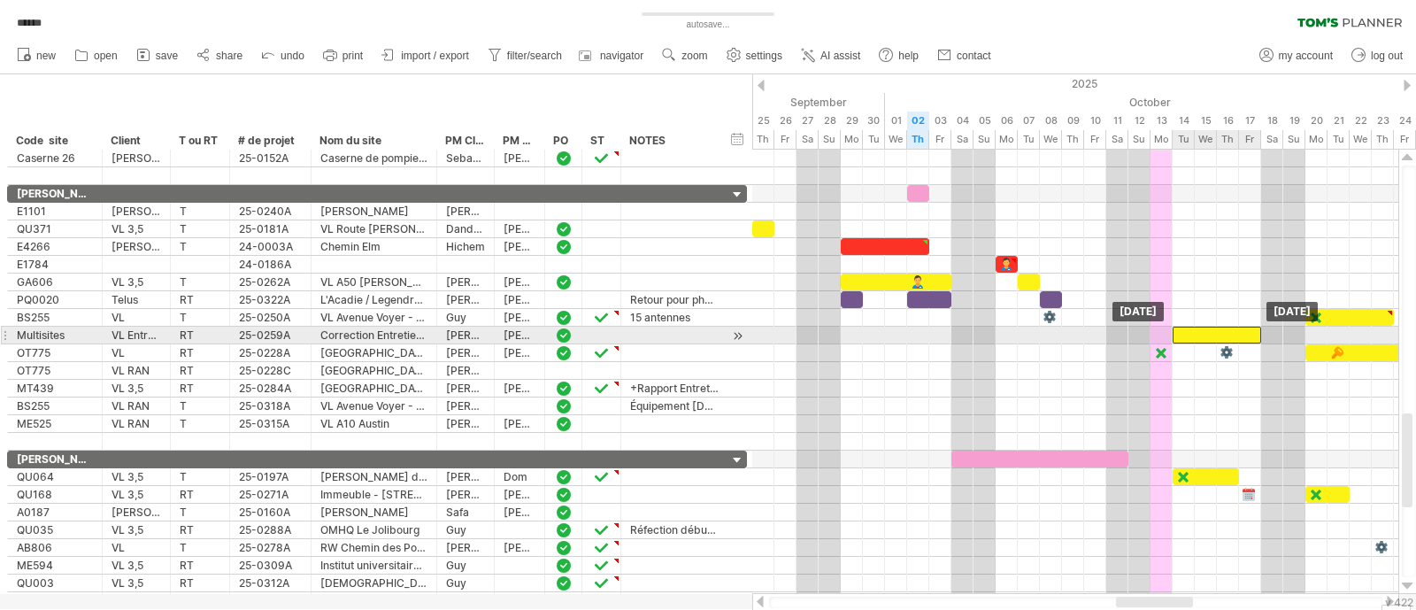
drag, startPoint x: 1026, startPoint y: 332, endPoint x: 1206, endPoint y: 328, distance: 180.6
click at [1206, 328] on div at bounding box center [1217, 335] width 88 height 17
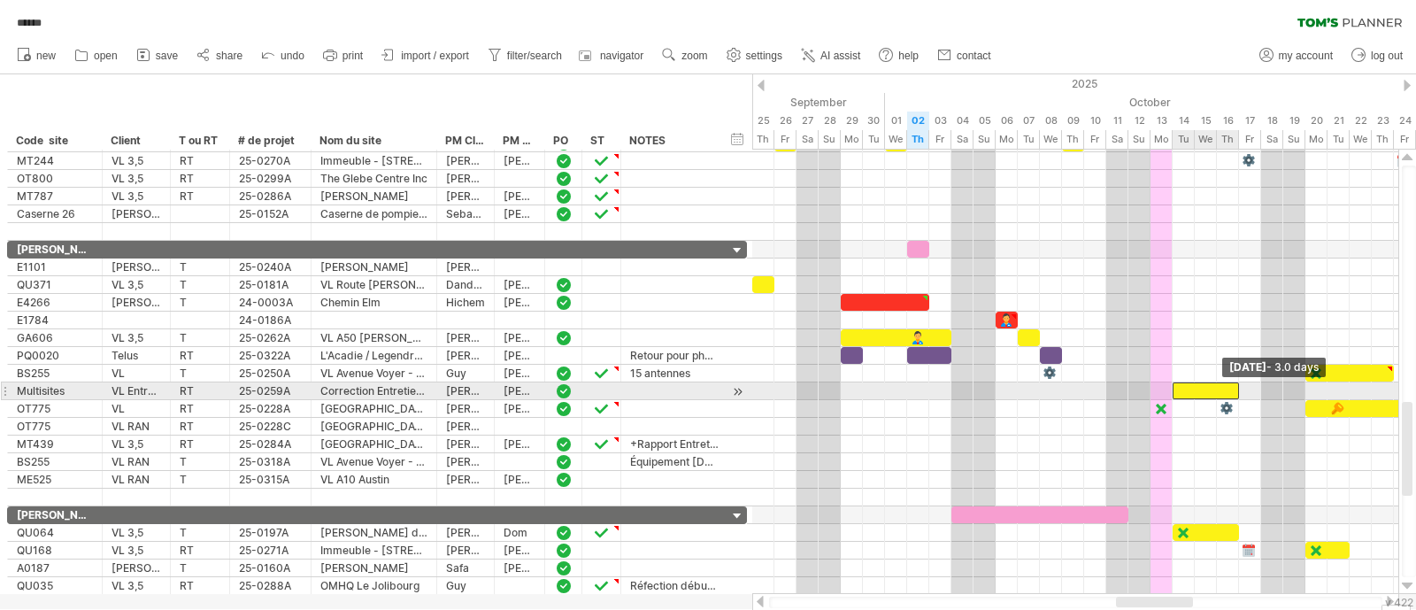
drag, startPoint x: 1261, startPoint y: 390, endPoint x: 1240, endPoint y: 384, distance: 22.1
click at [1240, 384] on span at bounding box center [1238, 390] width 7 height 17
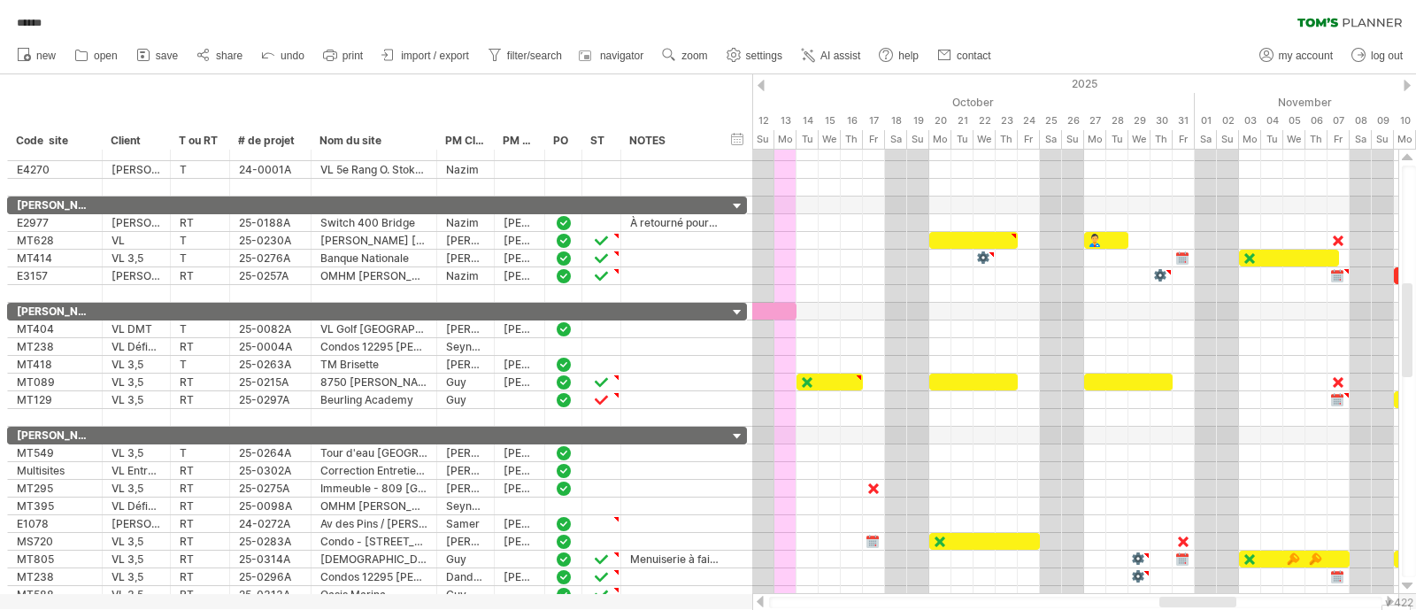
drag, startPoint x: 1163, startPoint y: 600, endPoint x: 1206, endPoint y: 606, distance: 43.8
click at [1206, 606] on div at bounding box center [1197, 601] width 77 height 11
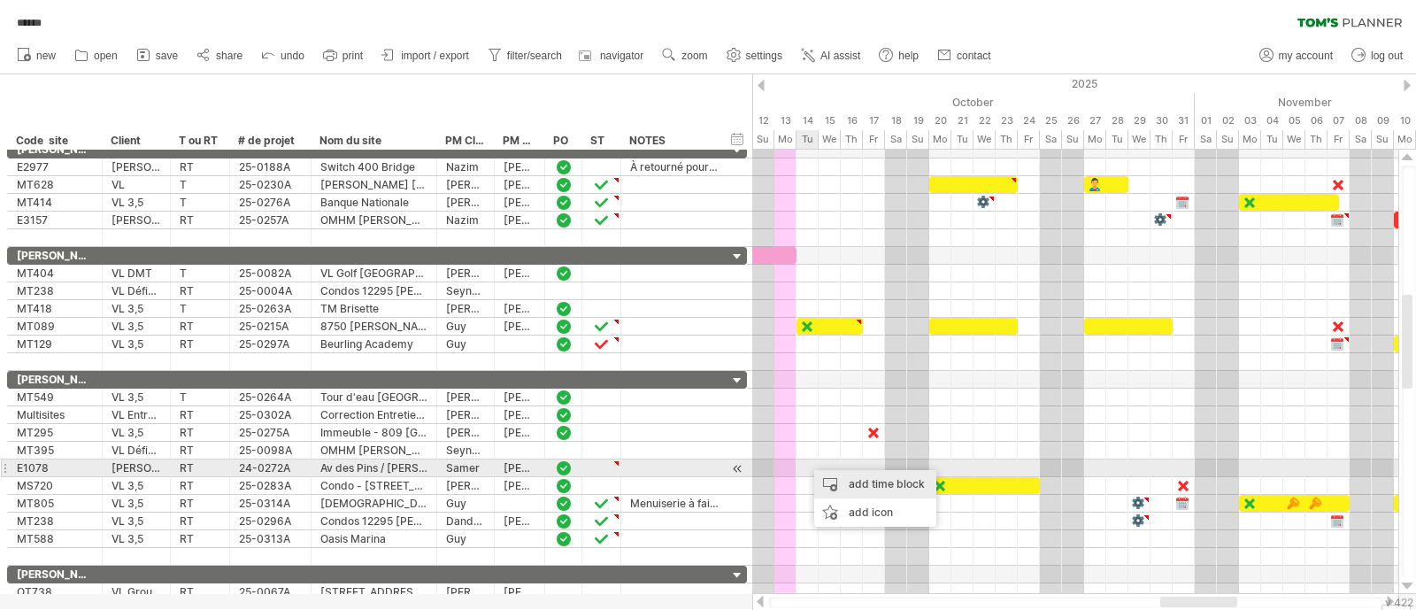
click at [827, 475] on div "add time block" at bounding box center [875, 484] width 122 height 28
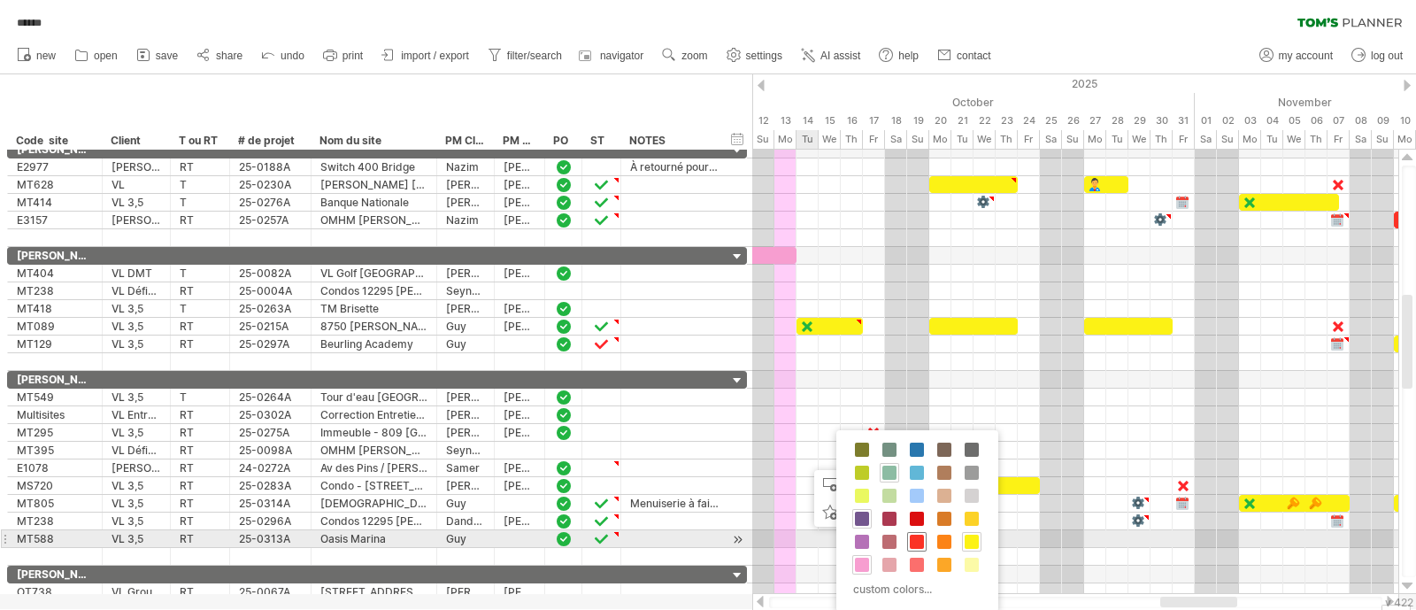
click at [919, 542] on span at bounding box center [917, 542] width 14 height 14
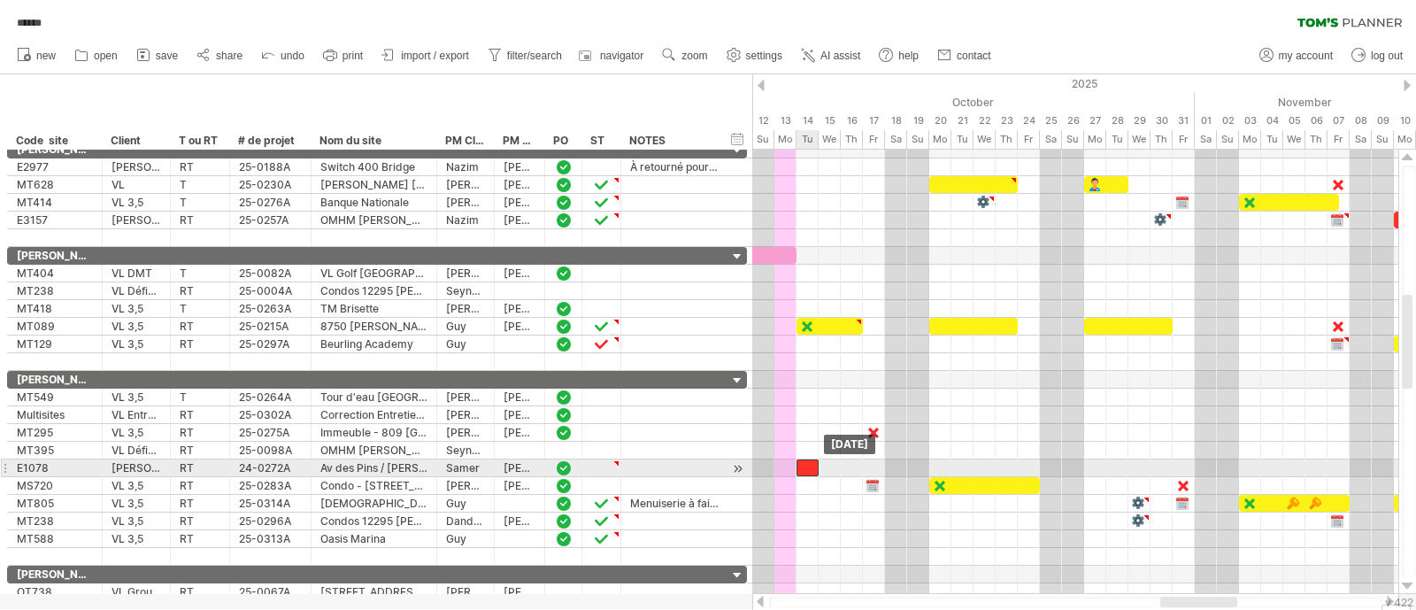
drag, startPoint x: 815, startPoint y: 466, endPoint x: 801, endPoint y: 467, distance: 14.2
click at [801, 467] on div at bounding box center [807, 467] width 22 height 17
drag, startPoint x: 819, startPoint y: 465, endPoint x: 885, endPoint y: 468, distance: 65.5
click at [885, 468] on span at bounding box center [884, 467] width 7 height 17
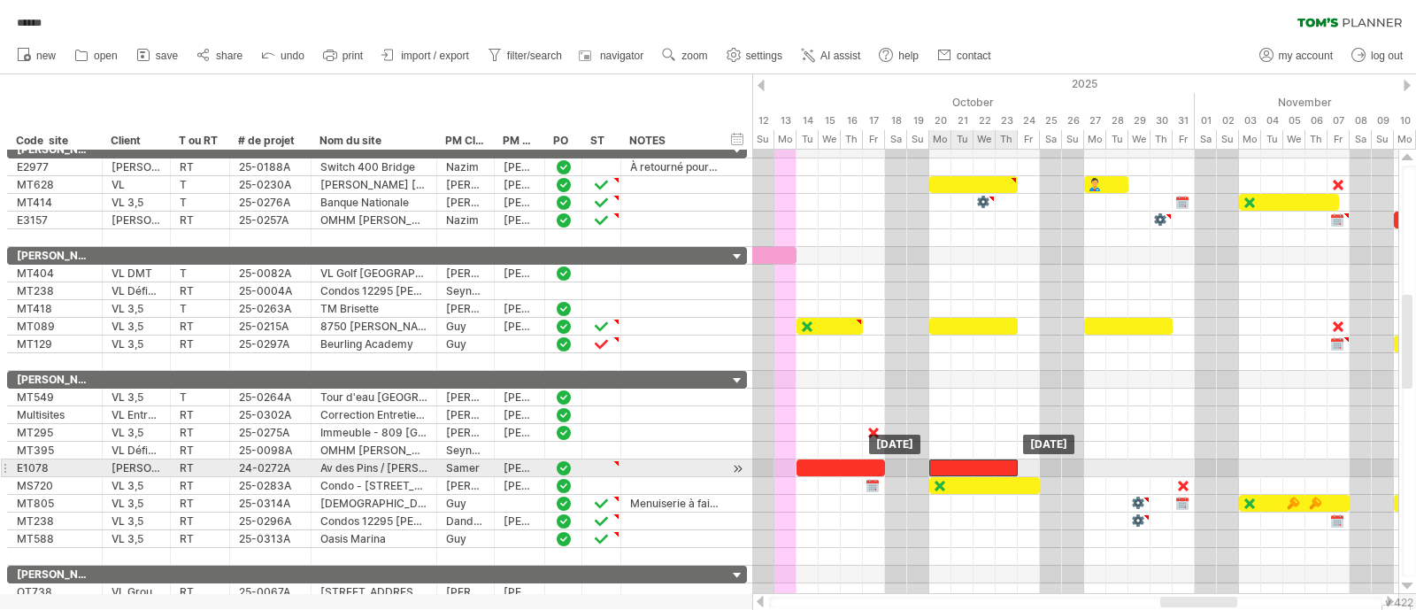
drag, startPoint x: 819, startPoint y: 459, endPoint x: 956, endPoint y: 461, distance: 137.2
click at [956, 461] on div at bounding box center [973, 467] width 88 height 17
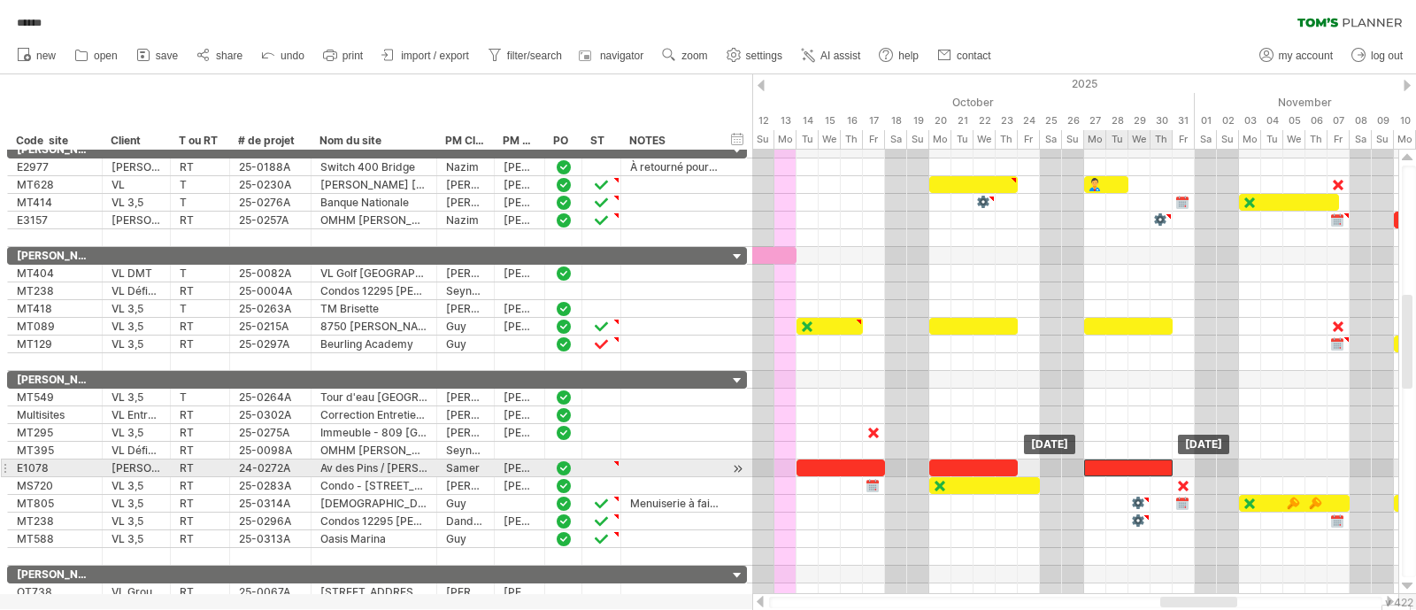
drag, startPoint x: 956, startPoint y: 461, endPoint x: 1107, endPoint y: 462, distance: 151.3
click at [1107, 462] on div at bounding box center [1128, 467] width 88 height 17
drag, startPoint x: 1107, startPoint y: 462, endPoint x: 1258, endPoint y: 463, distance: 151.3
click at [1258, 463] on div at bounding box center [1283, 467] width 88 height 17
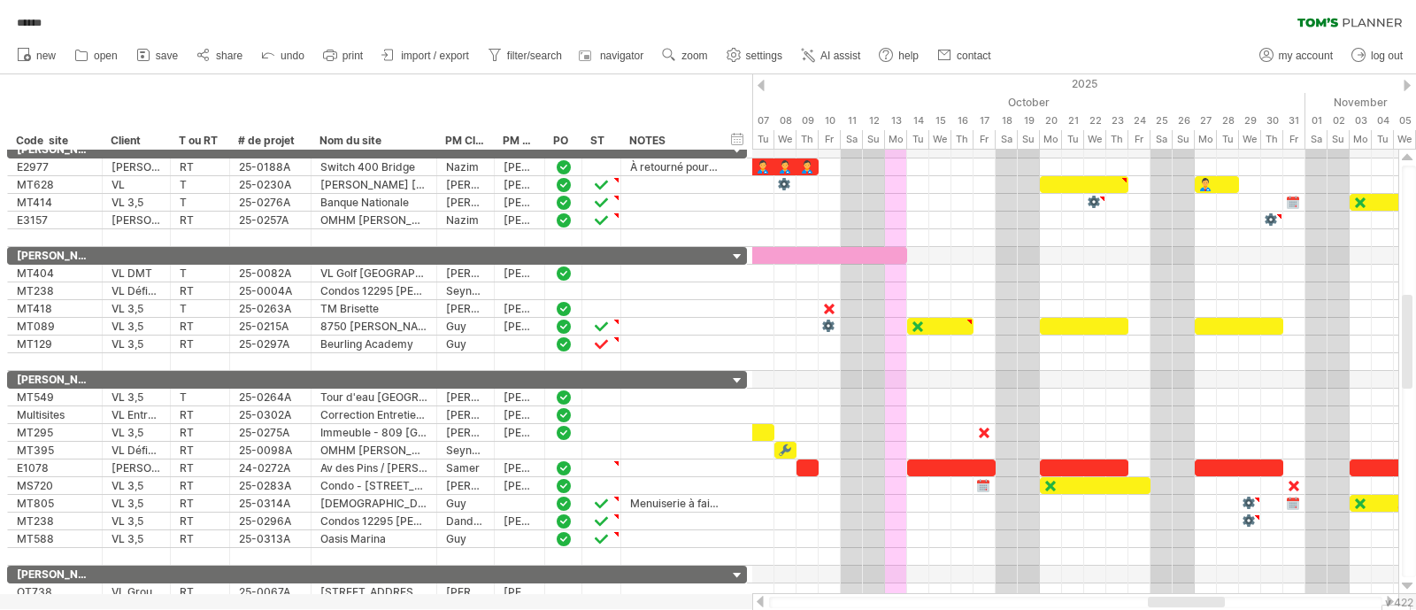
drag, startPoint x: 1188, startPoint y: 600, endPoint x: 1175, endPoint y: 601, distance: 12.4
click at [1175, 601] on div at bounding box center [1186, 601] width 77 height 11
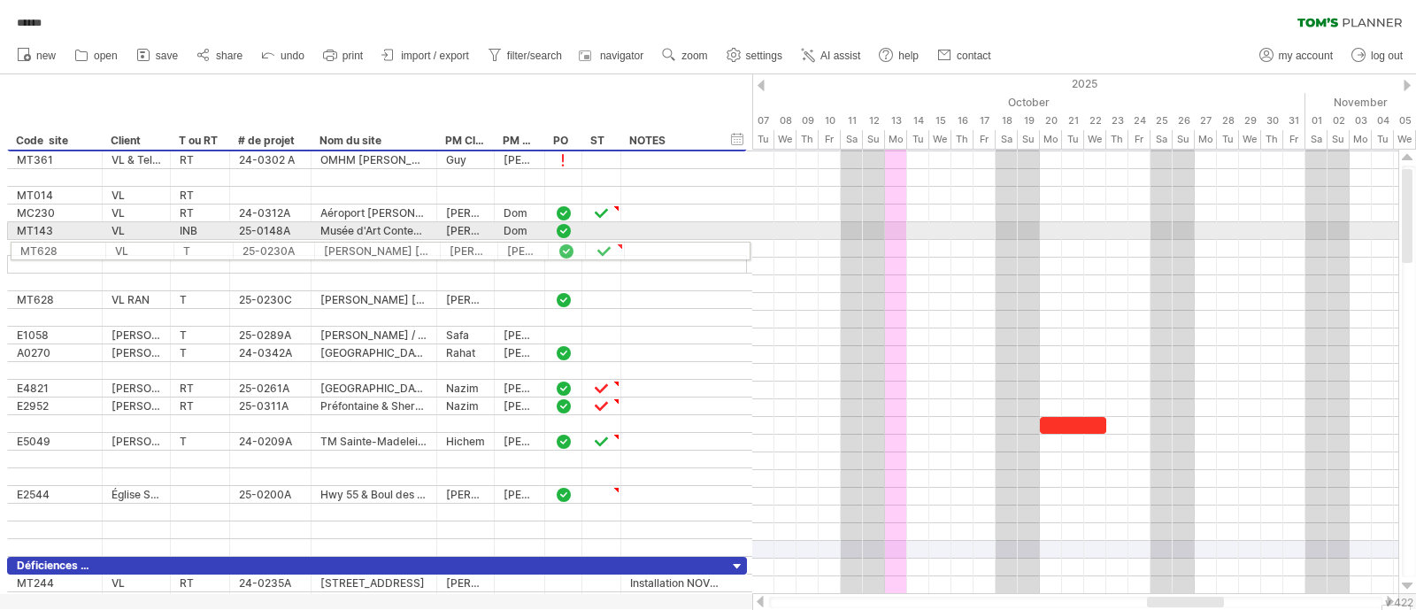
drag, startPoint x: 3, startPoint y: 404, endPoint x: 1, endPoint y: 248, distance: 156.6
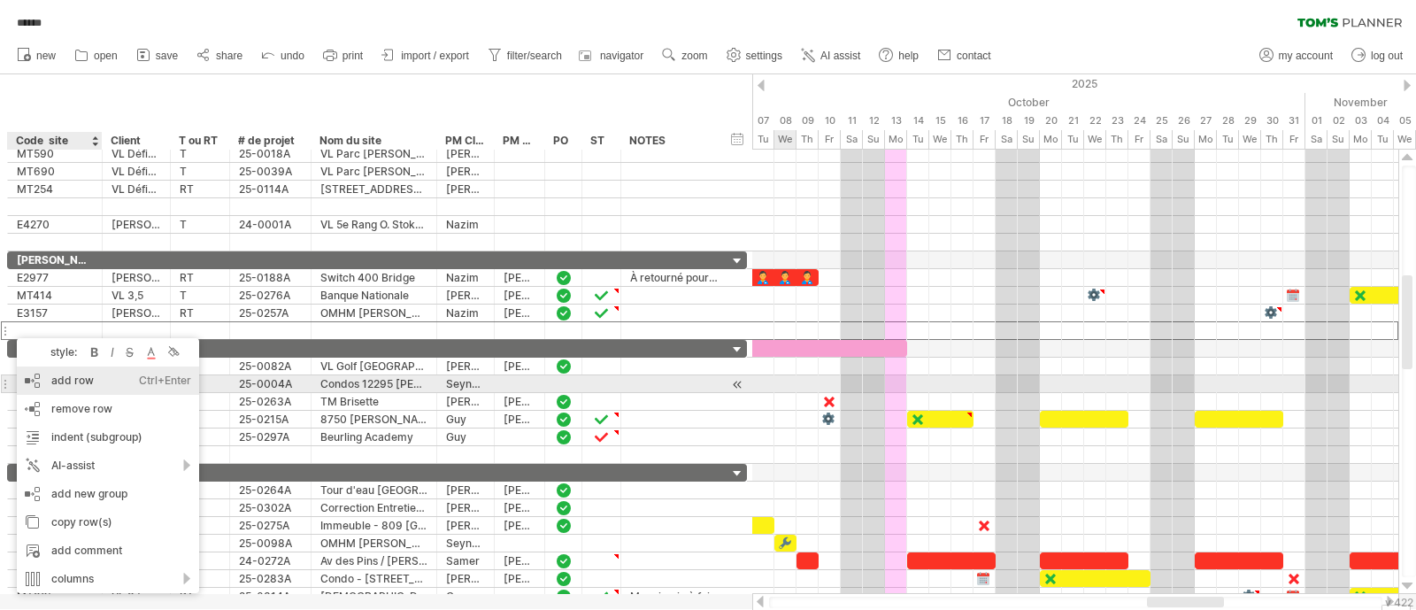
click at [99, 381] on div "add row Ctrl+Enter Cmd+Enter" at bounding box center [108, 380] width 182 height 28
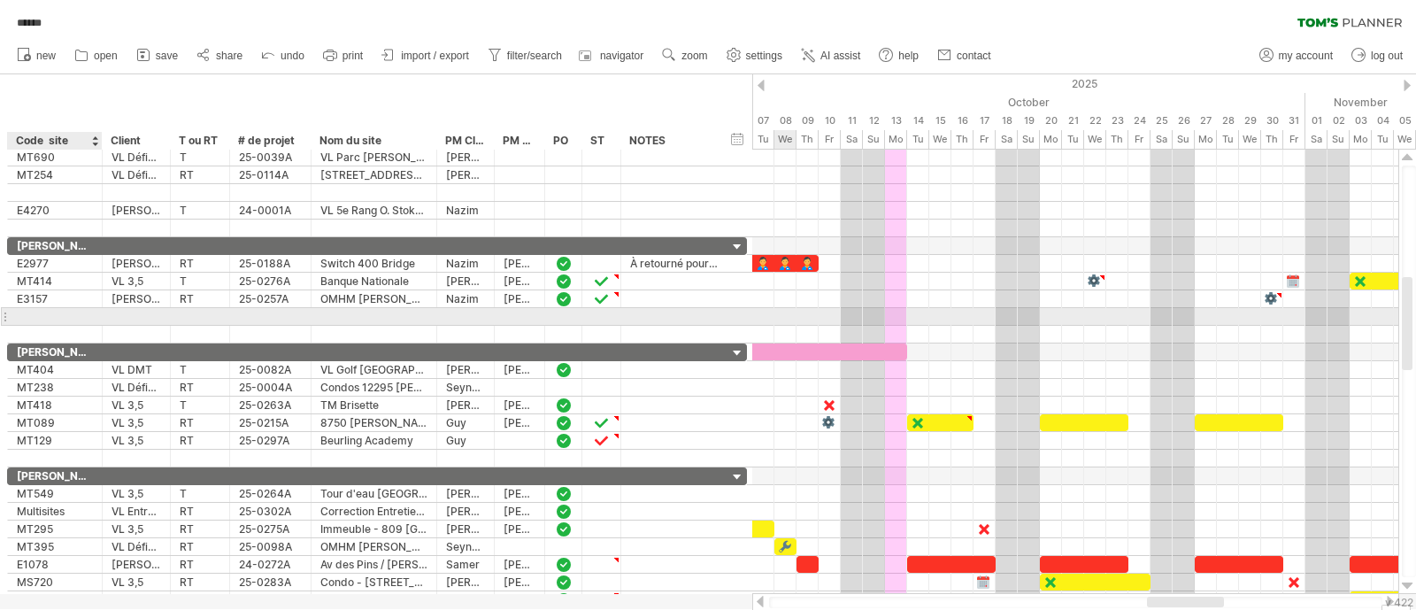
click at [62, 316] on div at bounding box center [55, 316] width 76 height 17
type input "*****"
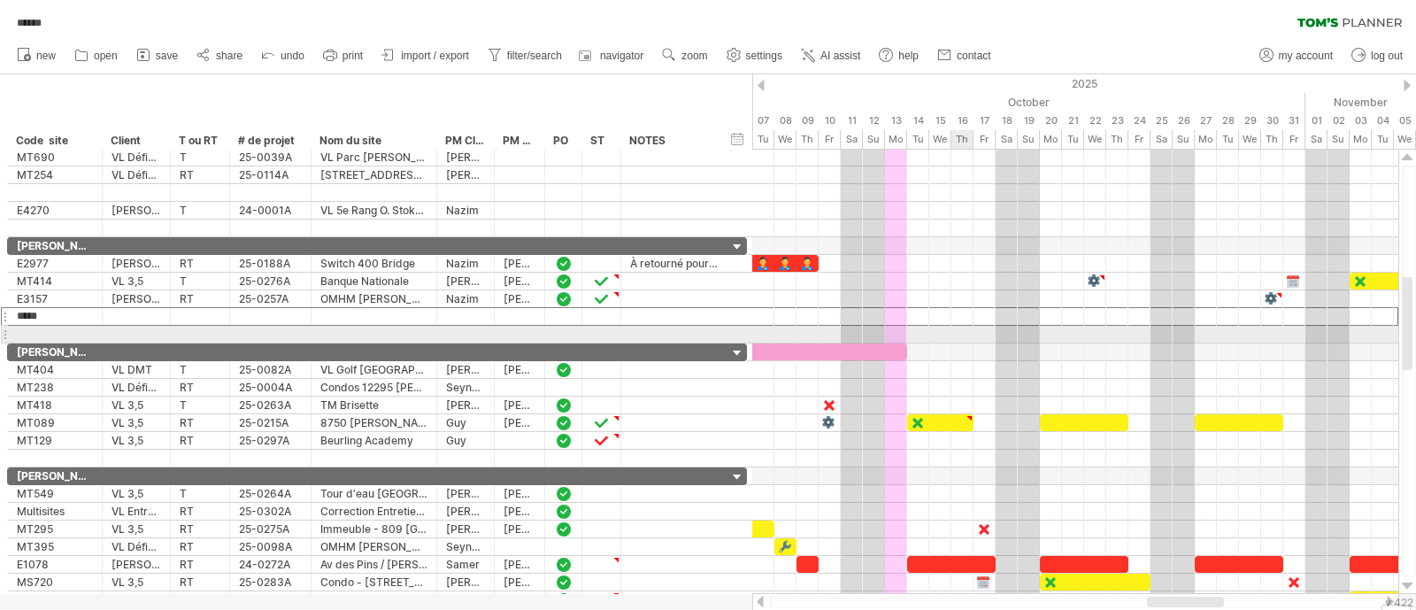
click at [960, 327] on div at bounding box center [1075, 335] width 646 height 18
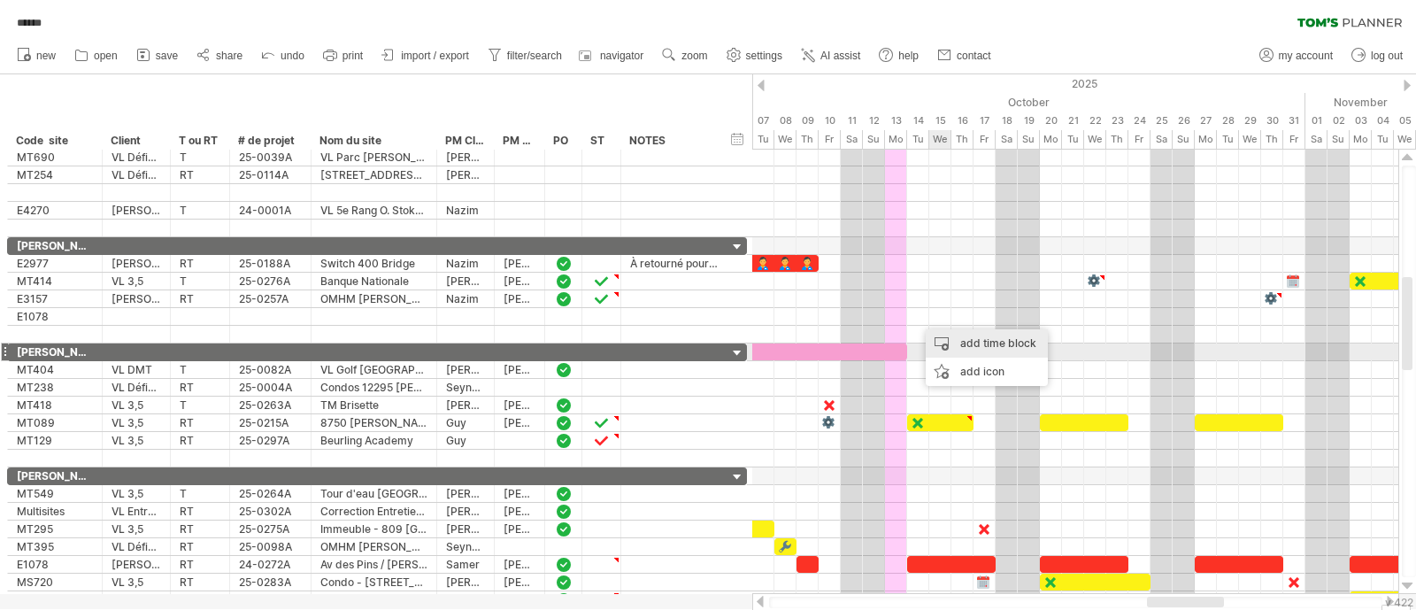
click at [981, 344] on div "add time block" at bounding box center [987, 343] width 122 height 28
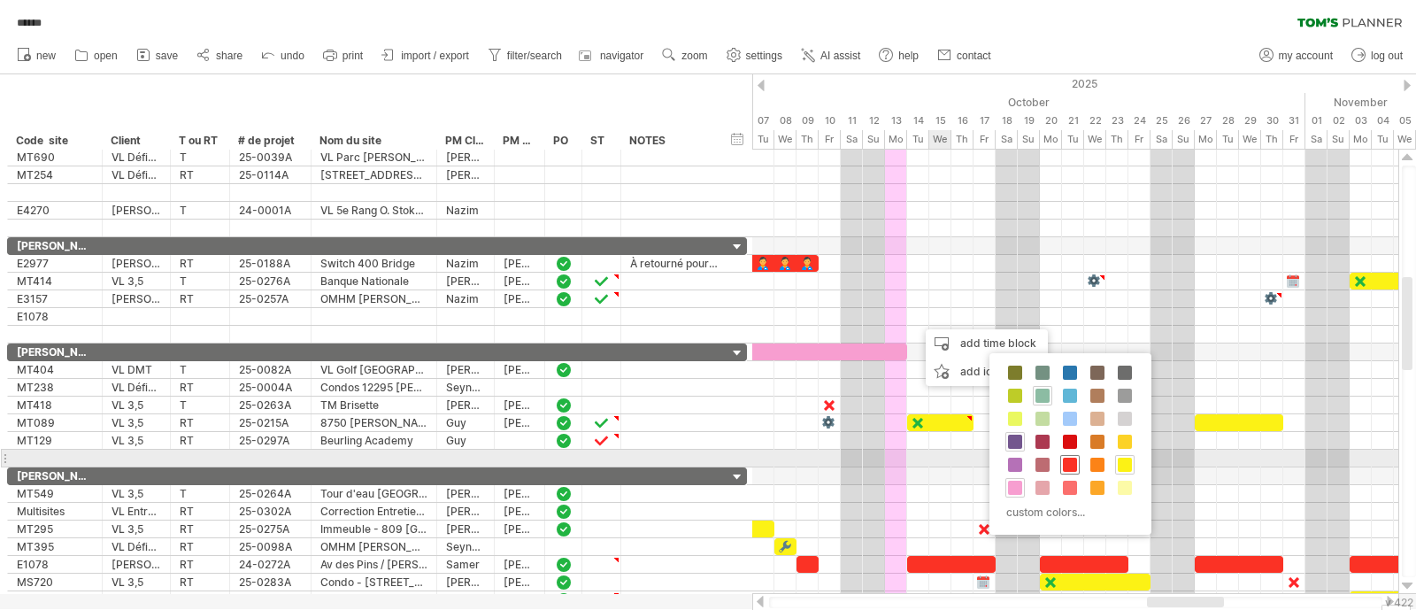
click at [1069, 465] on span at bounding box center [1070, 465] width 14 height 14
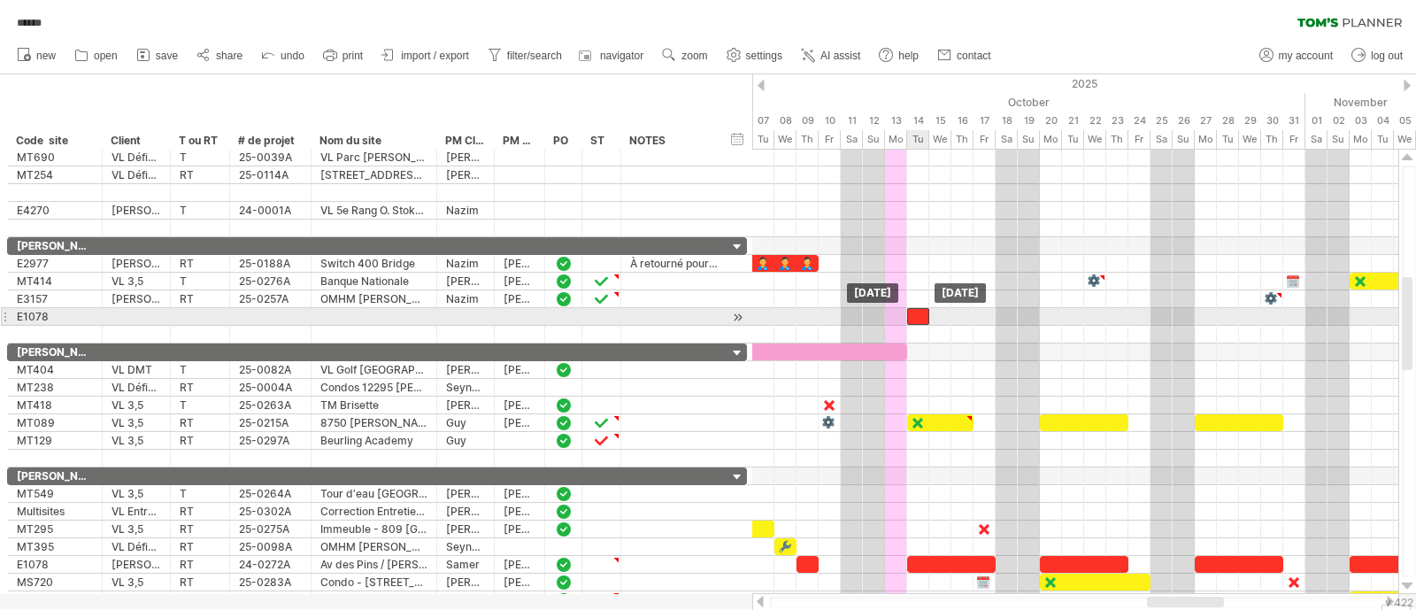
drag, startPoint x: 929, startPoint y: 314, endPoint x: 911, endPoint y: 314, distance: 17.7
click at [911, 314] on div at bounding box center [918, 316] width 22 height 17
drag, startPoint x: 905, startPoint y: 316, endPoint x: 919, endPoint y: 320, distance: 14.8
click at [919, 320] on div at bounding box center [918, 316] width 22 height 17
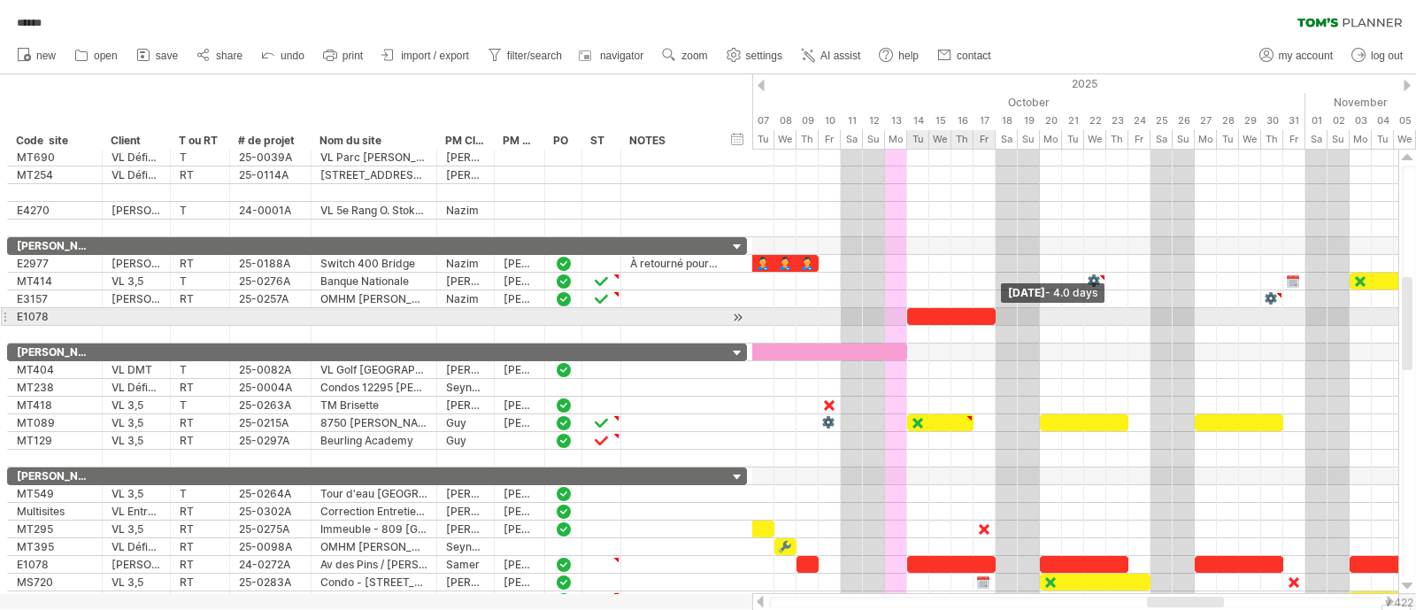
drag, startPoint x: 925, startPoint y: 319, endPoint x: 995, endPoint y: 319, distance: 69.9
click at [995, 319] on span at bounding box center [995, 316] width 7 height 17
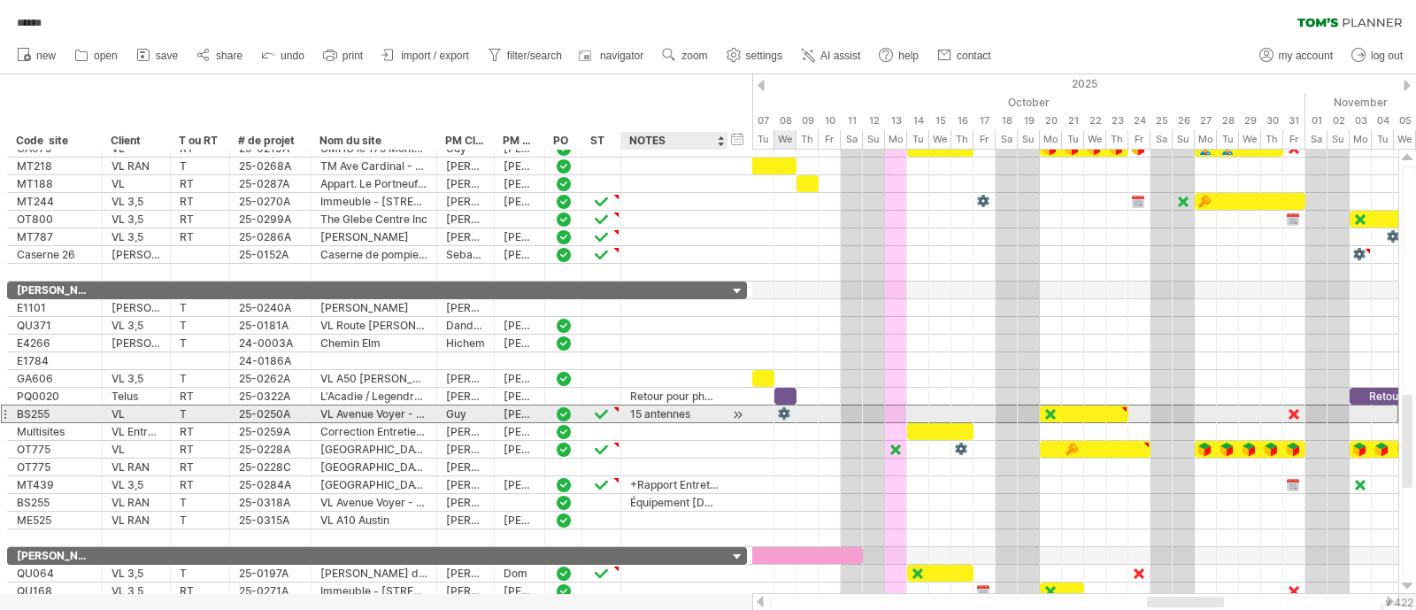
click at [657, 412] on div "15 antennes" at bounding box center [674, 413] width 88 height 17
click at [0, 0] on input "**********" at bounding box center [0, 0] width 0 height 0
click at [707, 412] on input "**********" at bounding box center [674, 413] width 88 height 17
type input "*"
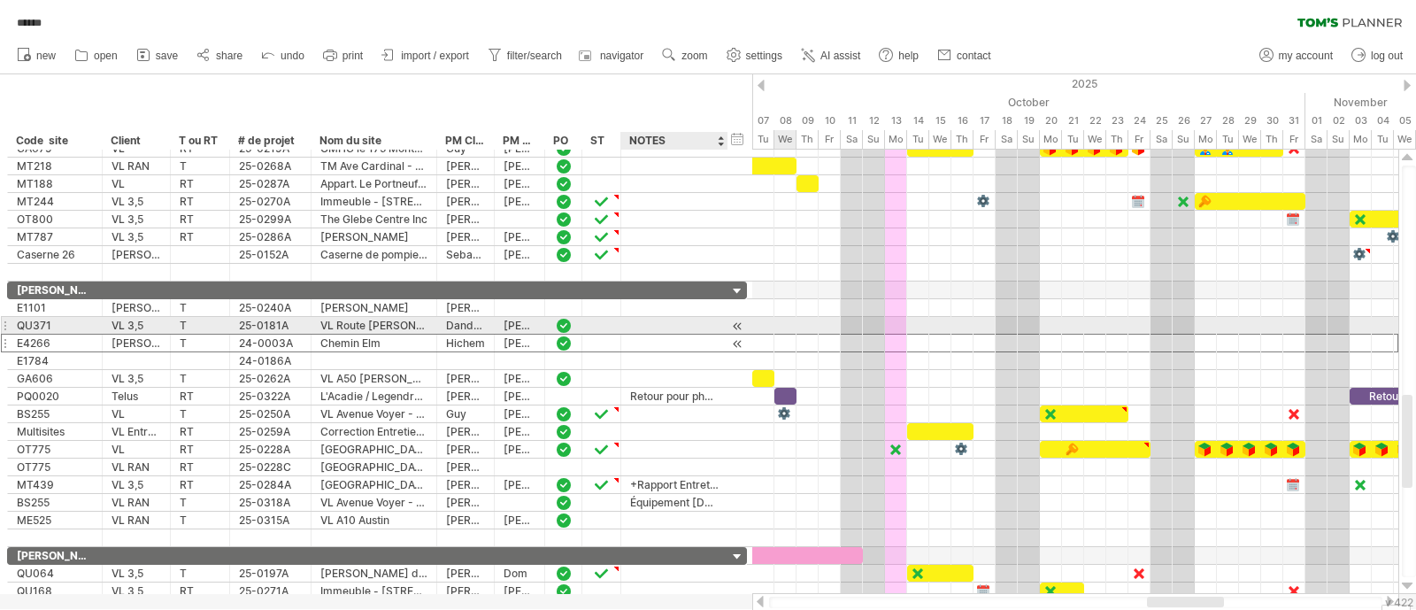
click at [688, 335] on div at bounding box center [674, 343] width 88 height 17
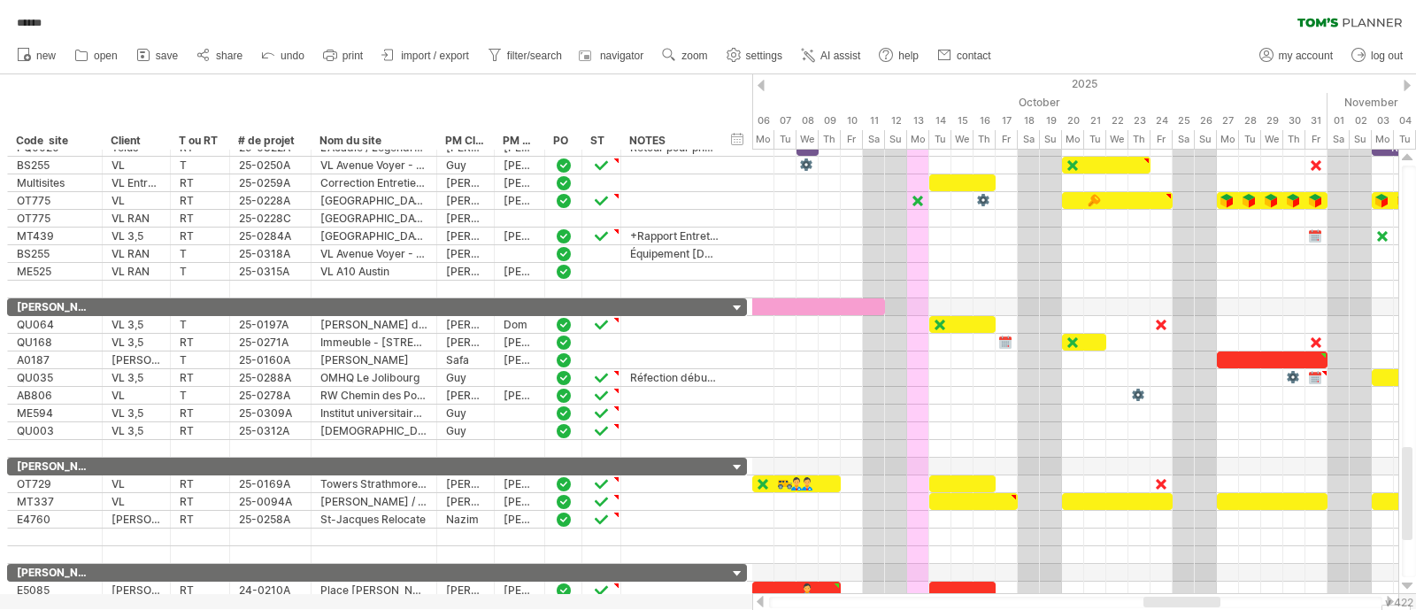
click at [1157, 600] on div at bounding box center [1181, 601] width 77 height 11
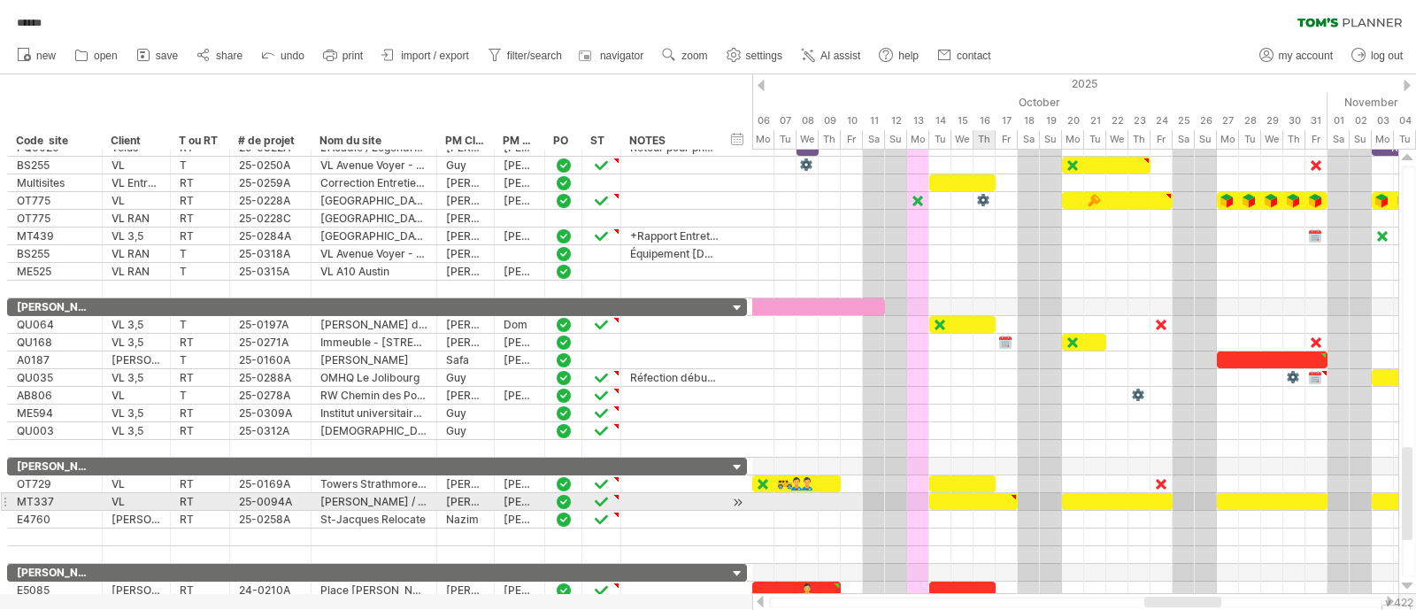
type textarea "**********"
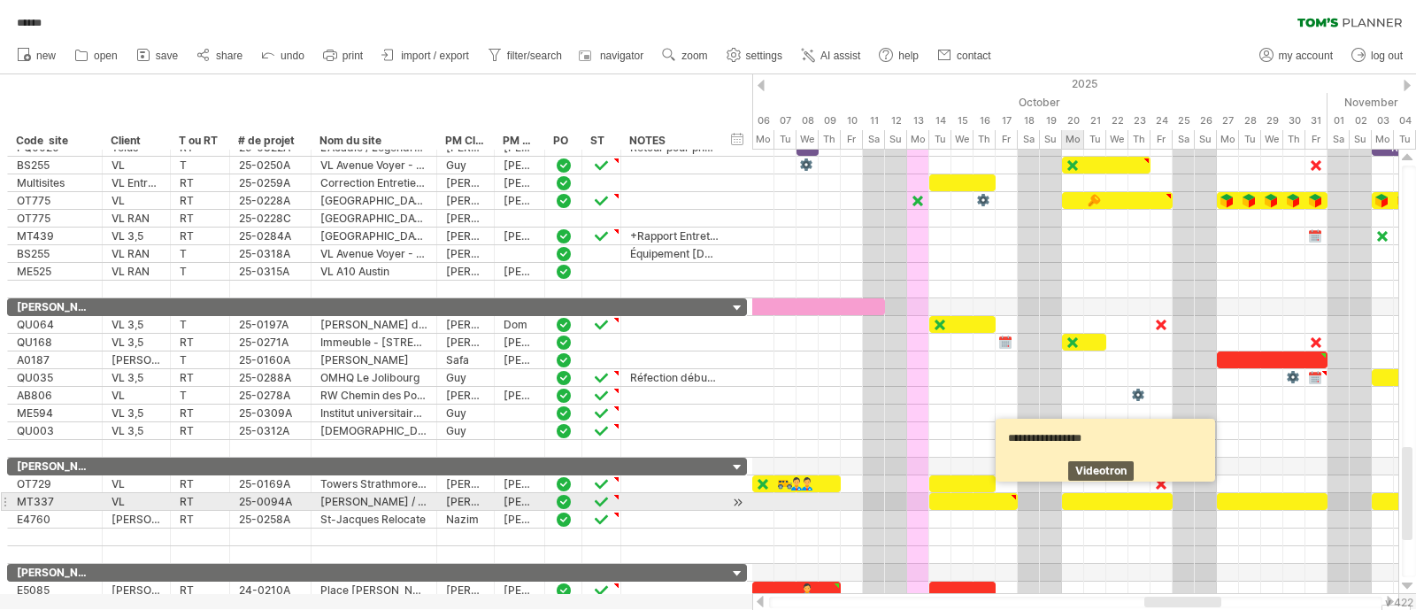
click at [1068, 499] on div at bounding box center [1117, 501] width 111 height 17
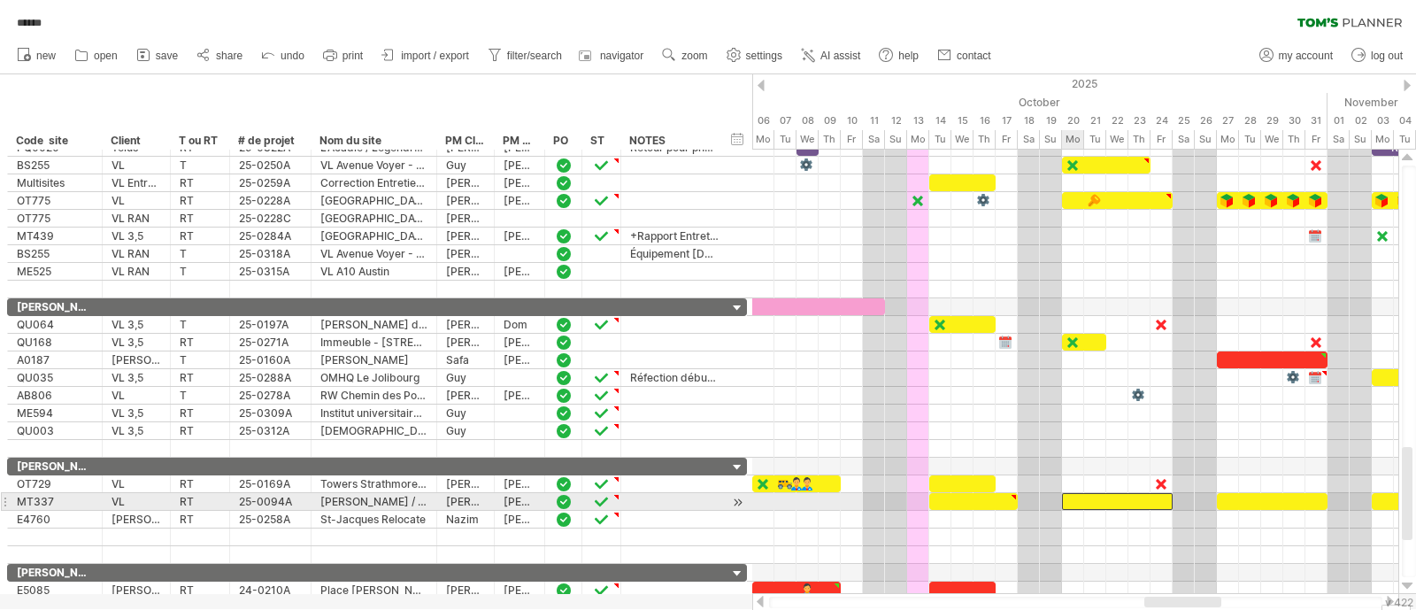
click at [1065, 513] on div at bounding box center [1075, 520] width 646 height 18
drag, startPoint x: 1052, startPoint y: 514, endPoint x: 1190, endPoint y: 501, distance: 138.7
click at [1190, 501] on div at bounding box center [1075, 511] width 646 height 106
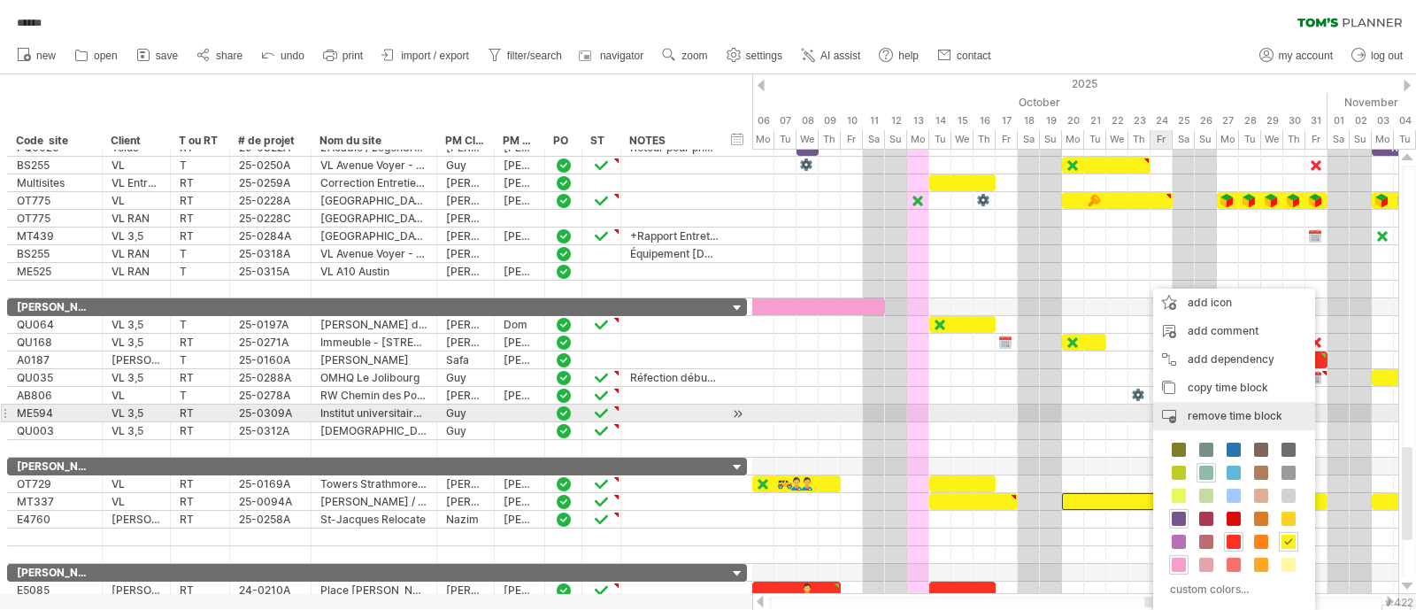
click at [1222, 413] on span "remove time block" at bounding box center [1235, 415] width 95 height 13
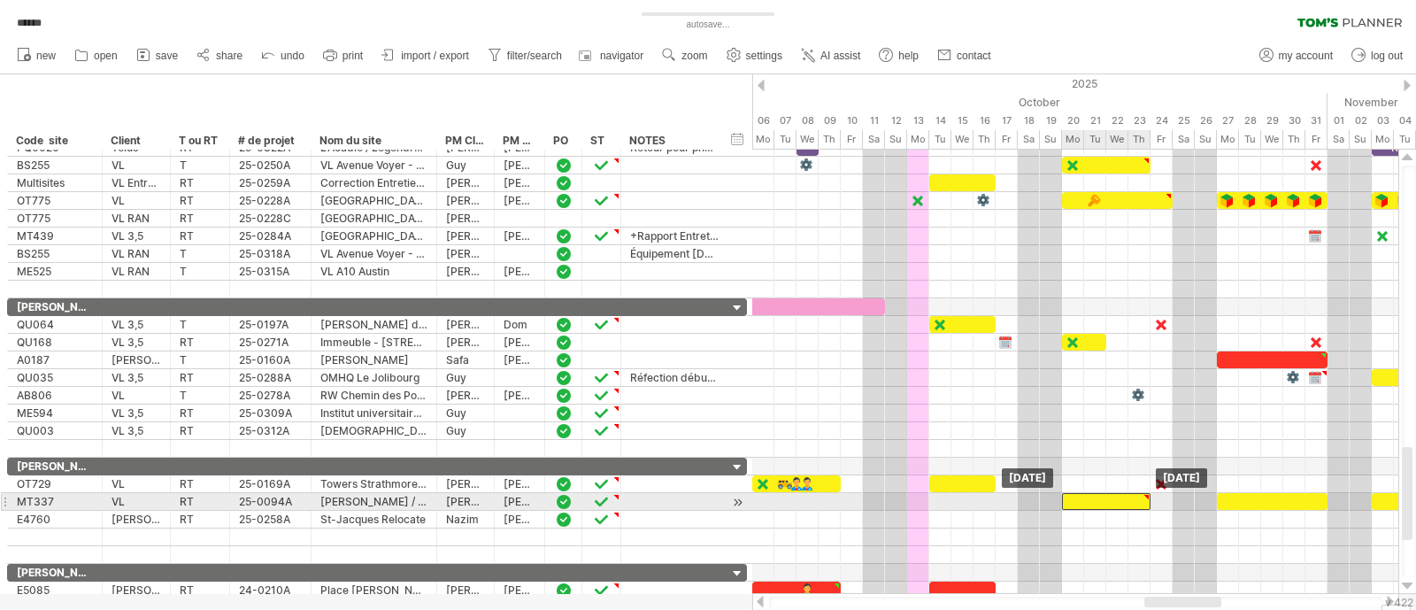
drag, startPoint x: 979, startPoint y: 496, endPoint x: 1115, endPoint y: 499, distance: 136.3
click at [1115, 499] on div at bounding box center [1106, 501] width 88 height 17
drag, startPoint x: 1149, startPoint y: 501, endPoint x: 1173, endPoint y: 501, distance: 23.9
click at [1173, 501] on span at bounding box center [1172, 501] width 7 height 17
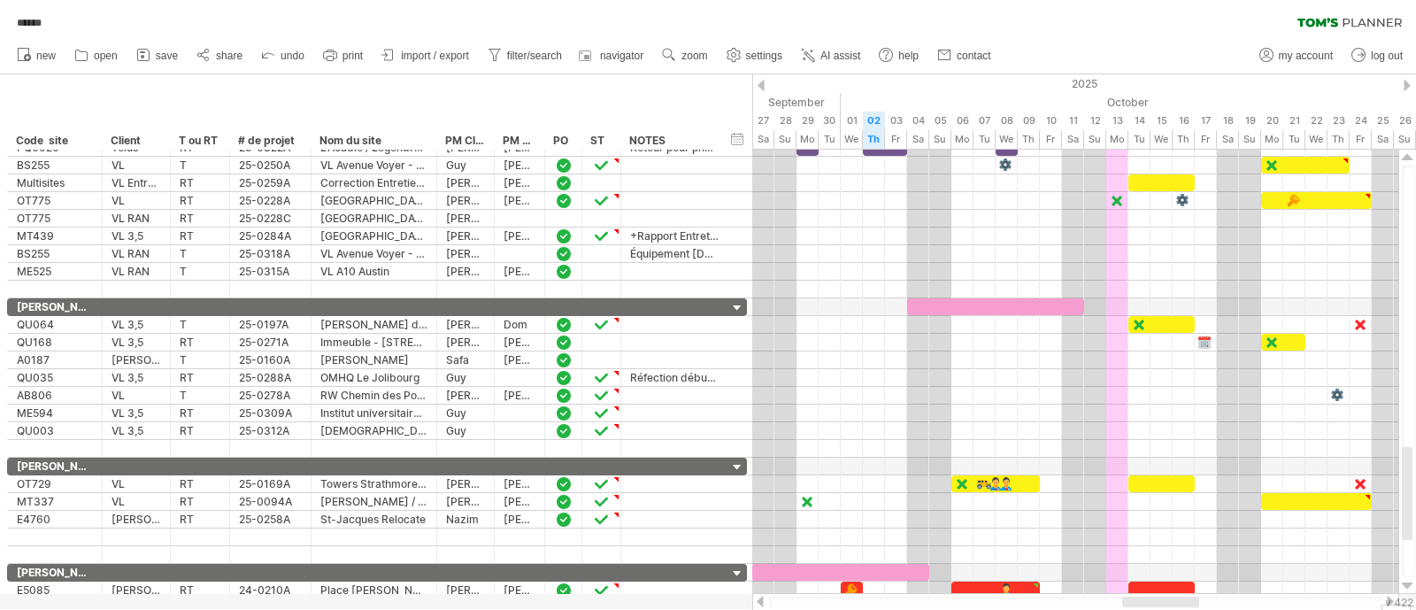
drag, startPoint x: 1198, startPoint y: 597, endPoint x: 1176, endPoint y: 597, distance: 22.1
click at [1176, 597] on div at bounding box center [1160, 601] width 77 height 11
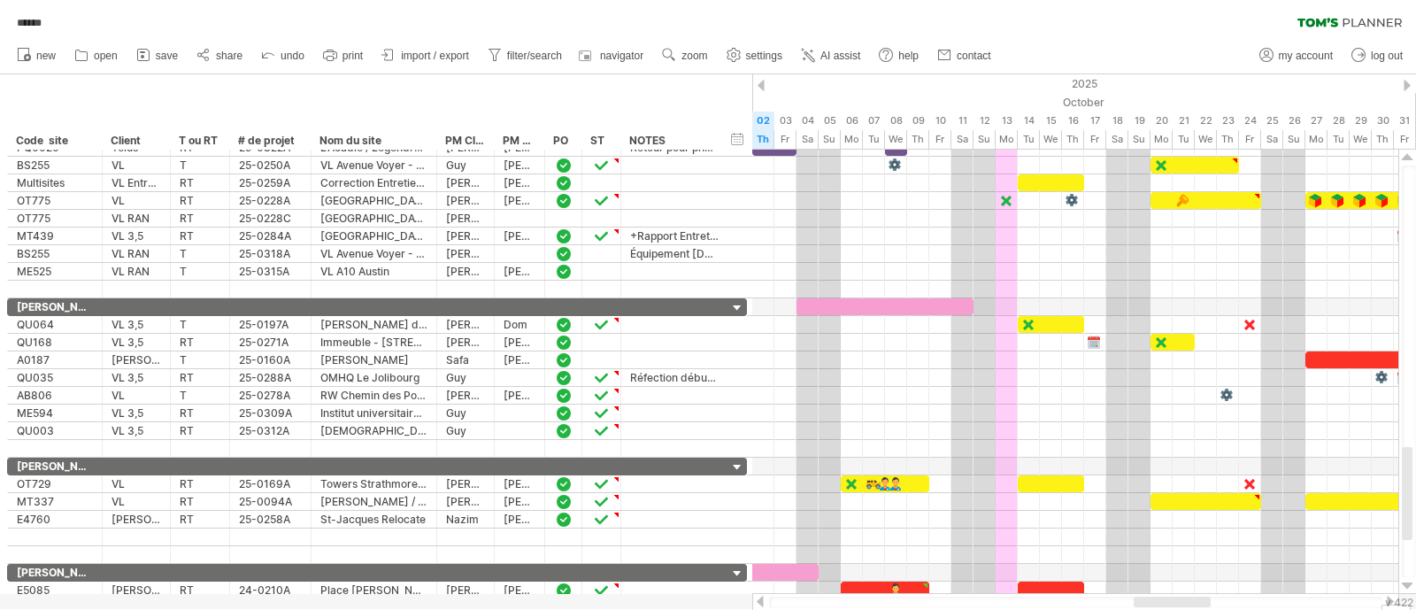
drag, startPoint x: 1167, startPoint y: 601, endPoint x: 1180, endPoint y: 597, distance: 12.9
click at [1180, 597] on div at bounding box center [1172, 601] width 77 height 11
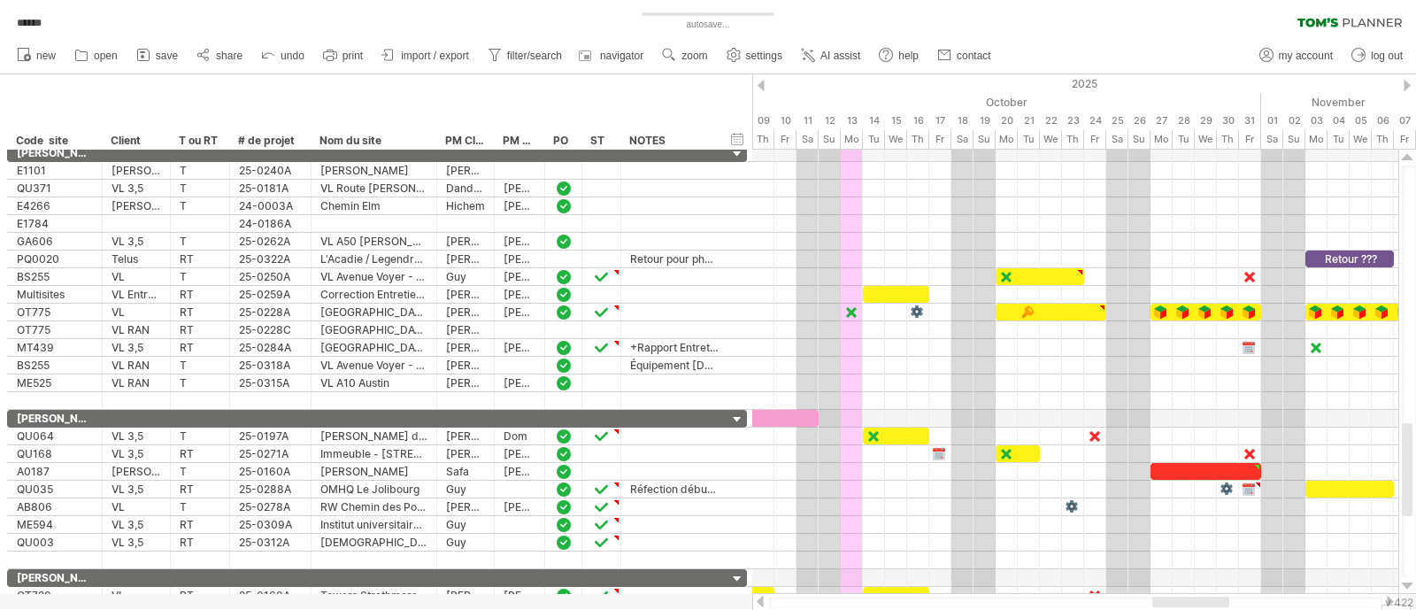
drag, startPoint x: 1199, startPoint y: 599, endPoint x: 1217, endPoint y: 596, distance: 18.0
click at [1217, 596] on div at bounding box center [1190, 601] width 77 height 11
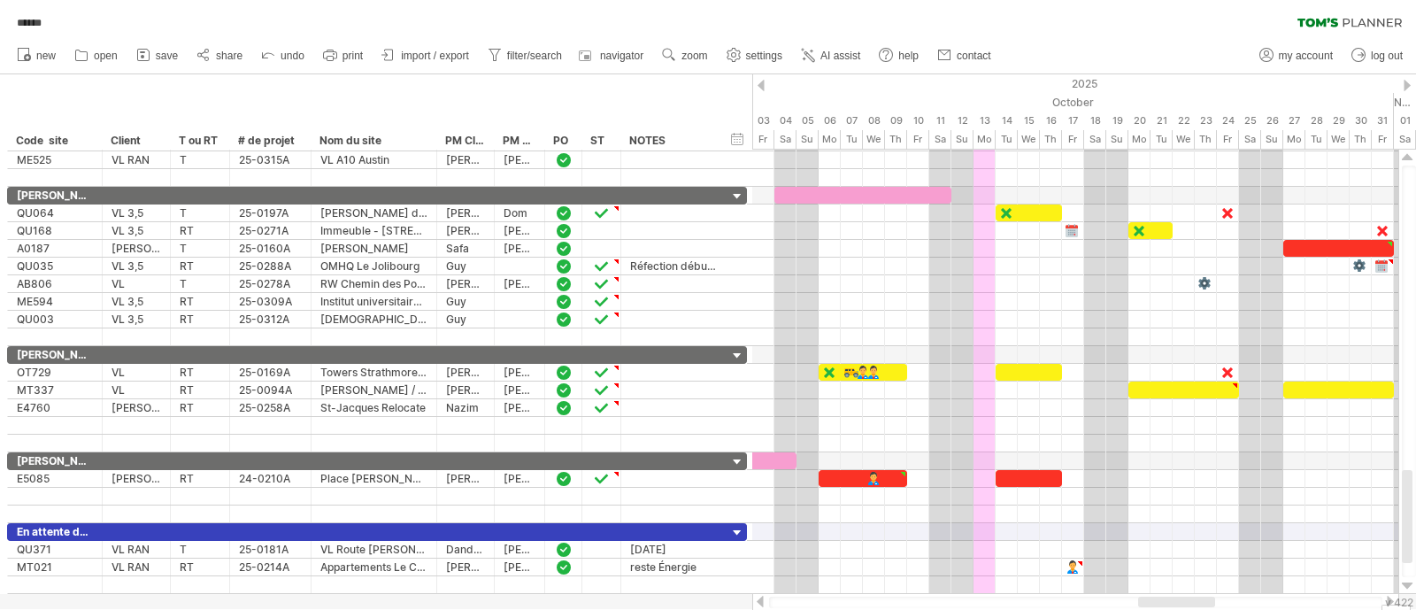
drag, startPoint x: 1193, startPoint y: 599, endPoint x: 1179, endPoint y: 598, distance: 14.2
click at [1179, 598] on div at bounding box center [1176, 601] width 77 height 11
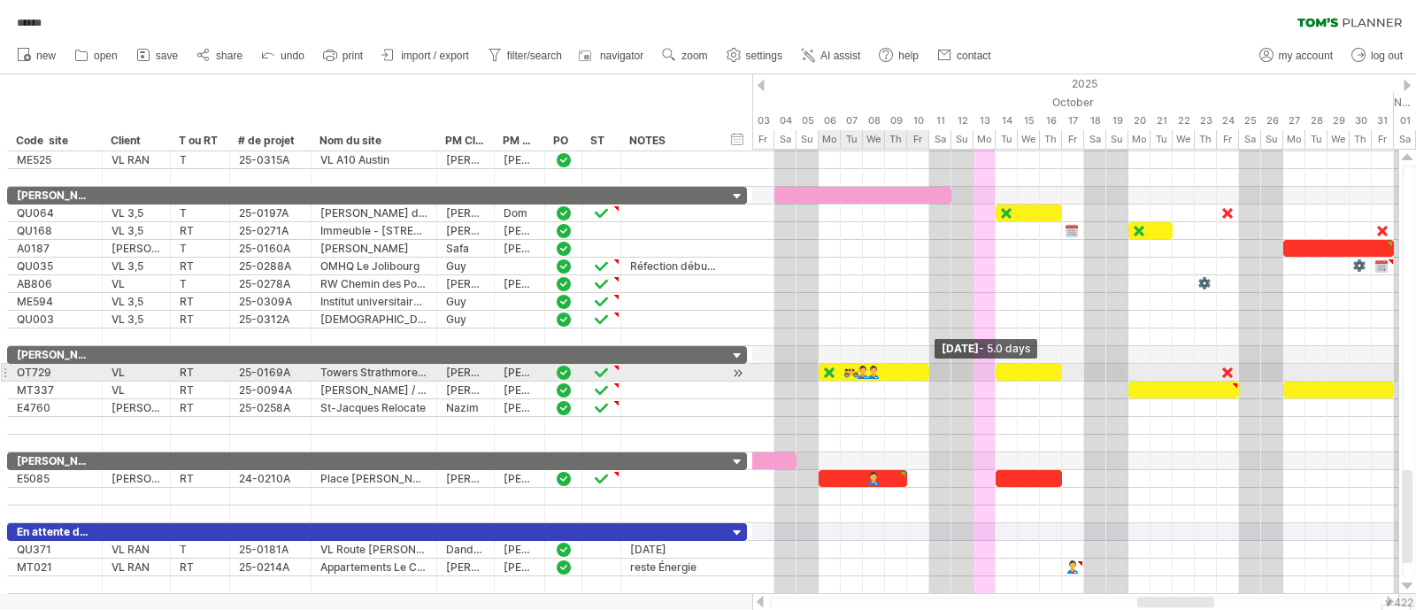
drag, startPoint x: 908, startPoint y: 369, endPoint x: 931, endPoint y: 369, distance: 23.0
click at [931, 369] on span at bounding box center [929, 372] width 7 height 17
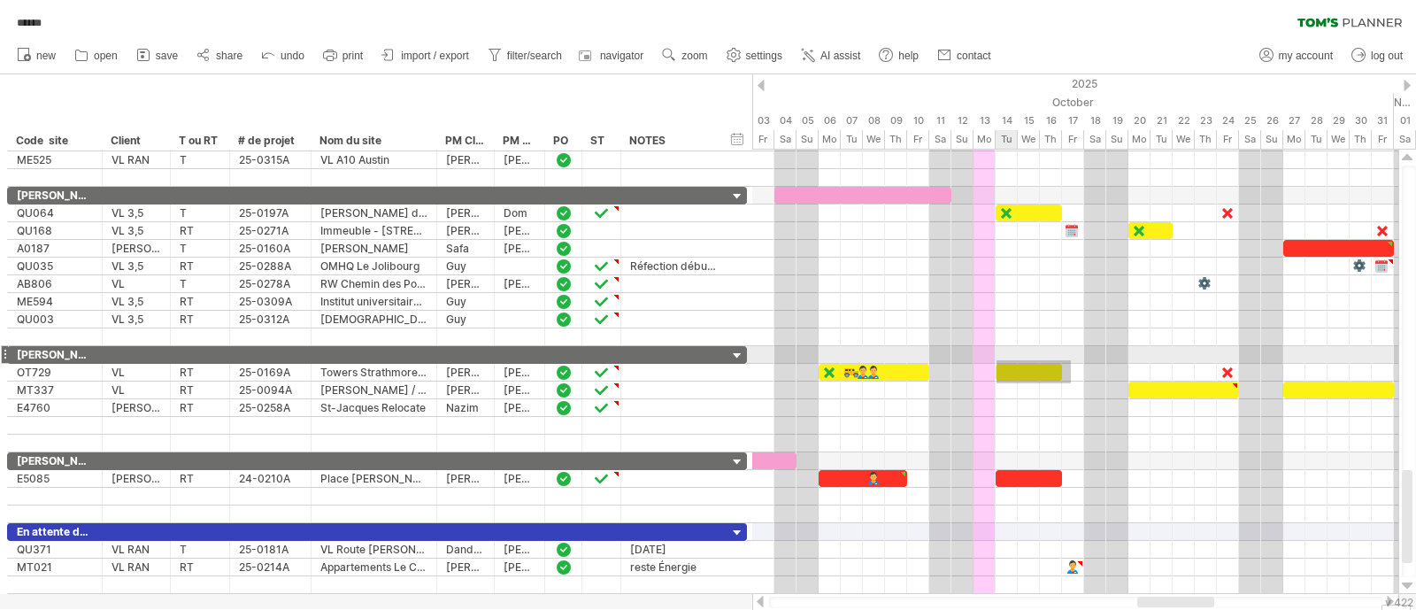
drag, startPoint x: 1071, startPoint y: 383, endPoint x: 996, endPoint y: 360, distance: 77.8
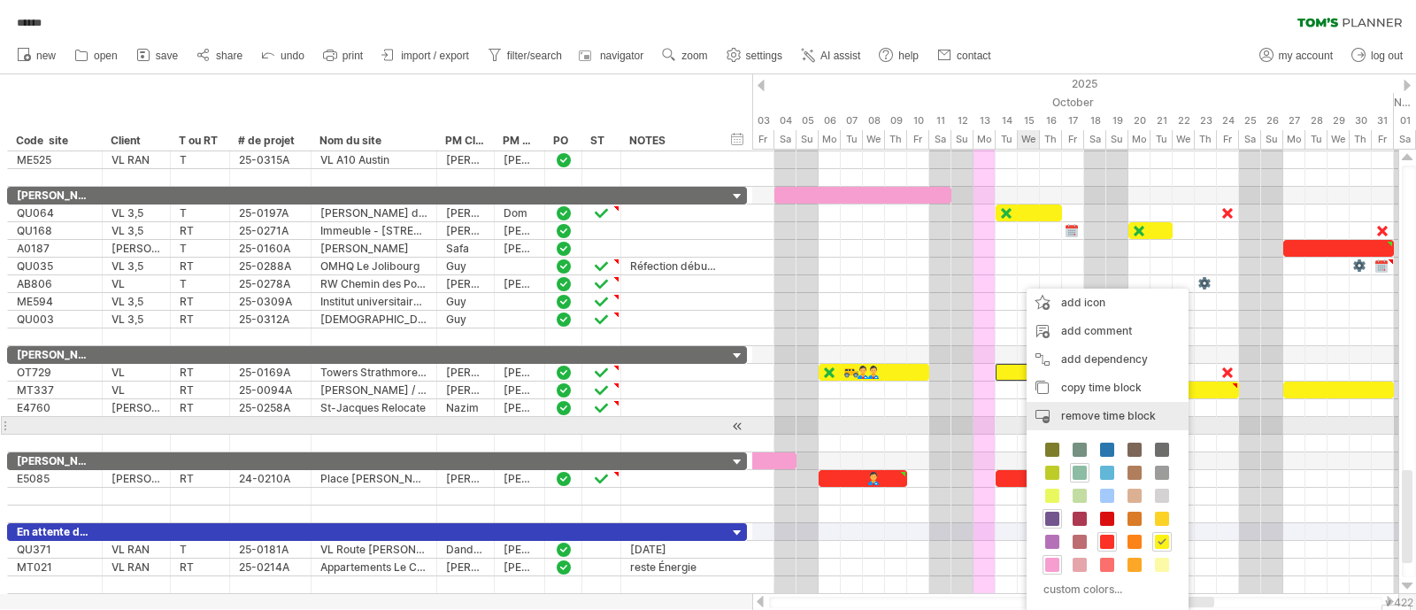
click at [1117, 421] on span "remove time block" at bounding box center [1108, 415] width 95 height 13
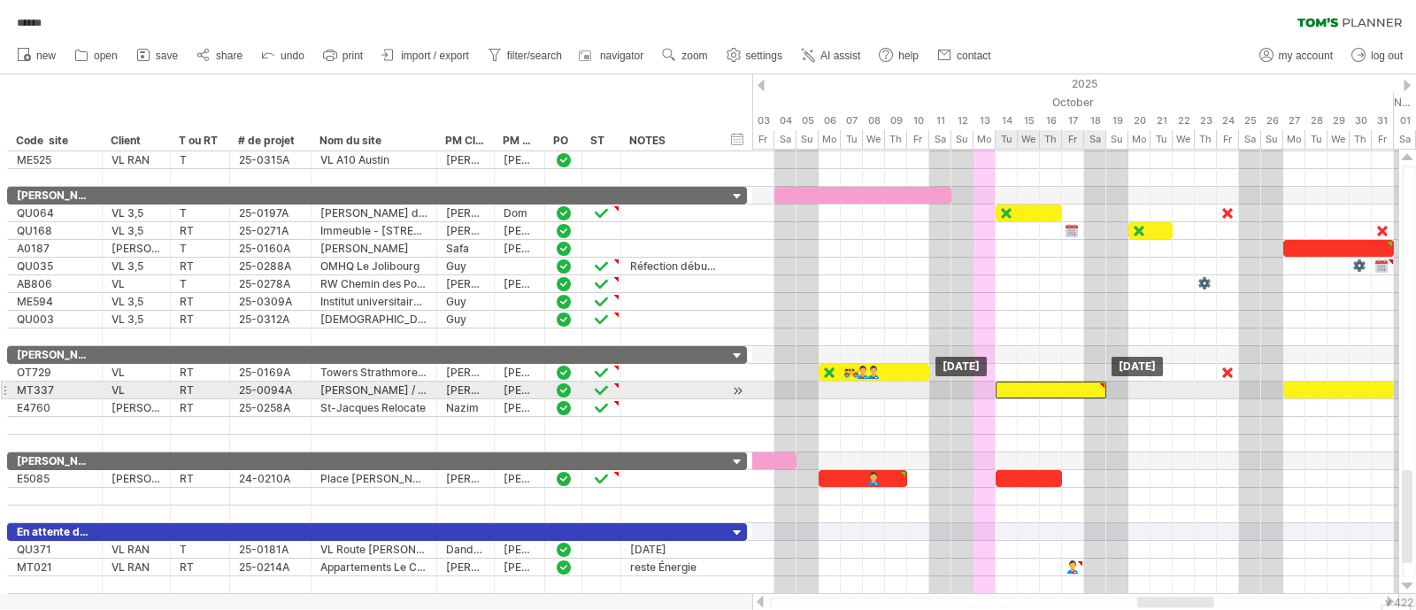
drag, startPoint x: 1158, startPoint y: 391, endPoint x: 1029, endPoint y: 388, distance: 129.3
click at [1029, 388] on div at bounding box center [1051, 389] width 111 height 17
drag, startPoint x: 1109, startPoint y: 384, endPoint x: 1083, endPoint y: 388, distance: 25.9
click at [1083, 388] on span at bounding box center [1084, 389] width 7 height 17
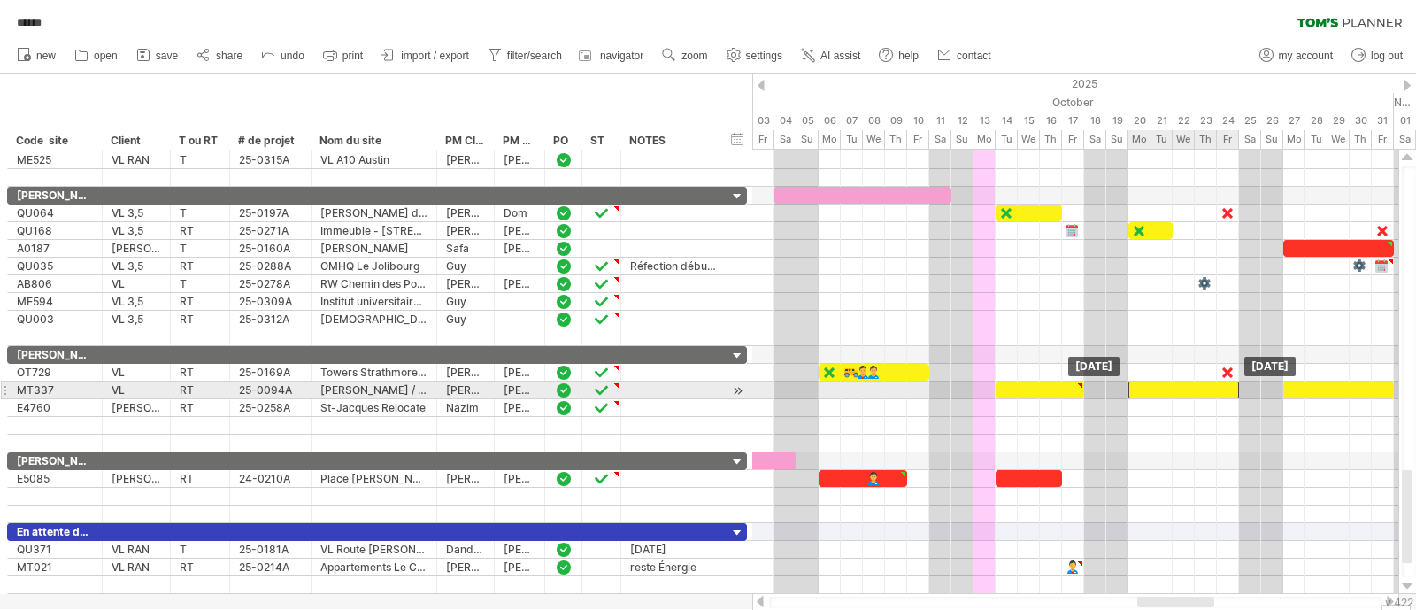
drag, startPoint x: 1297, startPoint y: 389, endPoint x: 1145, endPoint y: 382, distance: 152.4
click at [1145, 382] on div at bounding box center [1183, 389] width 111 height 17
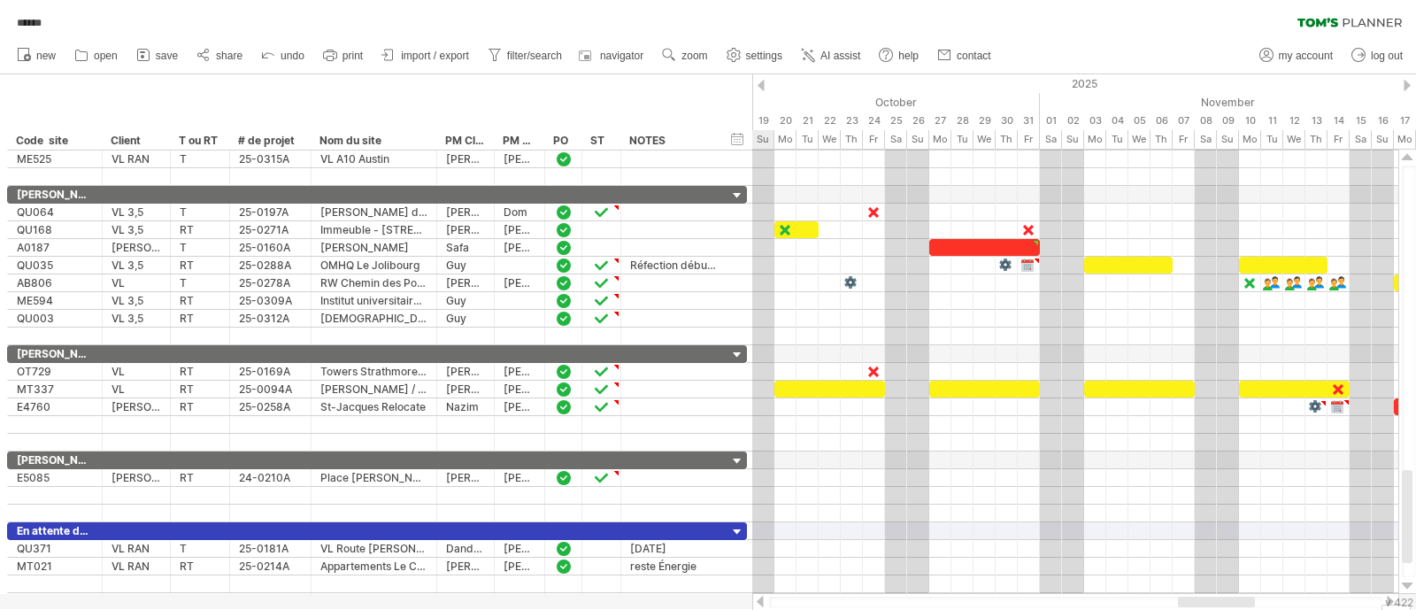
drag, startPoint x: 1150, startPoint y: 605, endPoint x: 1191, endPoint y: 596, distance: 41.7
click at [1191, 596] on div at bounding box center [1216, 601] width 77 height 11
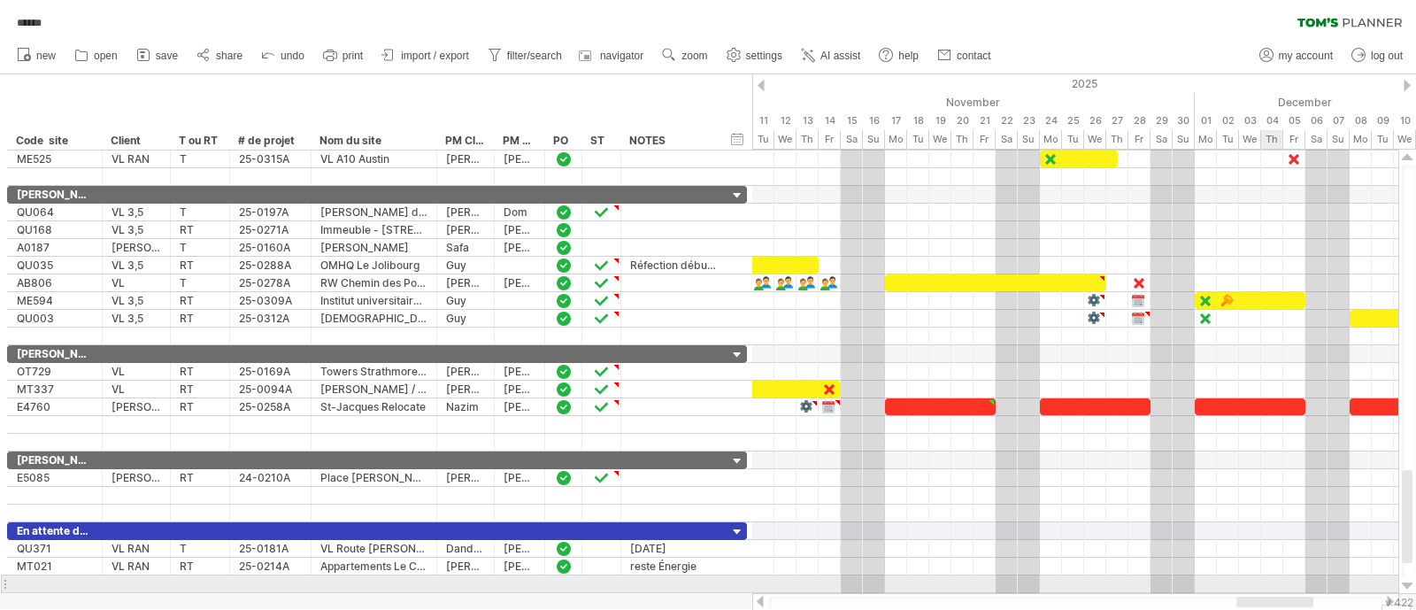
drag, startPoint x: 1204, startPoint y: 604, endPoint x: 1263, endPoint y: 591, distance: 59.9
click at [1263, 591] on div "Trying to reach [DOMAIN_NAME] Connected again... 0% autosave... ****** clear fi…" at bounding box center [708, 305] width 1416 height 610
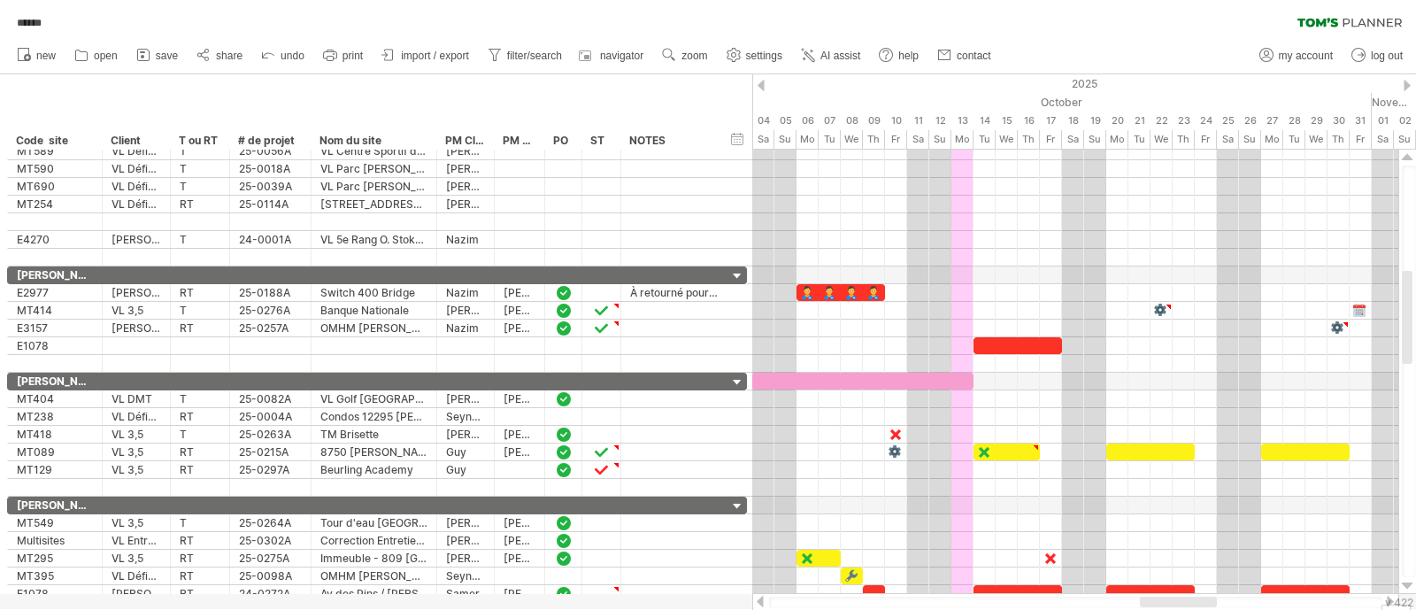
drag, startPoint x: 1257, startPoint y: 600, endPoint x: 1161, endPoint y: 594, distance: 95.8
click at [1161, 594] on div at bounding box center [1075, 602] width 647 height 18
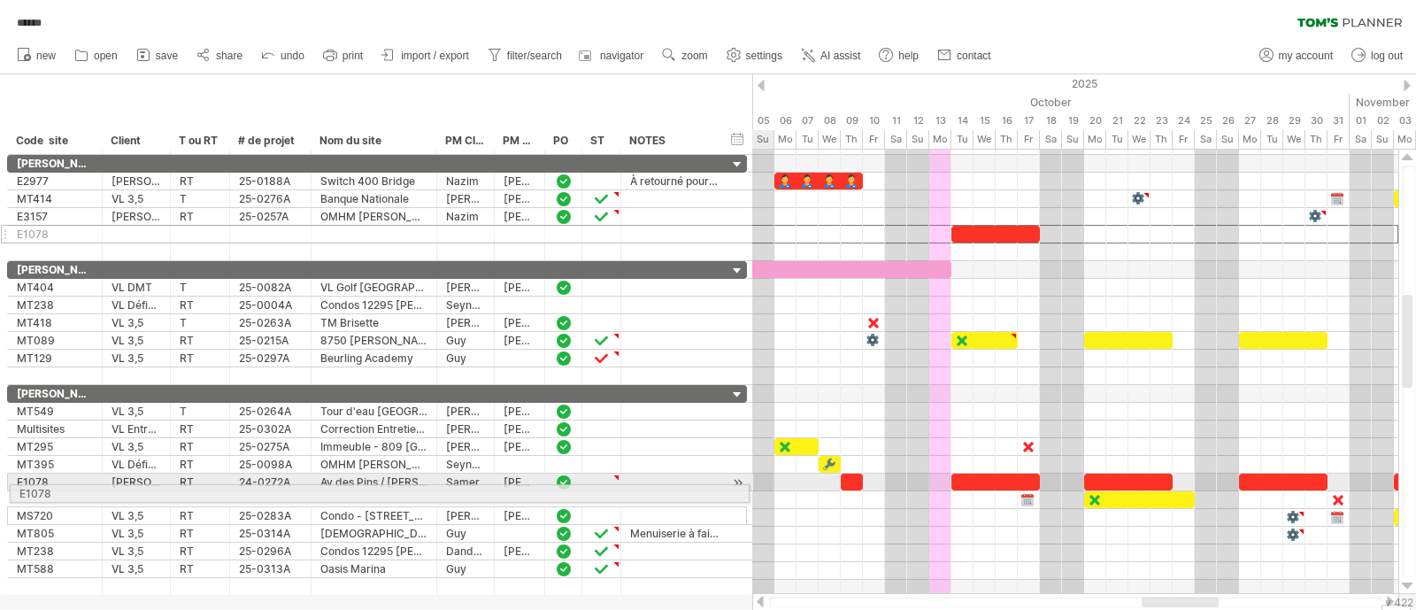
drag, startPoint x: 3, startPoint y: 233, endPoint x: 0, endPoint y: 490, distance: 257.5
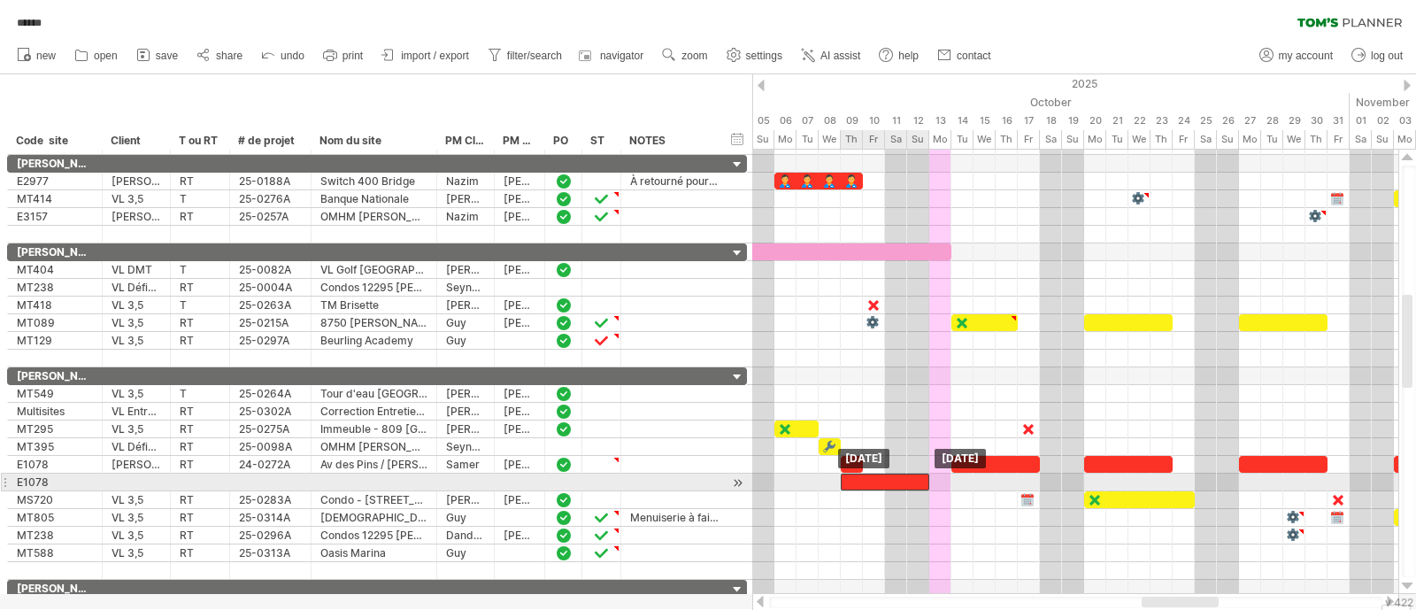
drag, startPoint x: 1006, startPoint y: 483, endPoint x: 894, endPoint y: 482, distance: 112.4
click at [894, 482] on div at bounding box center [885, 481] width 88 height 17
drag, startPoint x: 925, startPoint y: 479, endPoint x: 863, endPoint y: 480, distance: 62.0
click at [863, 480] on span at bounding box center [862, 481] width 7 height 17
click at [653, 476] on div at bounding box center [674, 481] width 88 height 17
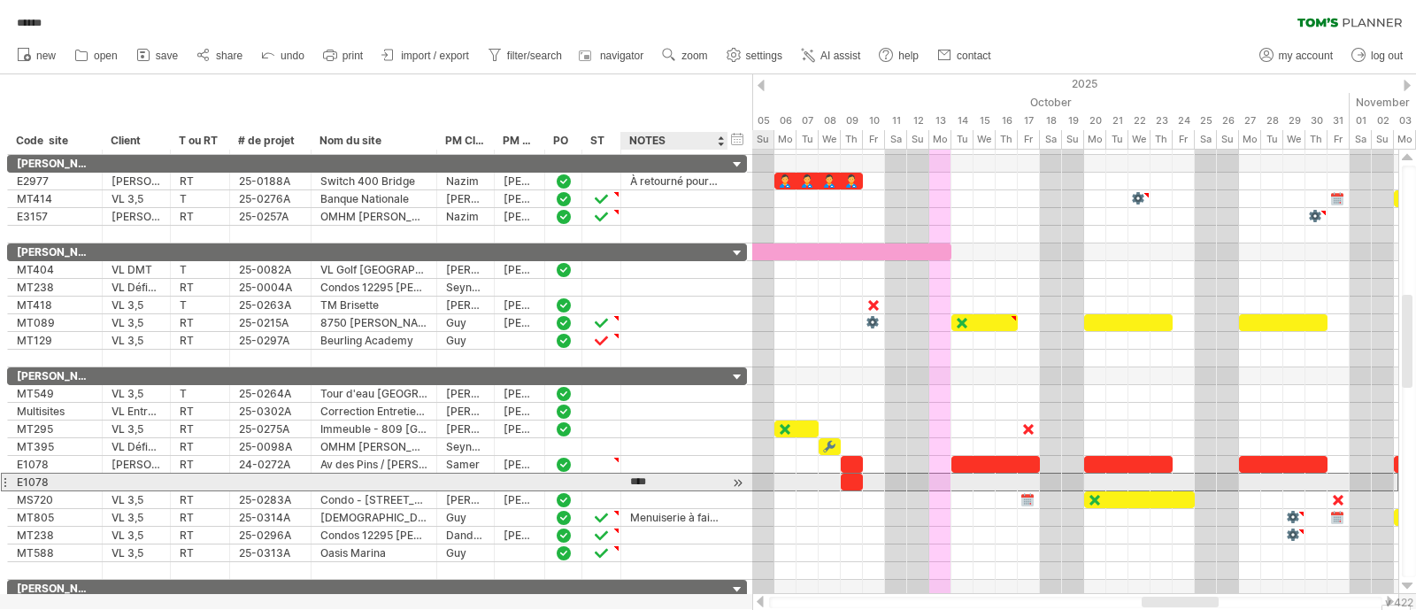
type input "*****"
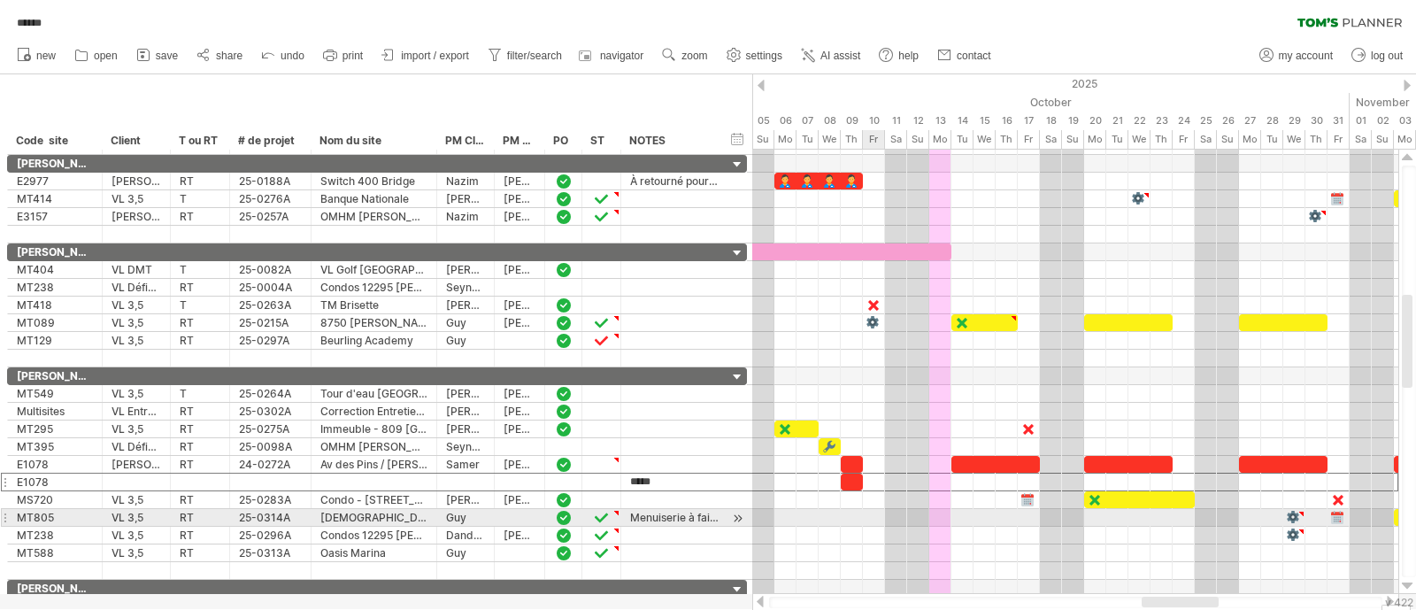
click at [872, 514] on div at bounding box center [1075, 518] width 646 height 18
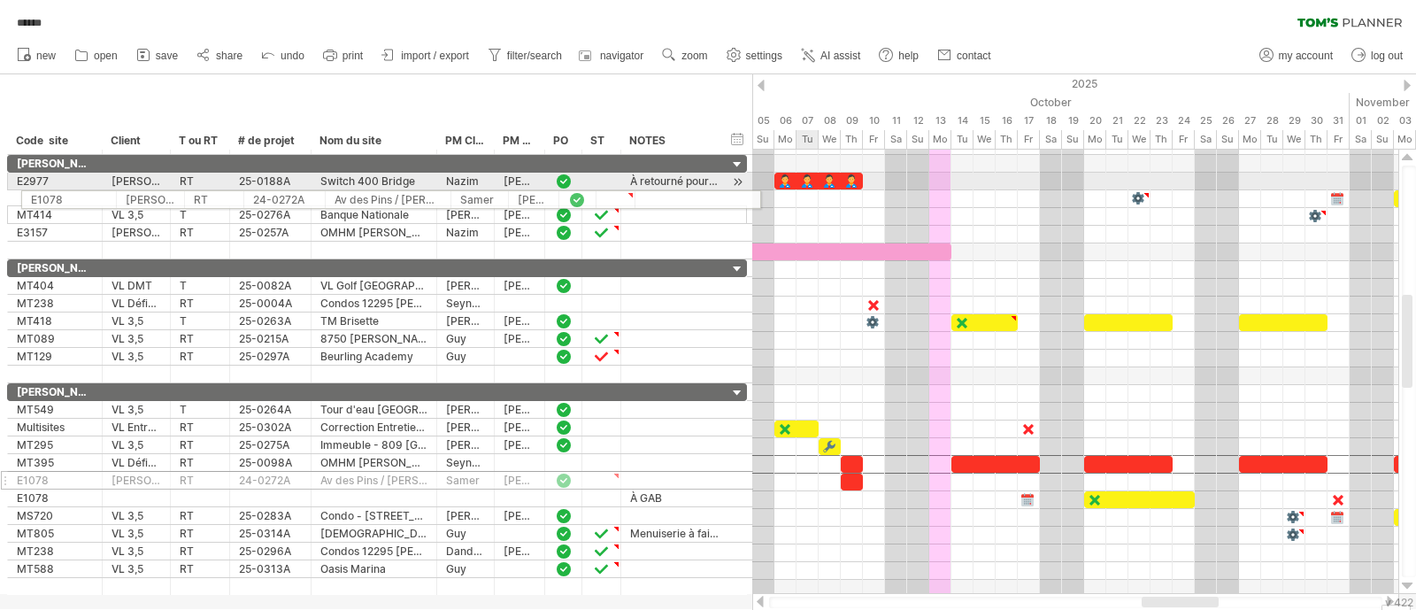
drag, startPoint x: 4, startPoint y: 460, endPoint x: 11, endPoint y: 196, distance: 263.8
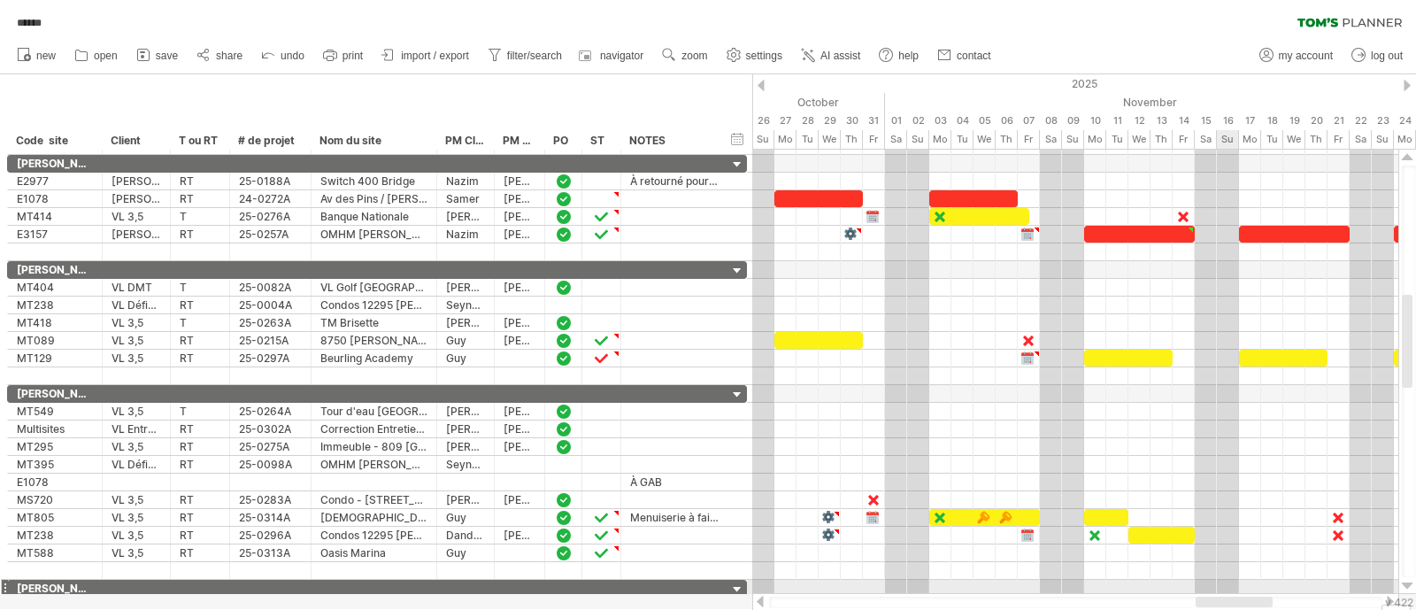
drag, startPoint x: 1181, startPoint y: 596, endPoint x: 1235, endPoint y: 581, distance: 55.8
click at [1235, 581] on div "Trying to reach [DOMAIN_NAME] Connected again... 0% autosave... ****** clear fi…" at bounding box center [708, 305] width 1416 height 610
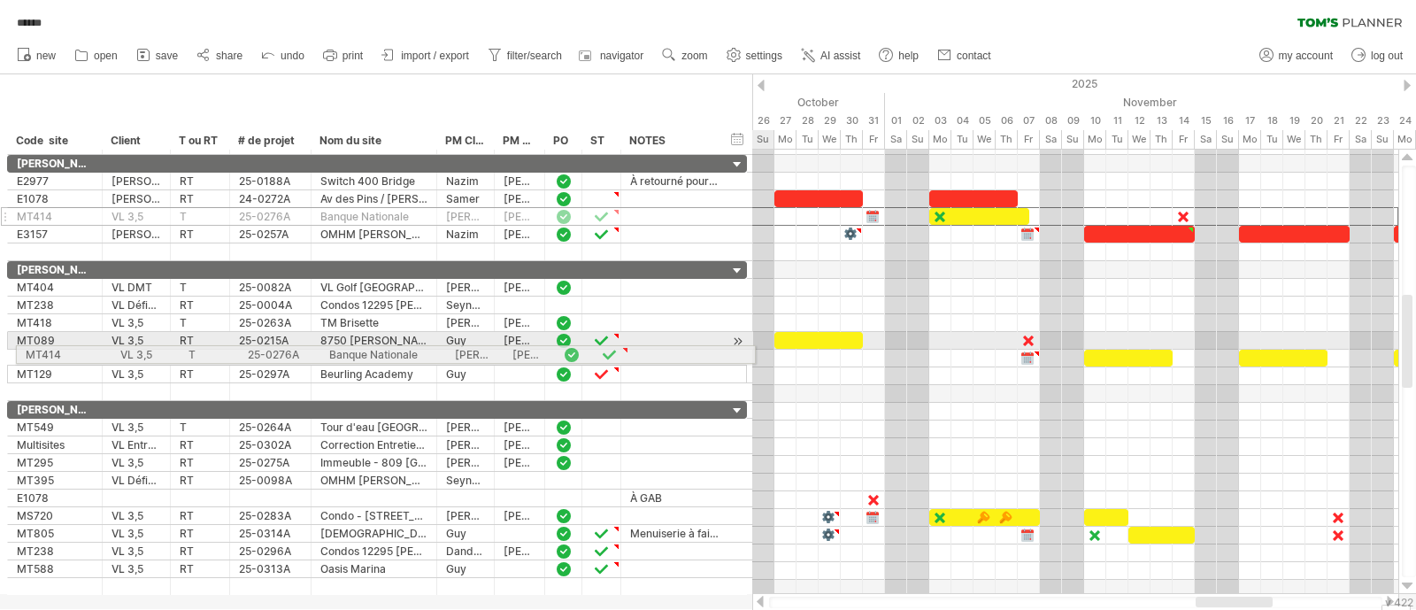
drag, startPoint x: 4, startPoint y: 212, endPoint x: 8, endPoint y: 351, distance: 139.0
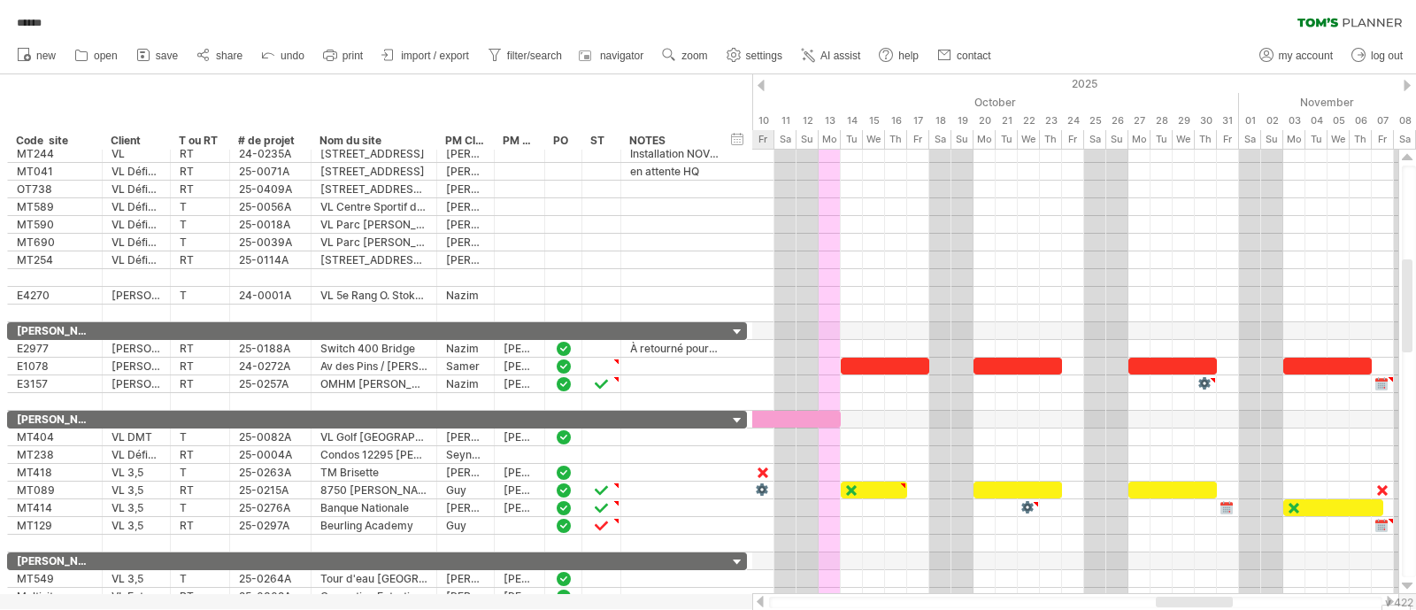
drag, startPoint x: 1235, startPoint y: 605, endPoint x: 1195, endPoint y: 597, distance: 40.6
click at [1195, 597] on div at bounding box center [1194, 601] width 77 height 11
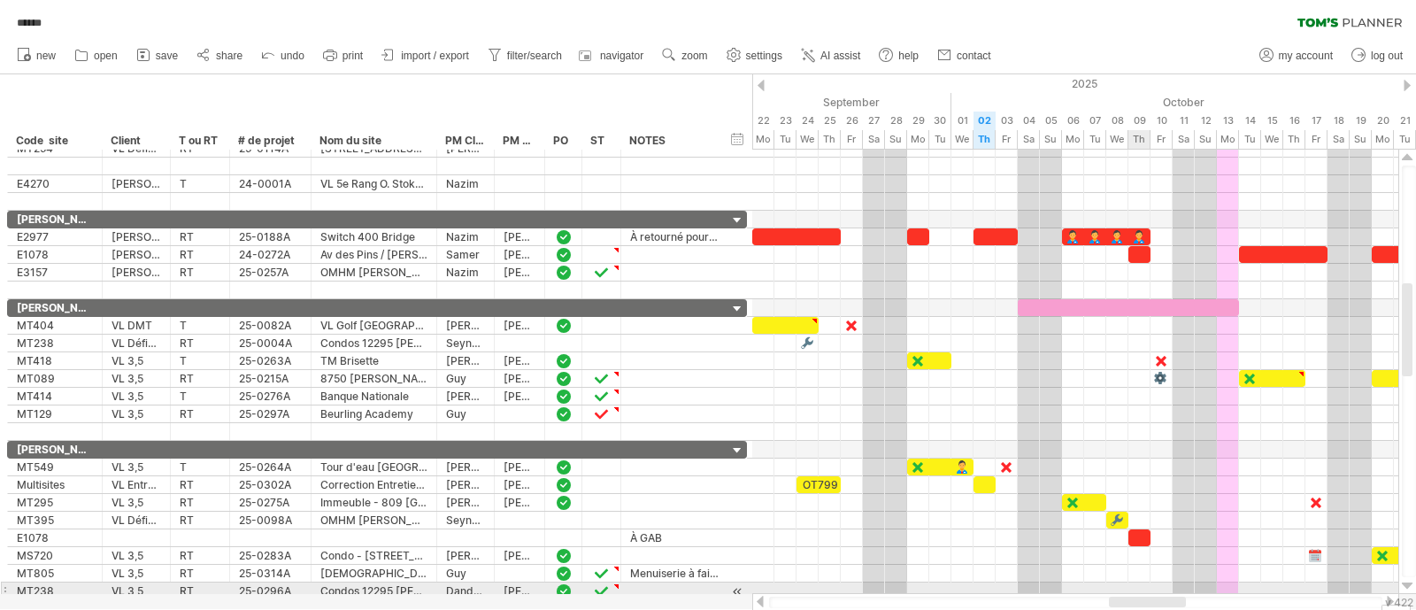
drag, startPoint x: 1190, startPoint y: 599, endPoint x: 1142, endPoint y: 590, distance: 48.6
click at [1142, 590] on div "Trying to reach [DOMAIN_NAME] Connected again... 0% autosave... ****** clear fi…" at bounding box center [708, 305] width 1416 height 610
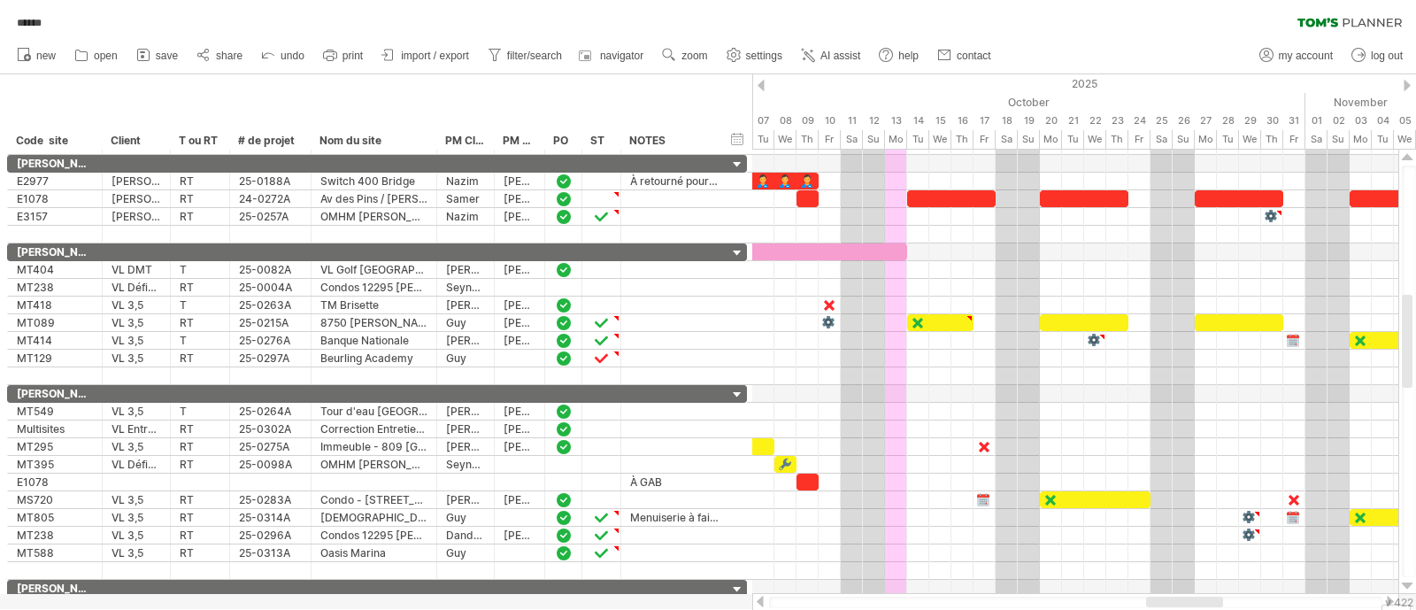
drag, startPoint x: 1171, startPoint y: 597, endPoint x: 1211, endPoint y: 596, distance: 39.9
click at [1211, 596] on div at bounding box center [1184, 601] width 77 height 11
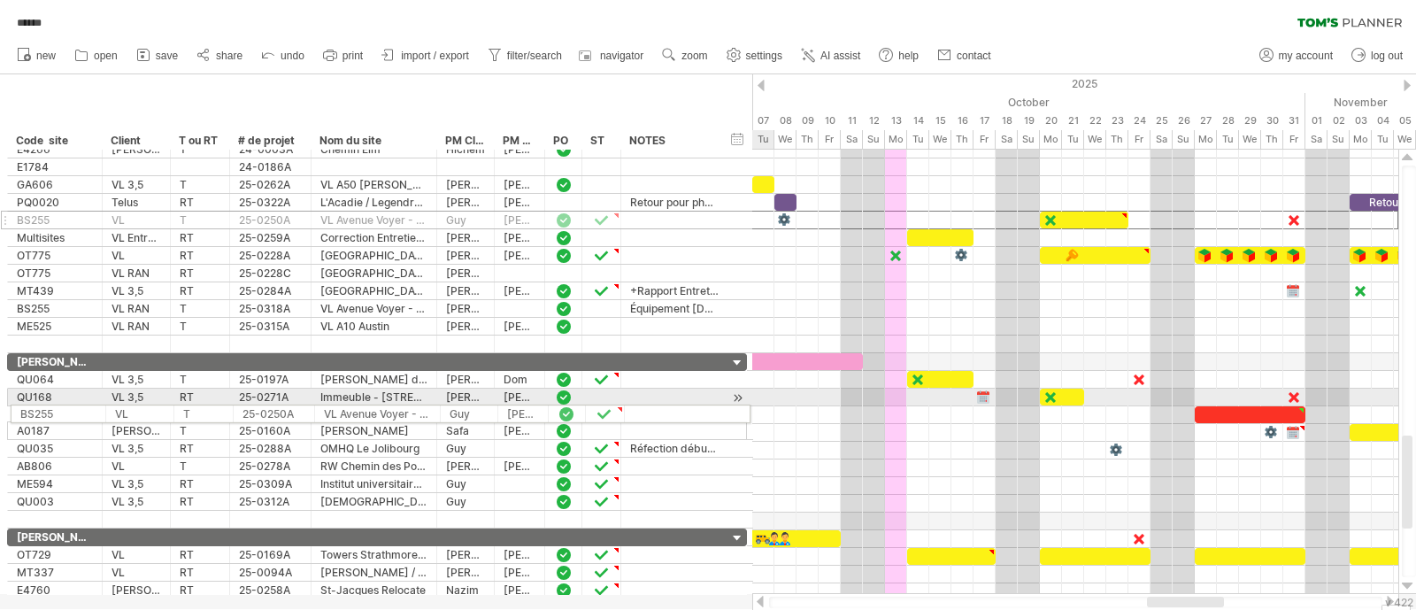
drag, startPoint x: 5, startPoint y: 225, endPoint x: 3, endPoint y: 411, distance: 185.9
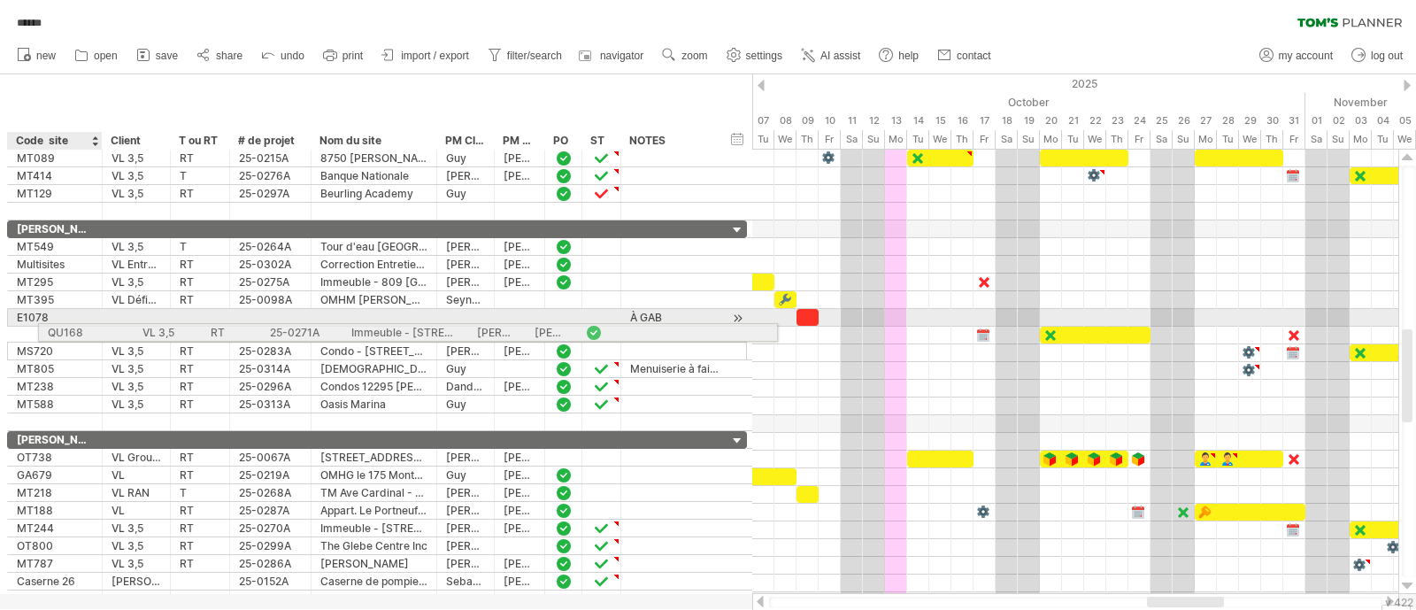
drag, startPoint x: 6, startPoint y: 377, endPoint x: 32, endPoint y: 329, distance: 54.2
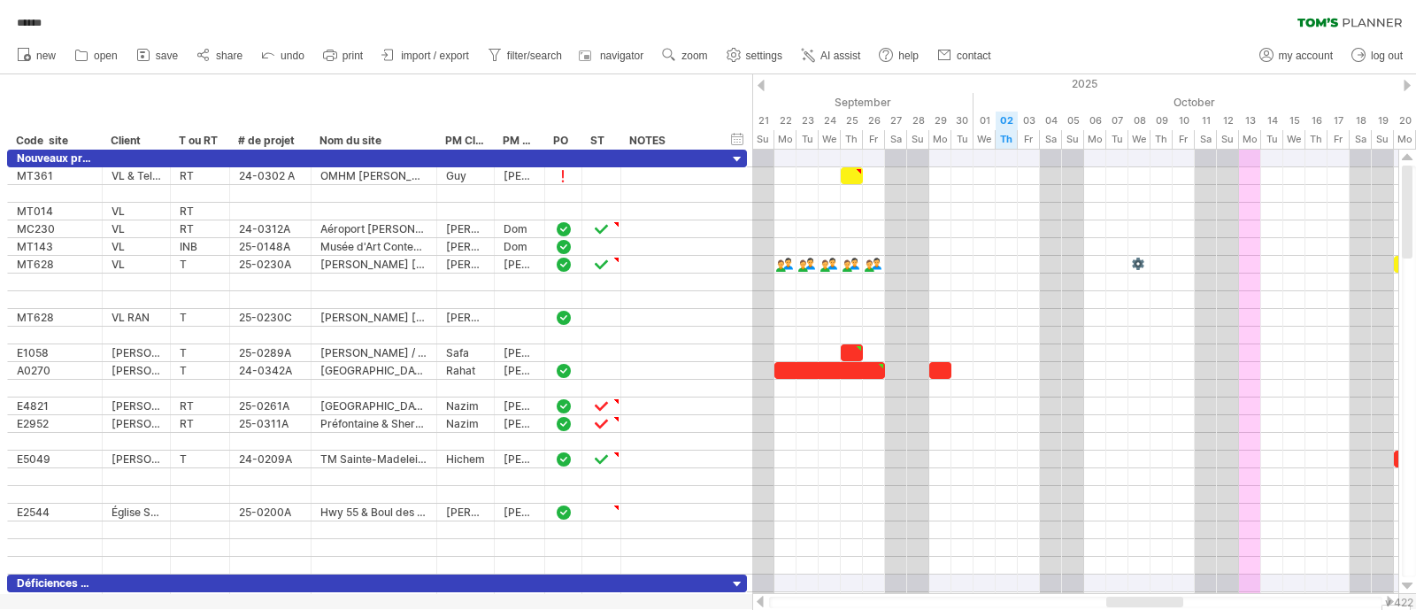
drag, startPoint x: 1159, startPoint y: 599, endPoint x: 1119, endPoint y: 601, distance: 40.7
click at [1119, 601] on div at bounding box center [1144, 601] width 77 height 11
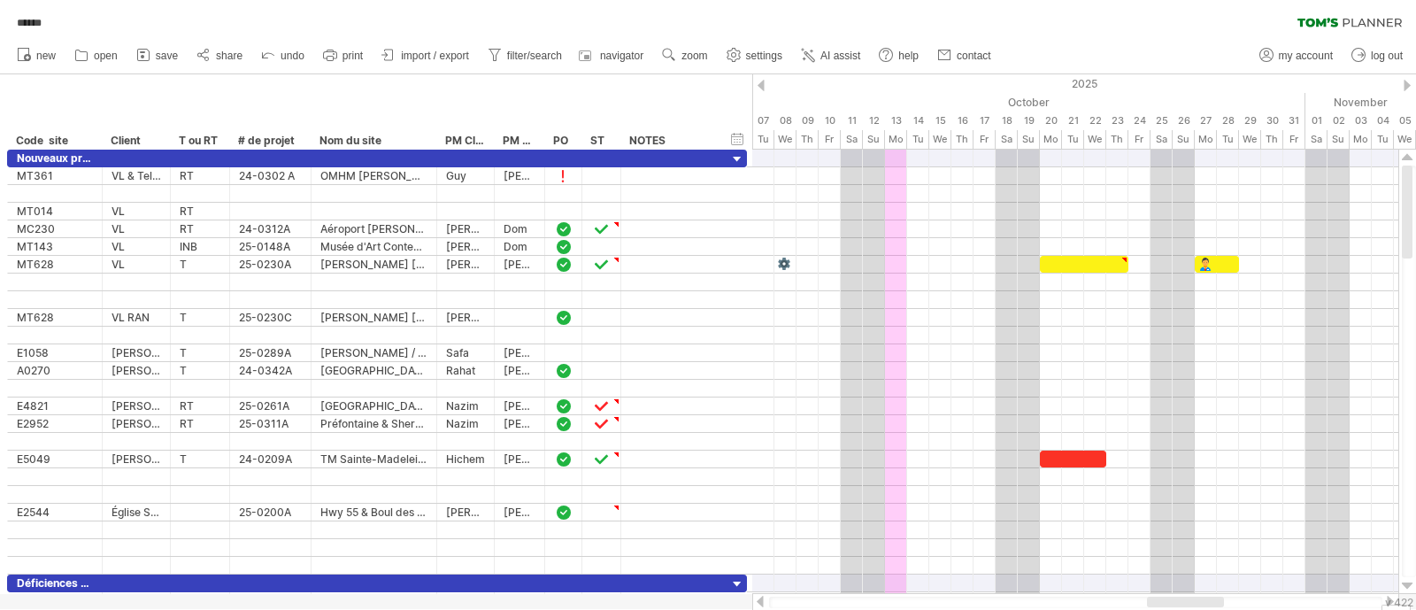
drag, startPoint x: 1142, startPoint y: 601, endPoint x: 1182, endPoint y: 602, distance: 40.7
click at [1182, 602] on div at bounding box center [1185, 601] width 77 height 11
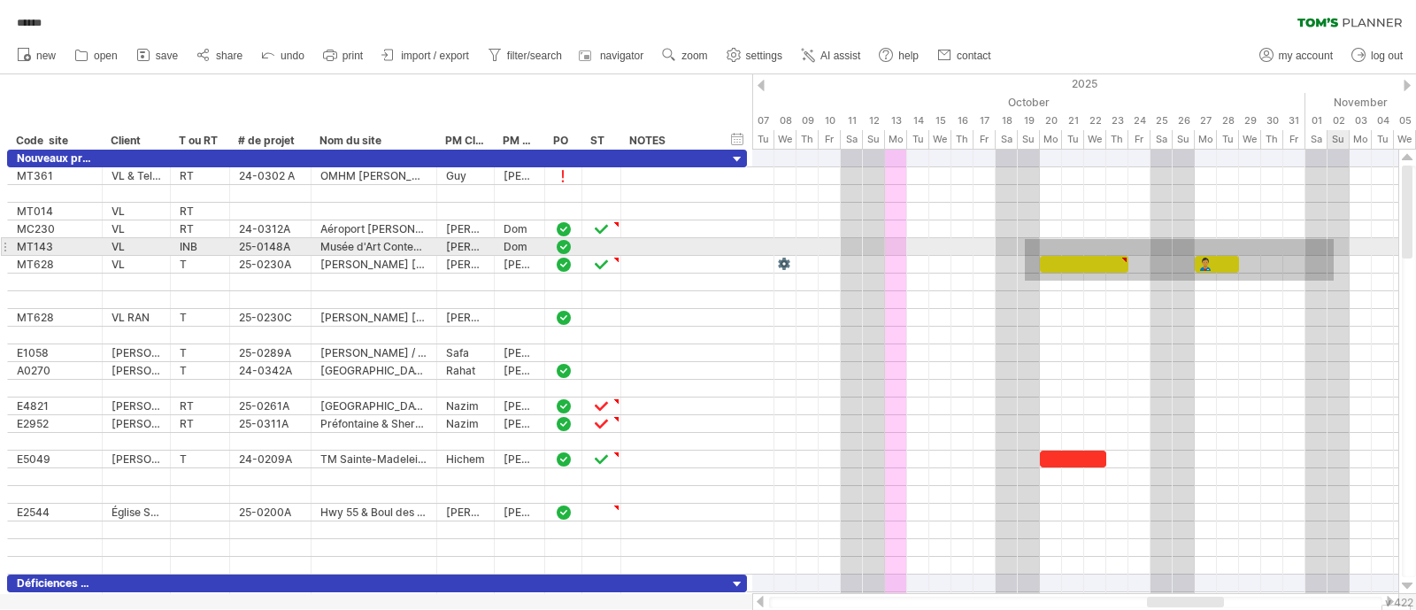
drag, startPoint x: 1025, startPoint y: 281, endPoint x: 1334, endPoint y: 239, distance: 311.6
click at [1334, 239] on div at bounding box center [1075, 362] width 646 height 425
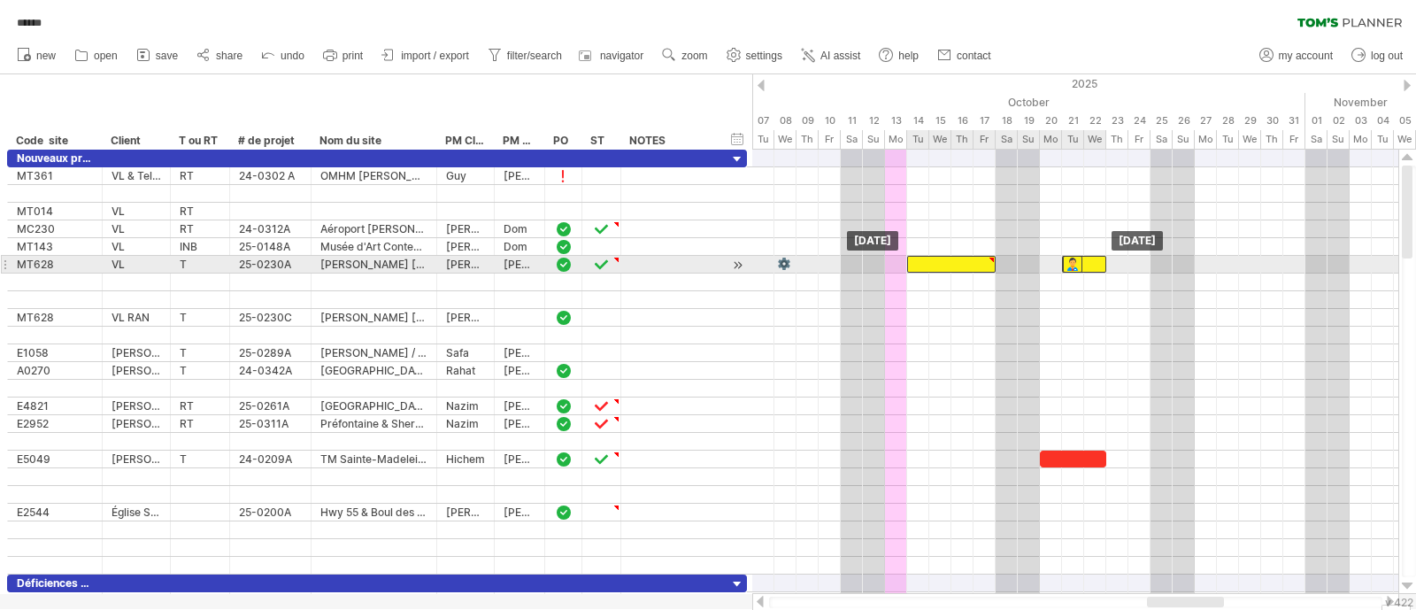
drag, startPoint x: 1104, startPoint y: 263, endPoint x: 974, endPoint y: 258, distance: 129.3
click at [974, 258] on div at bounding box center [951, 264] width 88 height 17
click at [1094, 264] on div at bounding box center [1084, 264] width 44 height 17
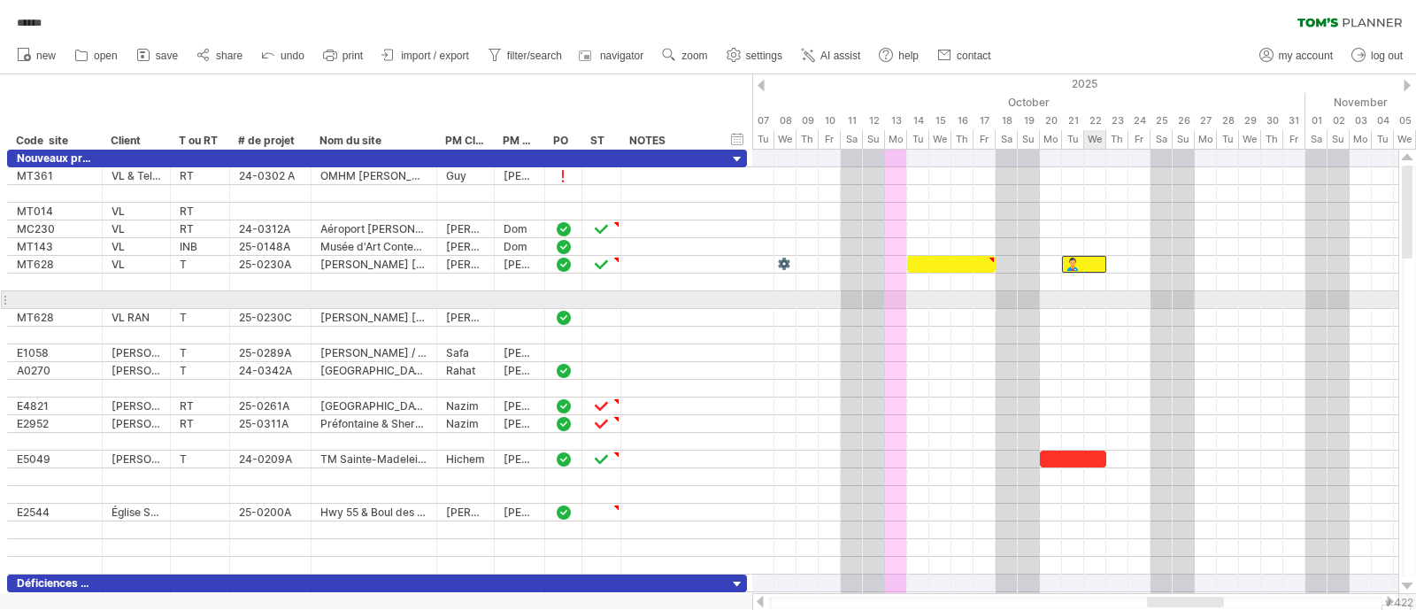
click at [1091, 292] on div at bounding box center [1075, 300] width 646 height 18
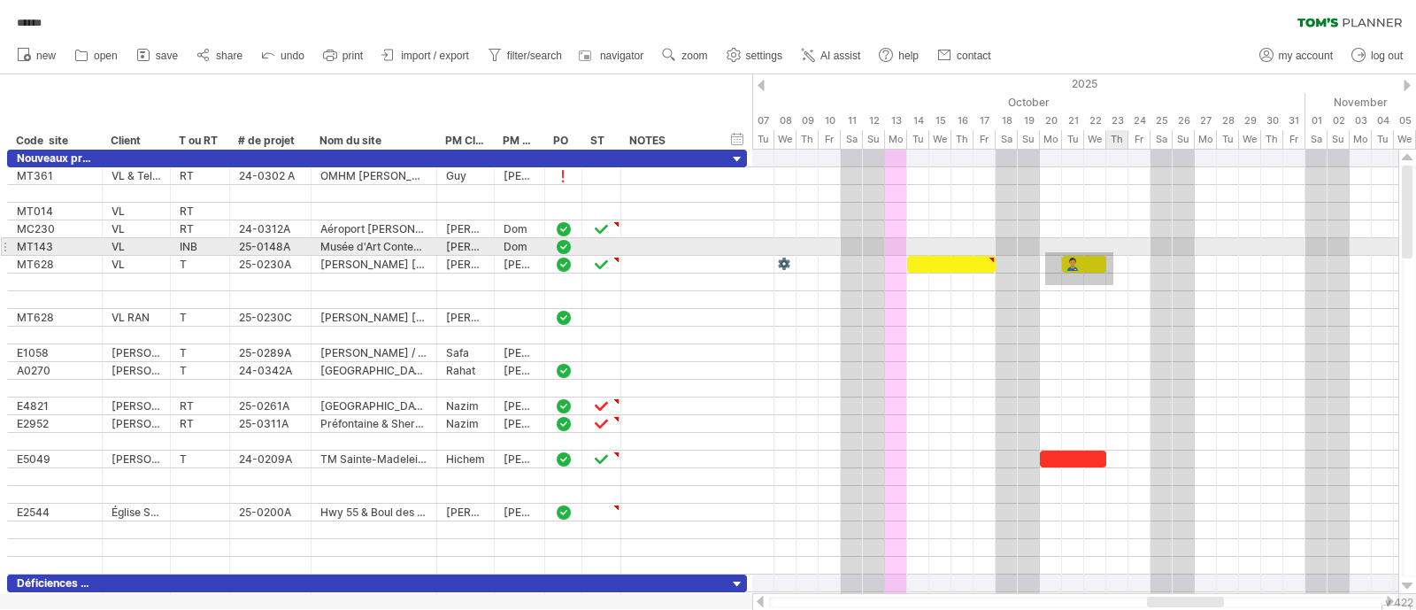
drag, startPoint x: 1045, startPoint y: 285, endPoint x: 1118, endPoint y: 249, distance: 81.1
click at [1118, 249] on div at bounding box center [1075, 362] width 646 height 425
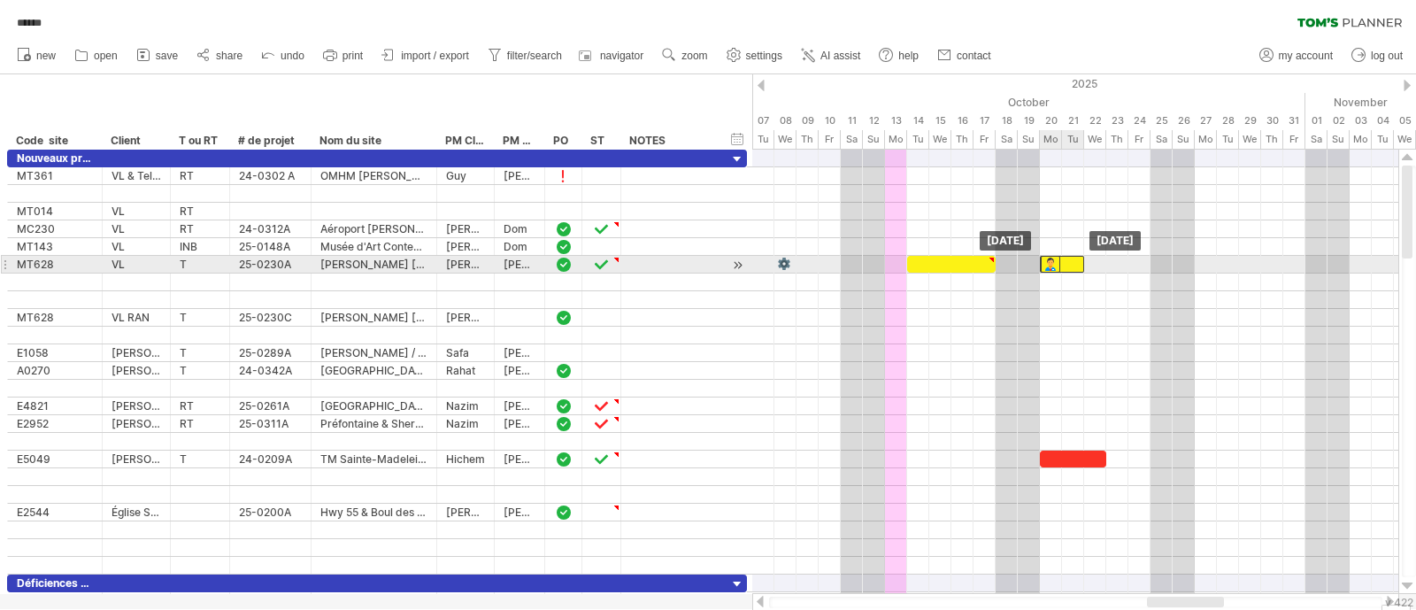
drag, startPoint x: 1093, startPoint y: 262, endPoint x: 1073, endPoint y: 262, distance: 20.4
click at [1073, 262] on div at bounding box center [1062, 264] width 44 height 17
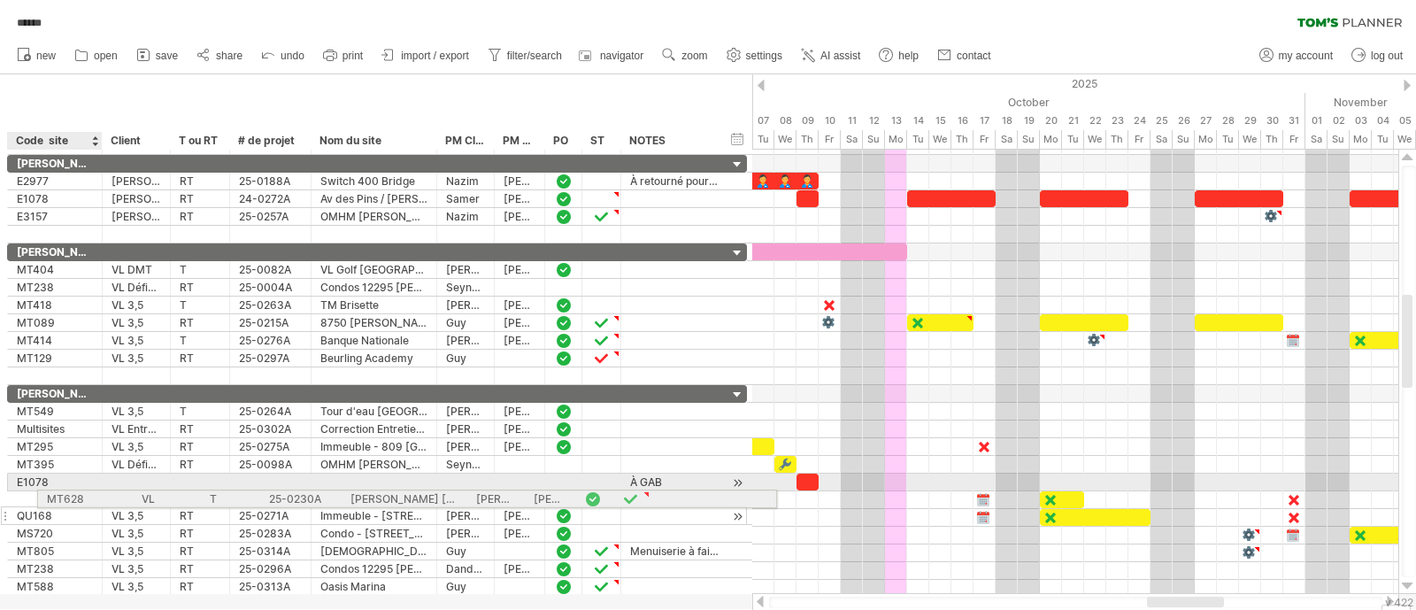
drag, startPoint x: 4, startPoint y: 207, endPoint x: 29, endPoint y: 496, distance: 289.6
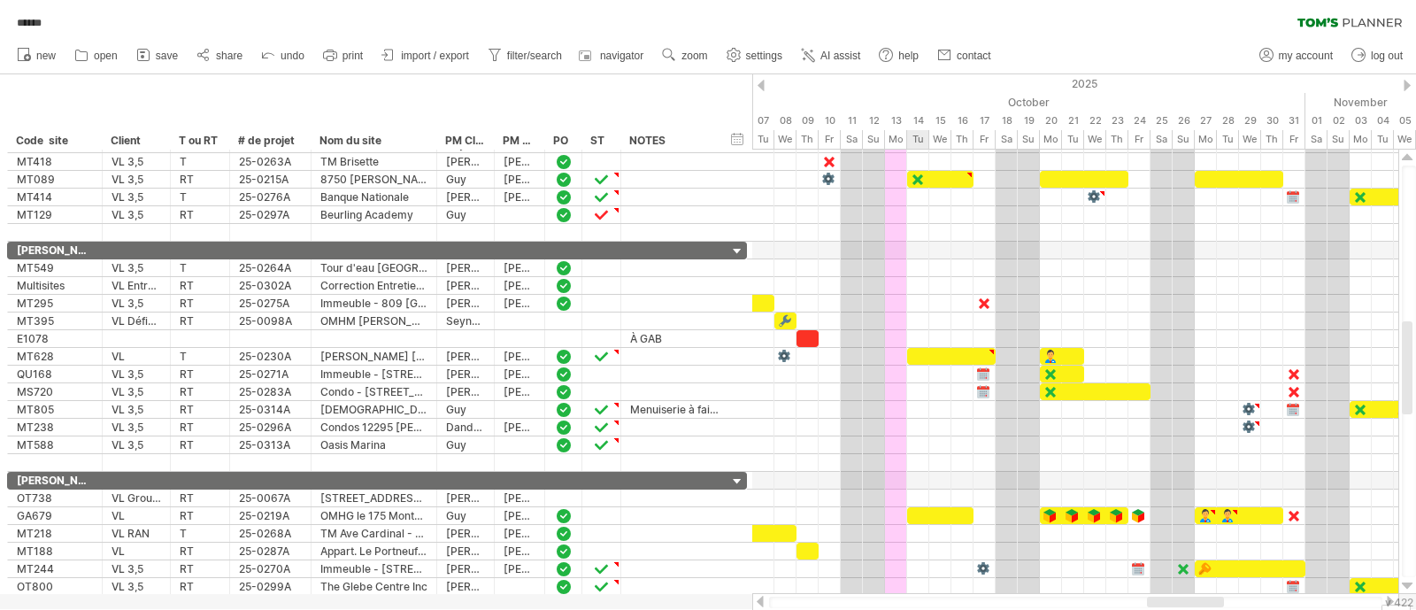
type textarea "**********"
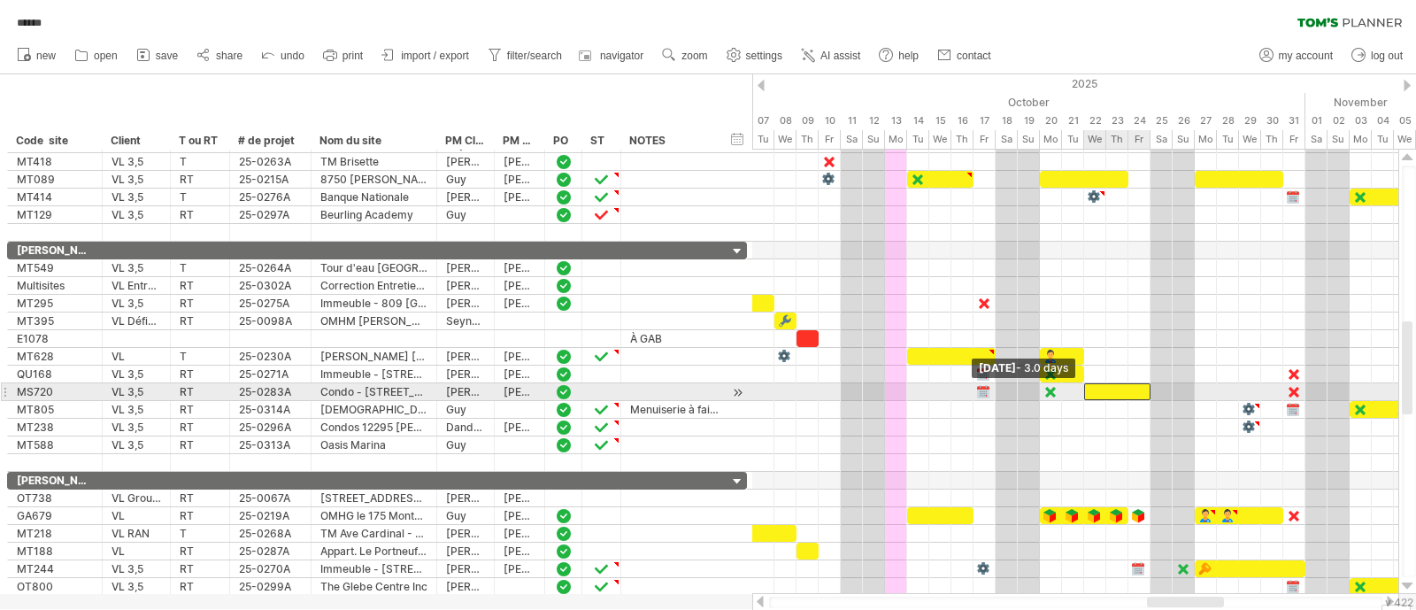
drag, startPoint x: 1042, startPoint y: 397, endPoint x: 1088, endPoint y: 391, distance: 46.4
click at [1088, 391] on div at bounding box center [1117, 391] width 66 height 17
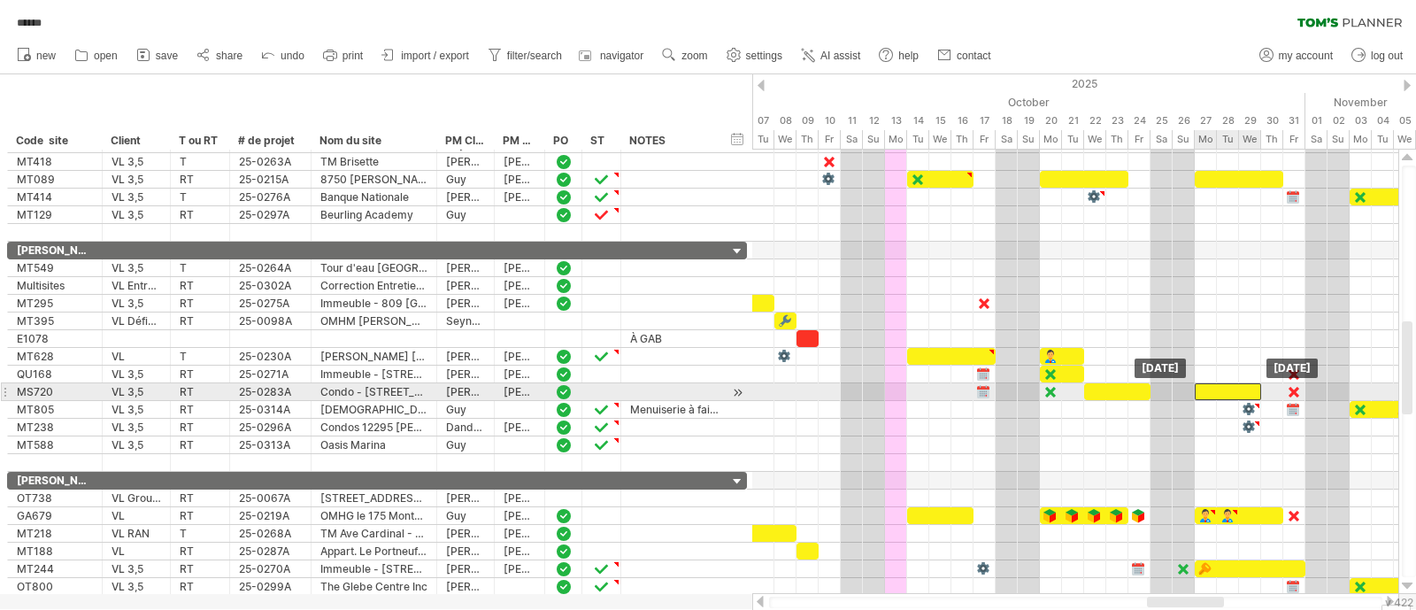
drag, startPoint x: 1106, startPoint y: 388, endPoint x: 1216, endPoint y: 387, distance: 109.7
click at [1216, 387] on div at bounding box center [1228, 391] width 66 height 17
drag, startPoint x: 1261, startPoint y: 391, endPoint x: 1236, endPoint y: 390, distance: 24.8
click at [1236, 390] on span at bounding box center [1238, 391] width 7 height 17
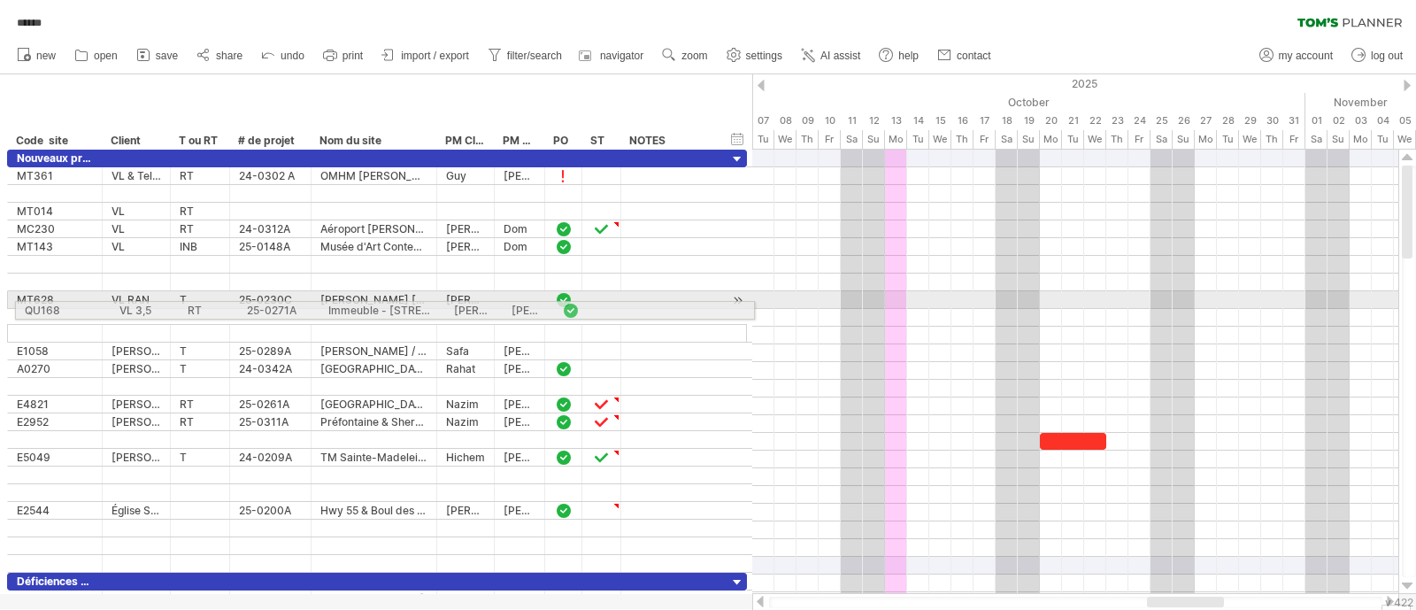
drag, startPoint x: 7, startPoint y: 374, endPoint x: 10, endPoint y: 307, distance: 67.3
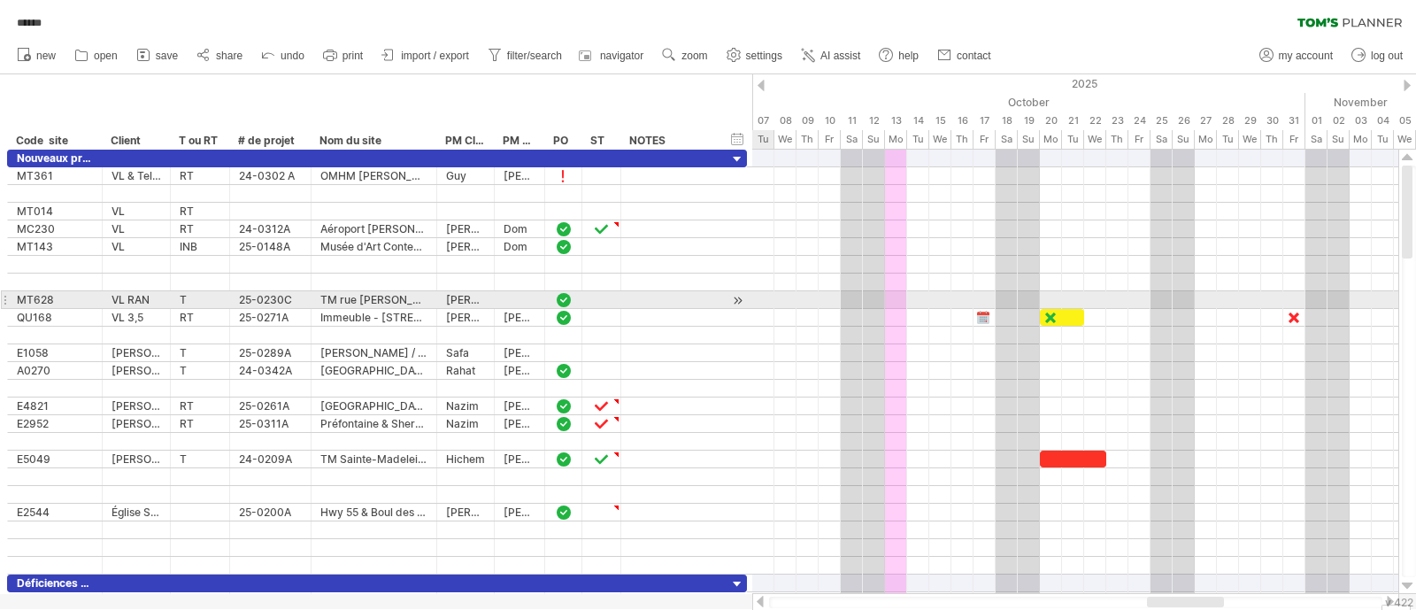
click at [737, 299] on div at bounding box center [737, 300] width 17 height 19
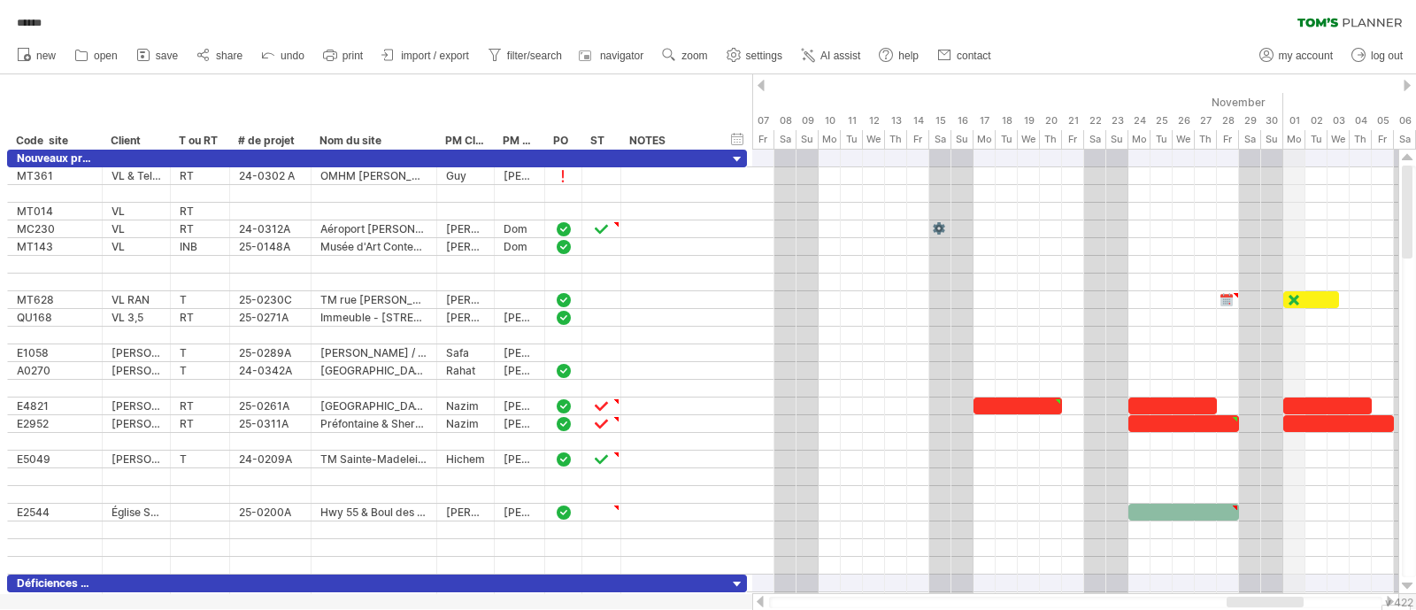
drag, startPoint x: 845, startPoint y: 112, endPoint x: 1343, endPoint y: 112, distance: 498.2
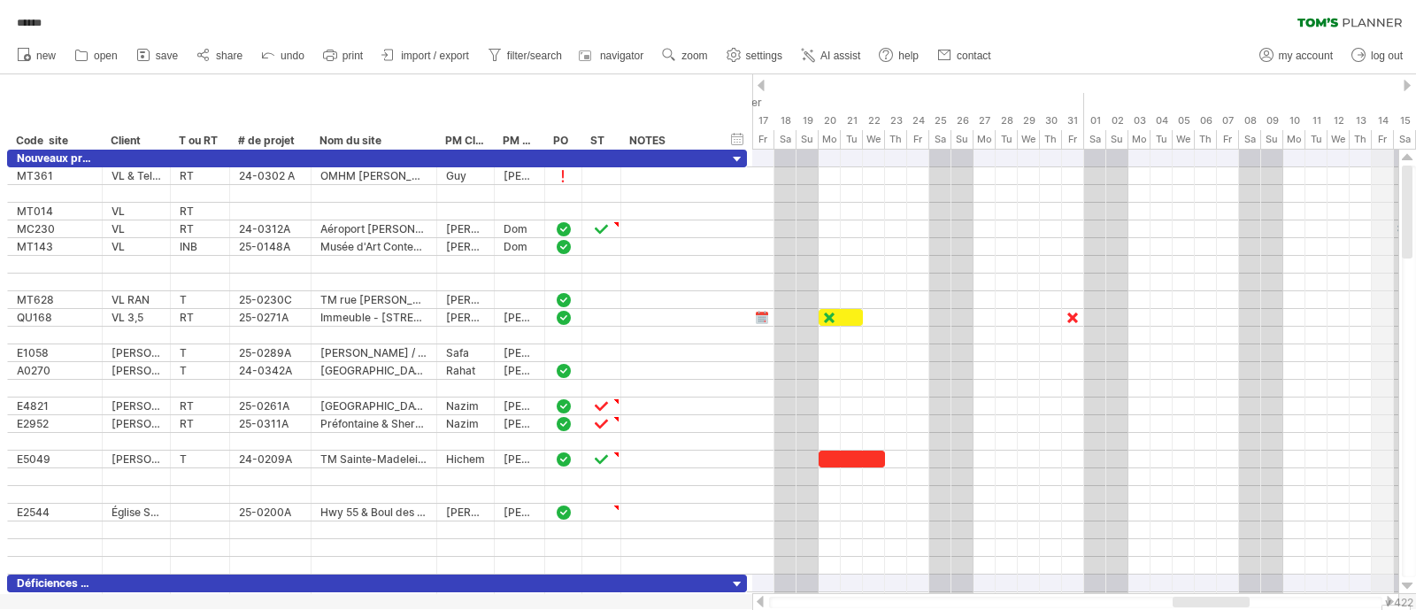
drag, startPoint x: 967, startPoint y: 116, endPoint x: 1375, endPoint y: 112, distance: 408.0
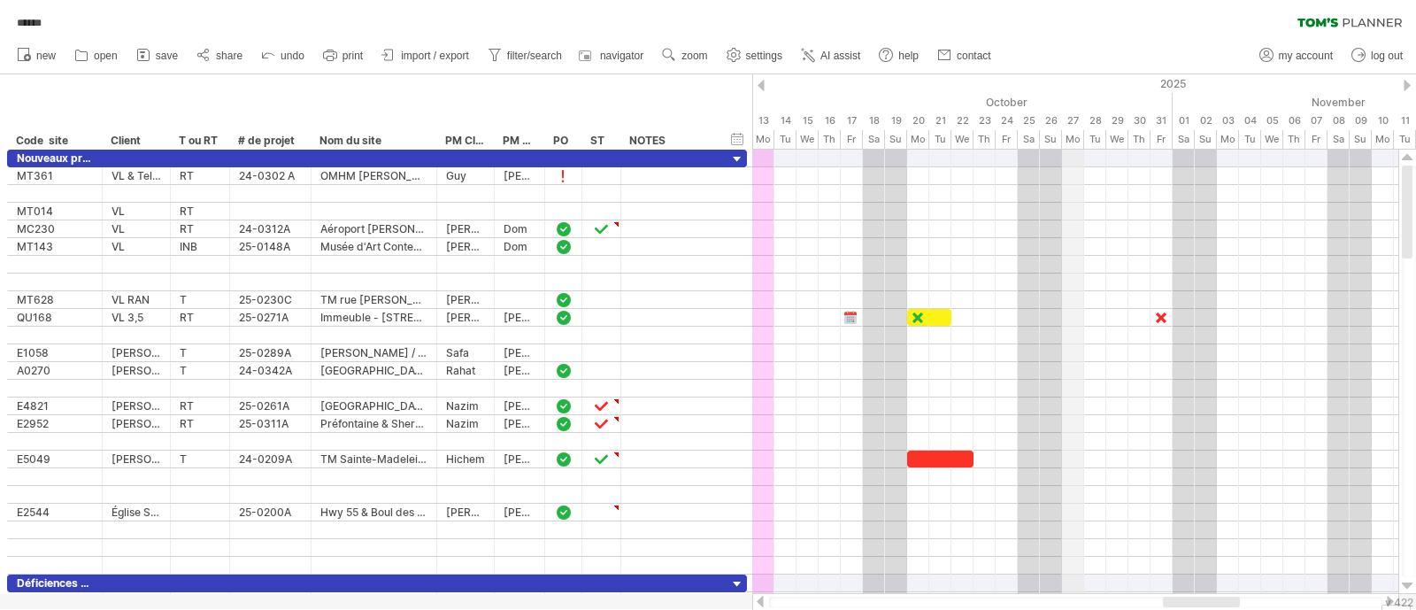
drag, startPoint x: 975, startPoint y: 104, endPoint x: 1074, endPoint y: 100, distance: 99.2
click at [1074, 100] on div "October" at bounding box center [830, 102] width 686 height 19
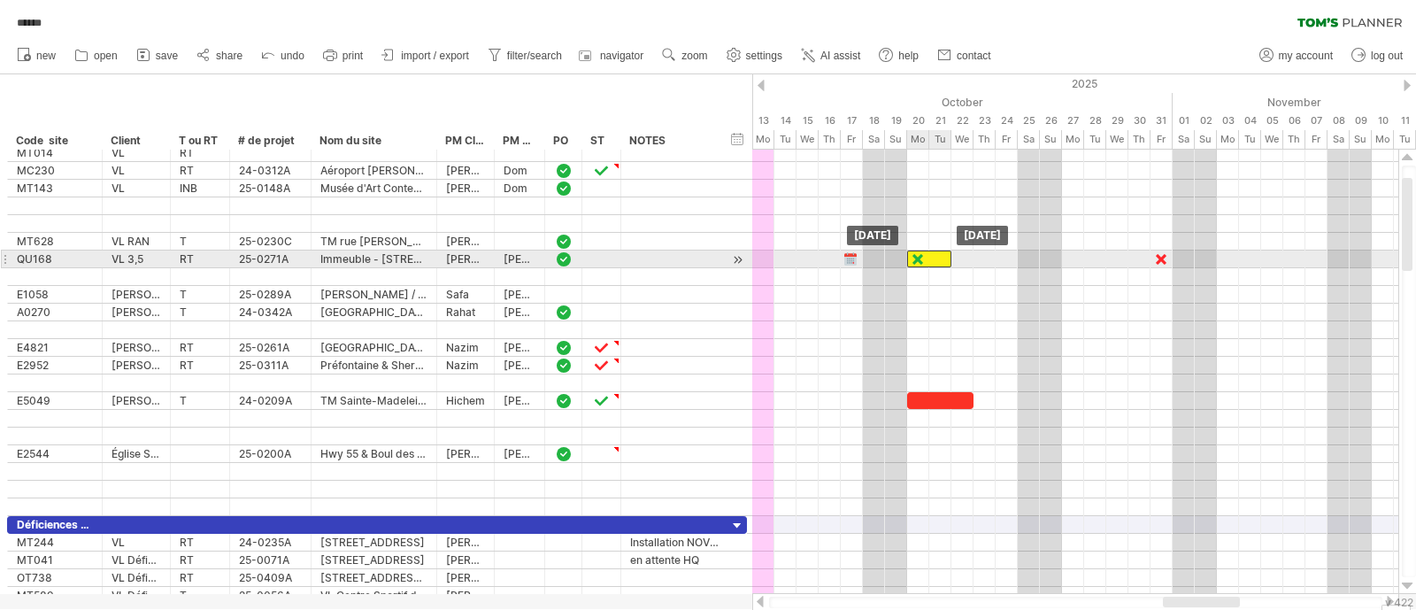
click at [938, 251] on div at bounding box center [929, 258] width 44 height 17
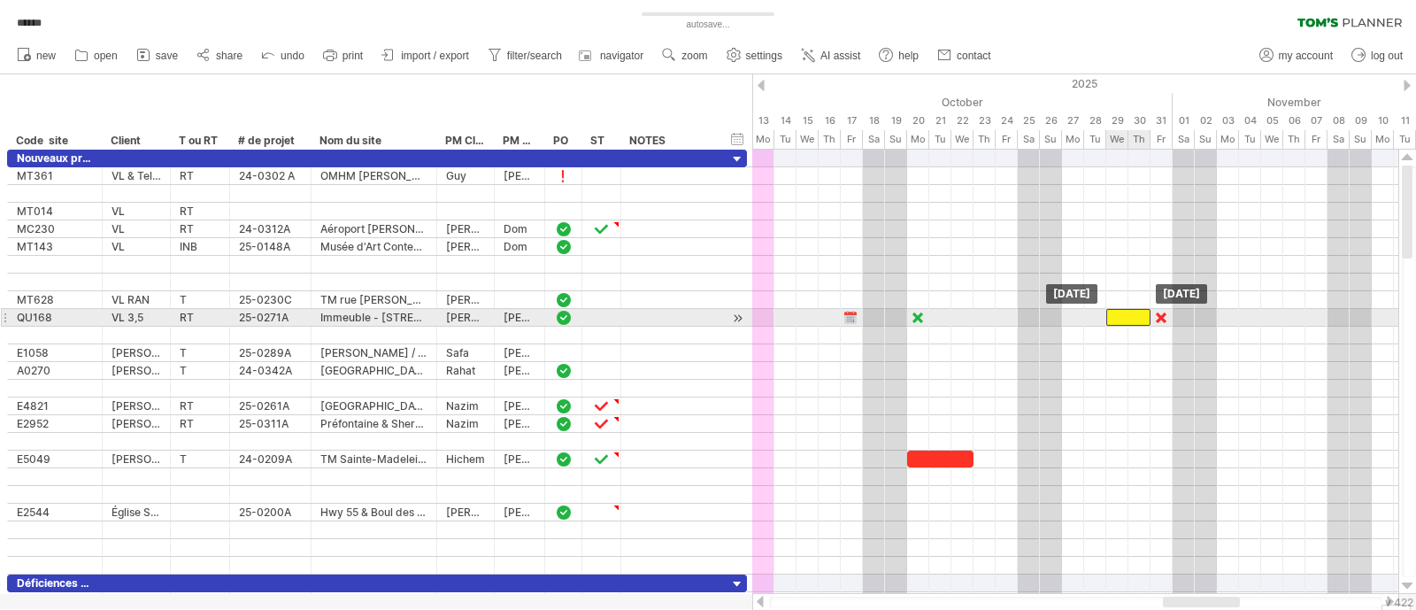
drag, startPoint x: 931, startPoint y: 316, endPoint x: 1133, endPoint y: 312, distance: 201.8
click at [1133, 312] on div at bounding box center [1128, 317] width 44 height 17
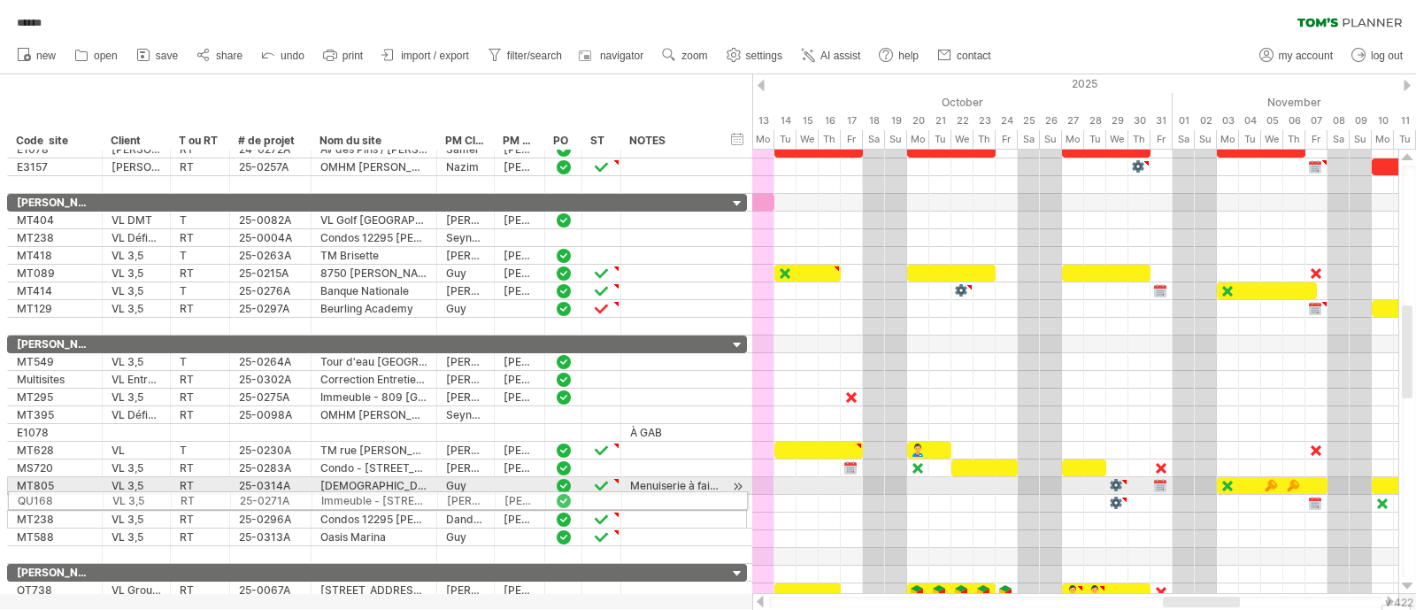
drag, startPoint x: 4, startPoint y: 314, endPoint x: 0, endPoint y: 497, distance: 183.2
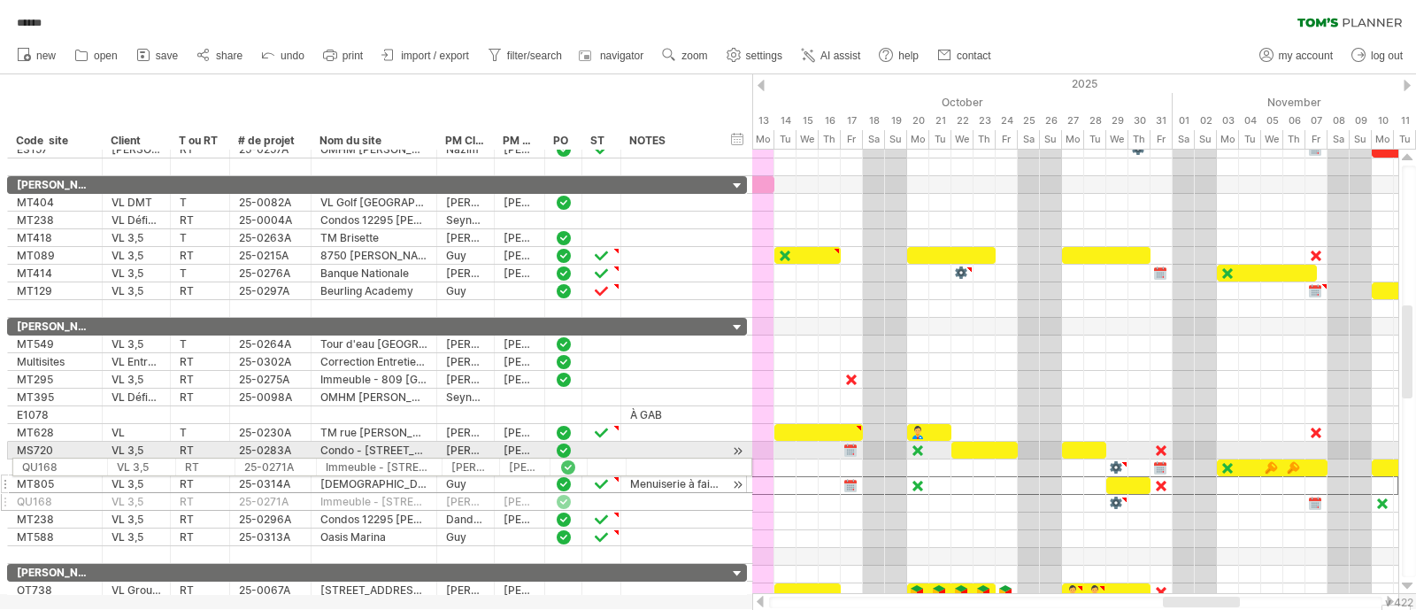
drag, startPoint x: 7, startPoint y: 483, endPoint x: 7, endPoint y: 464, distance: 19.5
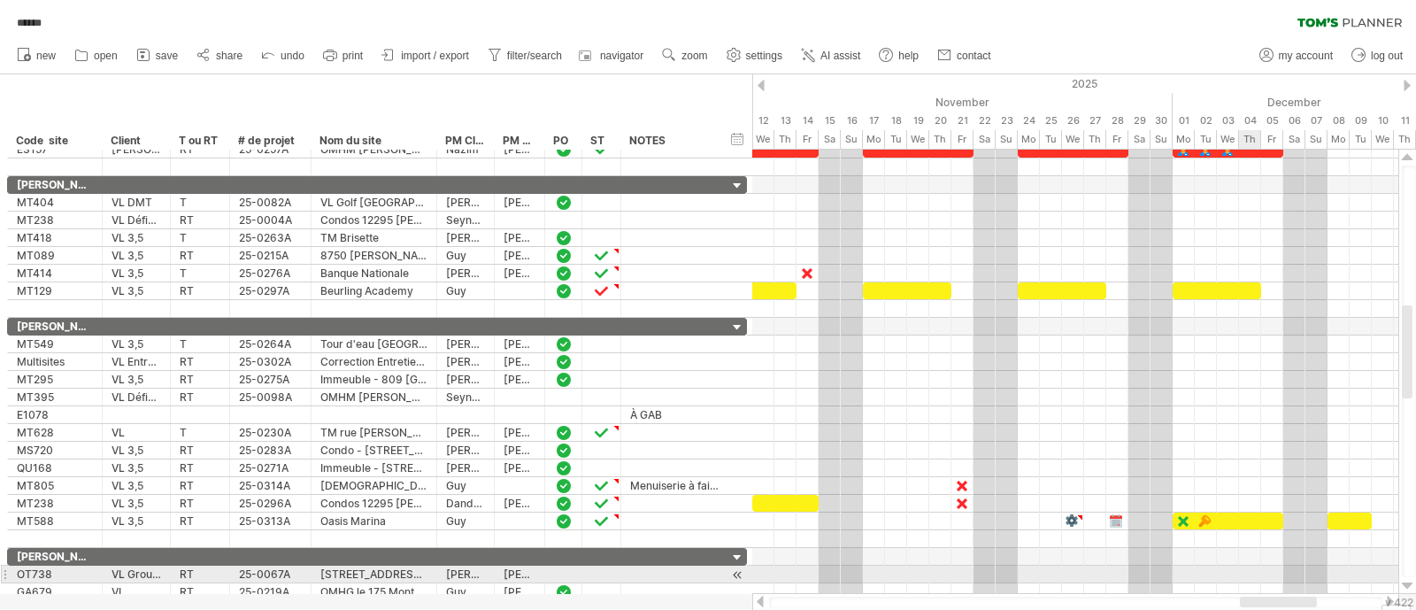
drag, startPoint x: 1180, startPoint y: 599, endPoint x: 1257, endPoint y: 581, distance: 79.0
click at [1257, 581] on div "Trying to reach [DOMAIN_NAME] Connected again... 0% autosave... ****** clear fi…" at bounding box center [708, 305] width 1416 height 610
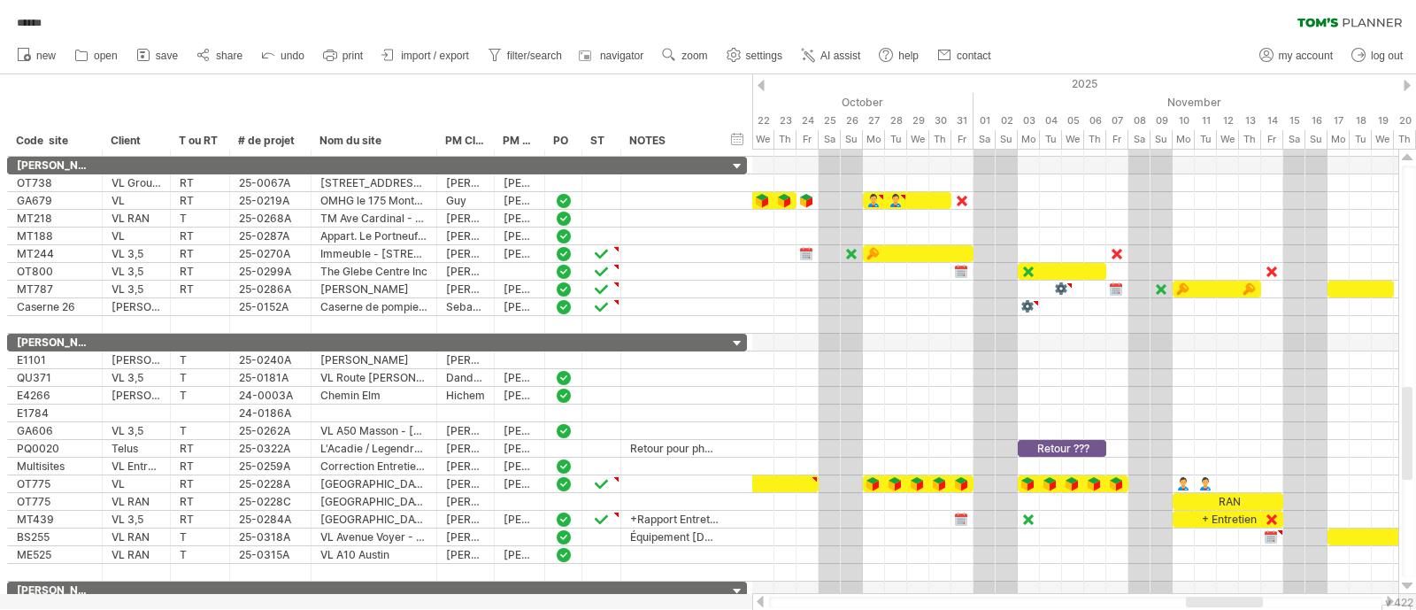
drag, startPoint x: 1271, startPoint y: 602, endPoint x: 1217, endPoint y: 601, distance: 54.0
click at [1217, 601] on div at bounding box center [1224, 601] width 77 height 11
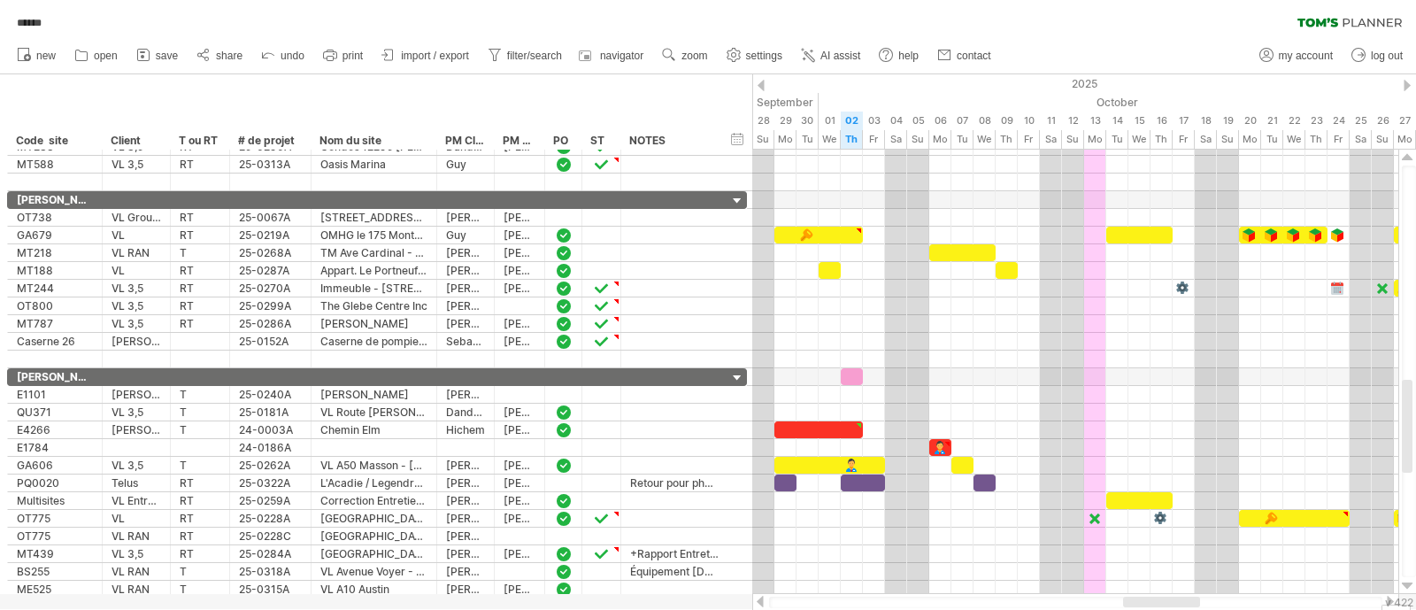
drag, startPoint x: 1244, startPoint y: 604, endPoint x: 1181, endPoint y: 596, distance: 63.2
click at [1181, 596] on div at bounding box center [1161, 601] width 77 height 11
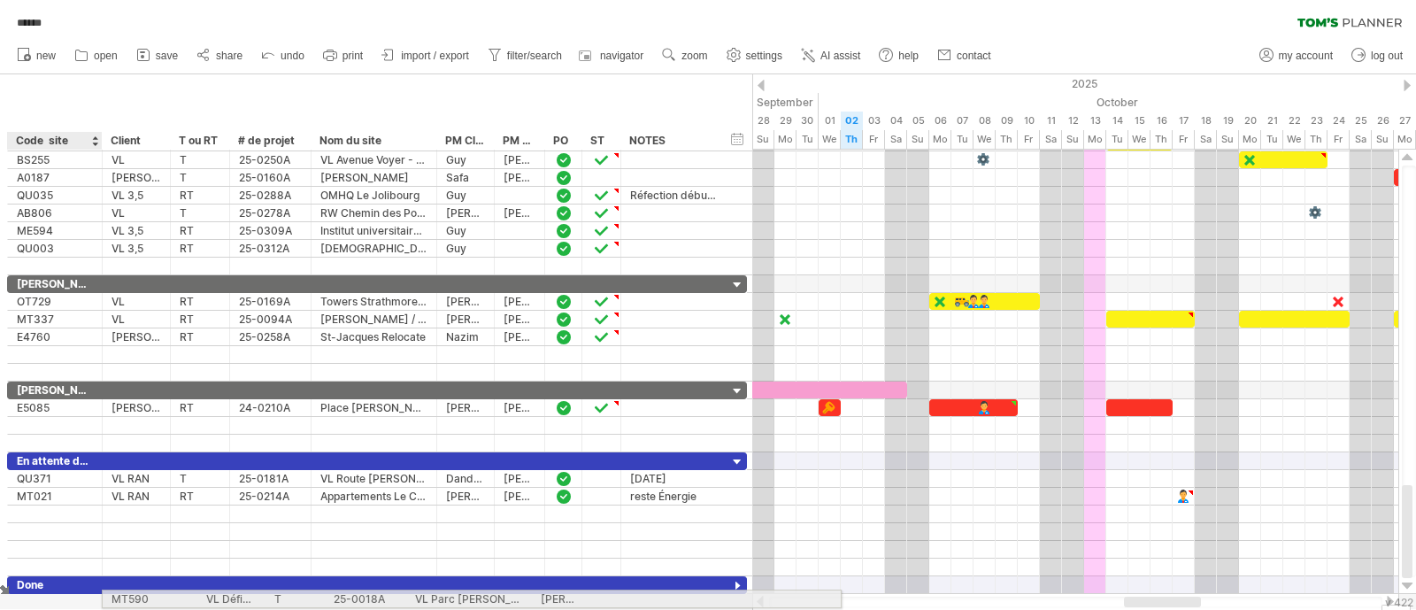
drag, startPoint x: 0, startPoint y: 369, endPoint x: 90, endPoint y: 596, distance: 243.9
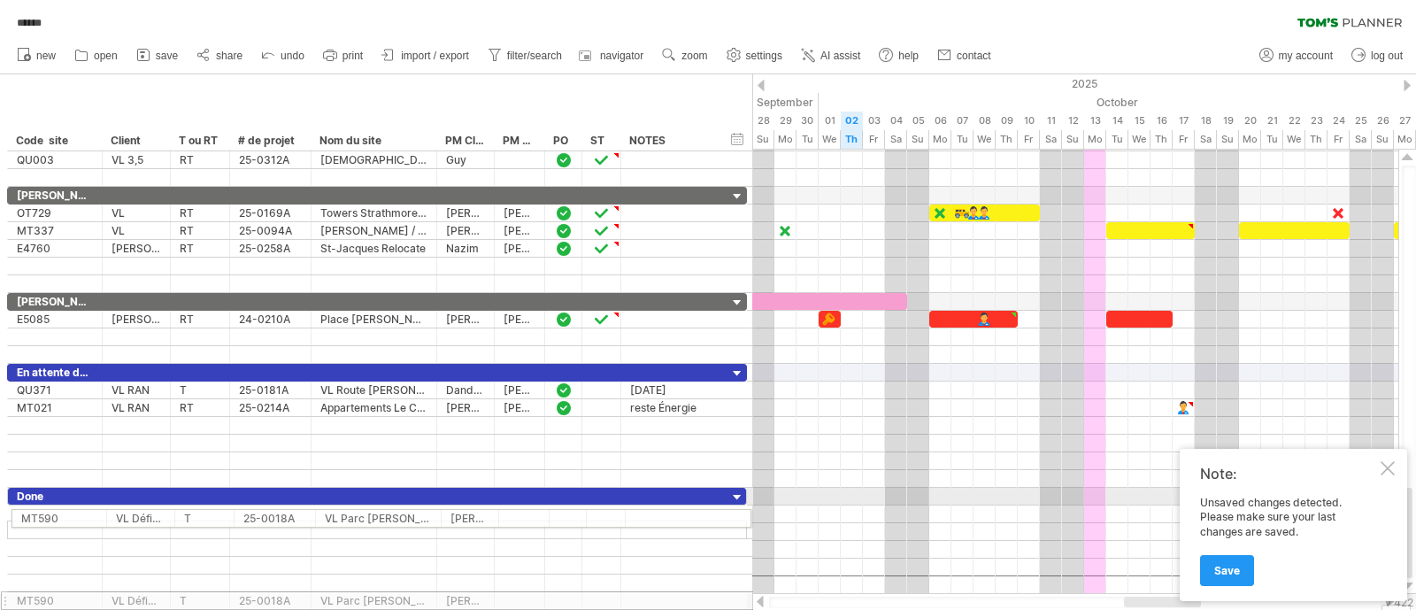
drag, startPoint x: 4, startPoint y: 582, endPoint x: 3, endPoint y: 515, distance: 67.3
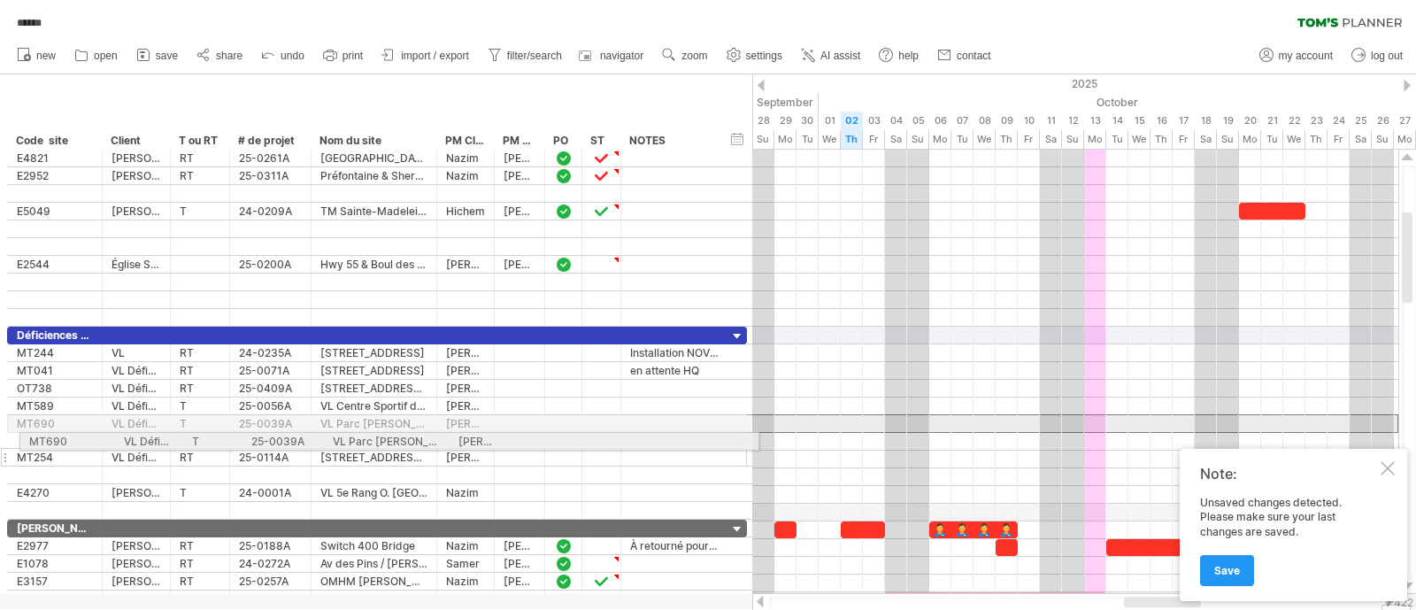
drag, startPoint x: 4, startPoint y: 394, endPoint x: 12, endPoint y: 438, distance: 44.8
click at [12, 438] on div "**********" at bounding box center [377, 423] width 740 height 193
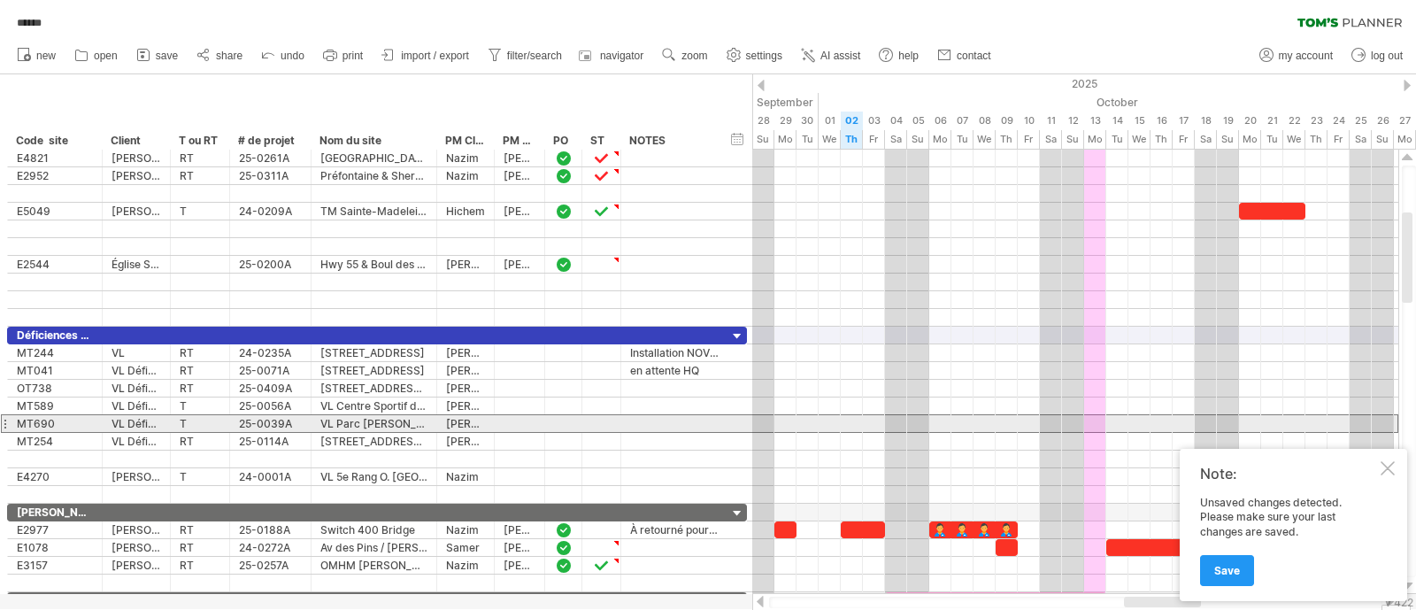
click at [4, 422] on div at bounding box center [4, 423] width 7 height 19
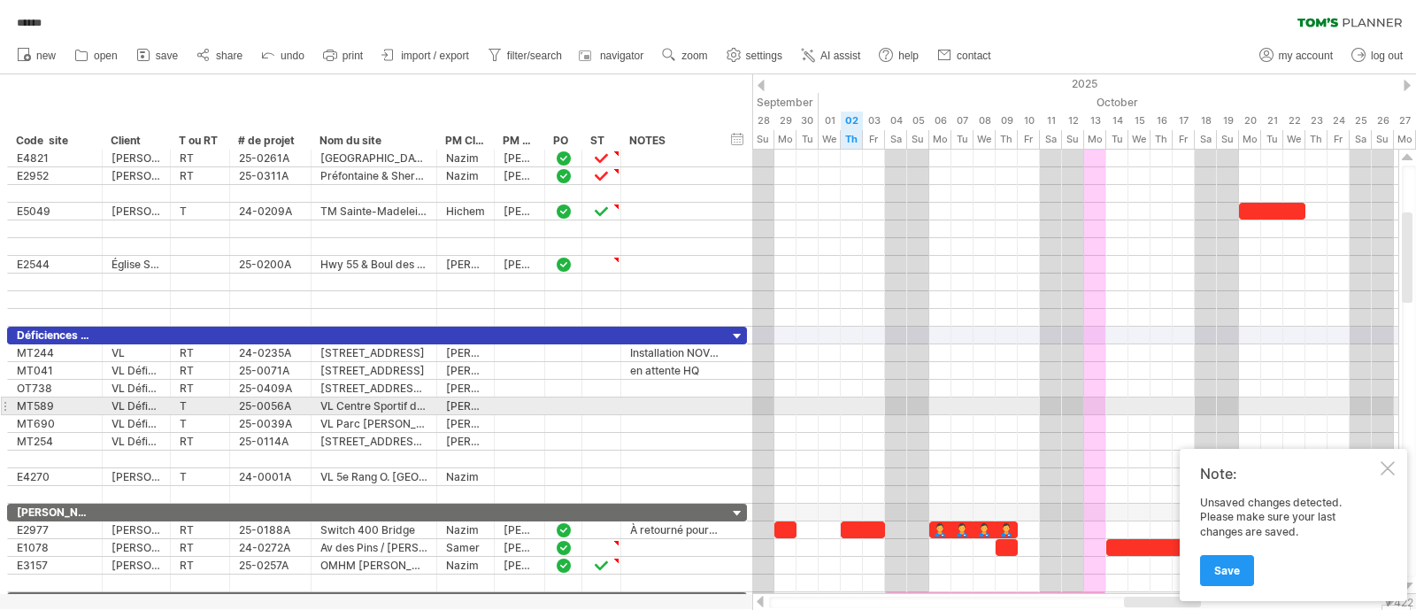
click at [4, 403] on div at bounding box center [4, 405] width 7 height 19
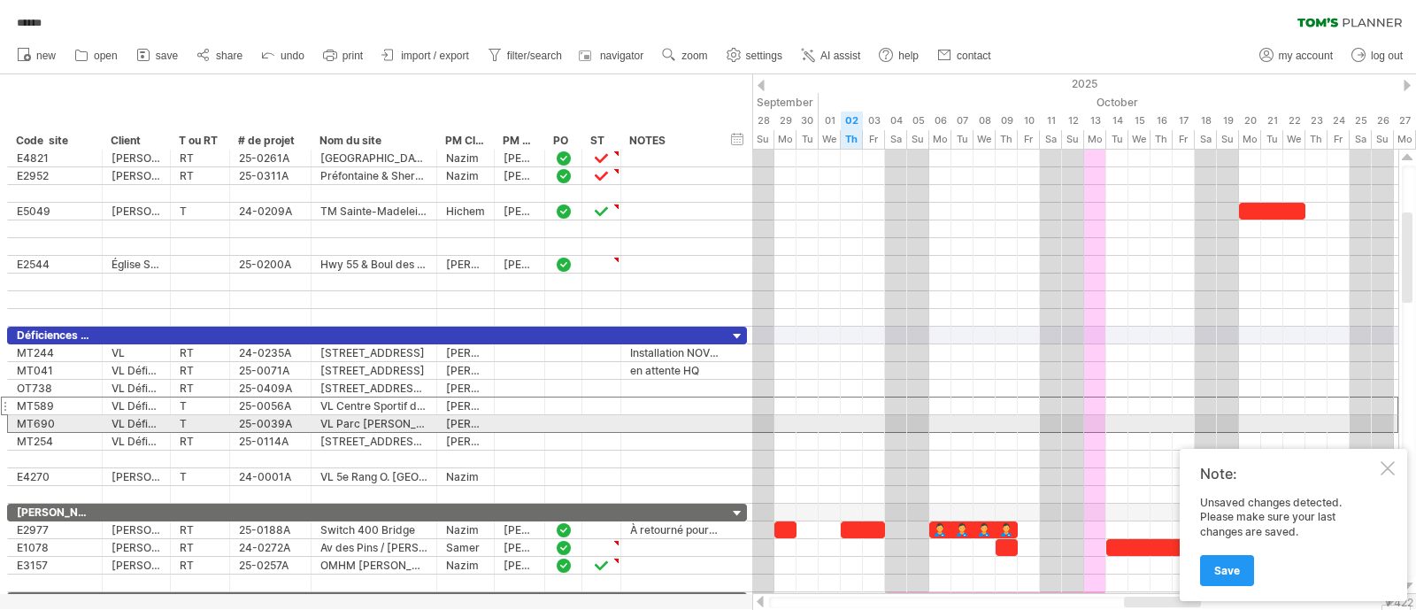
click at [4, 423] on div "**********" at bounding box center [374, 264] width 748 height 690
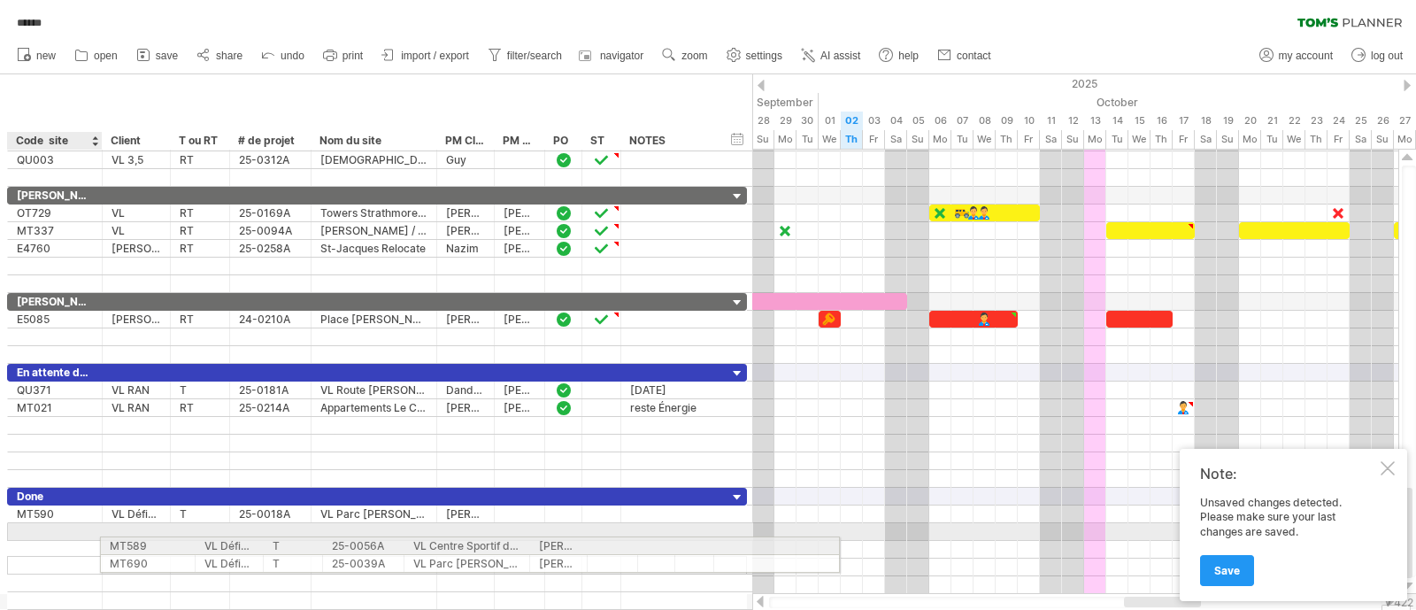
drag, startPoint x: 4, startPoint y: 408, endPoint x: 91, endPoint y: 542, distance: 160.0
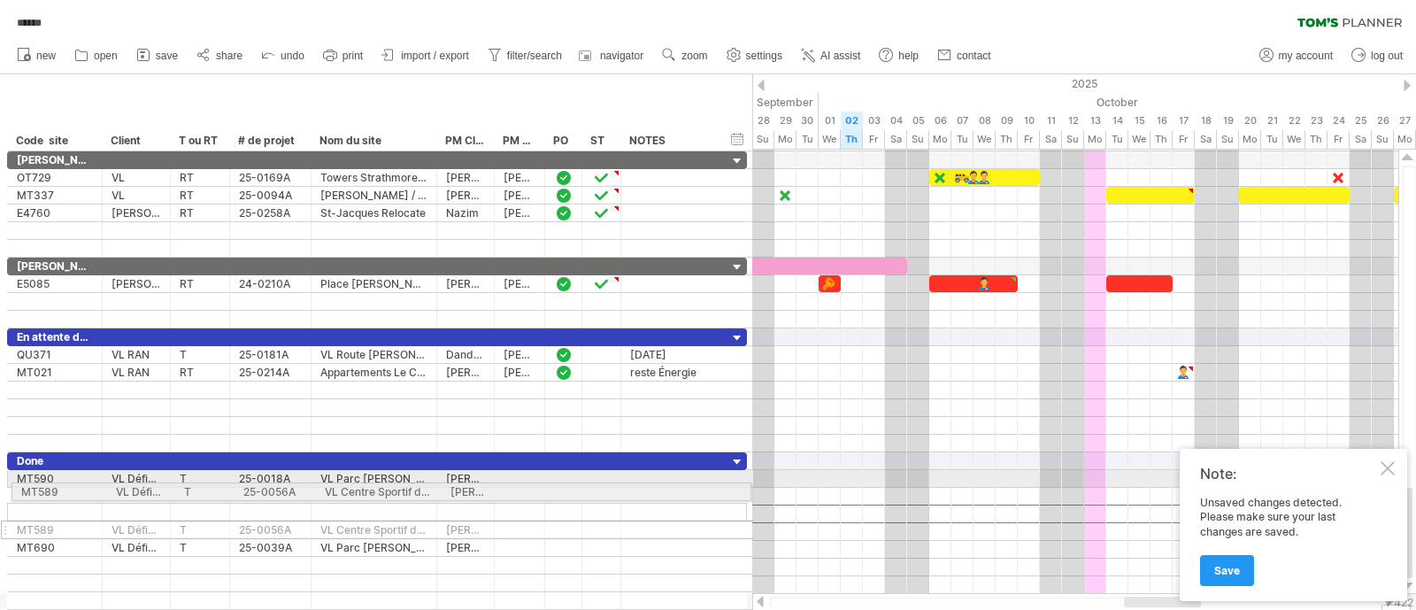
drag, startPoint x: 8, startPoint y: 512, endPoint x: 5, endPoint y: 488, distance: 23.2
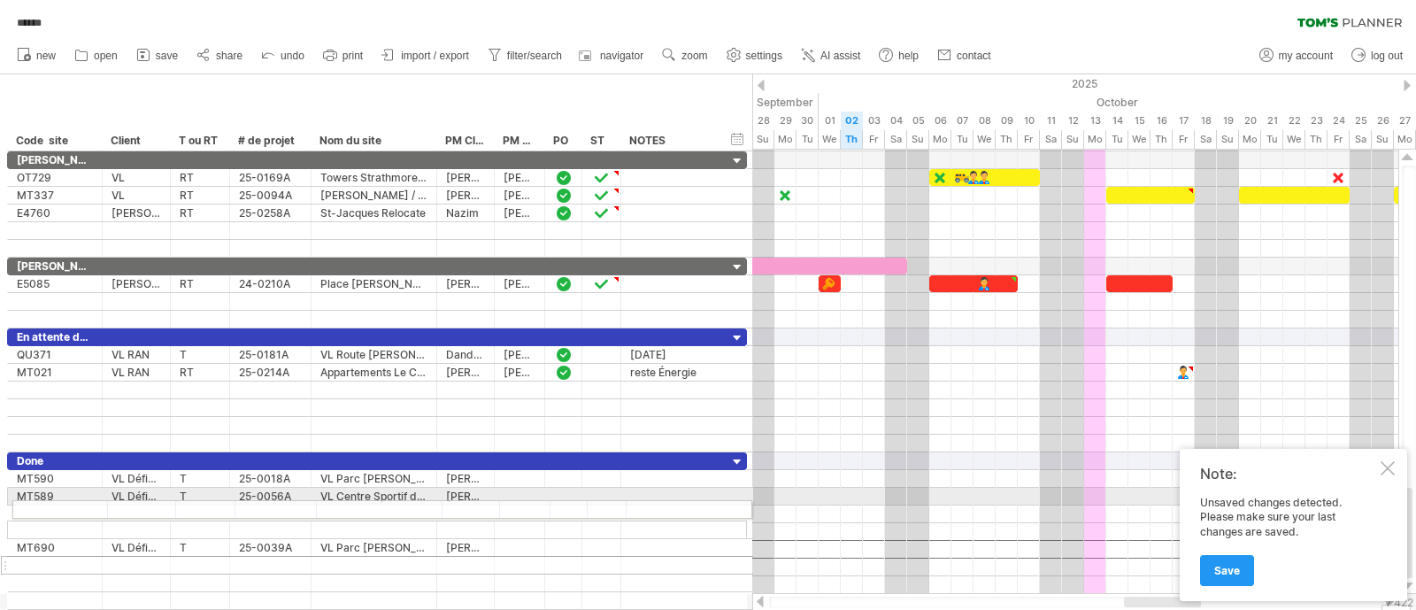
drag, startPoint x: 5, startPoint y: 536, endPoint x: 5, endPoint y: 506, distance: 30.1
drag, startPoint x: 1, startPoint y: 545, endPoint x: 9, endPoint y: 510, distance: 36.3
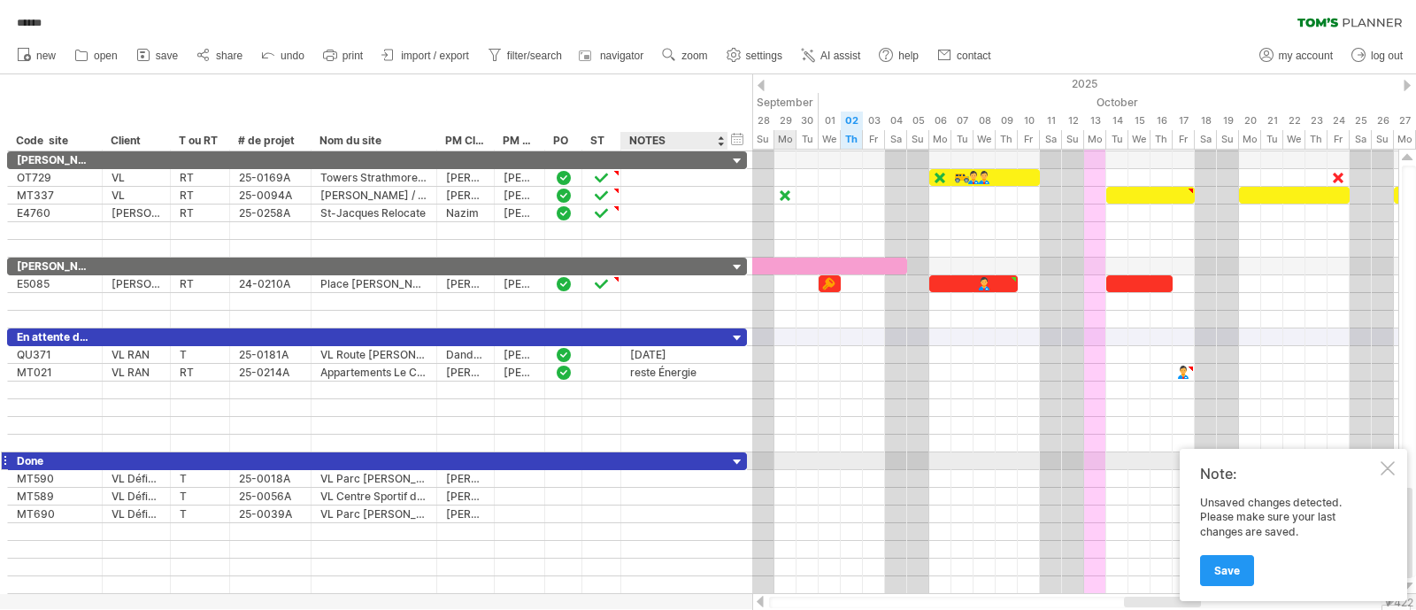
click at [736, 462] on div at bounding box center [737, 462] width 17 height 17
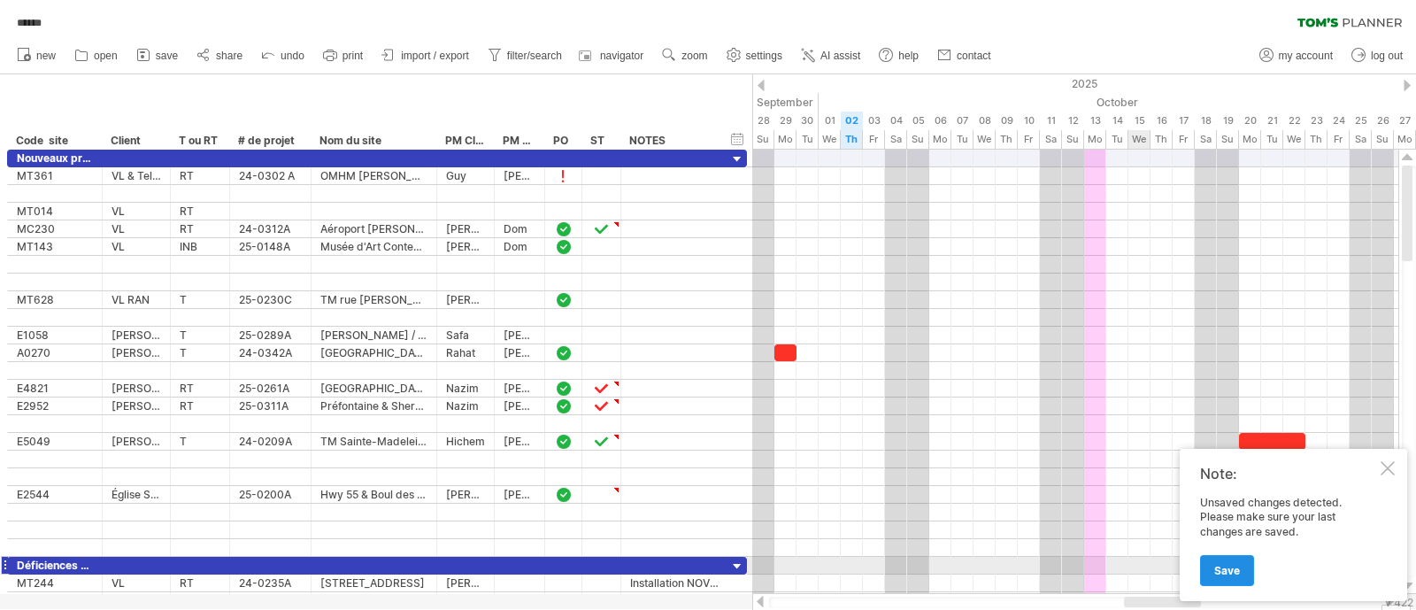
click at [1230, 573] on span "Save" at bounding box center [1227, 570] width 26 height 13
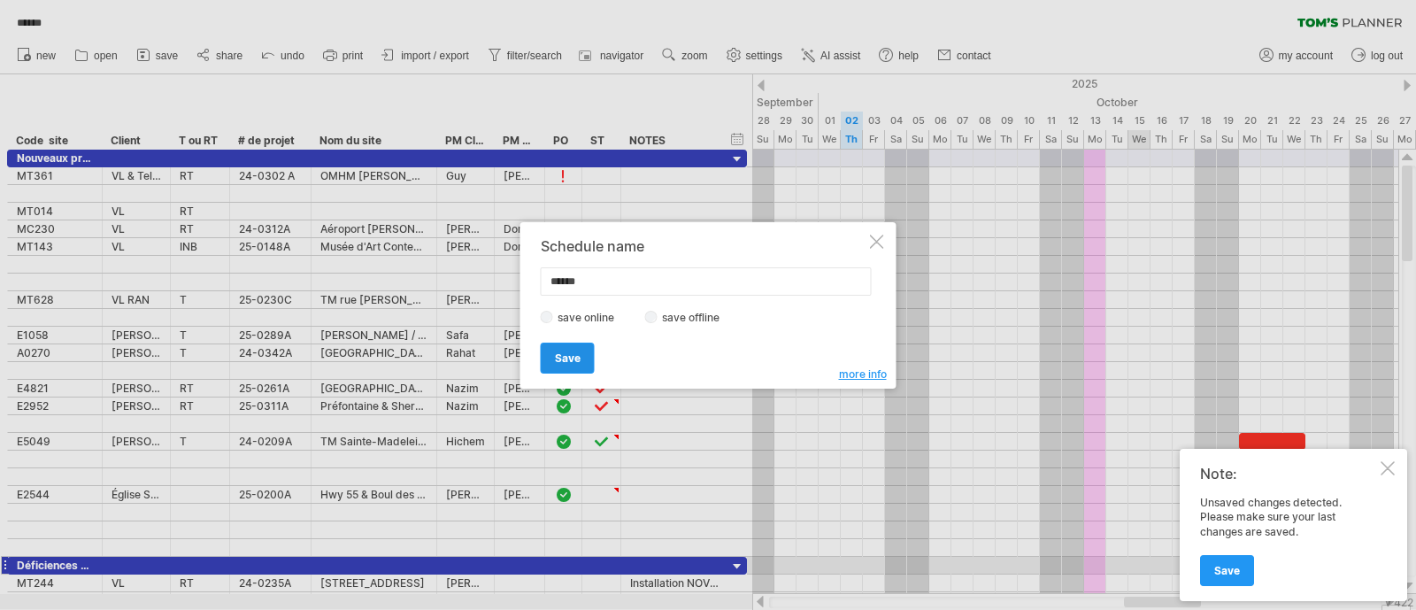
click at [568, 358] on span "Save" at bounding box center [568, 357] width 26 height 13
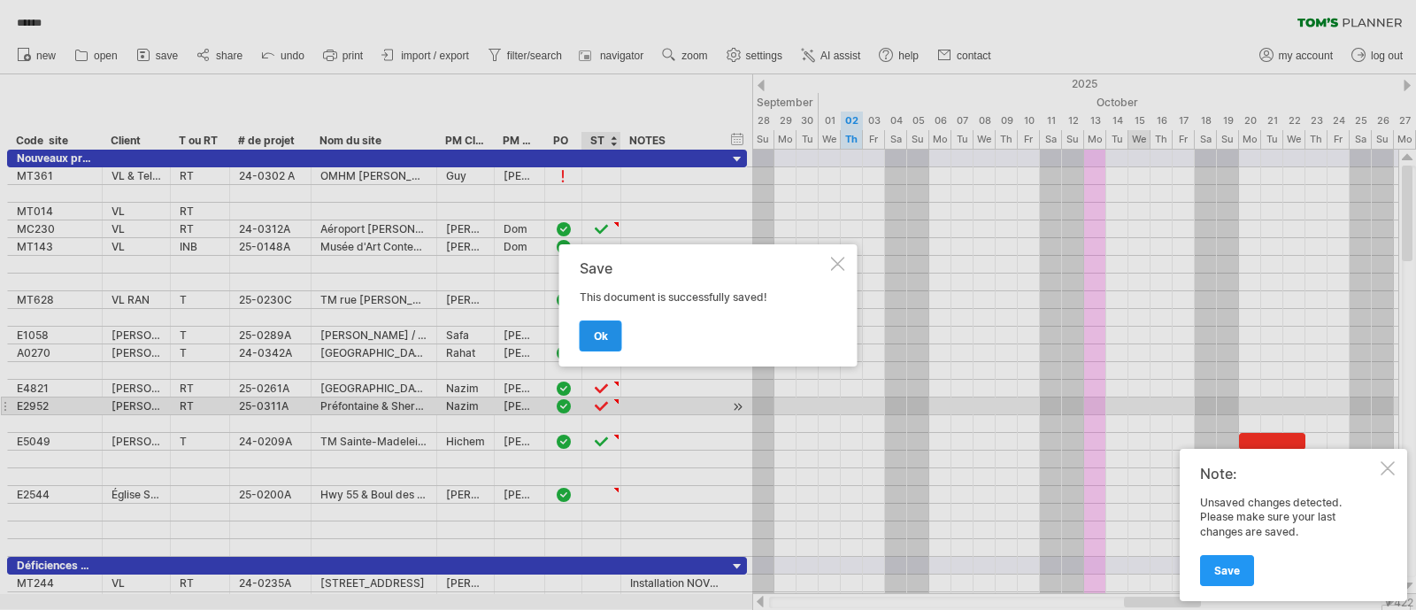
click at [597, 334] on span "ok" at bounding box center [601, 335] width 14 height 13
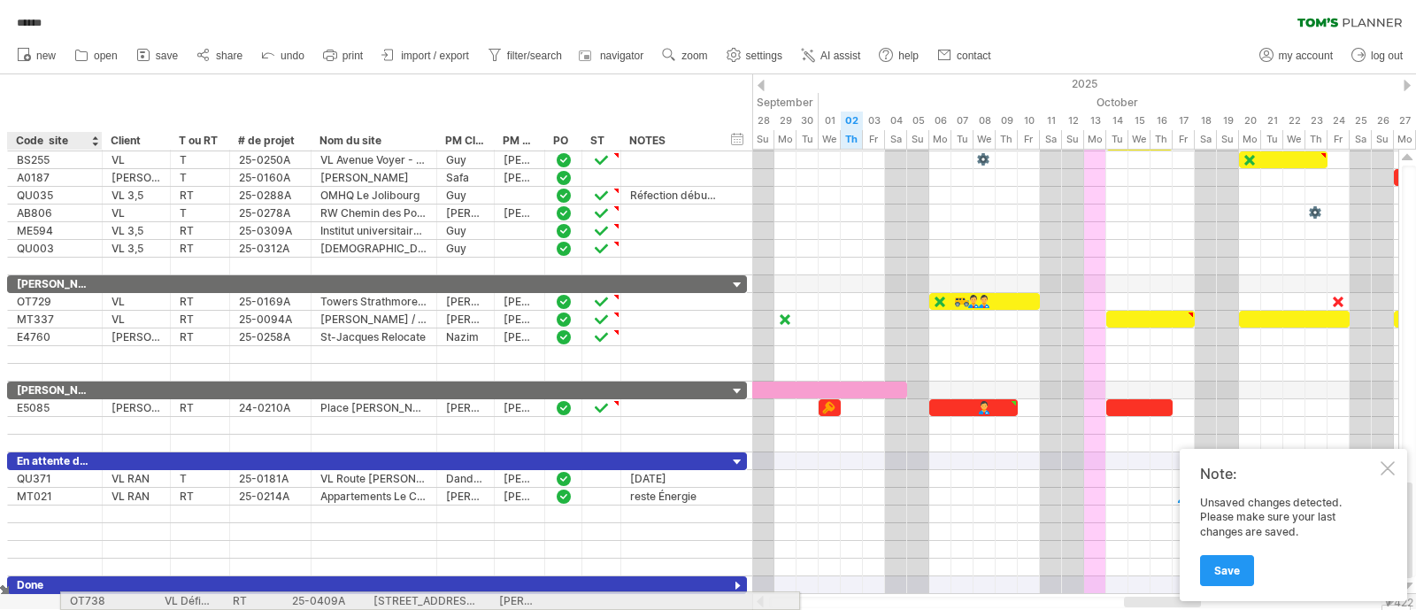
drag, startPoint x: 4, startPoint y: 281, endPoint x: 52, endPoint y: 597, distance: 320.5
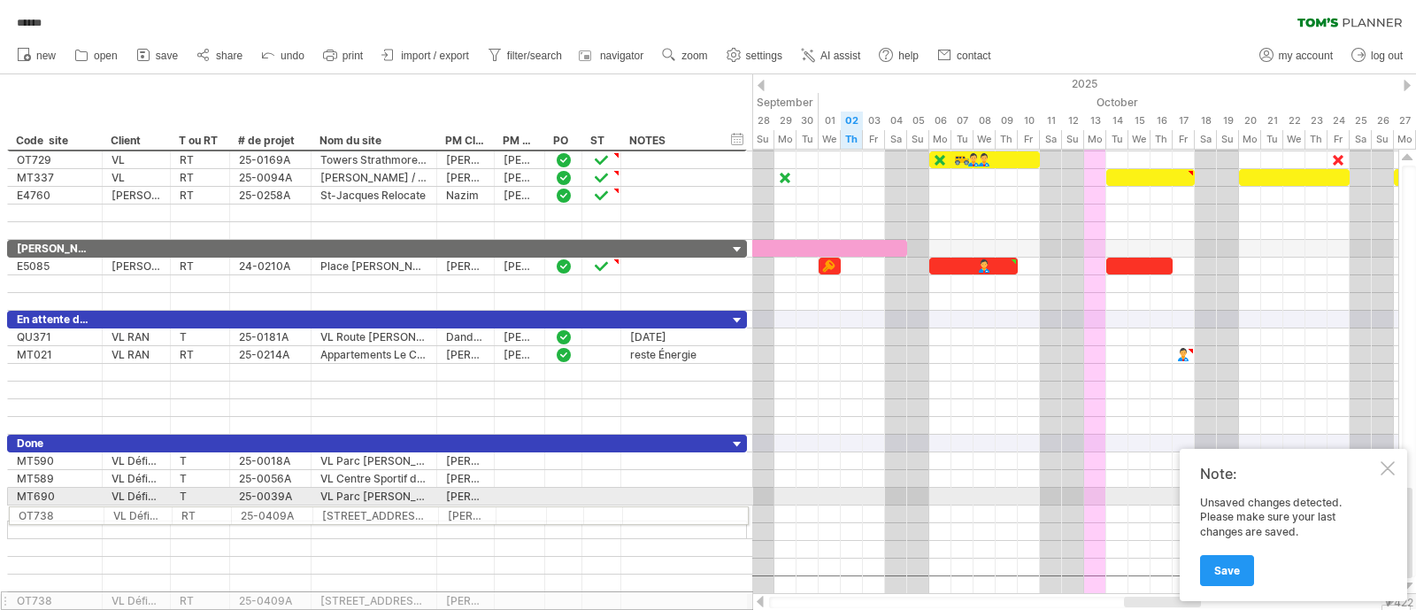
drag, startPoint x: 7, startPoint y: 581, endPoint x: 4, endPoint y: 512, distance: 69.1
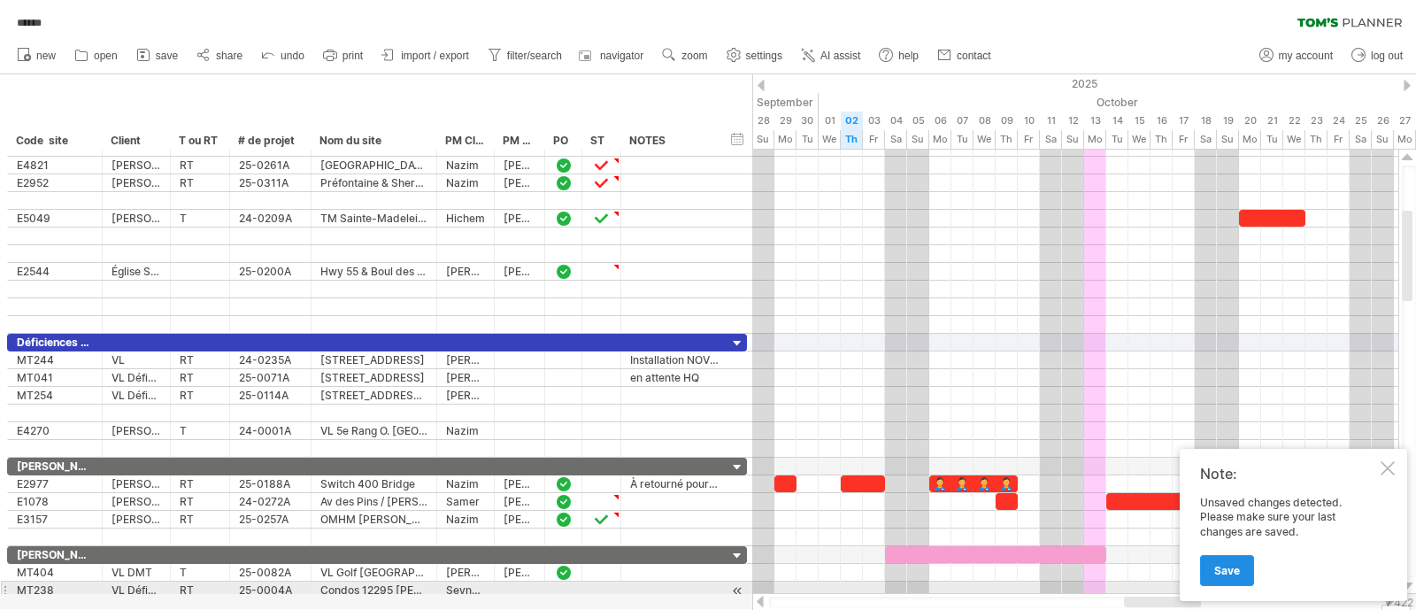
click at [1226, 571] on span "Save" at bounding box center [1227, 570] width 26 height 13
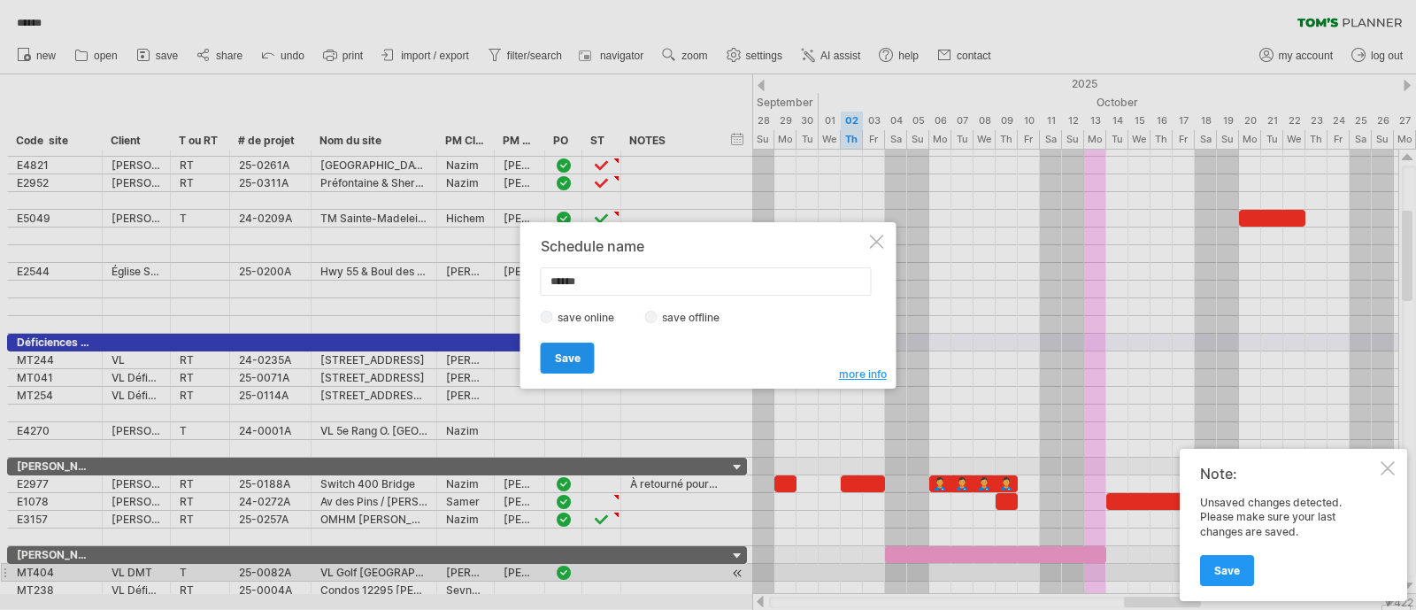
click at [556, 360] on span "Save" at bounding box center [568, 357] width 26 height 13
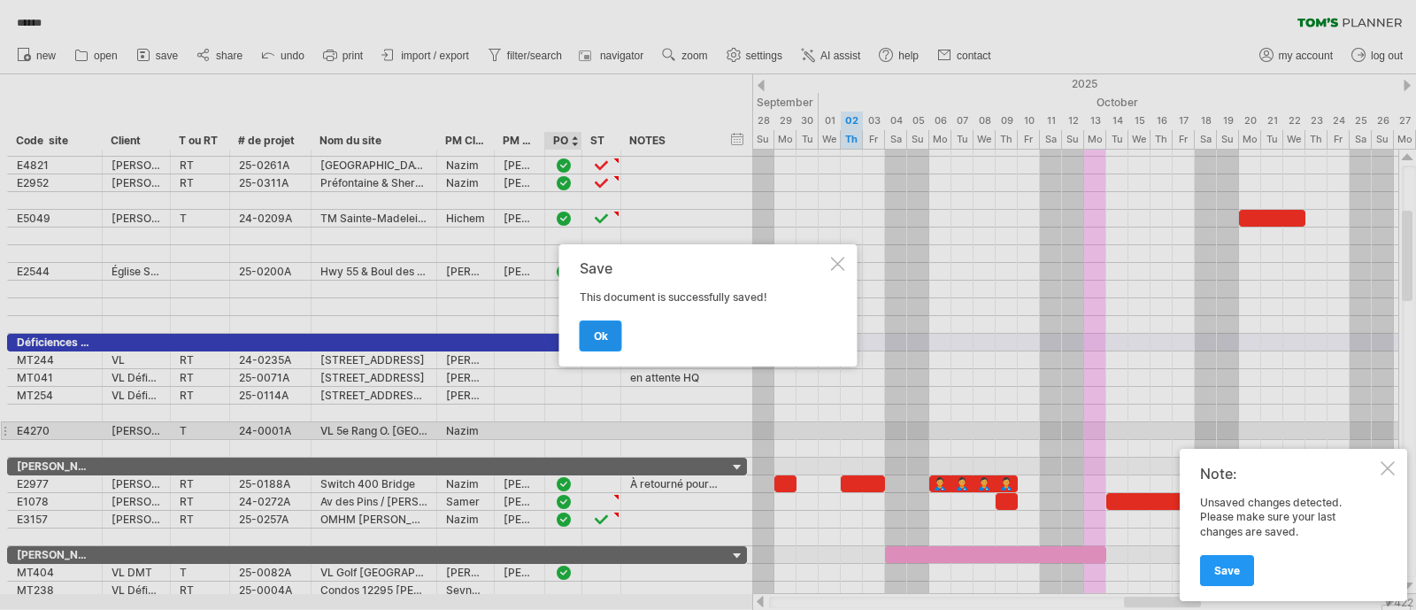
click at [615, 331] on link "ok" at bounding box center [601, 335] width 42 height 31
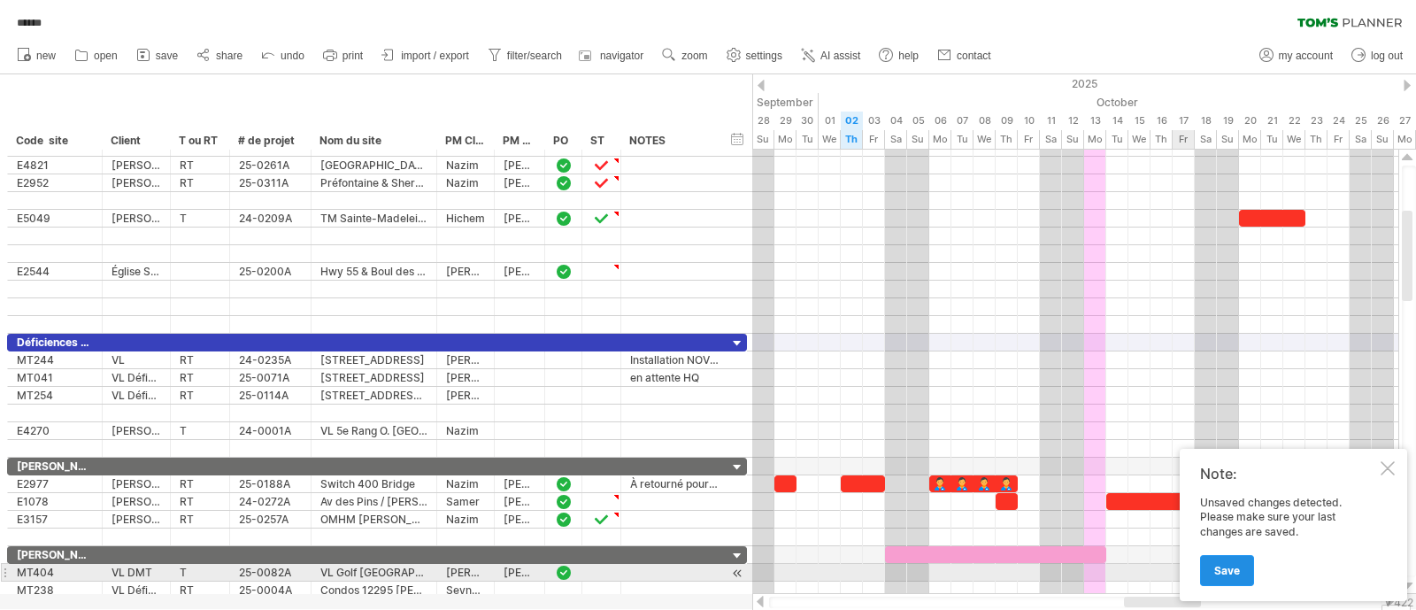
click at [1229, 576] on link "Save" at bounding box center [1227, 570] width 54 height 31
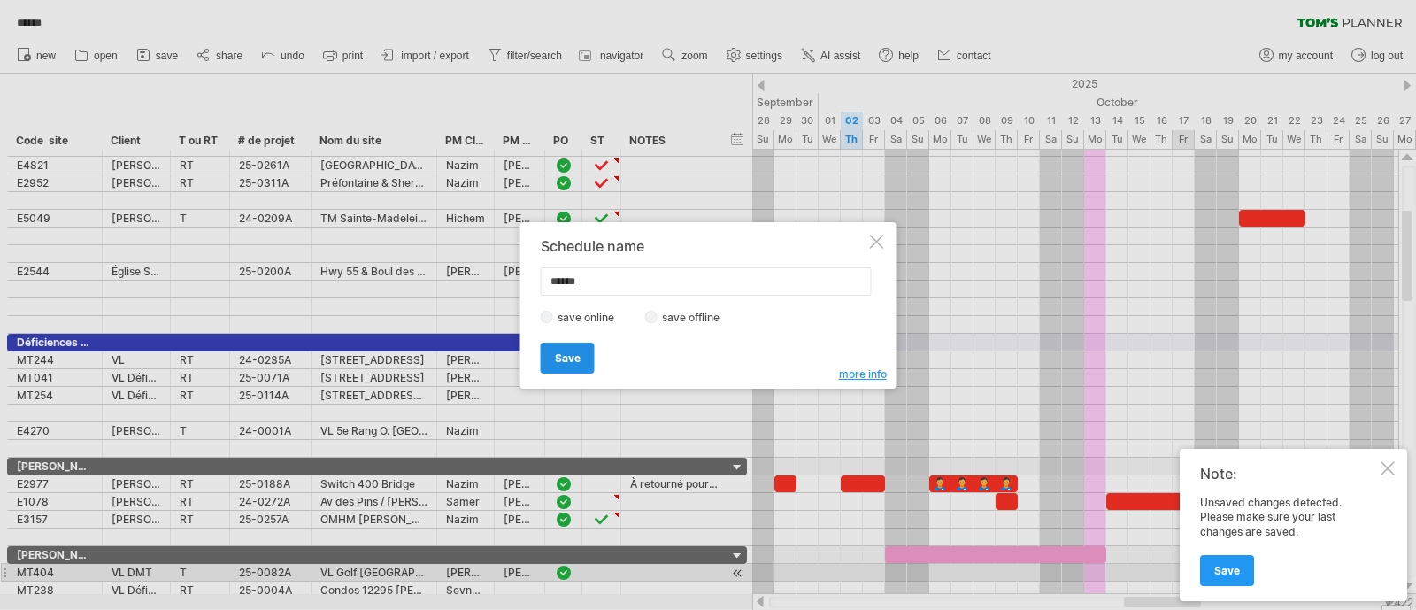
click at [570, 351] on span "Save" at bounding box center [568, 357] width 26 height 13
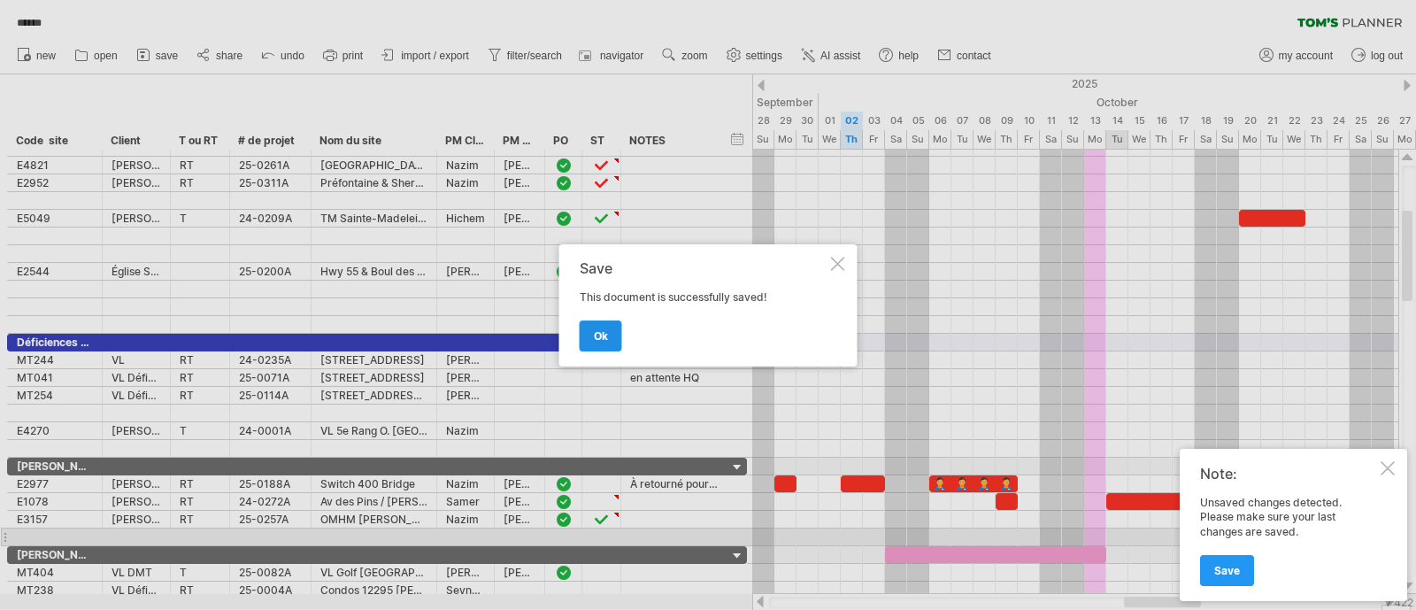
click at [596, 344] on link "ok" at bounding box center [601, 335] width 42 height 31
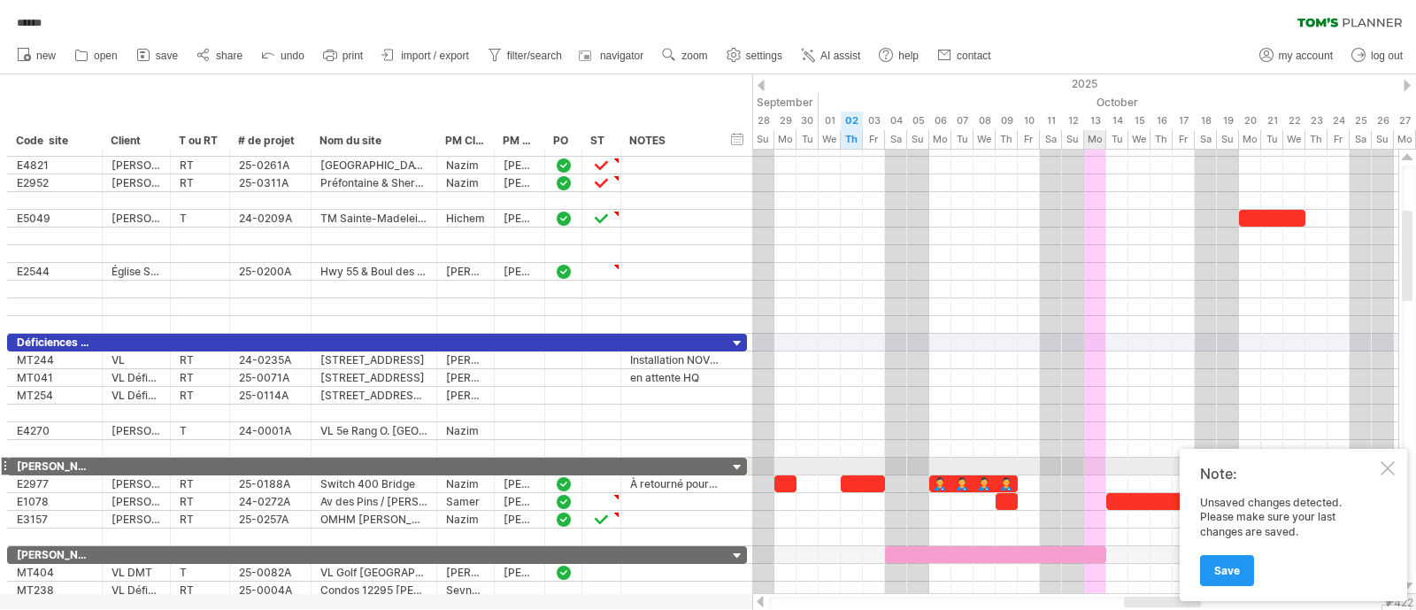
click at [1385, 467] on div at bounding box center [1388, 468] width 14 height 14
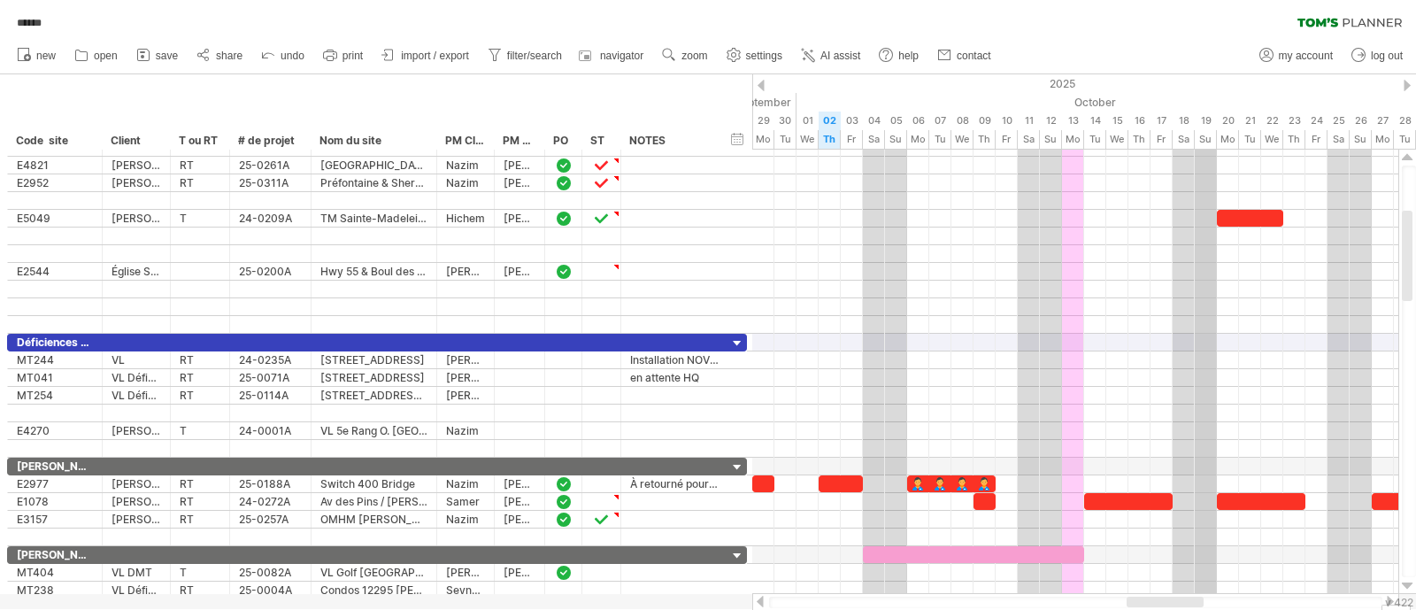
drag, startPoint x: 1230, startPoint y: 113, endPoint x: 1213, endPoint y: 113, distance: 16.8
click at [1213, 113] on div "19" at bounding box center [1206, 121] width 22 height 19
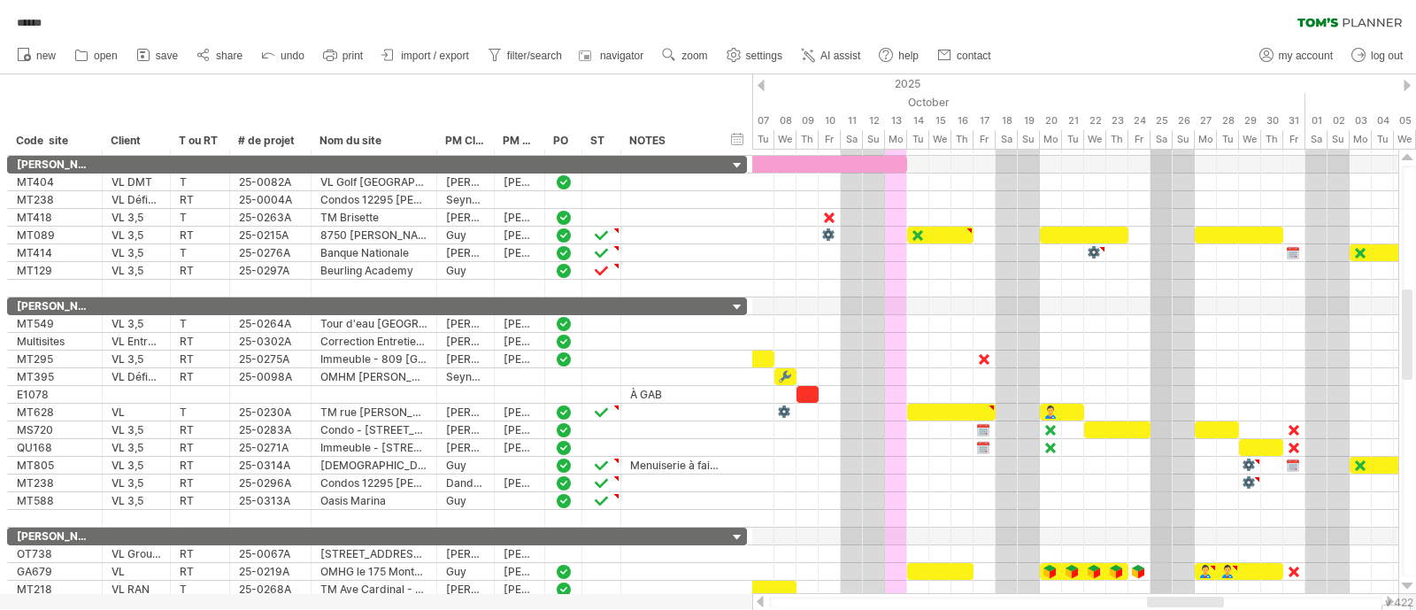
drag, startPoint x: 1321, startPoint y: 119, endPoint x: 1150, endPoint y: 115, distance: 171.7
click at [1150, 115] on div "24" at bounding box center [1139, 121] width 22 height 19
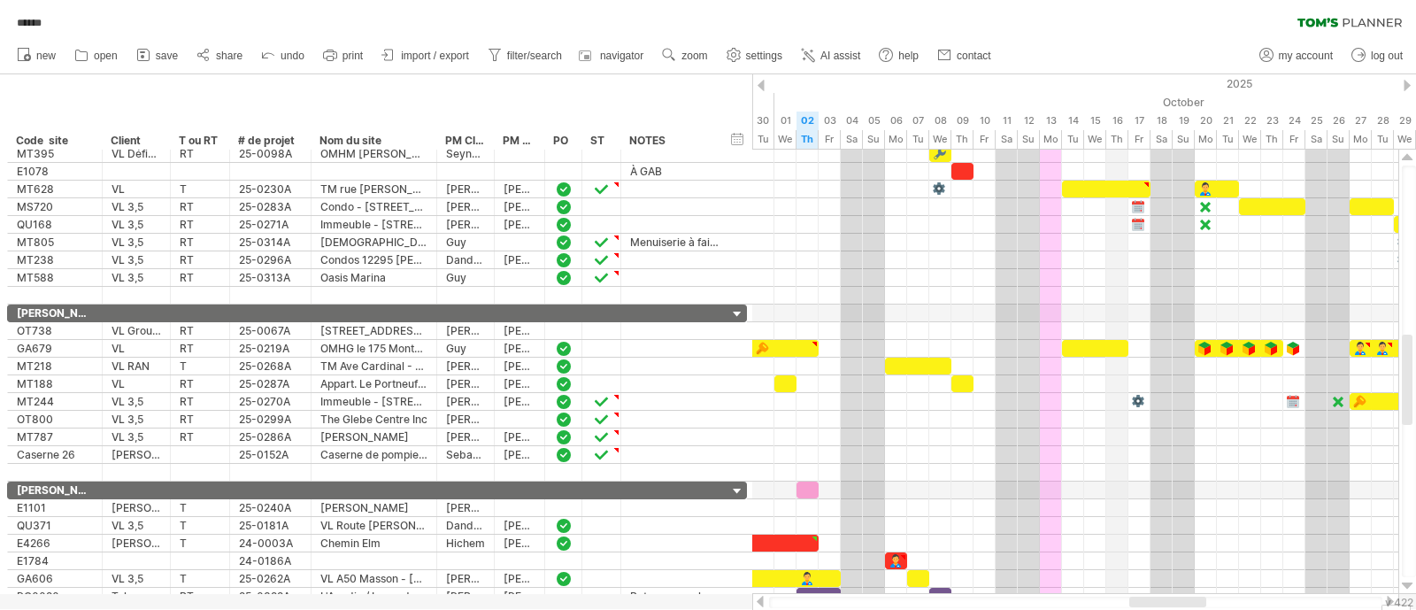
drag, startPoint x: 956, startPoint y: 117, endPoint x: 1124, endPoint y: 118, distance: 168.1
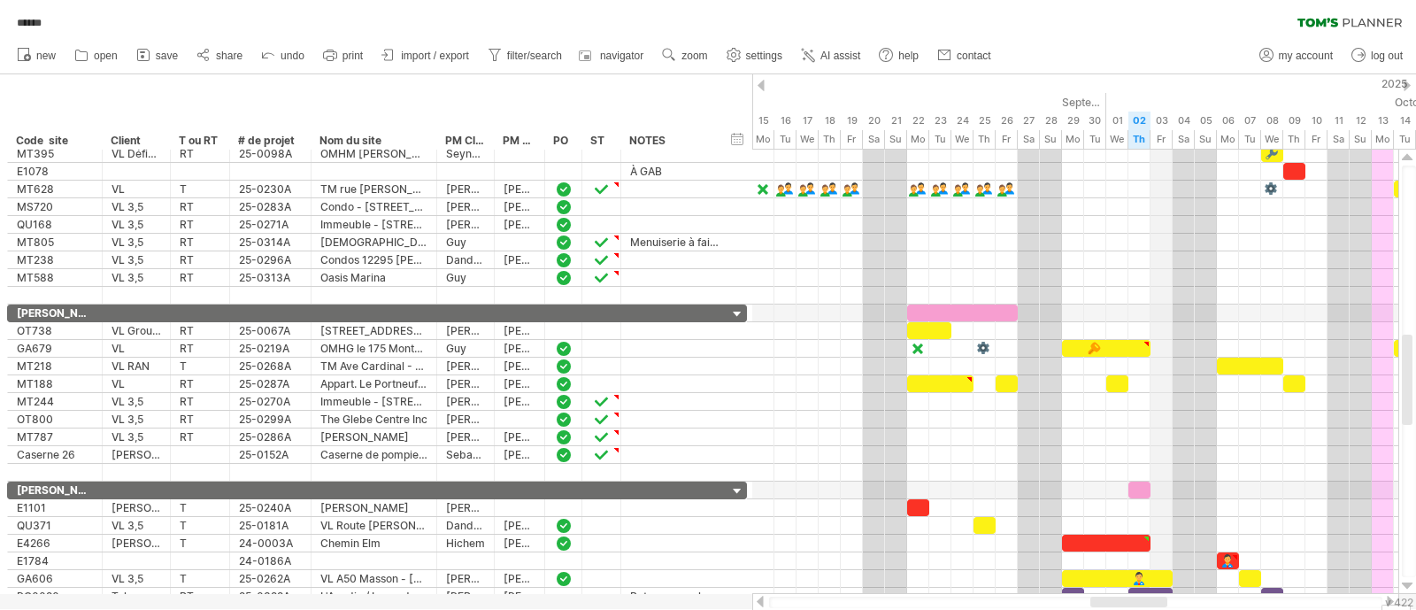
drag, startPoint x: 858, startPoint y: 110, endPoint x: 1159, endPoint y: 101, distance: 301.0
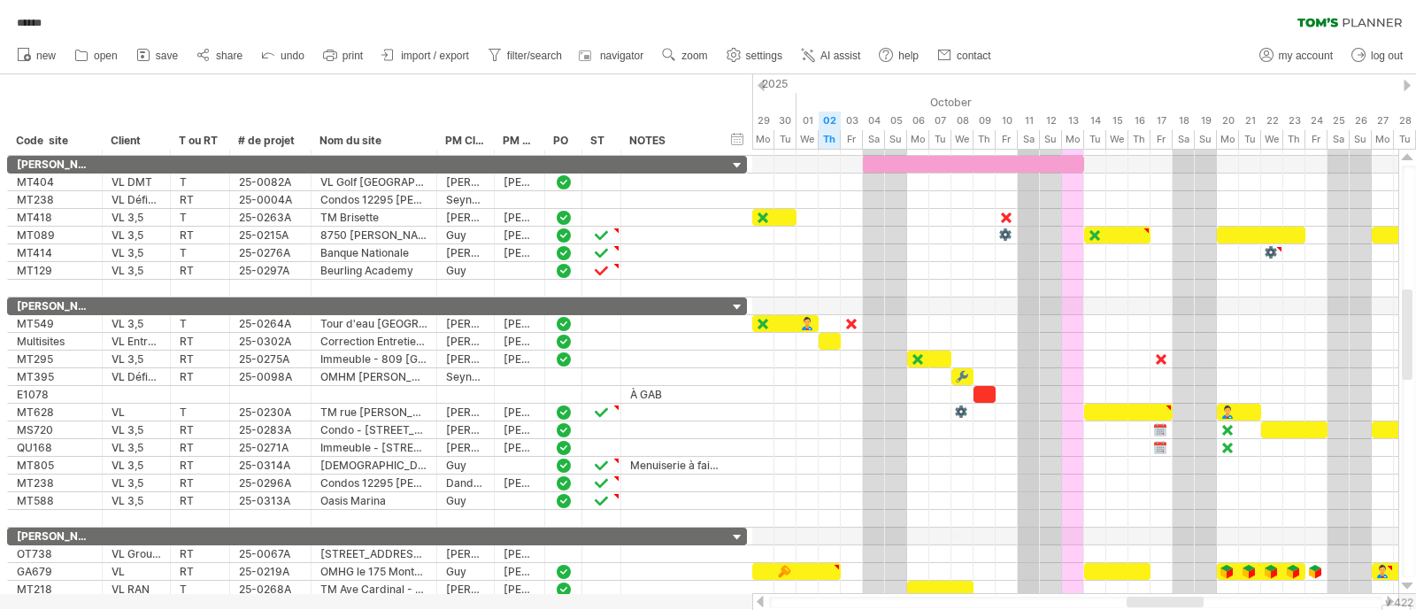
drag, startPoint x: 1318, startPoint y: 127, endPoint x: 1023, endPoint y: 127, distance: 294.7
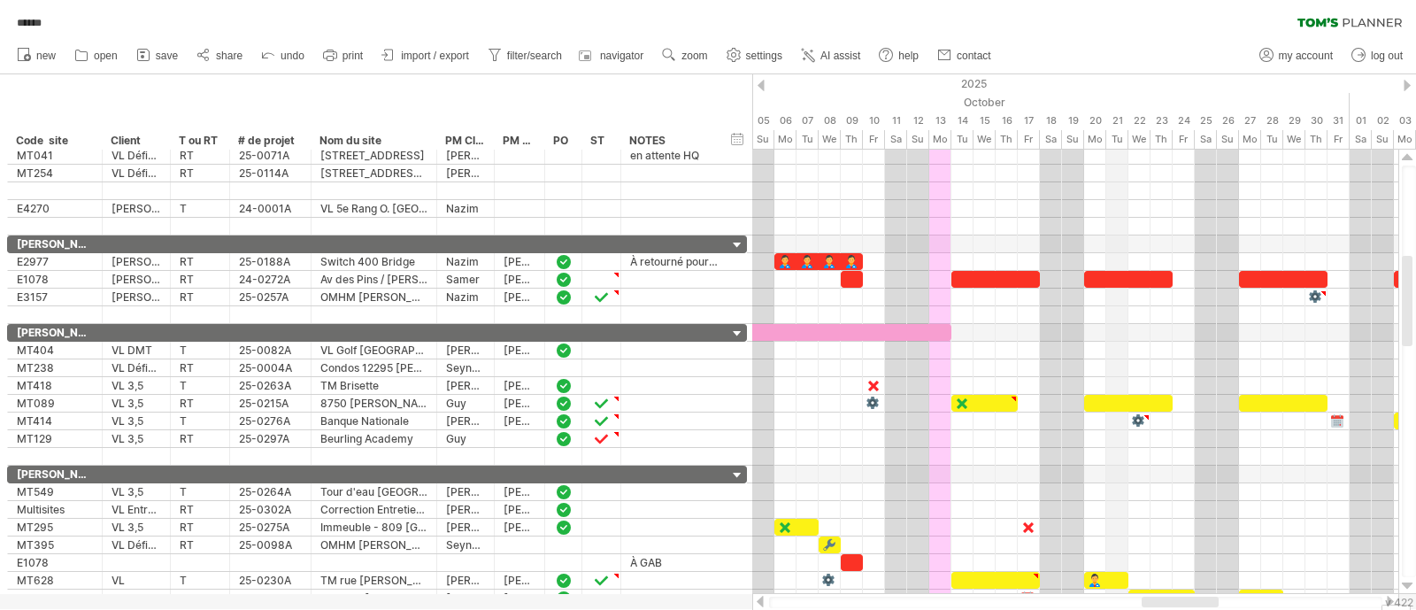
drag, startPoint x: 1234, startPoint y: 113, endPoint x: 1114, endPoint y: 104, distance: 119.9
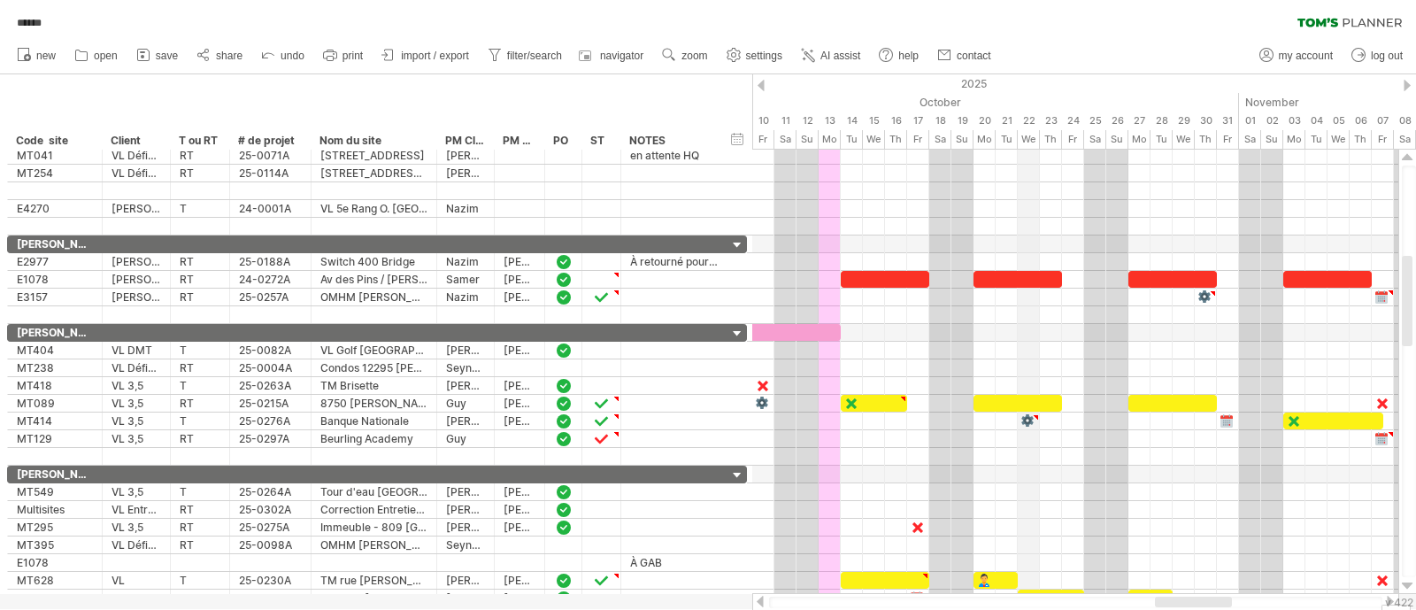
drag, startPoint x: 1137, startPoint y: 94, endPoint x: 1034, endPoint y: 94, distance: 103.5
click at [1034, 94] on div "October" at bounding box center [896, 102] width 686 height 19
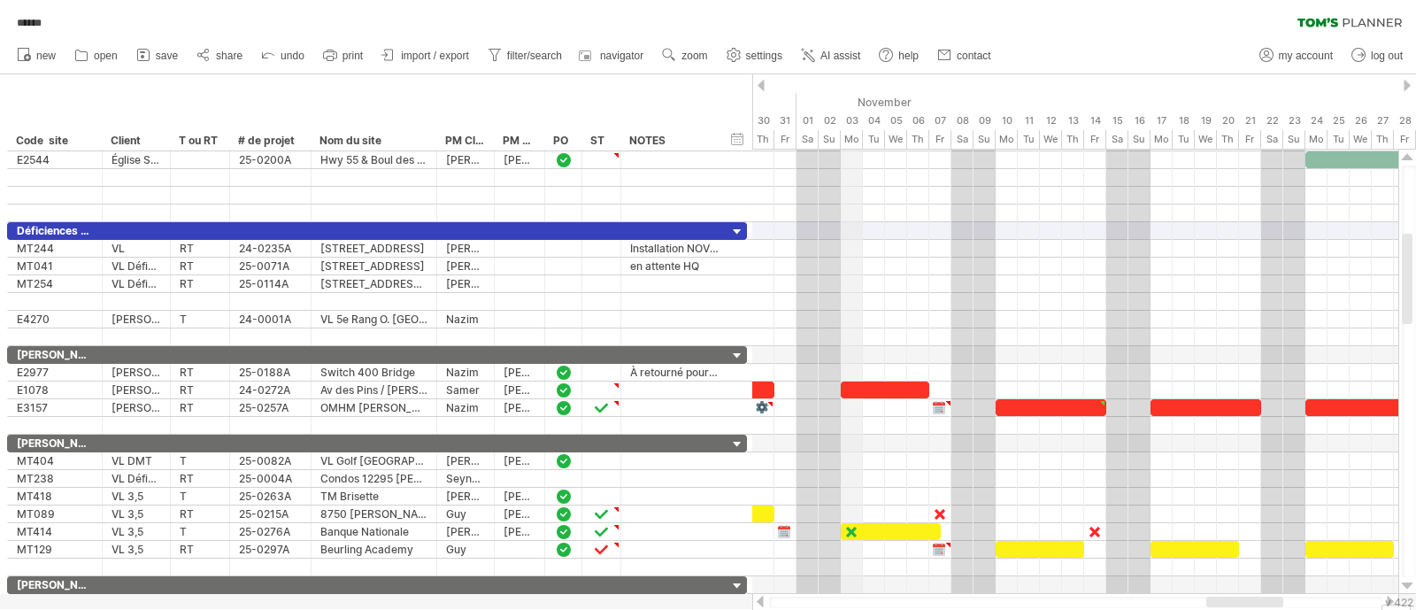
drag, startPoint x: 1288, startPoint y: 119, endPoint x: 841, endPoint y: 113, distance: 446.9
click at [841, 113] on div "03" at bounding box center [852, 121] width 22 height 19
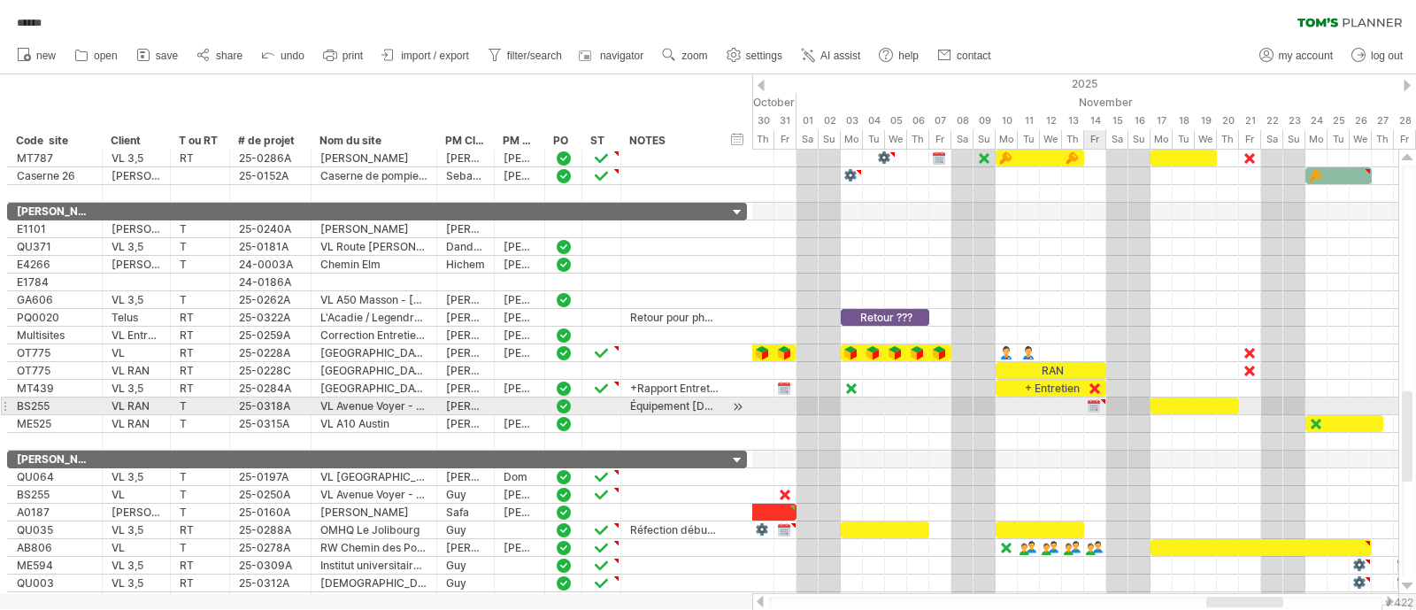
type textarea "*******"
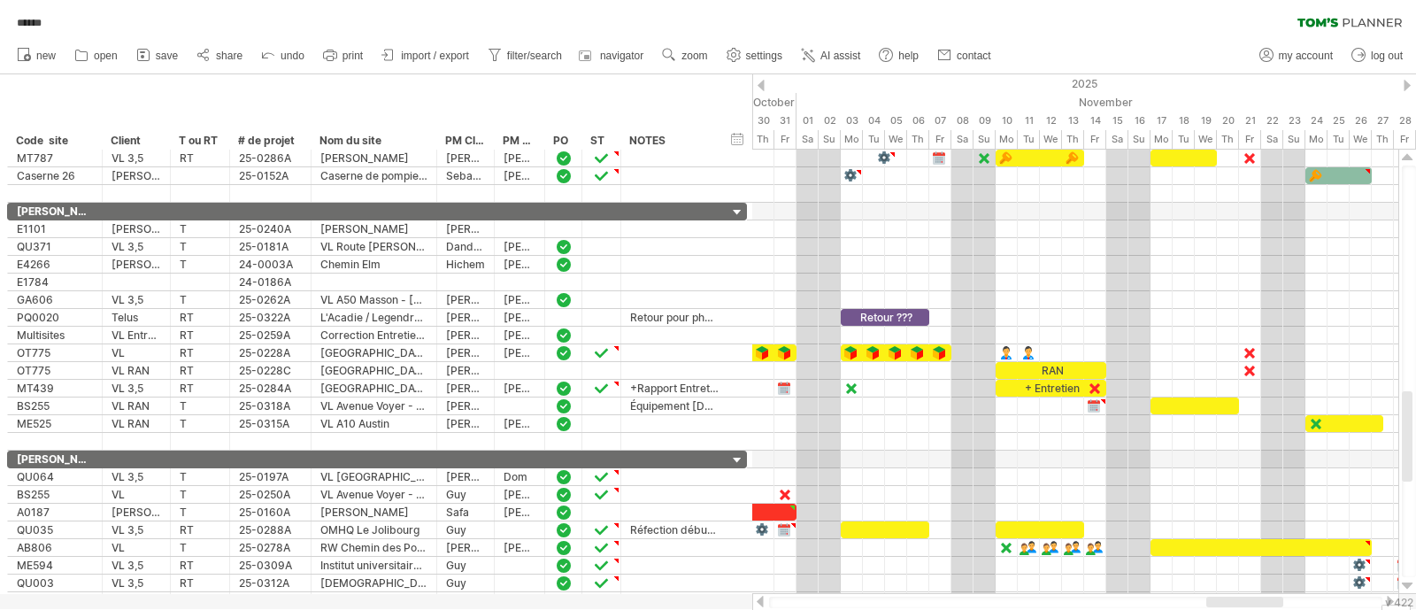
drag, startPoint x: 1219, startPoint y: 607, endPoint x: 1267, endPoint y: 607, distance: 48.7
click at [1267, 607] on div at bounding box center [1075, 602] width 613 height 12
drag, startPoint x: 1250, startPoint y: 595, endPoint x: 1265, endPoint y: 602, distance: 17.4
click at [1265, 602] on div at bounding box center [1075, 602] width 647 height 18
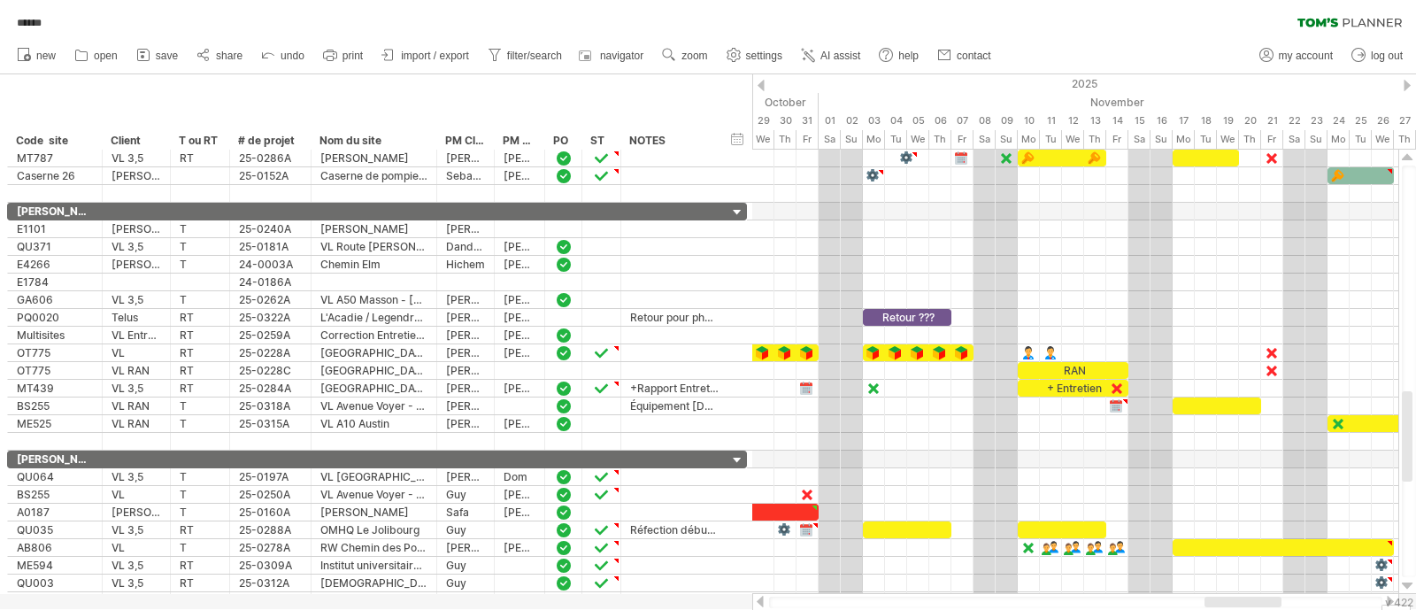
click at [1243, 595] on div at bounding box center [1075, 602] width 647 height 18
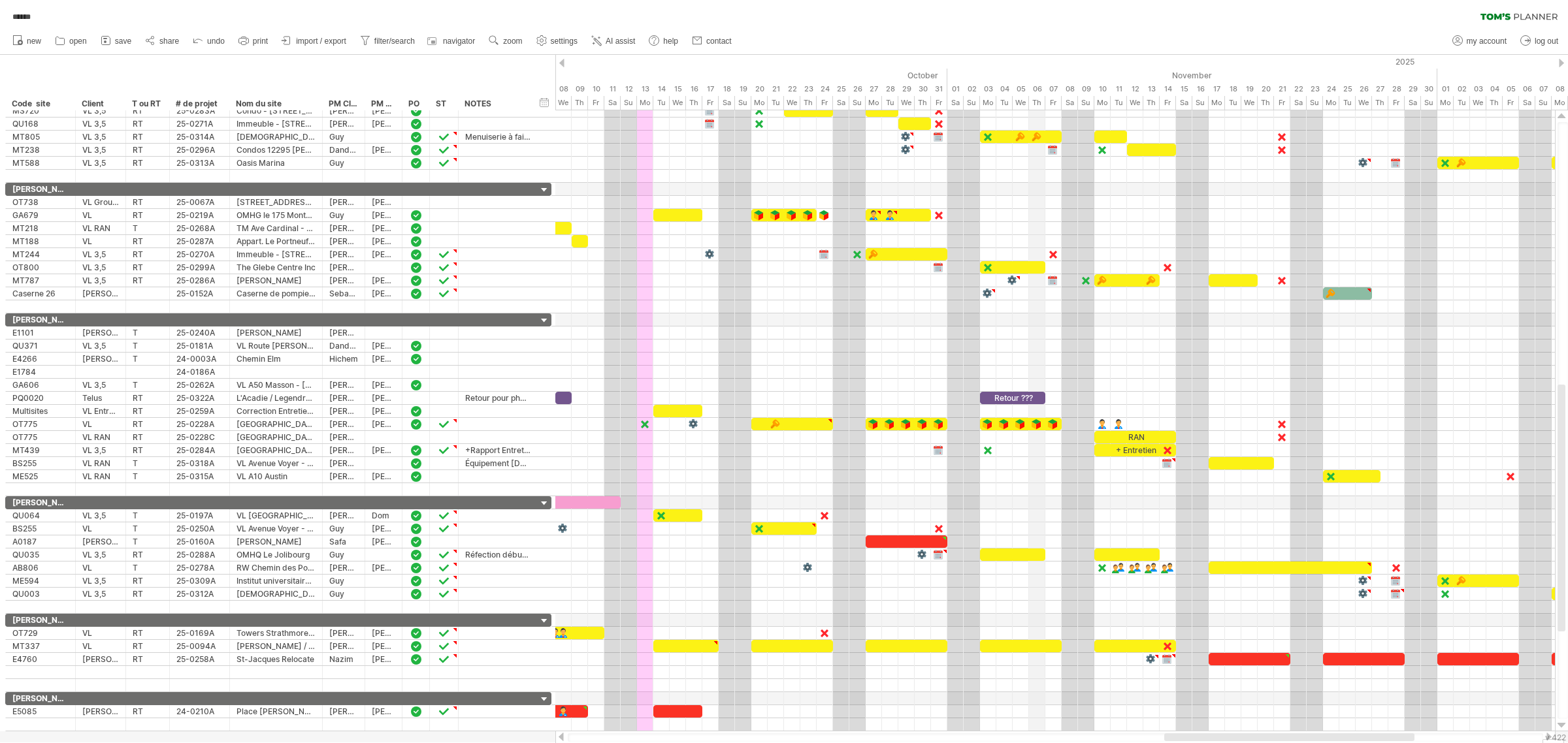
drag, startPoint x: 693, startPoint y: 72, endPoint x: 1031, endPoint y: 72, distance: 338.0
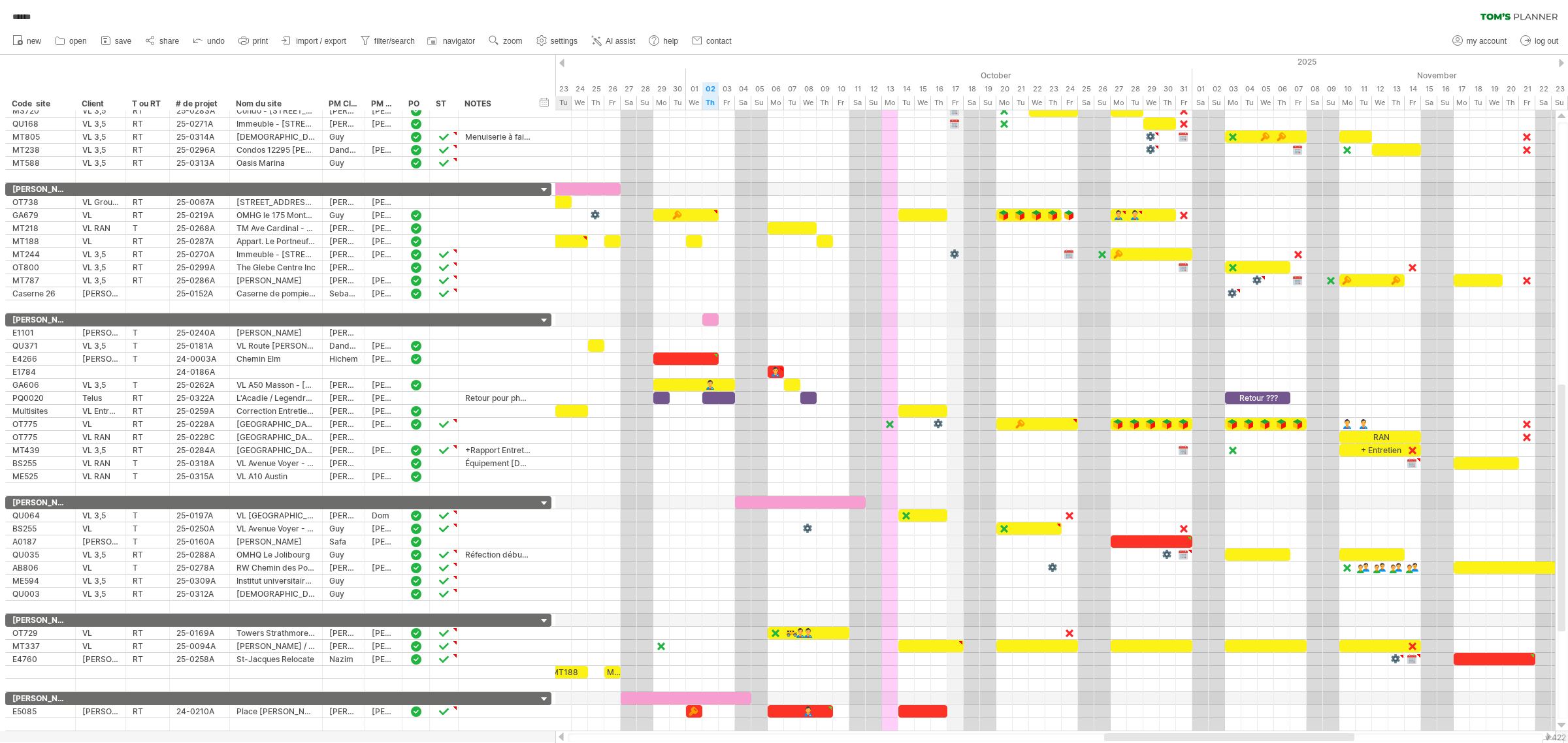
drag, startPoint x: 815, startPoint y: 82, endPoint x: 955, endPoint y: 83, distance: 140.0
click at [955, 83] on div "17" at bounding box center [955, 89] width 16 height 14
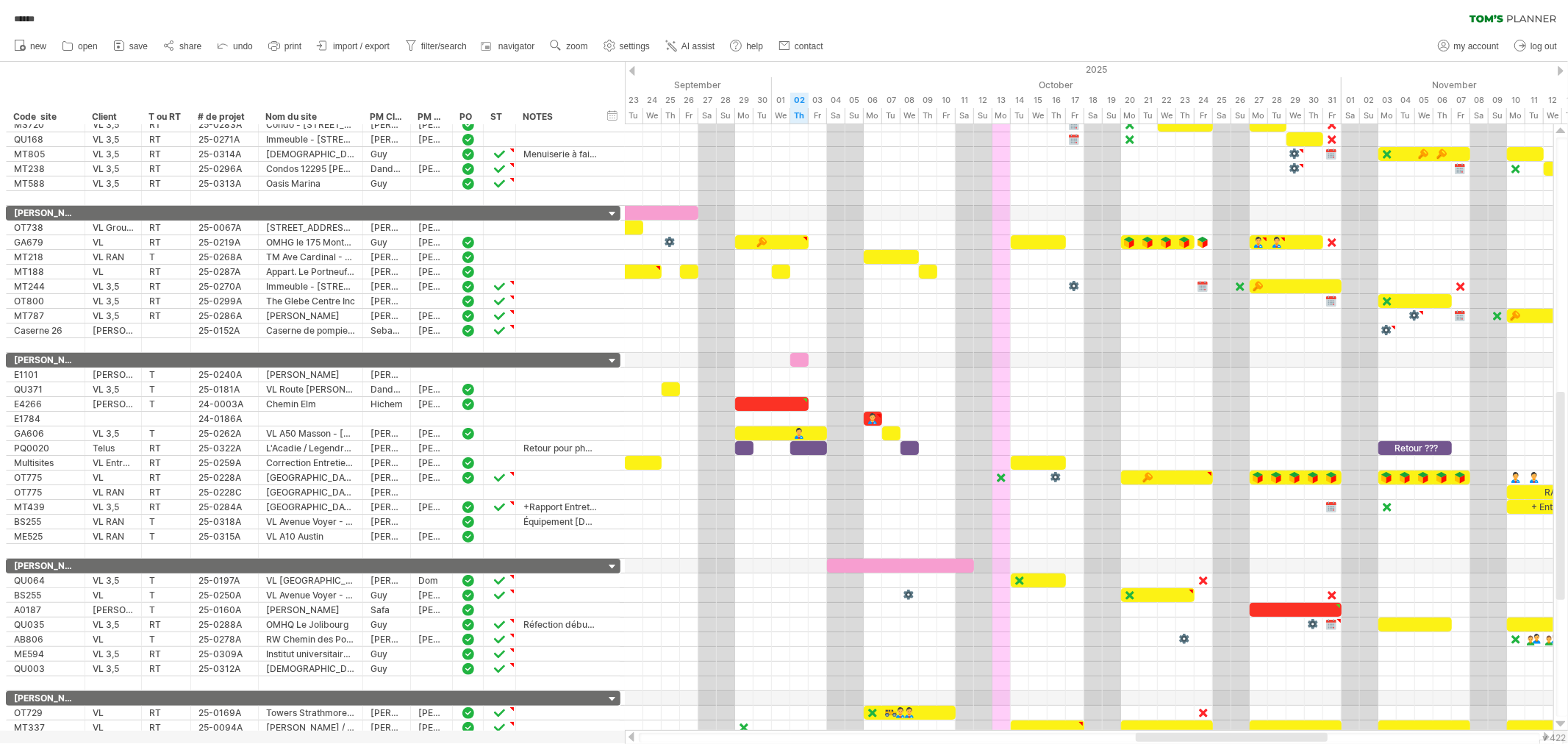
drag, startPoint x: 1732, startPoint y: 1, endPoint x: 1066, endPoint y: 44, distance: 667.4
click at [1066, 44] on div "new" at bounding box center [784, 46] width 1568 height 31
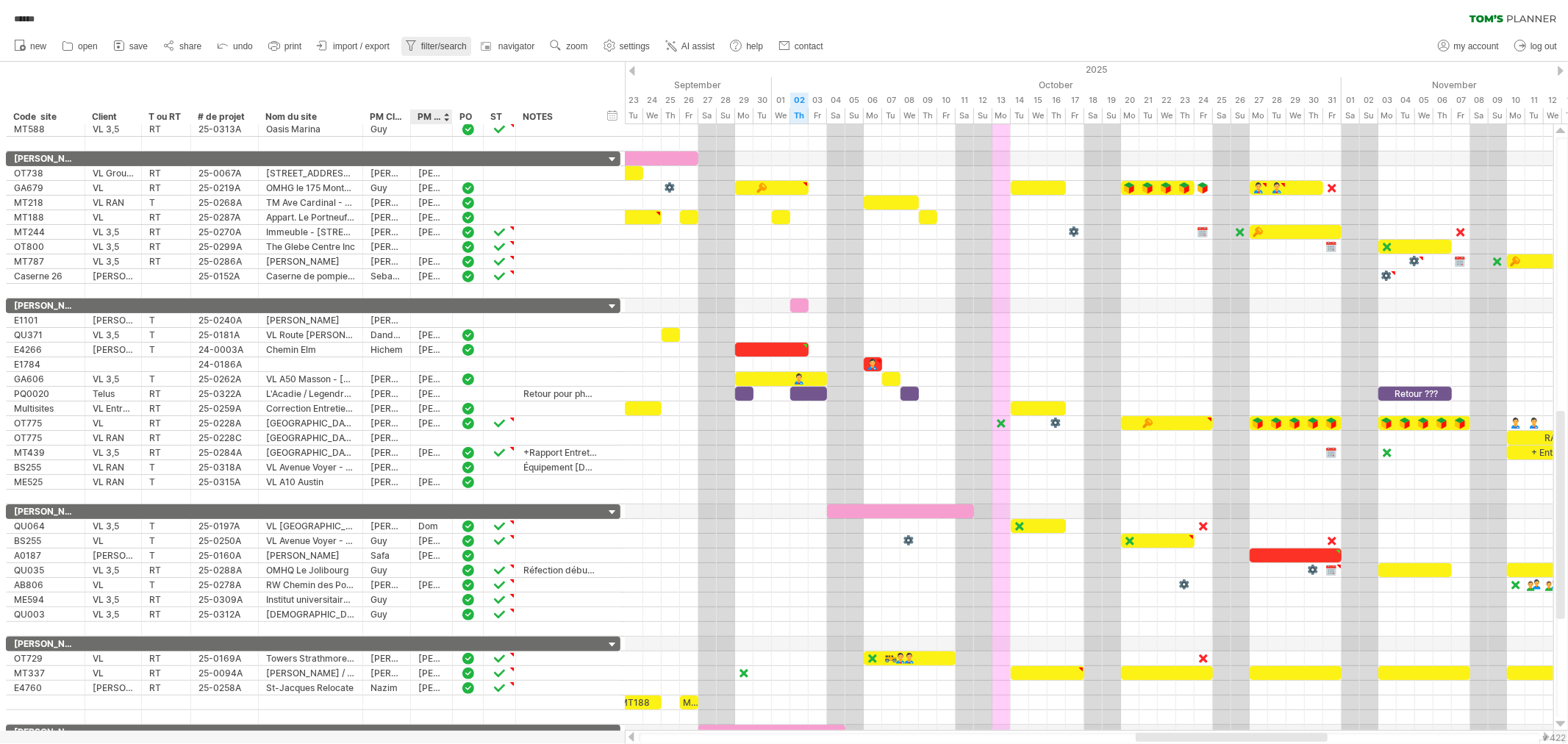
click at [432, 55] on link "filter/search" at bounding box center [436, 46] width 70 height 19
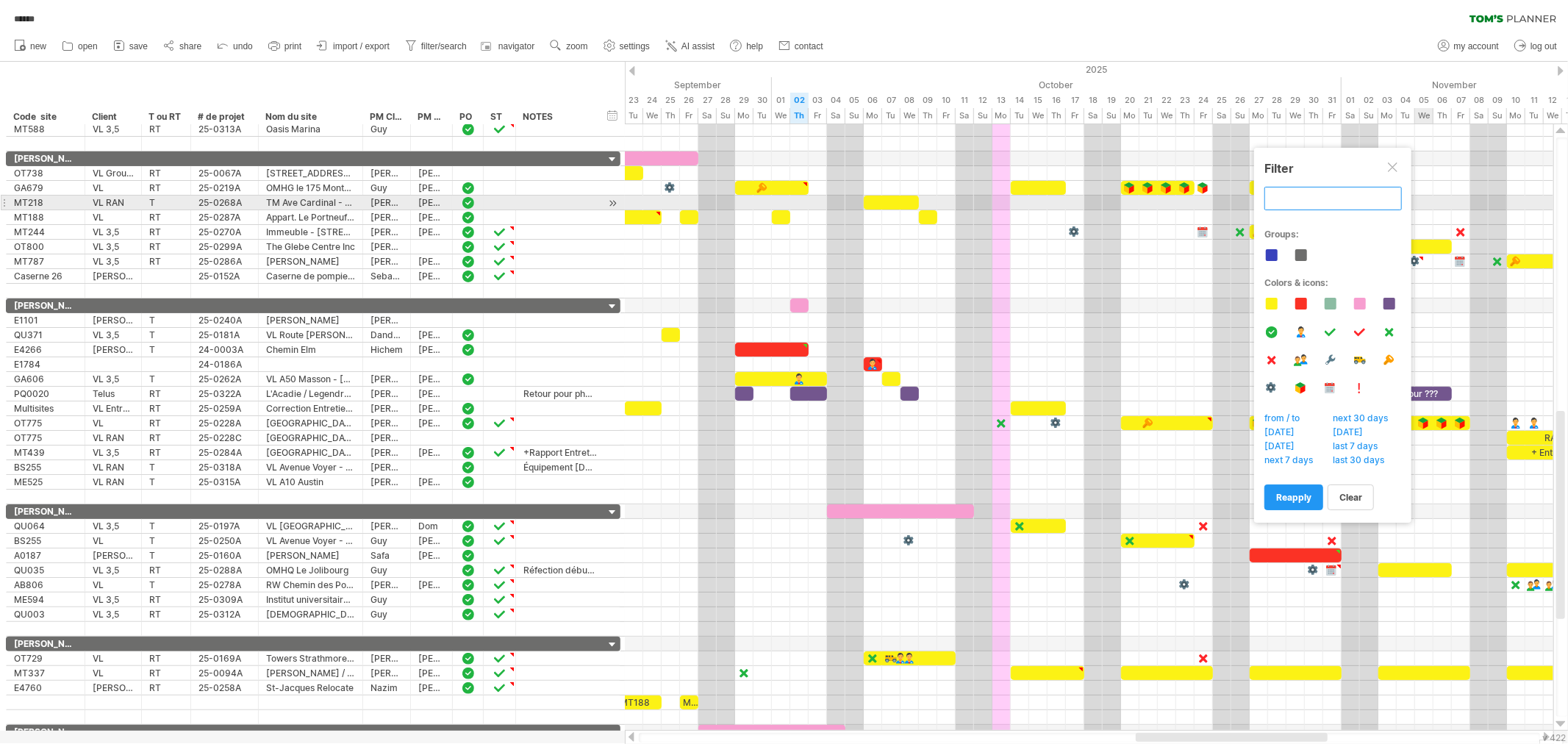
click at [1175, 194] on input "text" at bounding box center [1332, 198] width 137 height 23
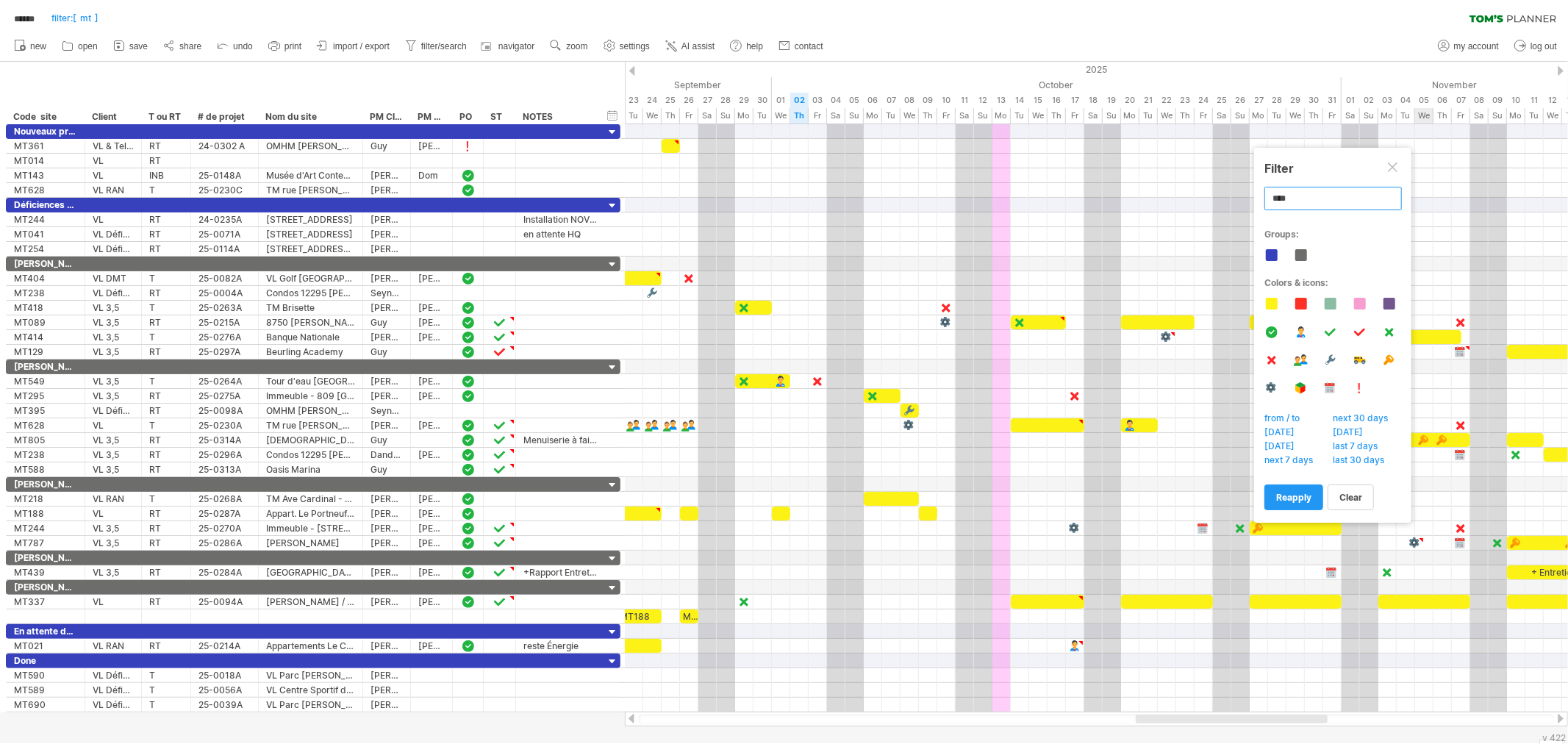
type input "*****"
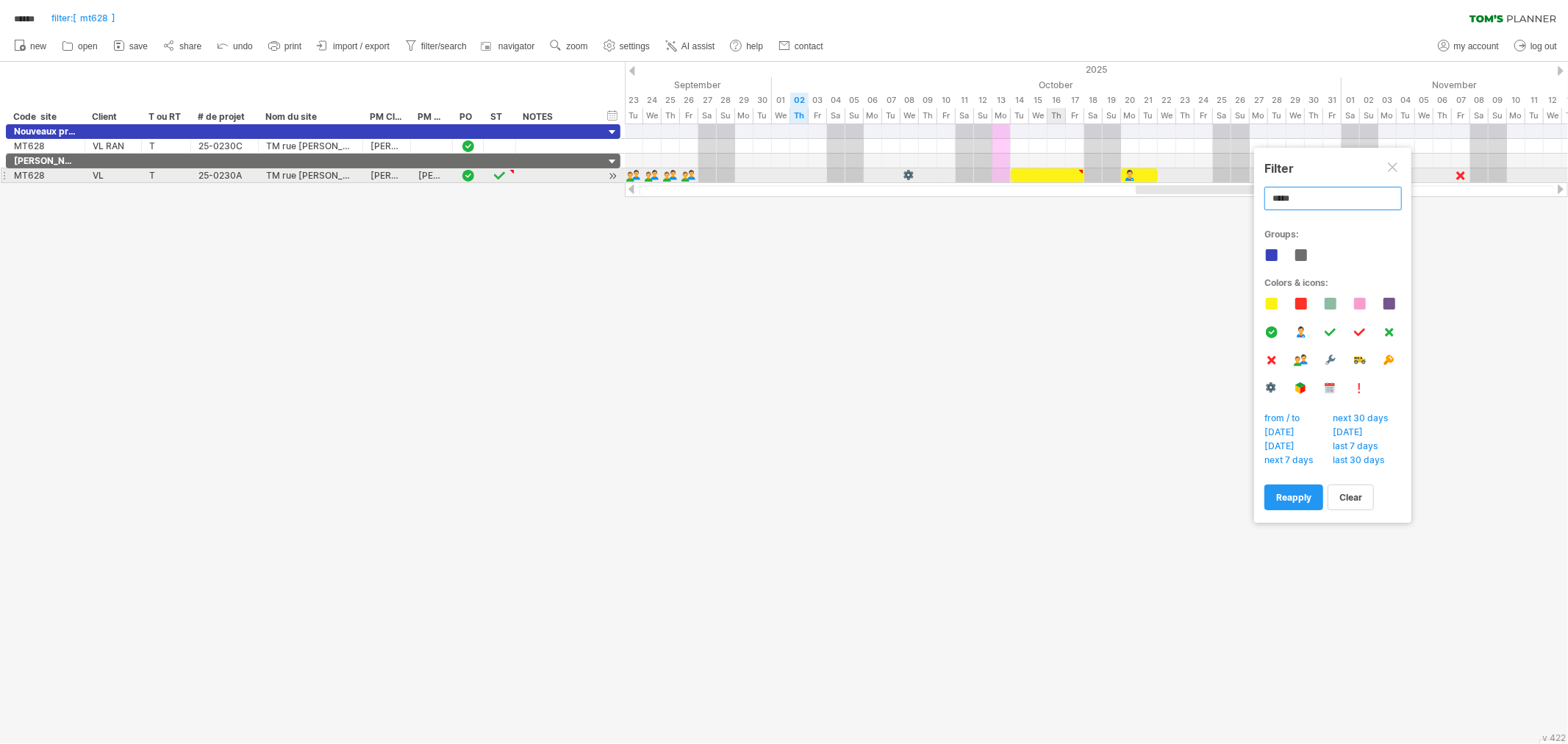
type textarea "**********"
type input "*****"
click at [1175, 169] on div at bounding box center [1394, 169] width 12 height 12
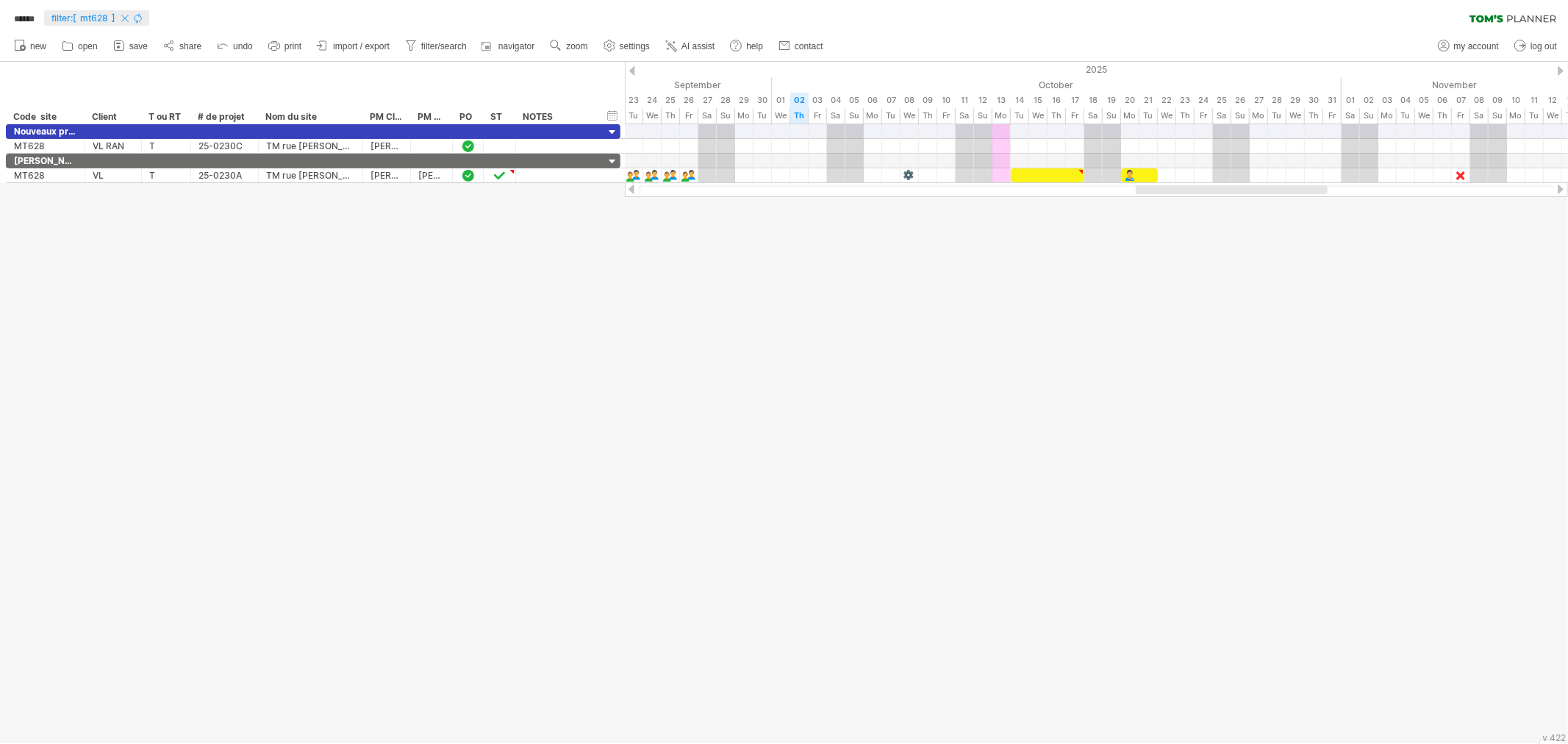
click at [129, 22] on icon at bounding box center [125, 18] width 7 height 7
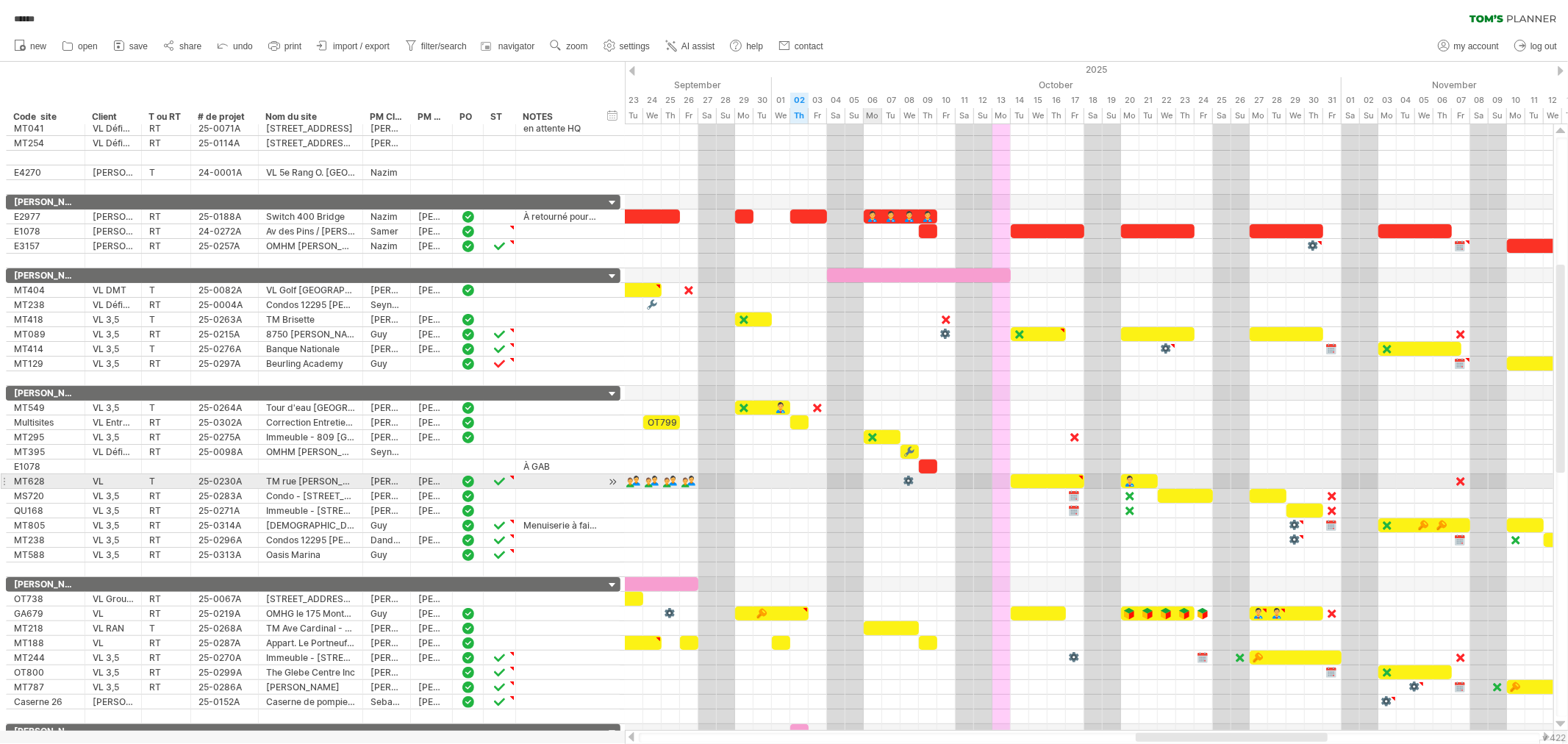
click at [873, 481] on div at bounding box center [1089, 482] width 929 height 15
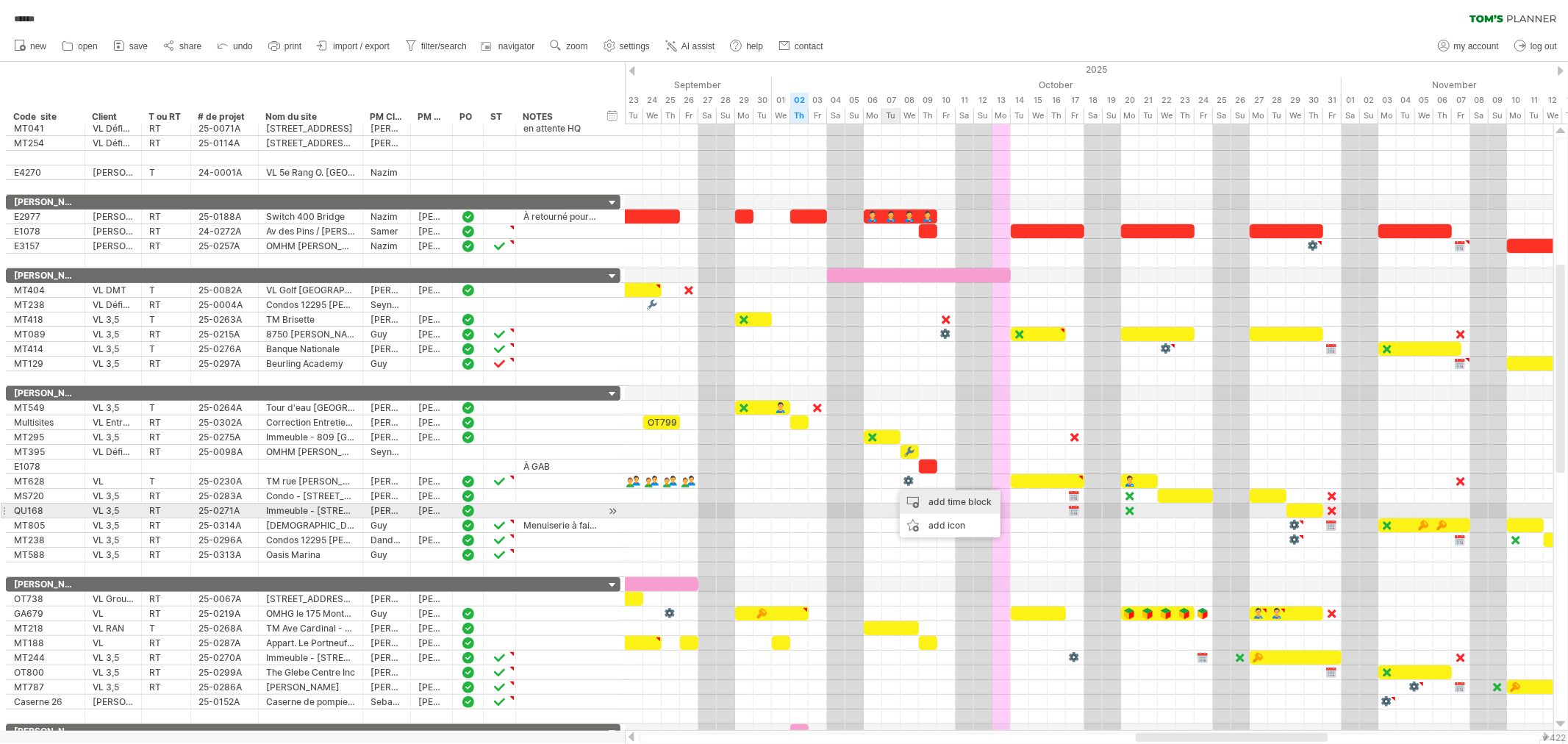
click at [926, 506] on div "add time block" at bounding box center [949, 502] width 100 height 23
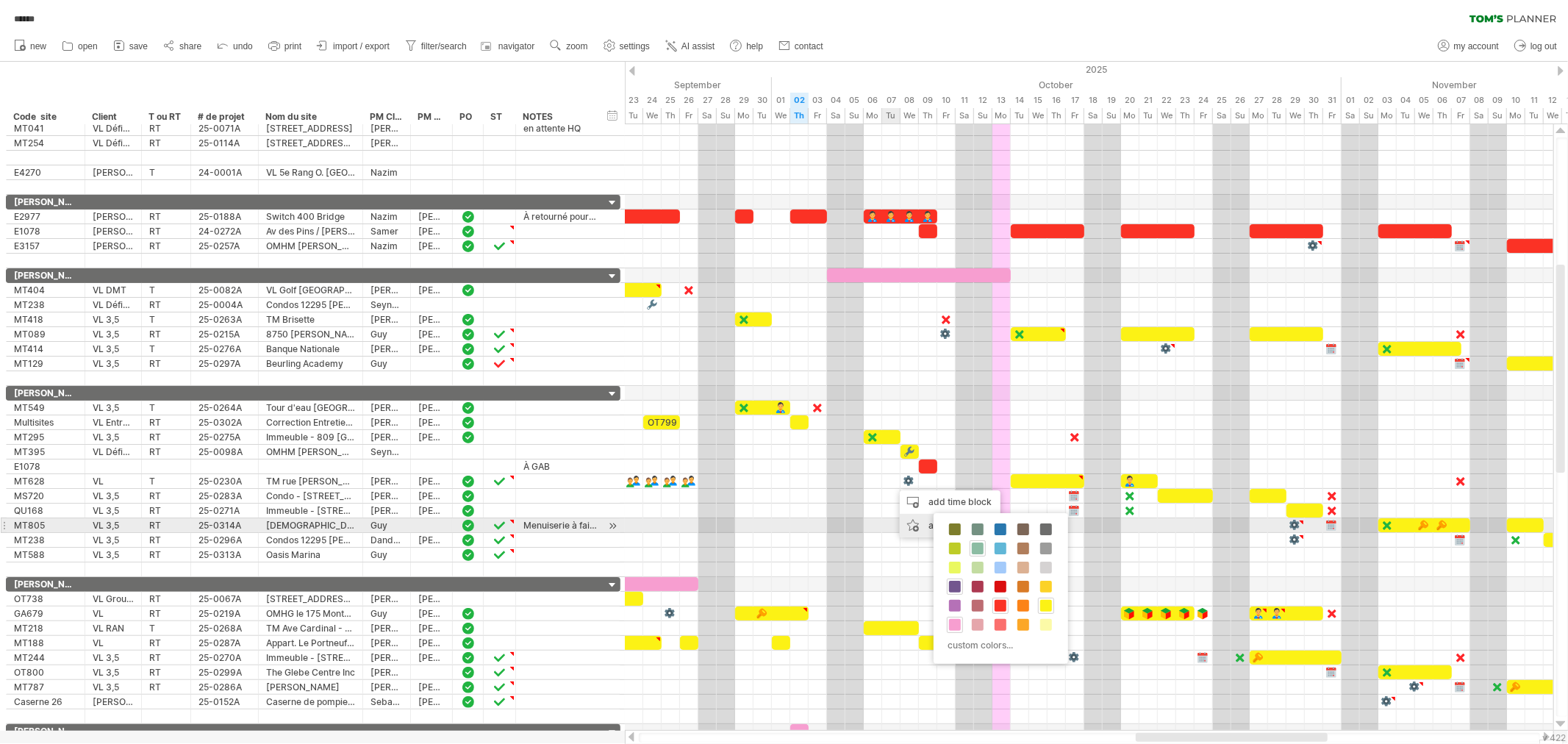
click at [921, 506] on div "add icon" at bounding box center [949, 526] width 100 height 23
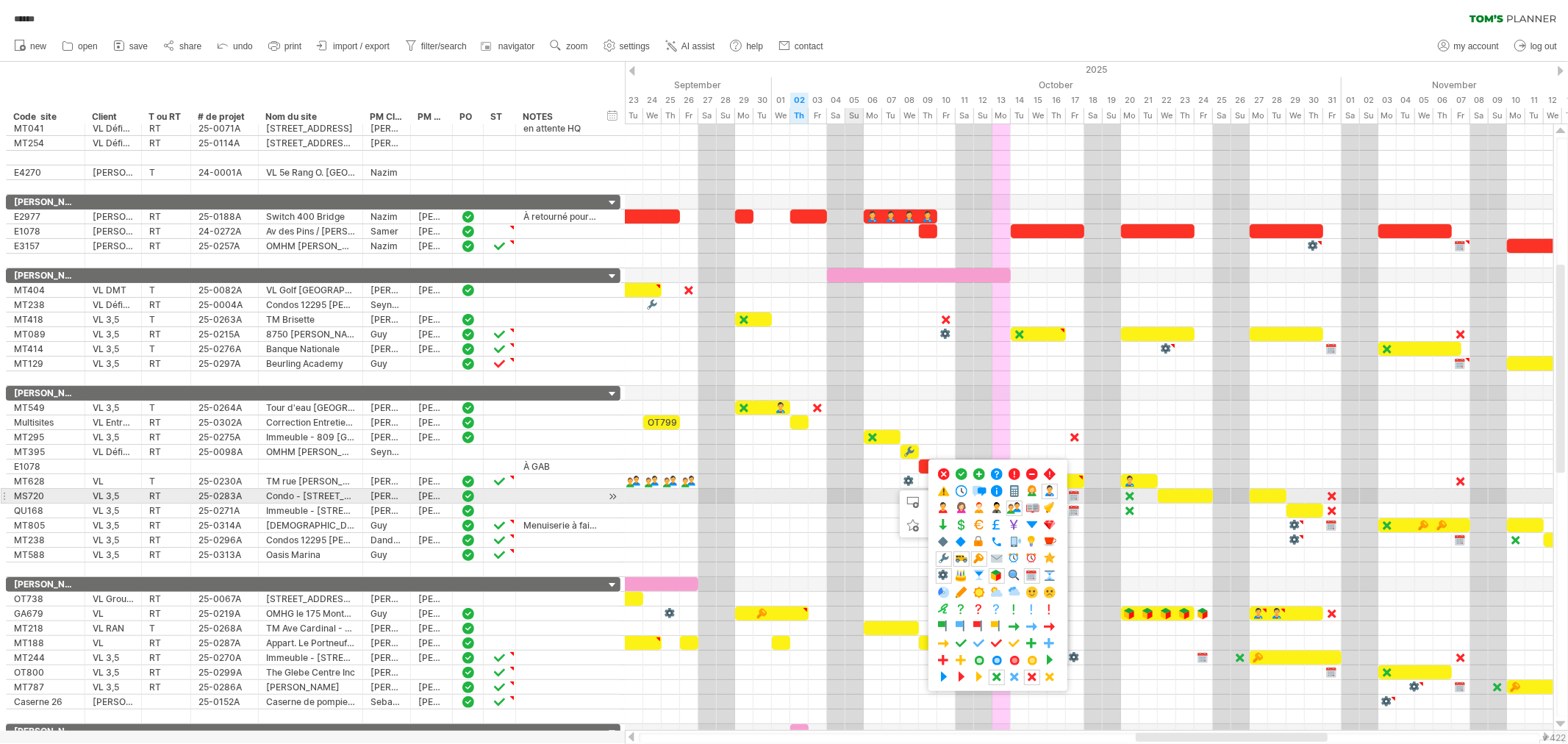
click at [846, 502] on div at bounding box center [1089, 496] width 929 height 15
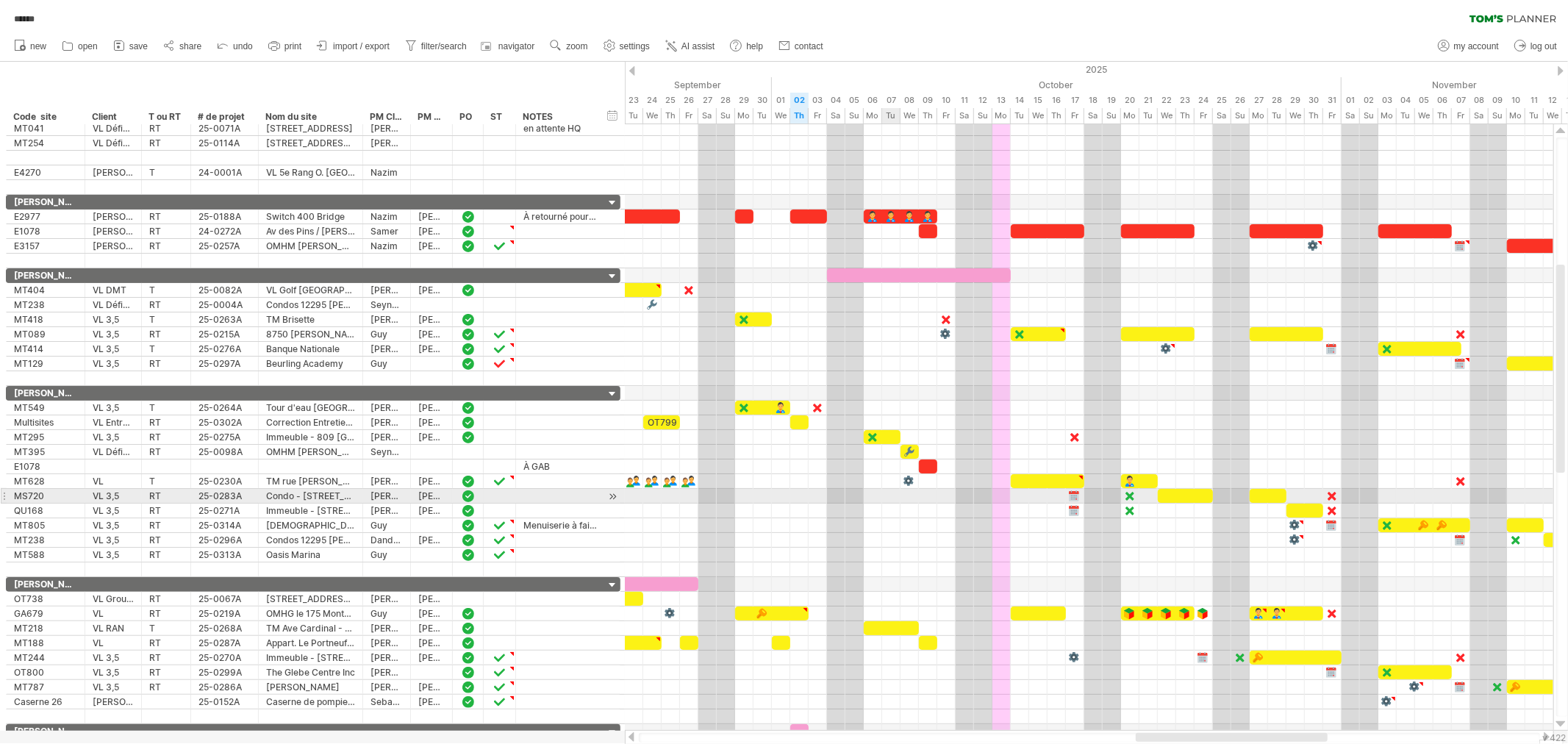
click at [897, 500] on div at bounding box center [1089, 496] width 929 height 15
click at [895, 500] on div at bounding box center [1089, 496] width 929 height 15
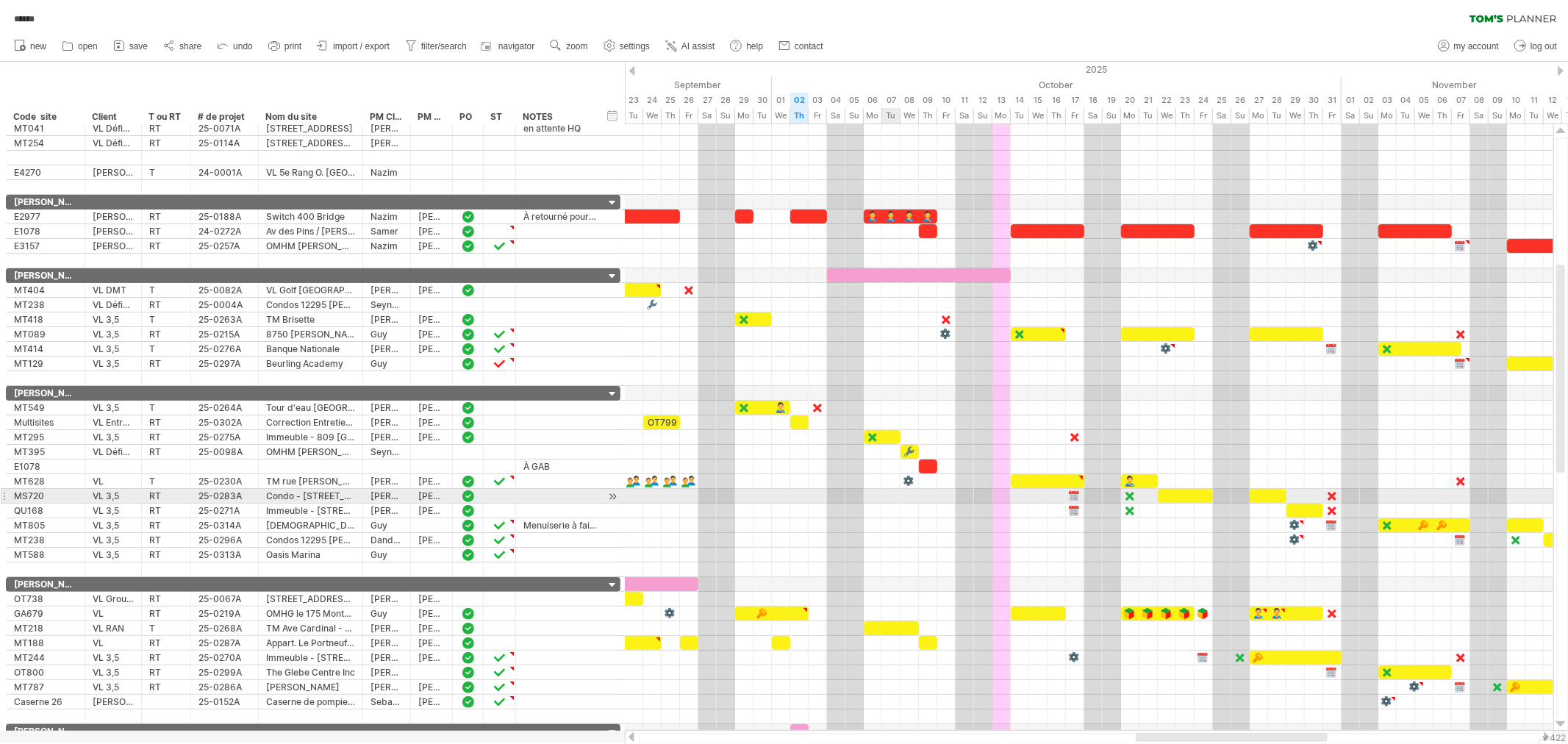
click at [895, 500] on div at bounding box center [1089, 496] width 929 height 15
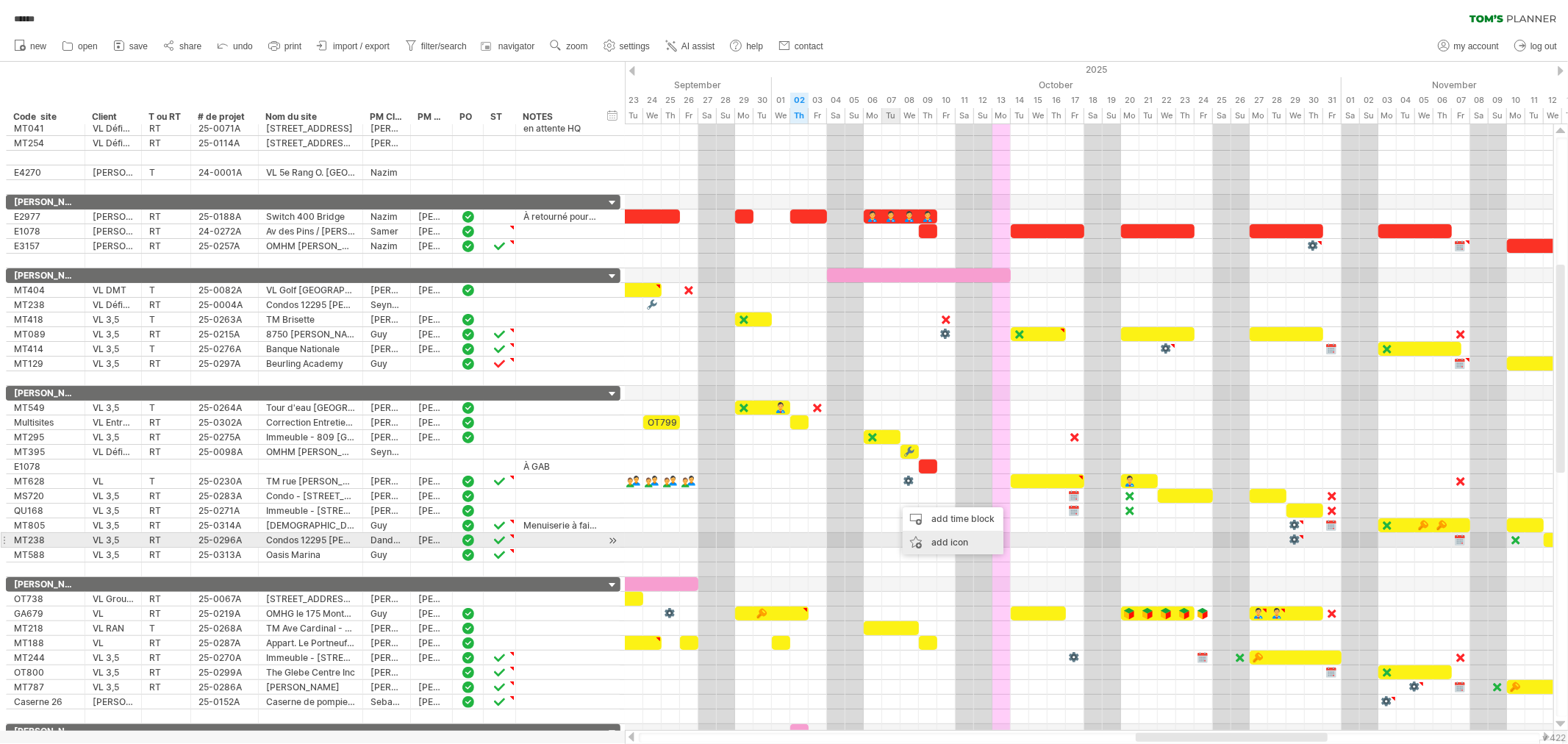
click at [932, 506] on div "add icon" at bounding box center [953, 542] width 100 height 23
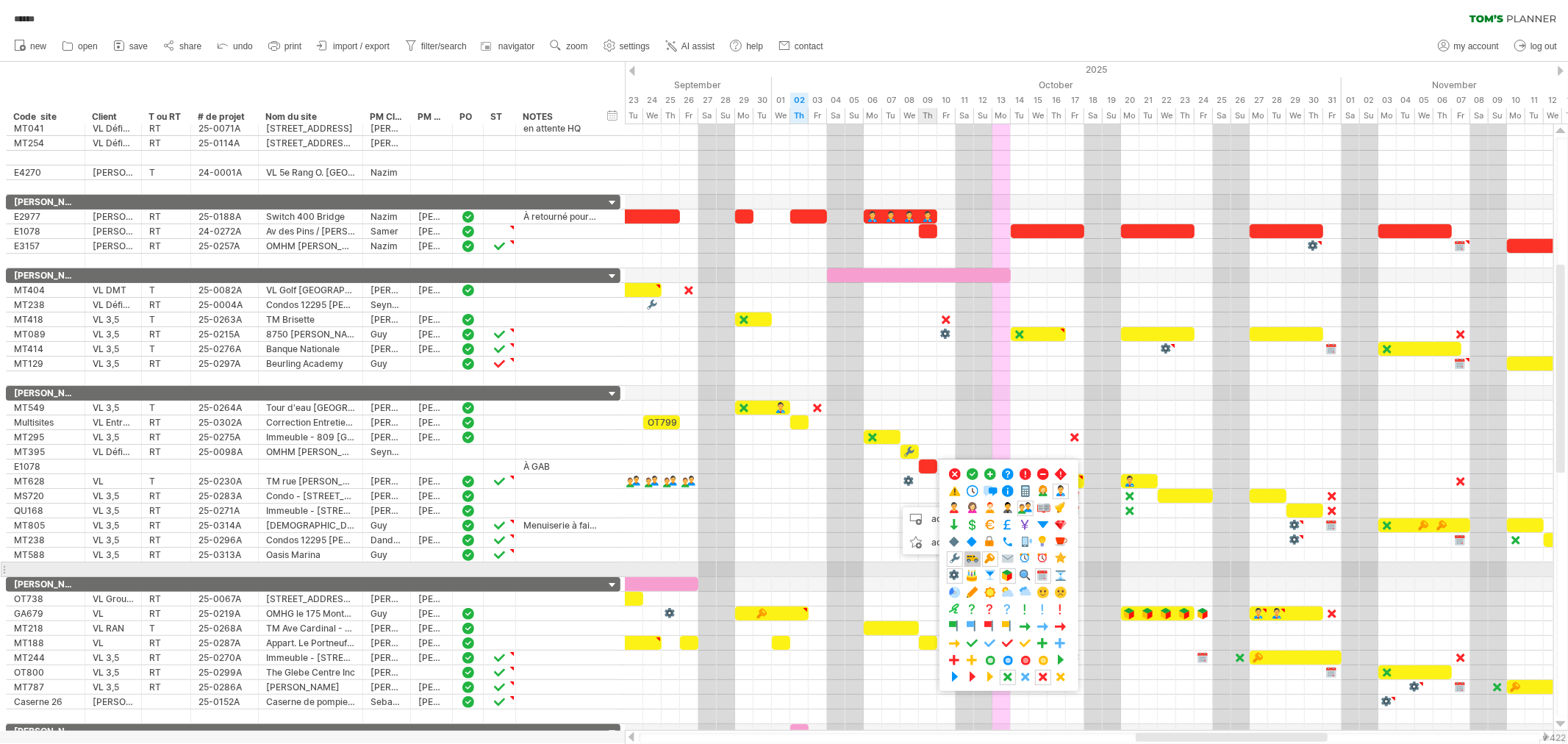
click at [965, 506] on span at bounding box center [973, 559] width 15 height 14
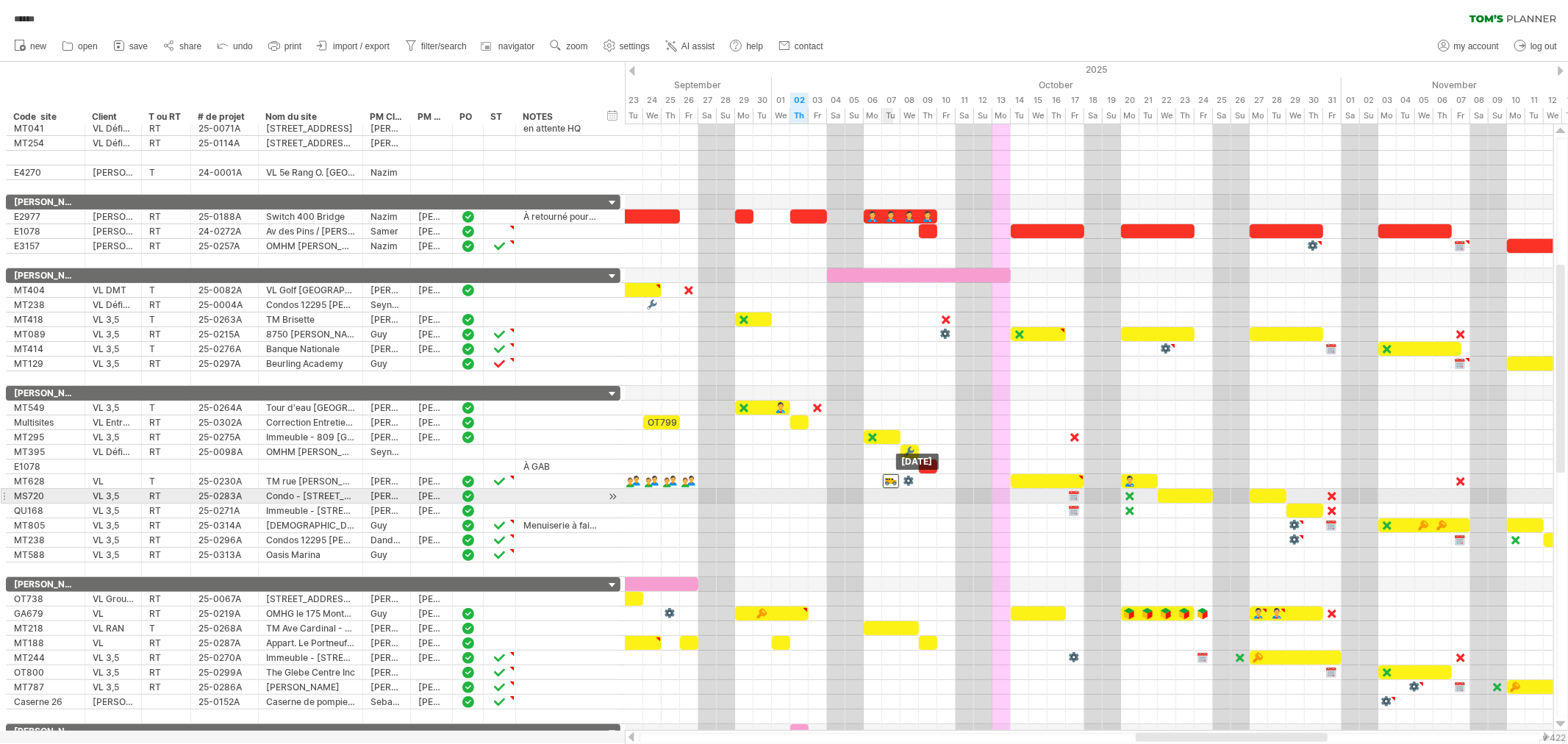
drag, startPoint x: 892, startPoint y: 498, endPoint x: 893, endPoint y: 490, distance: 8.1
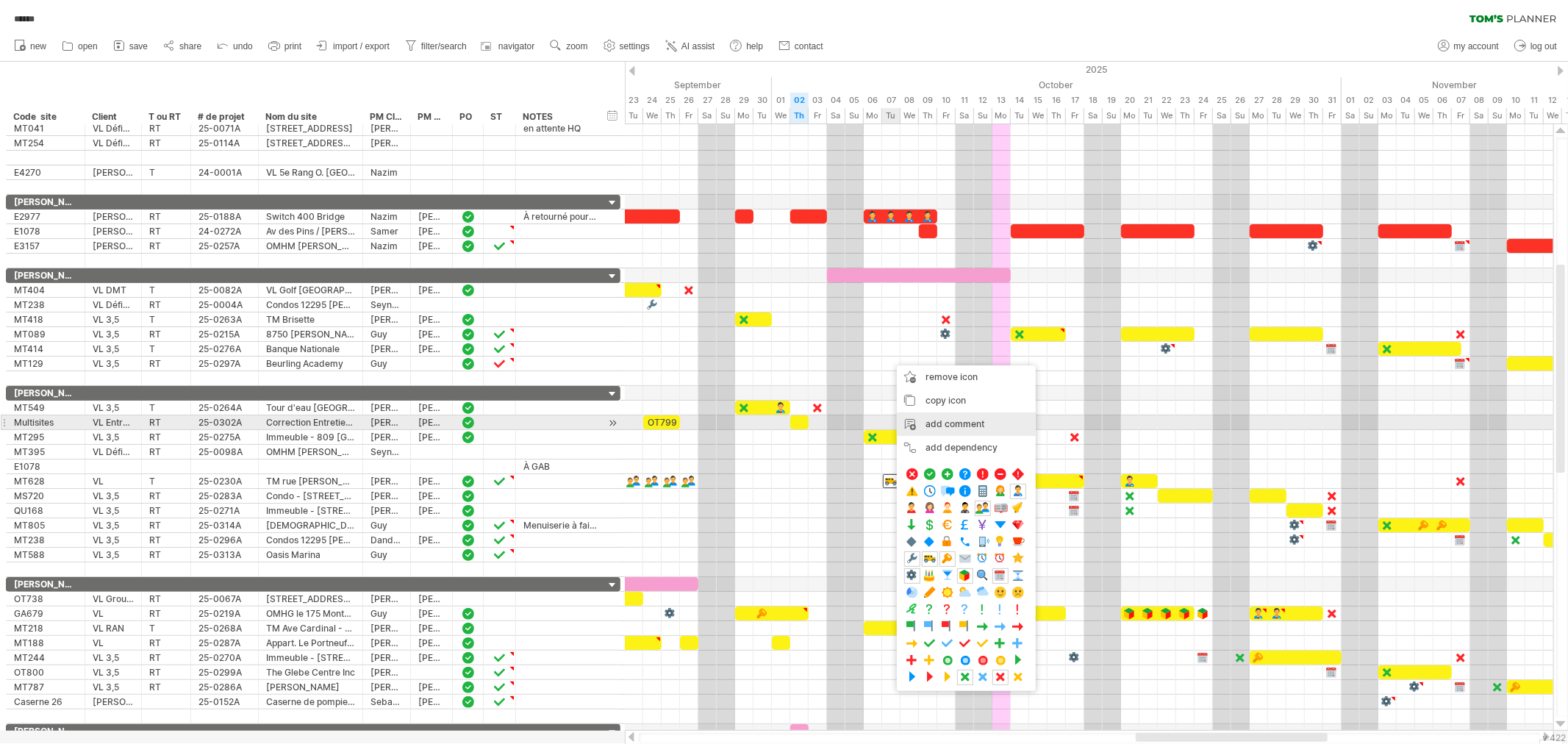
click at [961, 419] on div "add comment" at bounding box center [966, 423] width 139 height 23
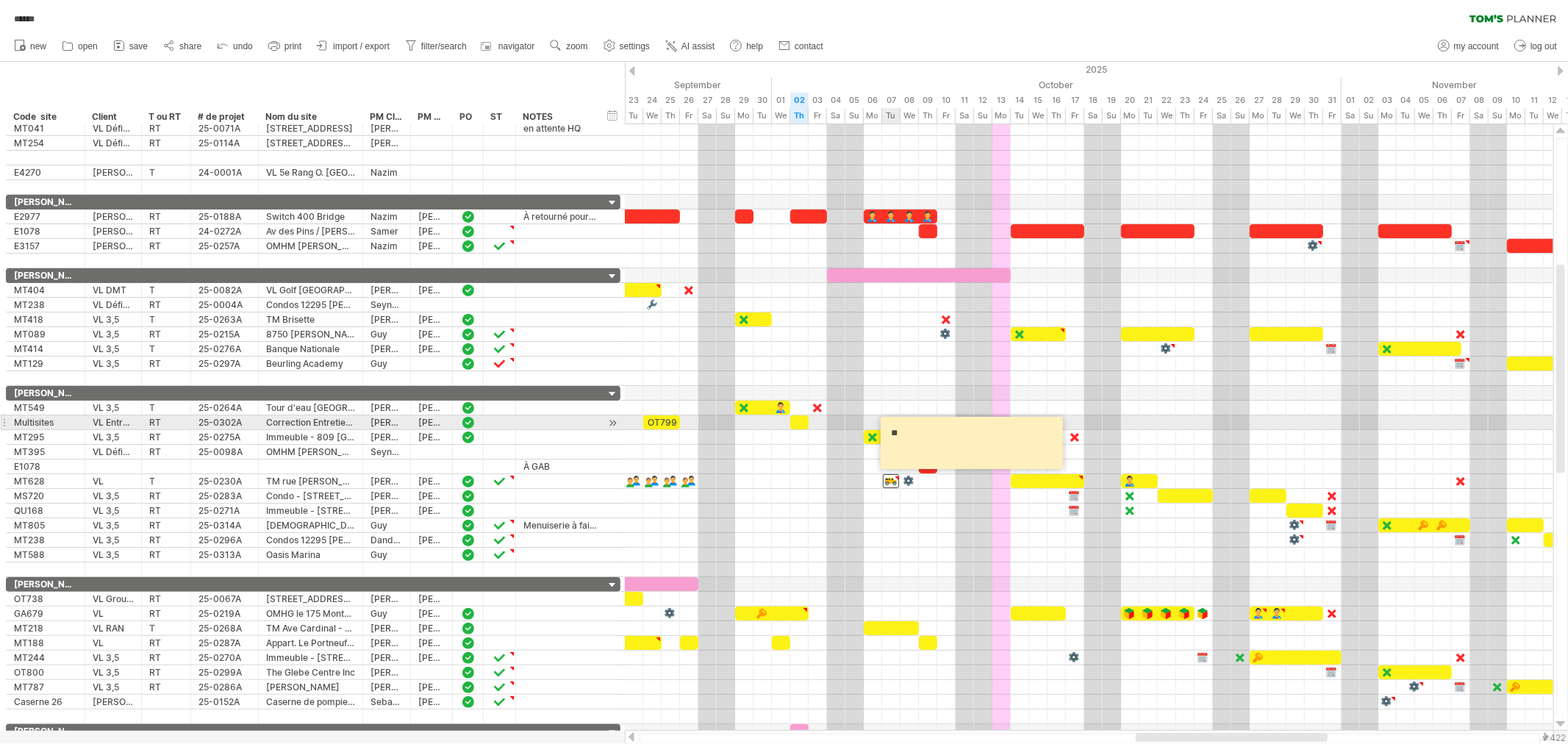
type textarea "*"
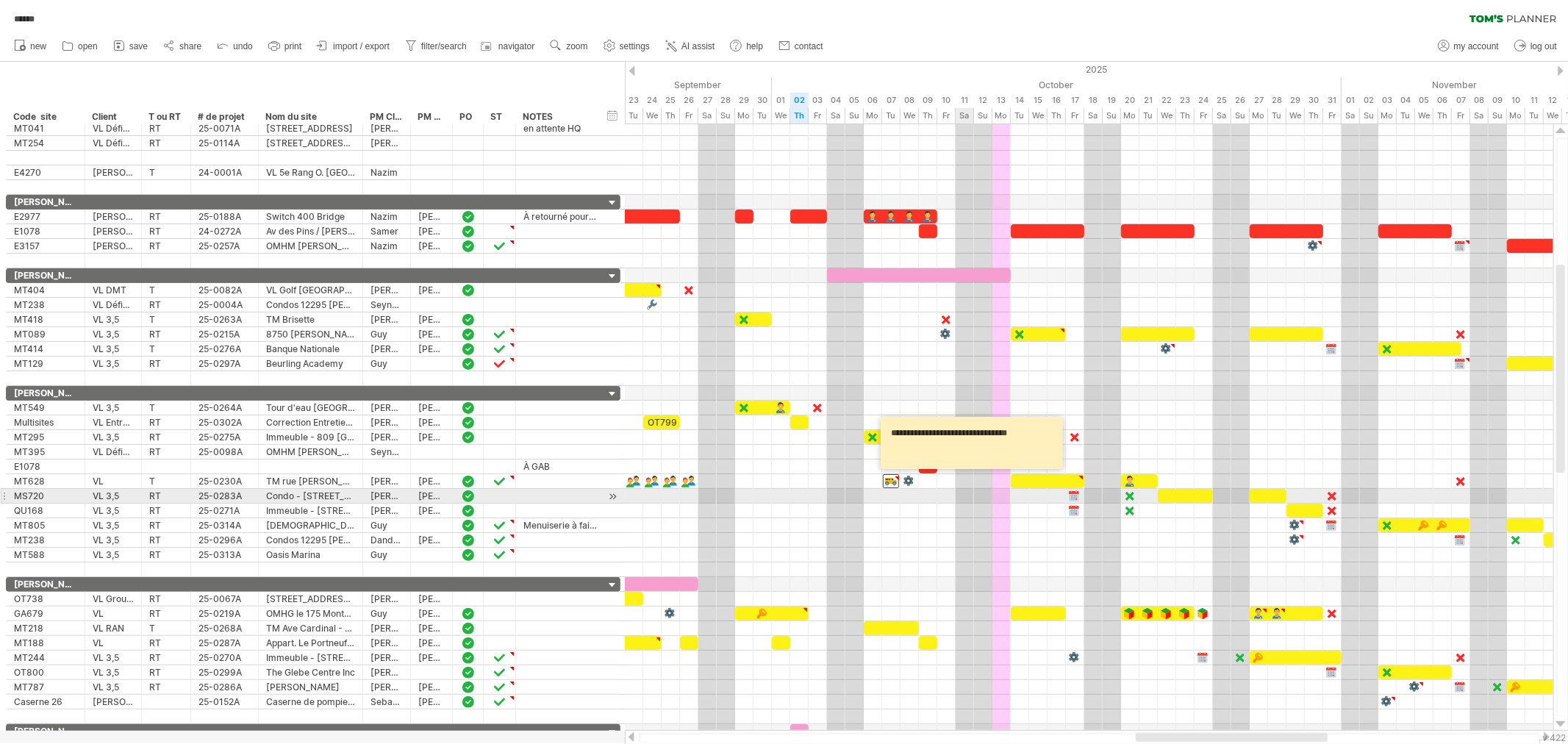
type textarea "**********"
click at [953, 506] on div at bounding box center [1089, 526] width 929 height 15
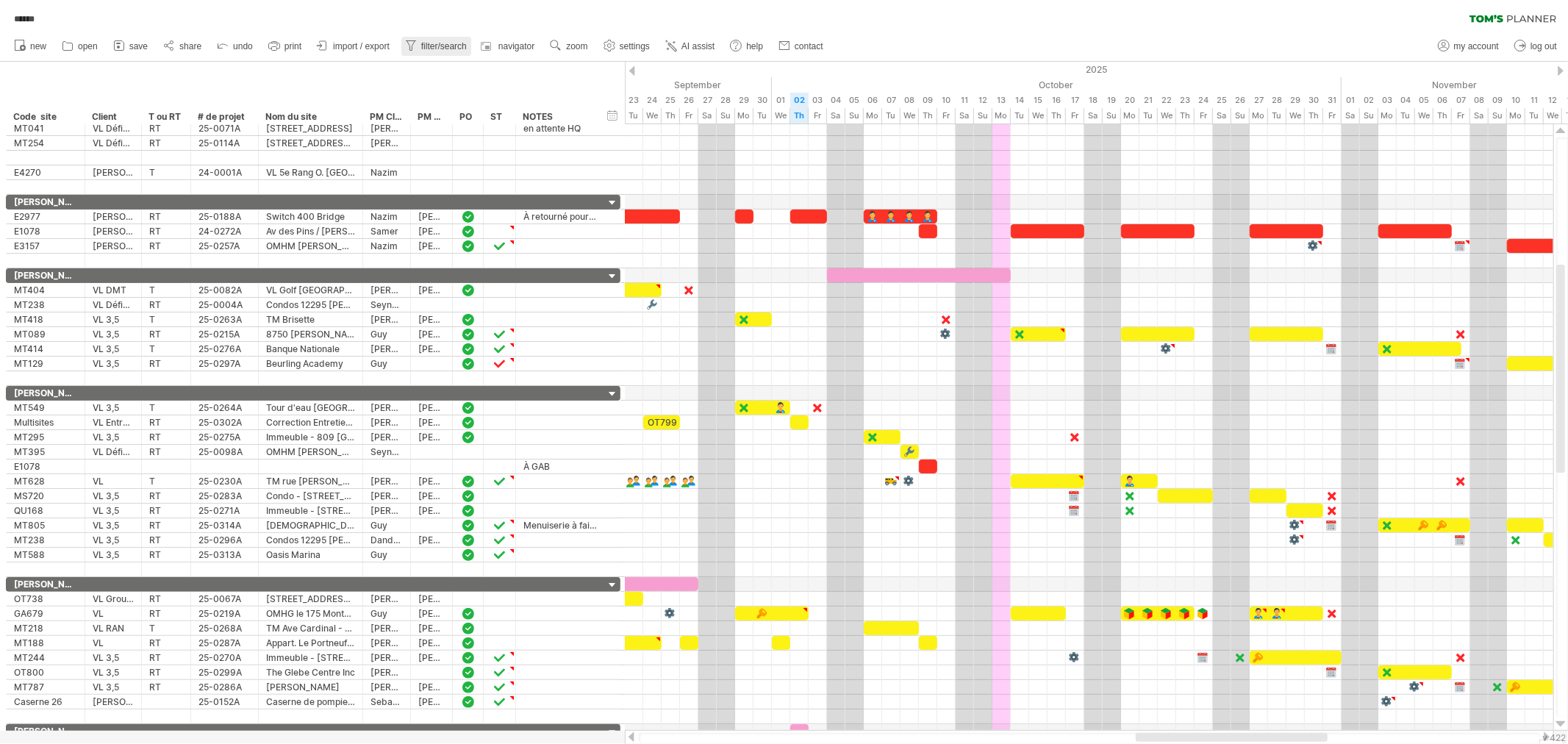
click at [444, 47] on span "filter/search" at bounding box center [443, 46] width 46 height 10
type input "**********"
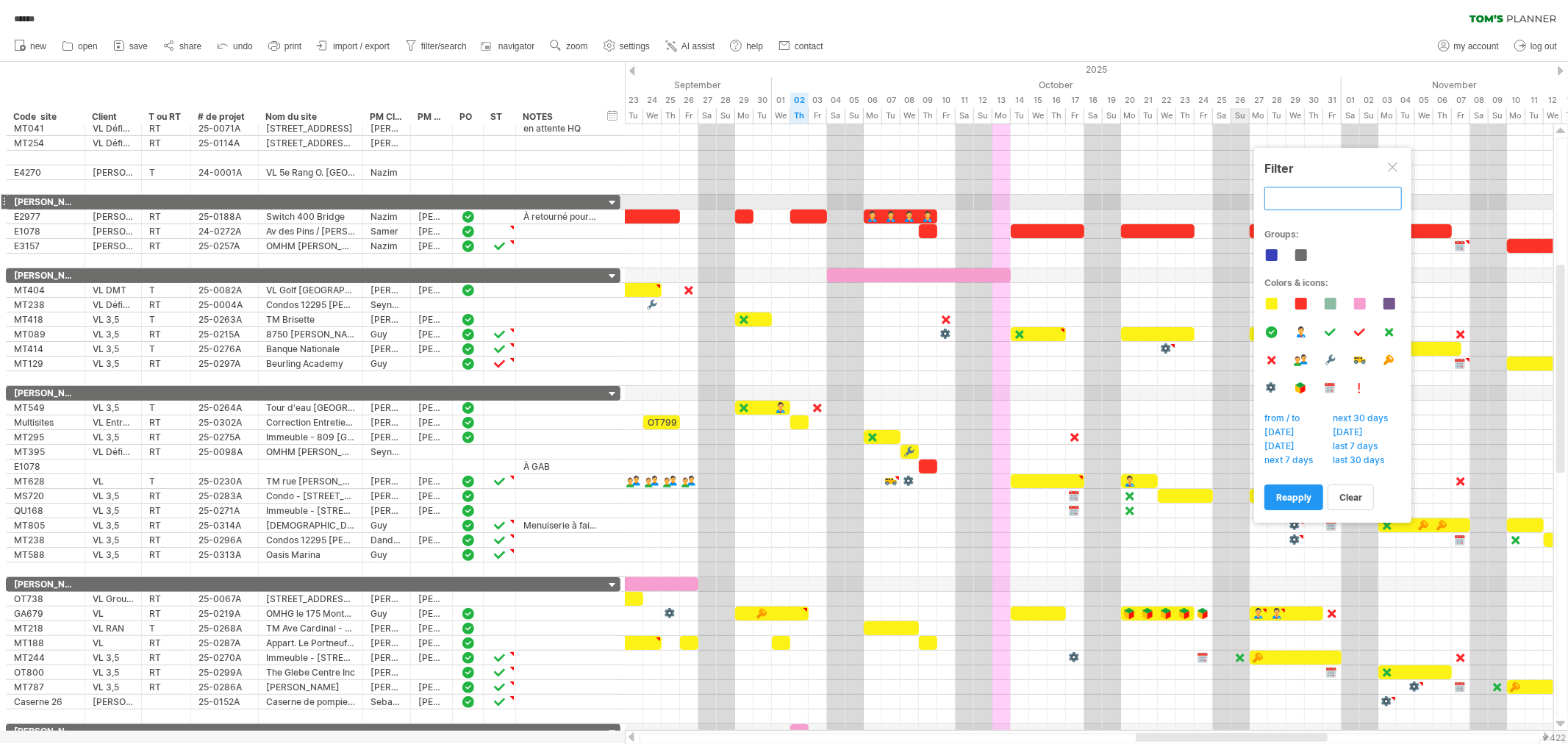
click at [1175, 202] on input "text" at bounding box center [1332, 198] width 137 height 23
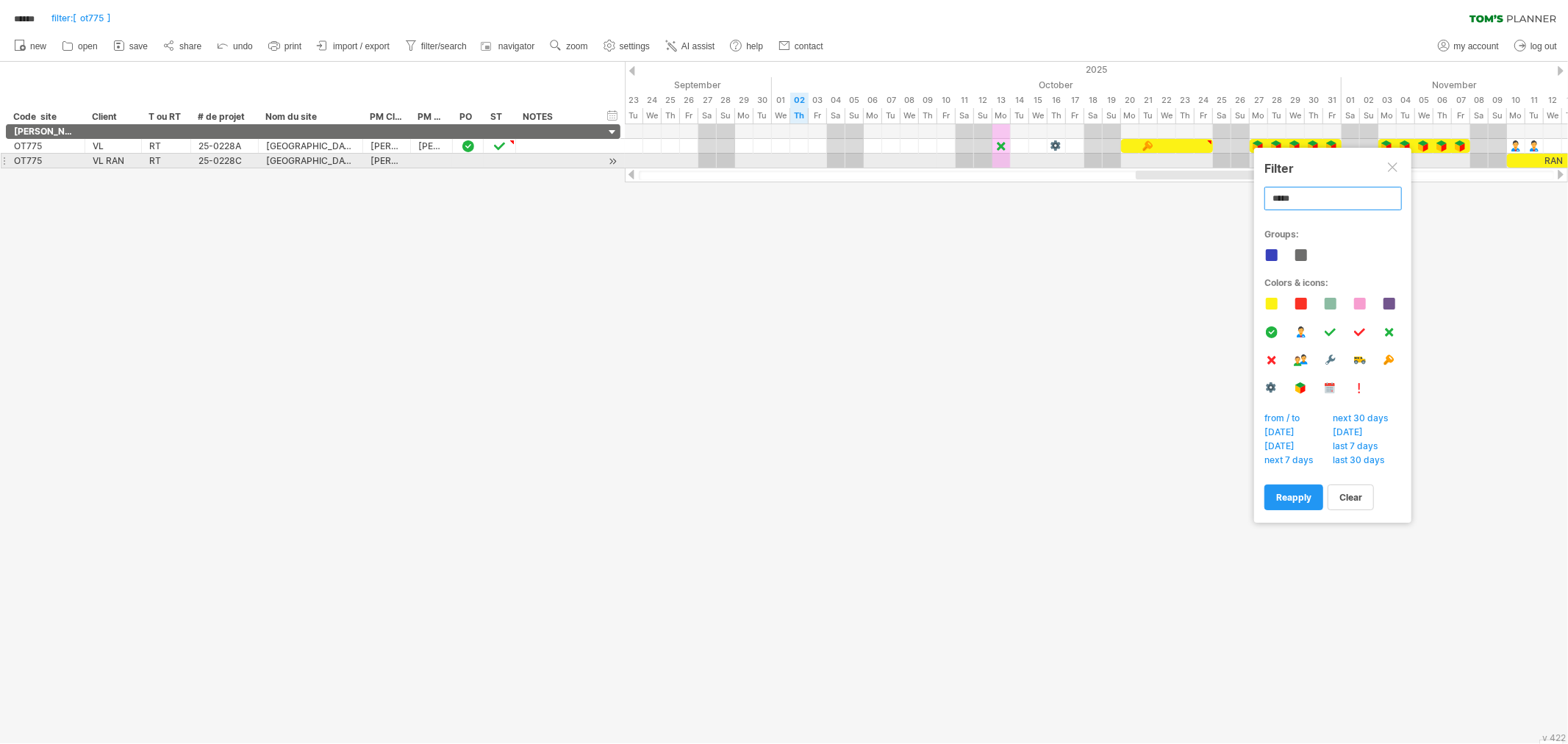
type input "*****"
click at [1175, 164] on div at bounding box center [1394, 169] width 12 height 12
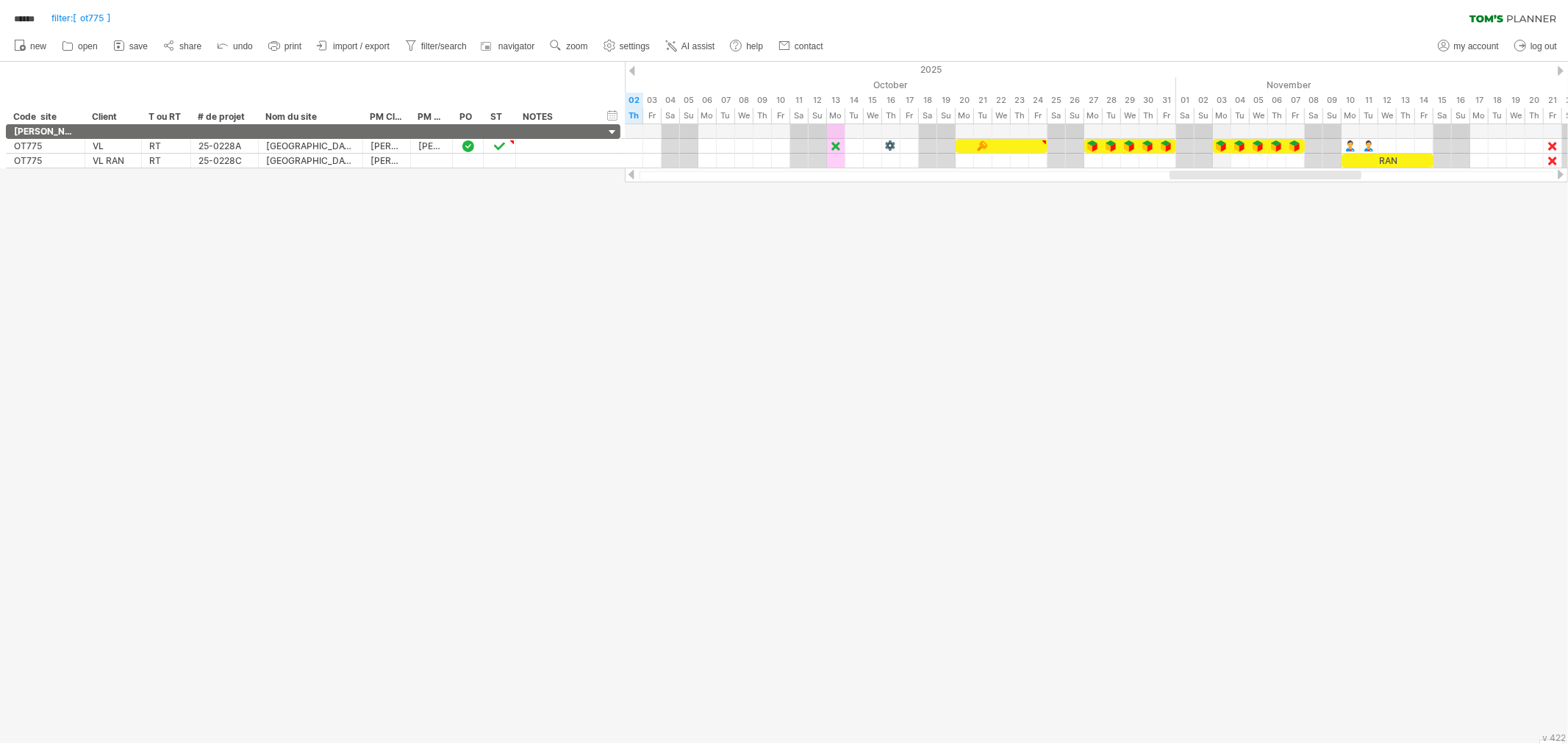
drag, startPoint x: 1395, startPoint y: 77, endPoint x: 1230, endPoint y: 84, distance: 165.1
click at [1175, 84] on div "November" at bounding box center [1452, 85] width 551 height 16
click at [125, 18] on icon at bounding box center [121, 19] width 7 height 7
